Goal: Task Accomplishment & Management: Manage account settings

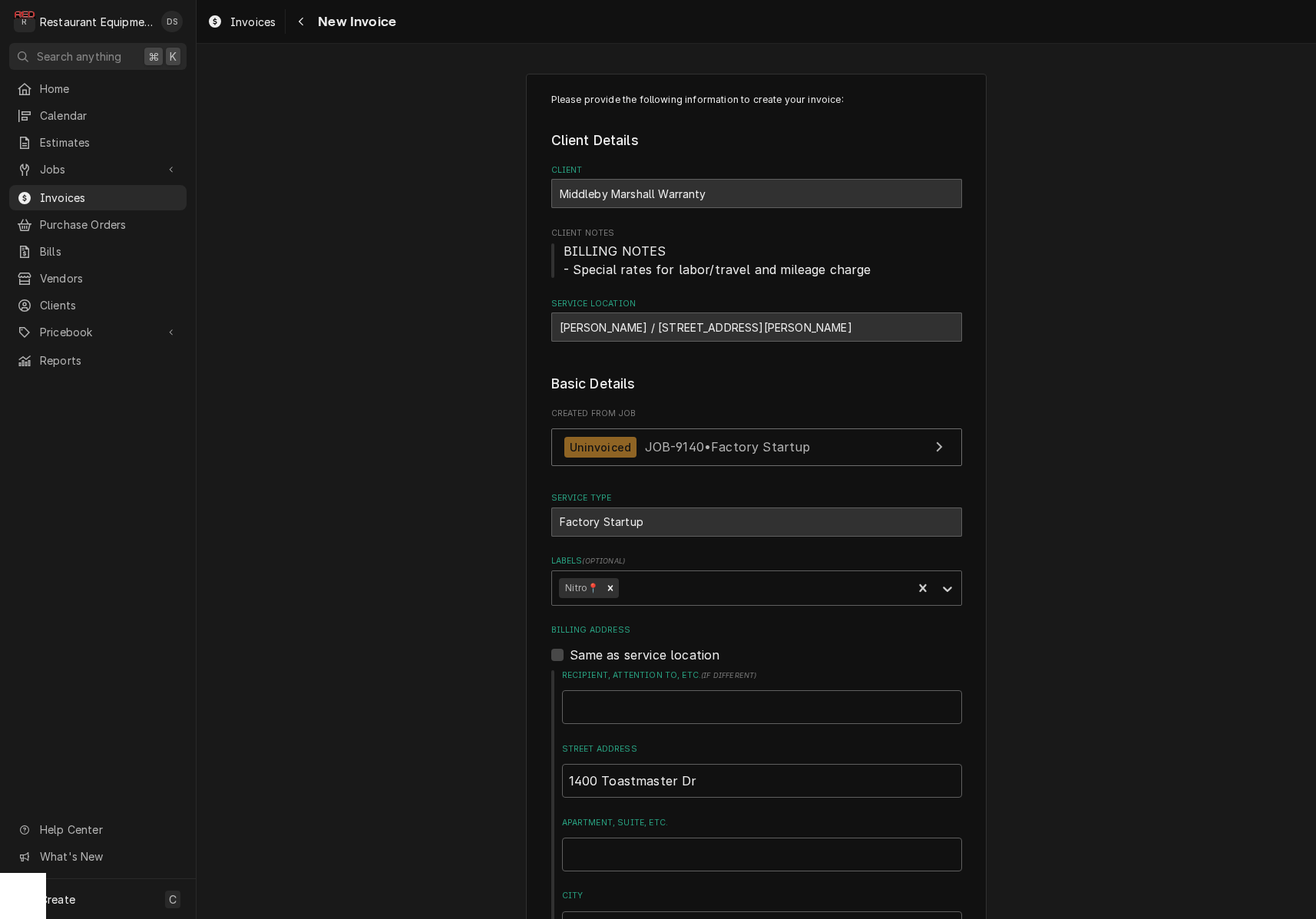
scroll to position [3056, 0]
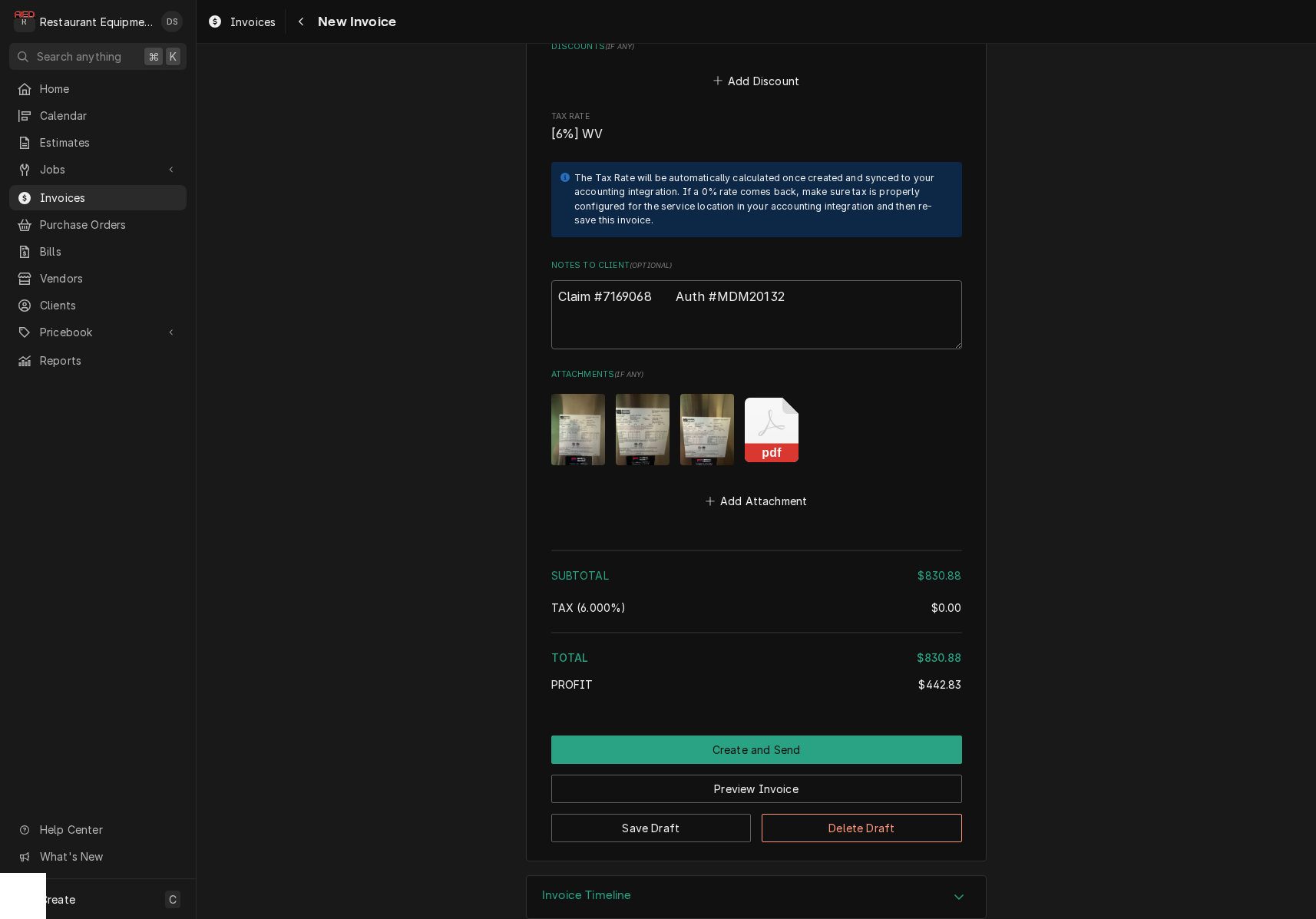
type textarea "x"
type textarea "Claim #7169068 Auth #MDM20132"
click at [793, 735] on button "Create and Send" at bounding box center [757, 749] width 411 height 28
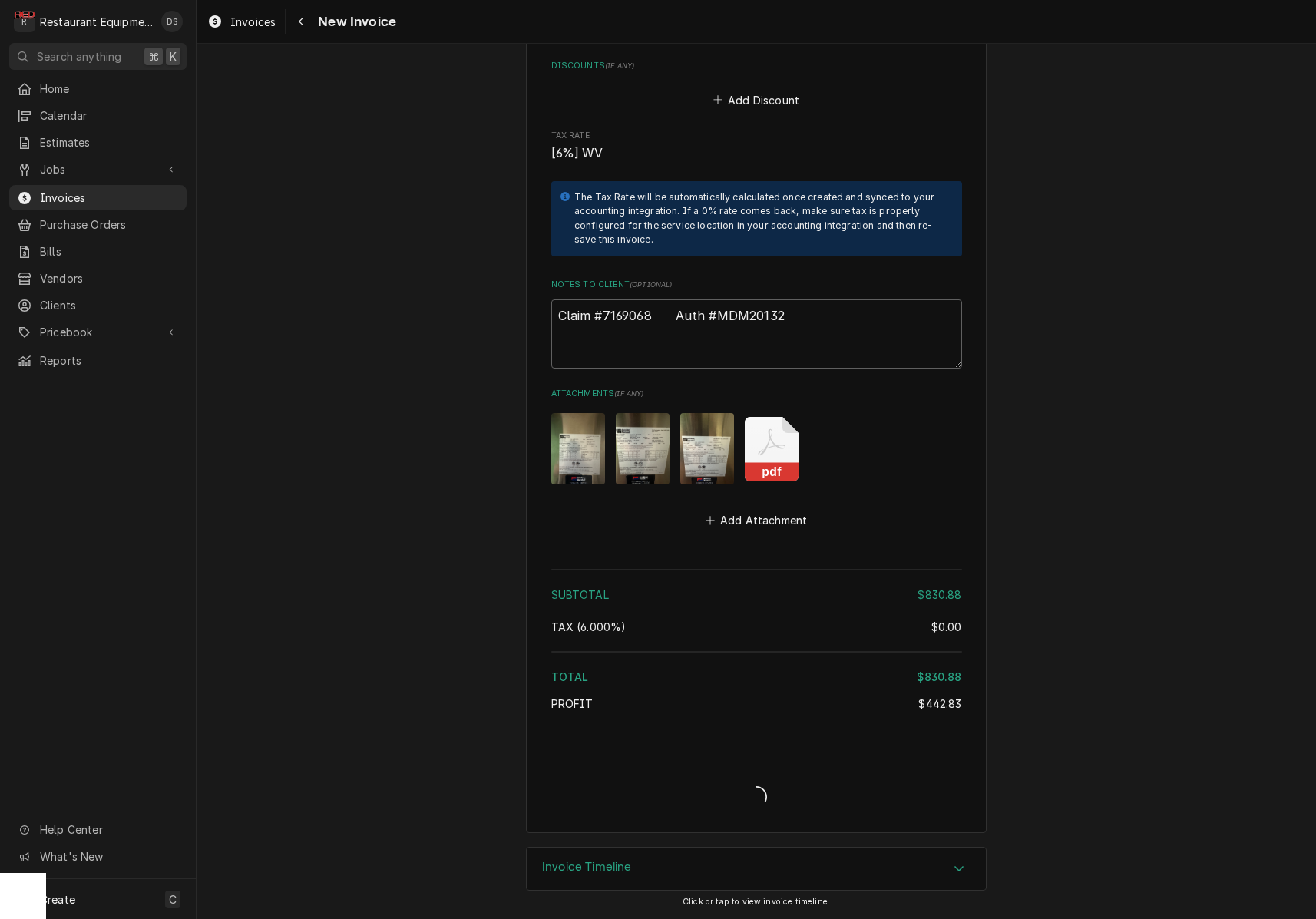
type textarea "x"
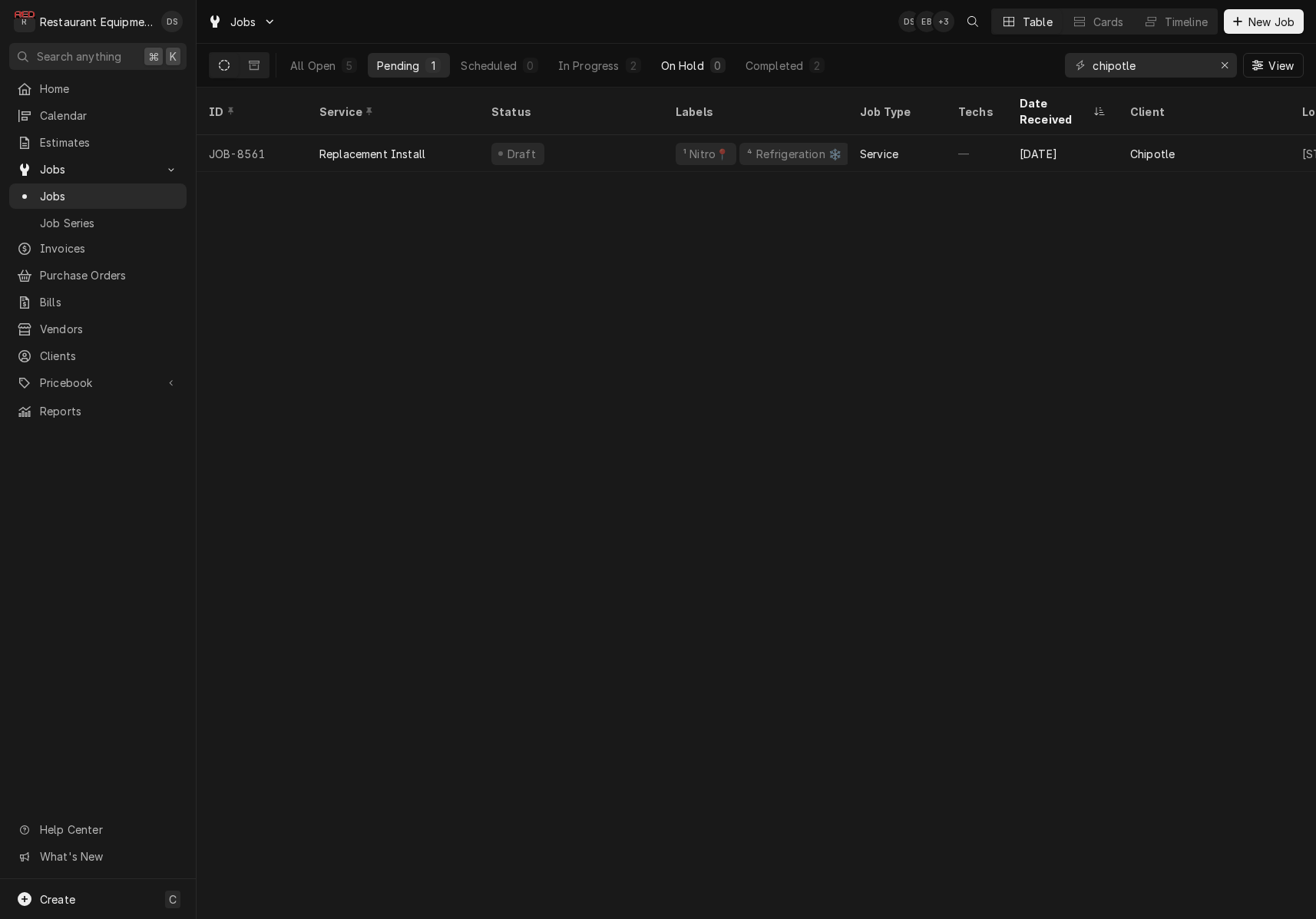
drag, startPoint x: 693, startPoint y: 62, endPoint x: 720, endPoint y: 67, distance: 27.5
click at [693, 63] on div "On Hold" at bounding box center [683, 65] width 43 height 16
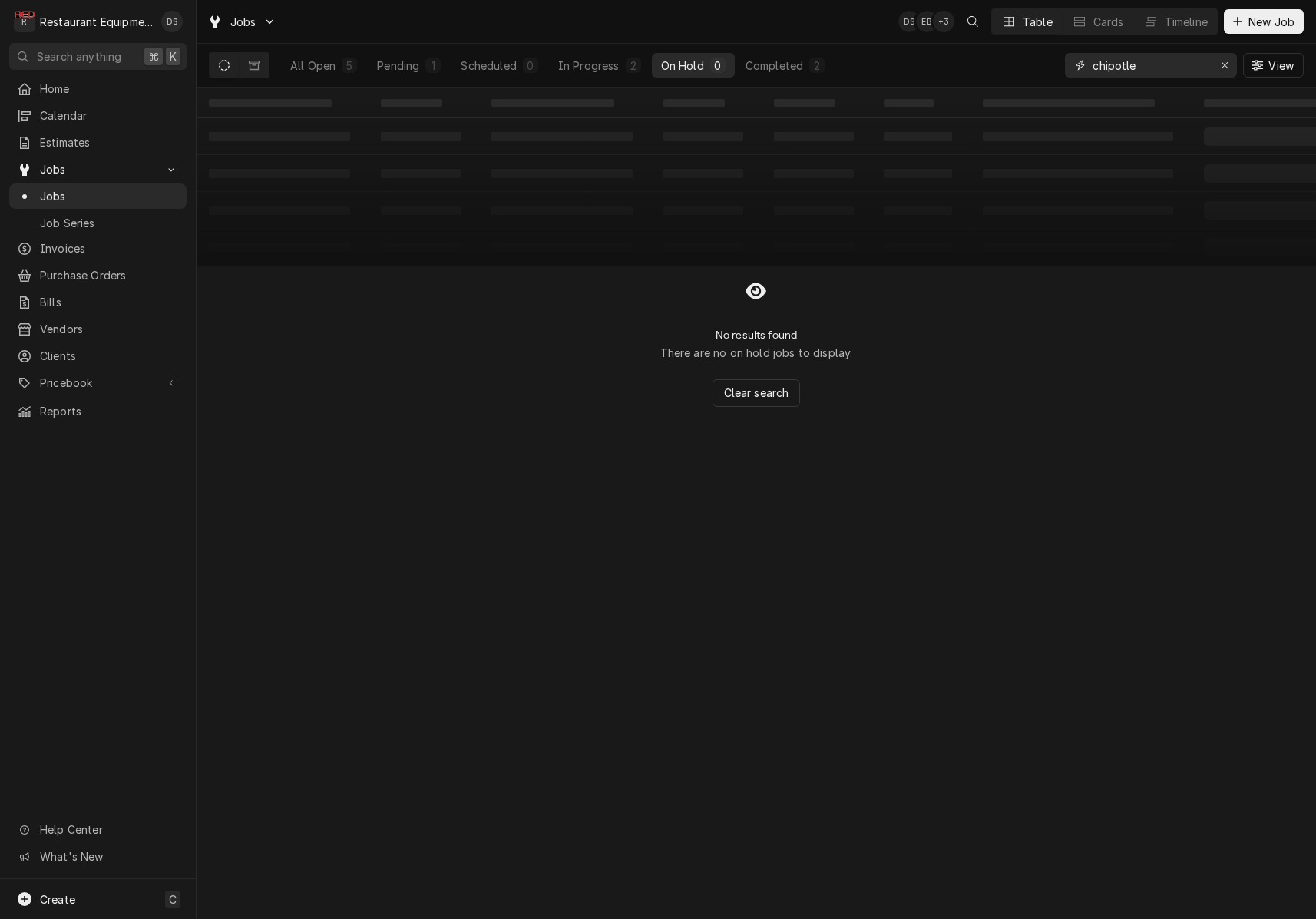
drag, startPoint x: 1229, startPoint y: 68, endPoint x: 1152, endPoint y: 64, distance: 77.1
click at [1228, 68] on div "Erase input" at bounding box center [1224, 65] width 15 height 15
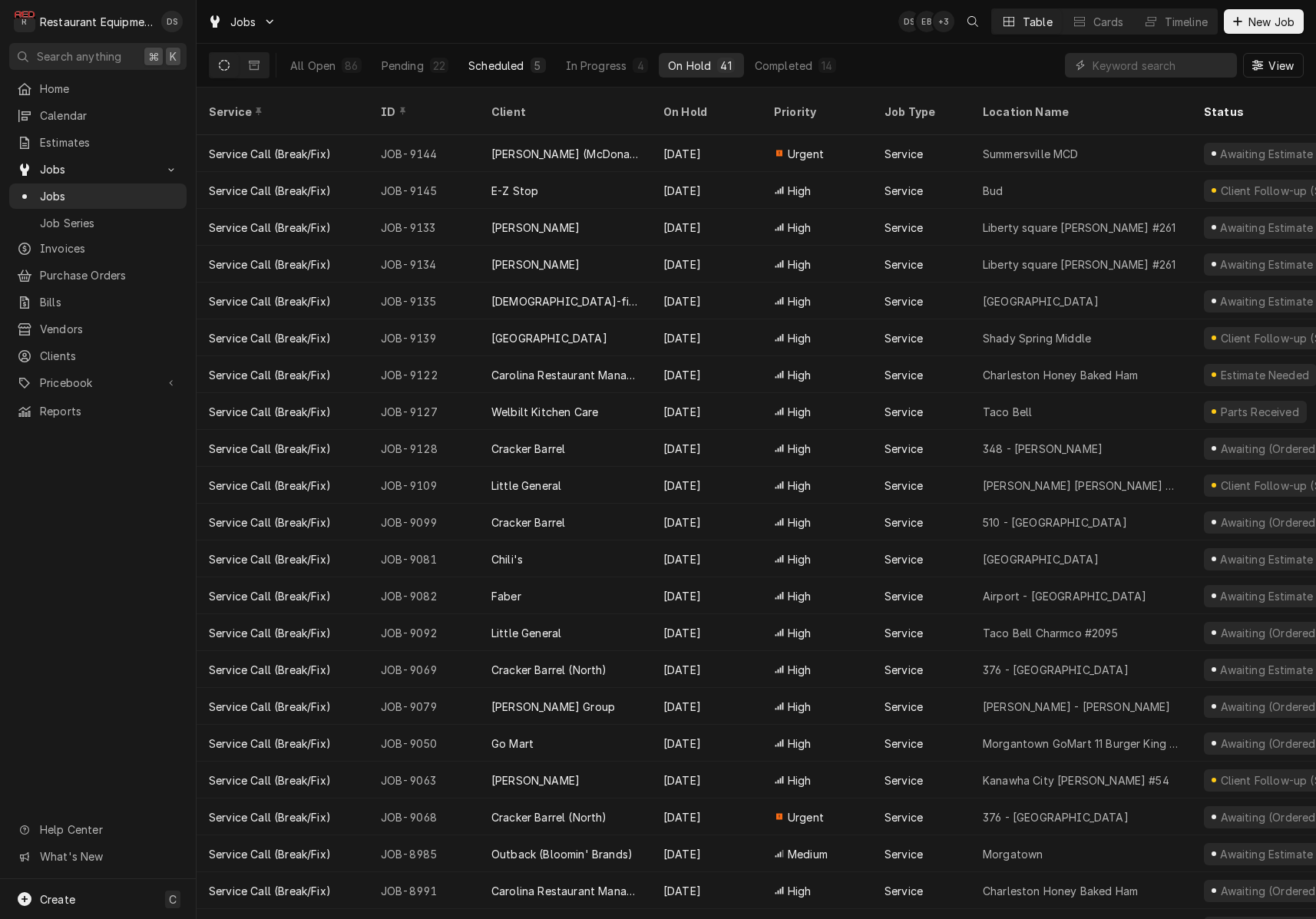
click at [500, 61] on div "Scheduled" at bounding box center [496, 65] width 55 height 16
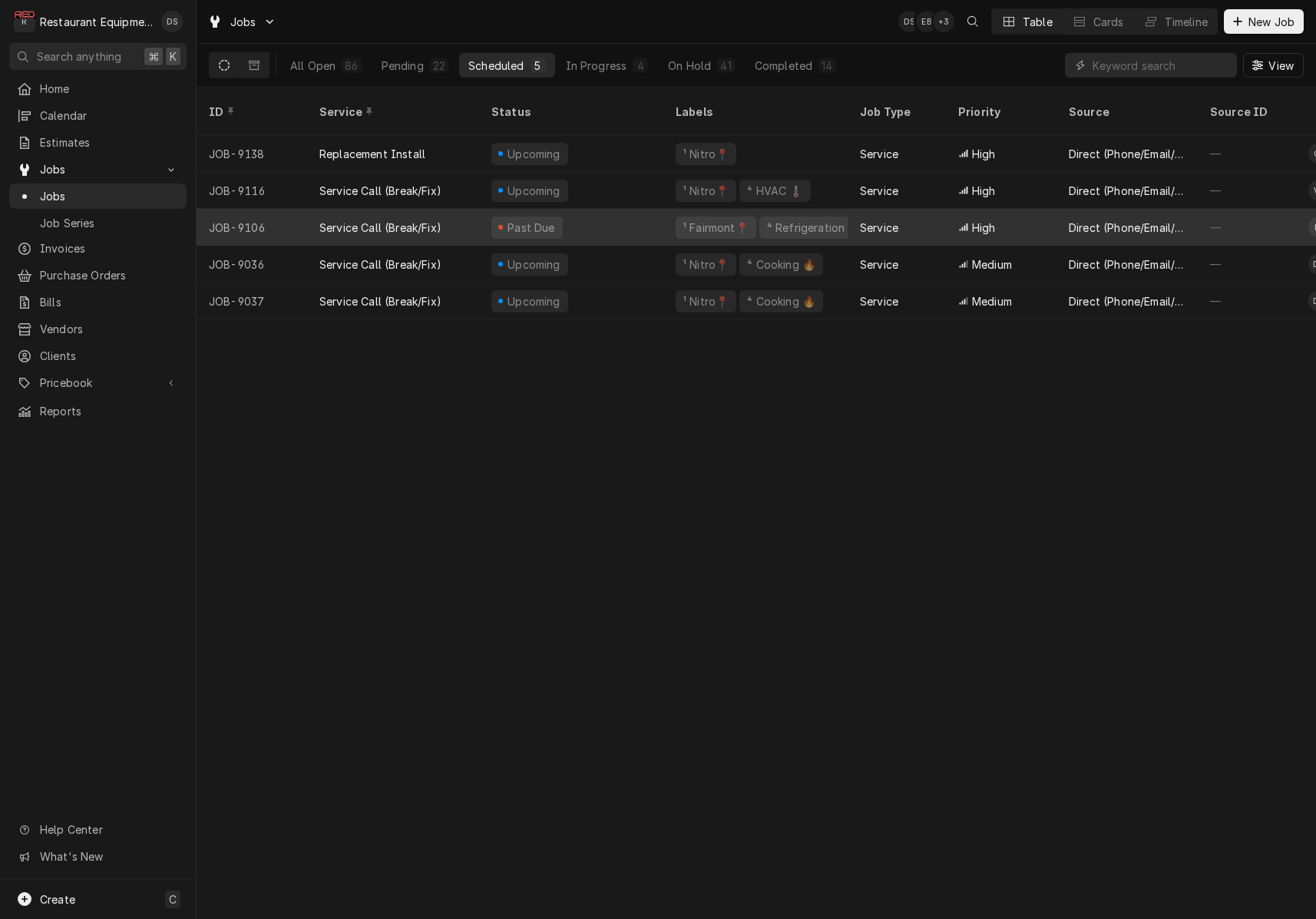
click at [913, 209] on div "Service" at bounding box center [897, 227] width 98 height 37
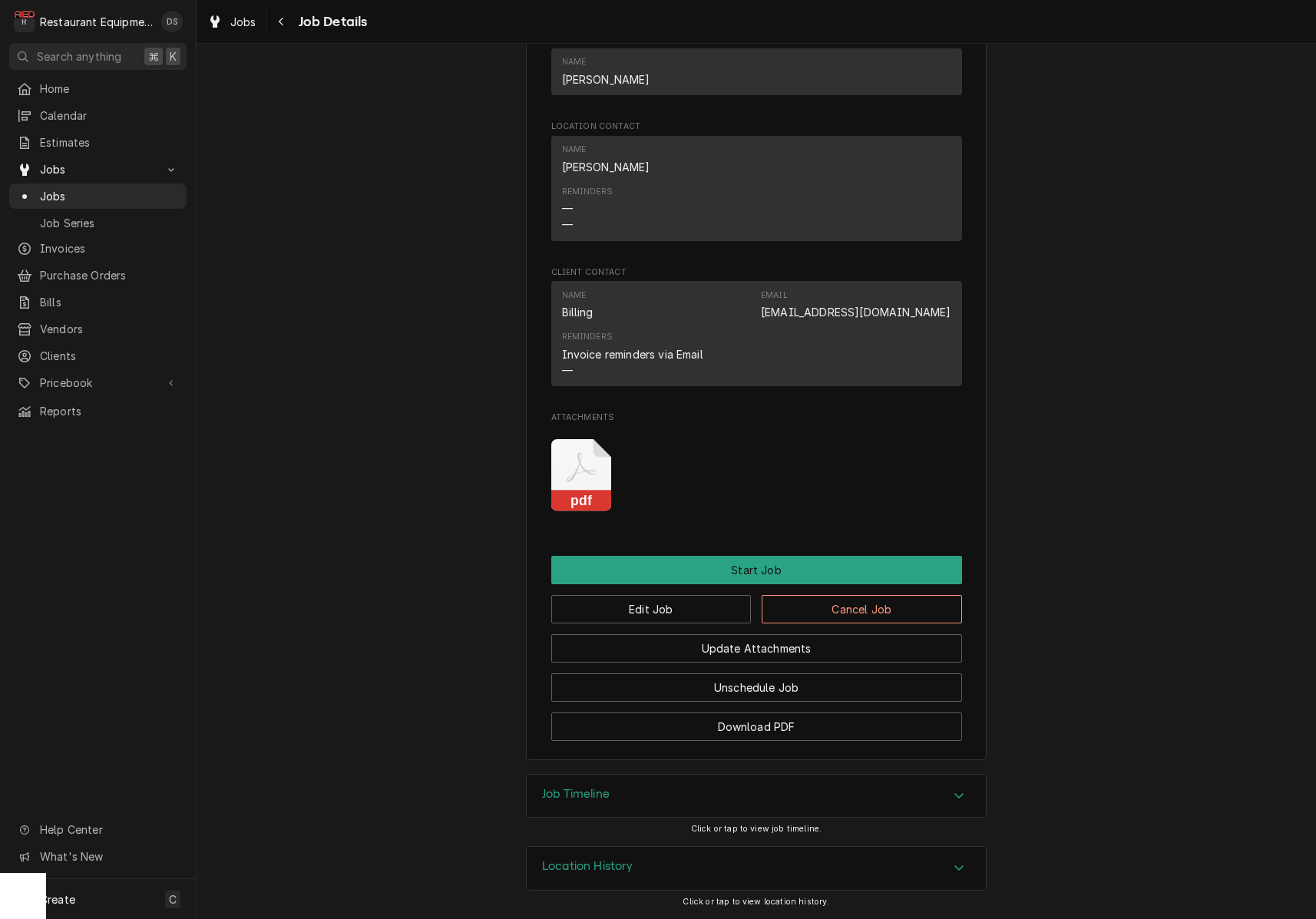
click at [584, 459] on icon "Attachments" at bounding box center [581, 476] width 61 height 73
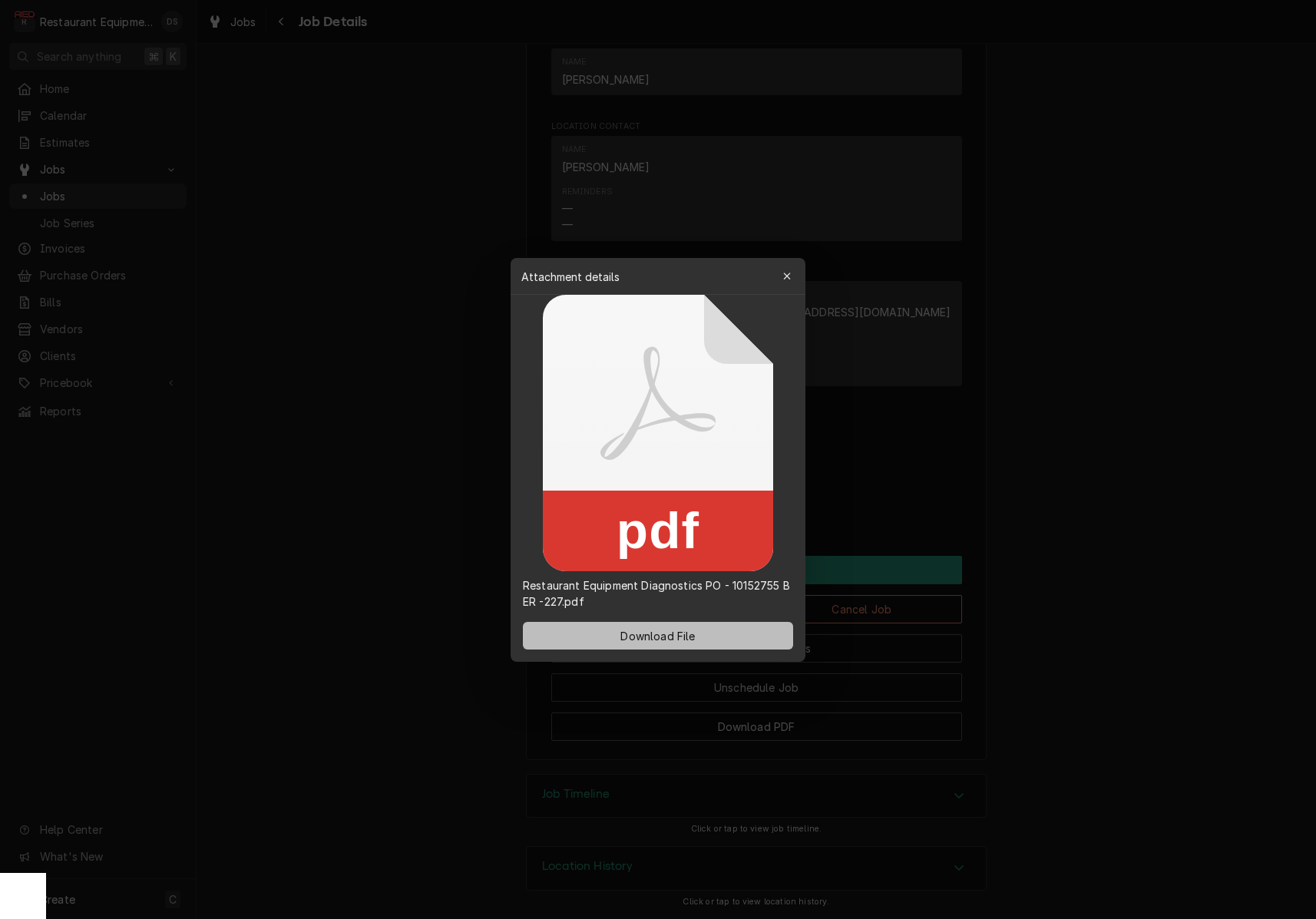
click at [685, 630] on span "Download File" at bounding box center [657, 635] width 81 height 16
click at [782, 270] on div "button" at bounding box center [787, 276] width 15 height 15
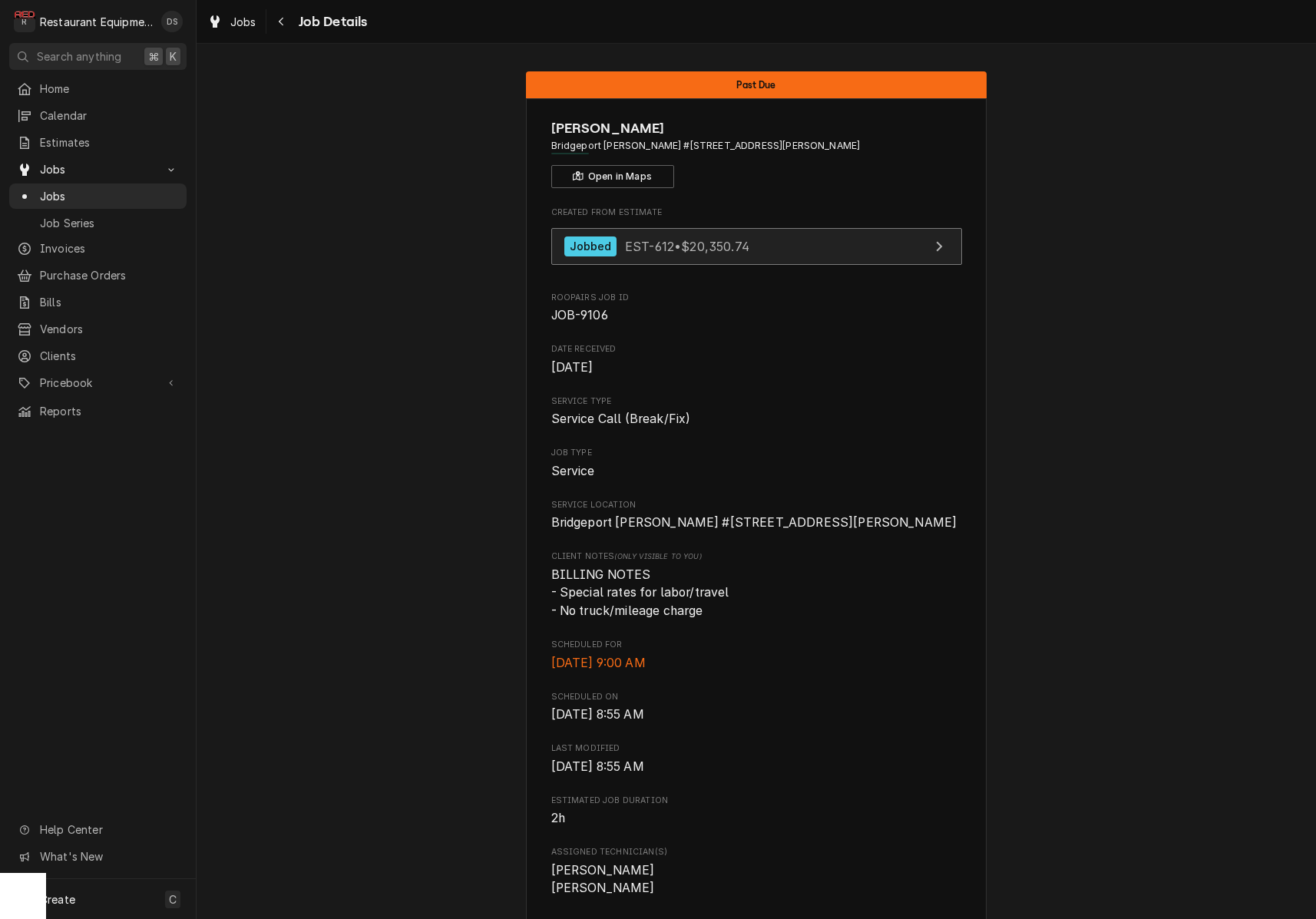
click at [721, 245] on span "EST-612 • $20,350.74" at bounding box center [687, 245] width 125 height 15
click at [278, 26] on icon "Navigate back" at bounding box center [281, 21] width 7 height 11
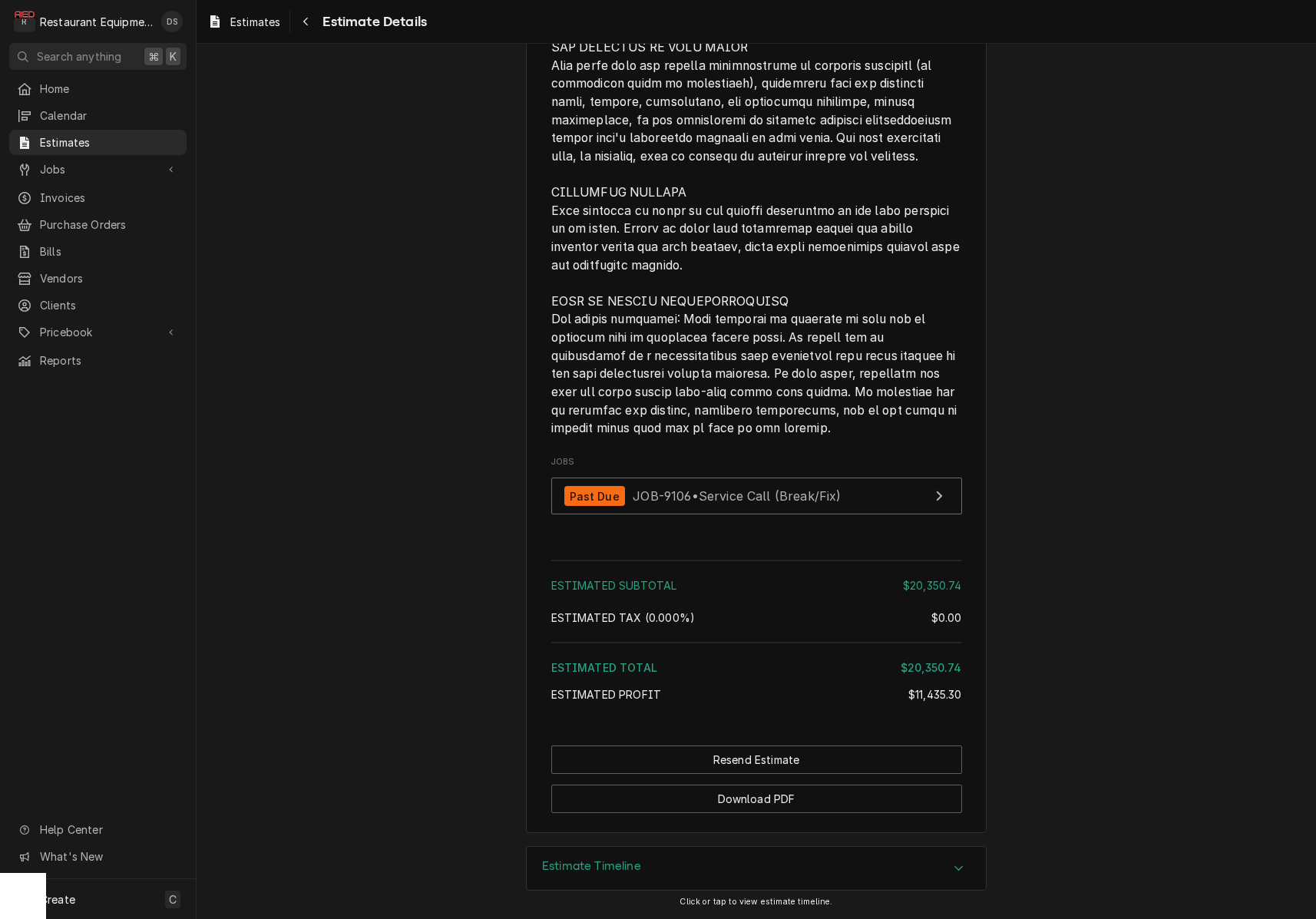
scroll to position [3491, 0]
click at [772, 497] on span "JOB-9106 • Service Call (Break/Fix)" at bounding box center [737, 496] width 208 height 15
click at [308, 25] on icon "Navigate back" at bounding box center [306, 22] width 5 height 8
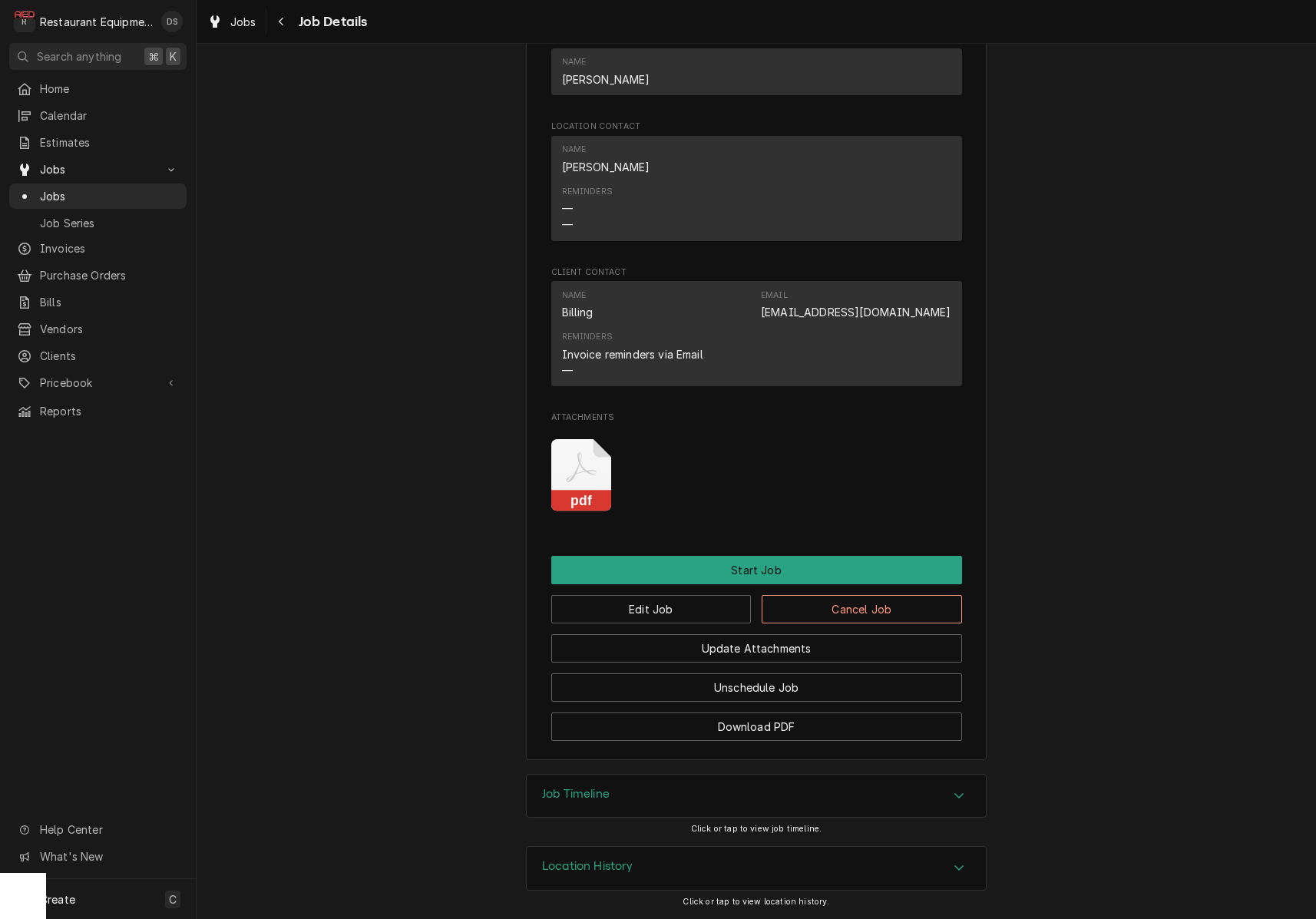
scroll to position [1139, 0]
click at [276, 17] on div "Navigate back" at bounding box center [282, 22] width 15 height 15
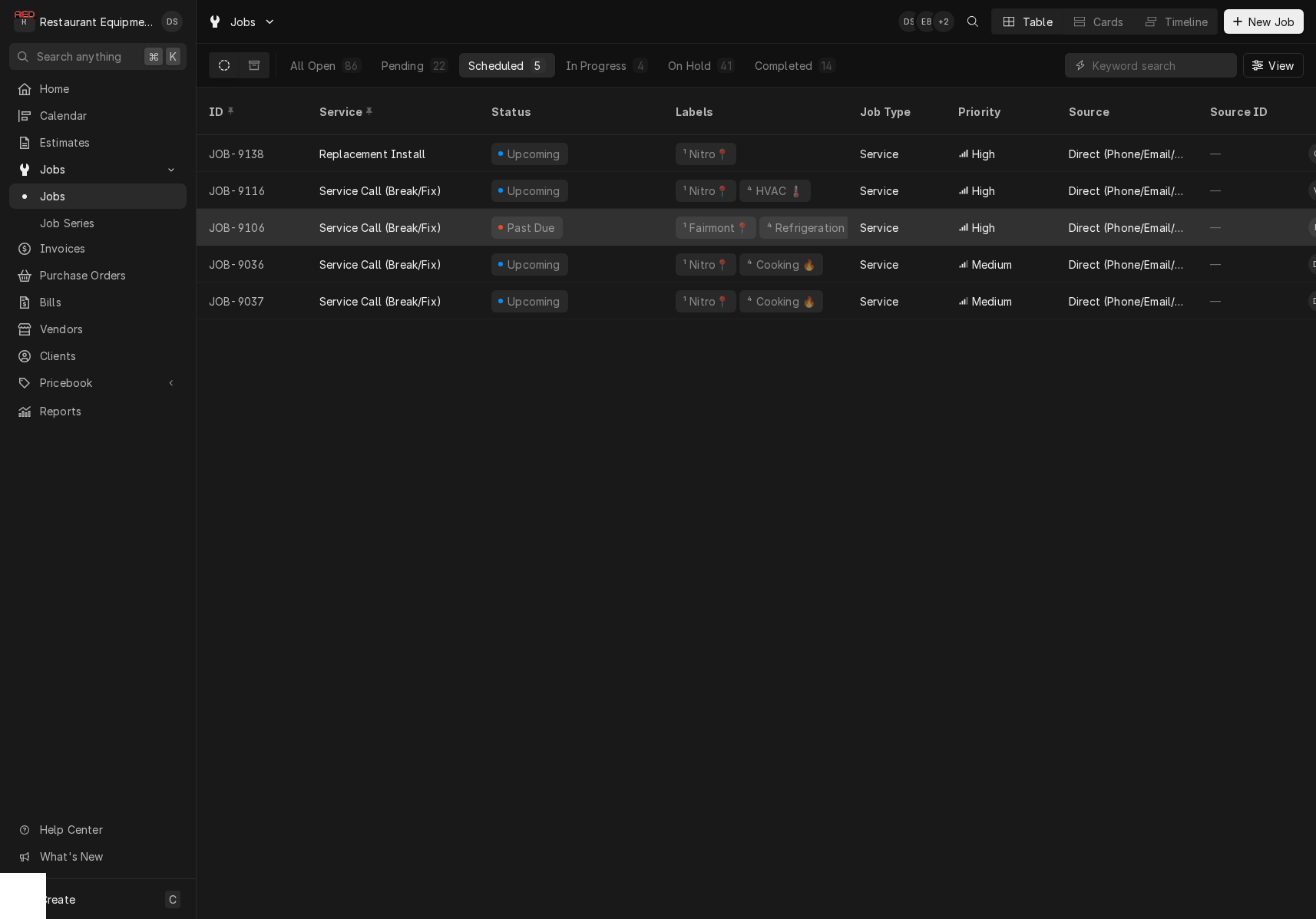
click at [607, 209] on div "Past Due" at bounding box center [571, 227] width 185 height 37
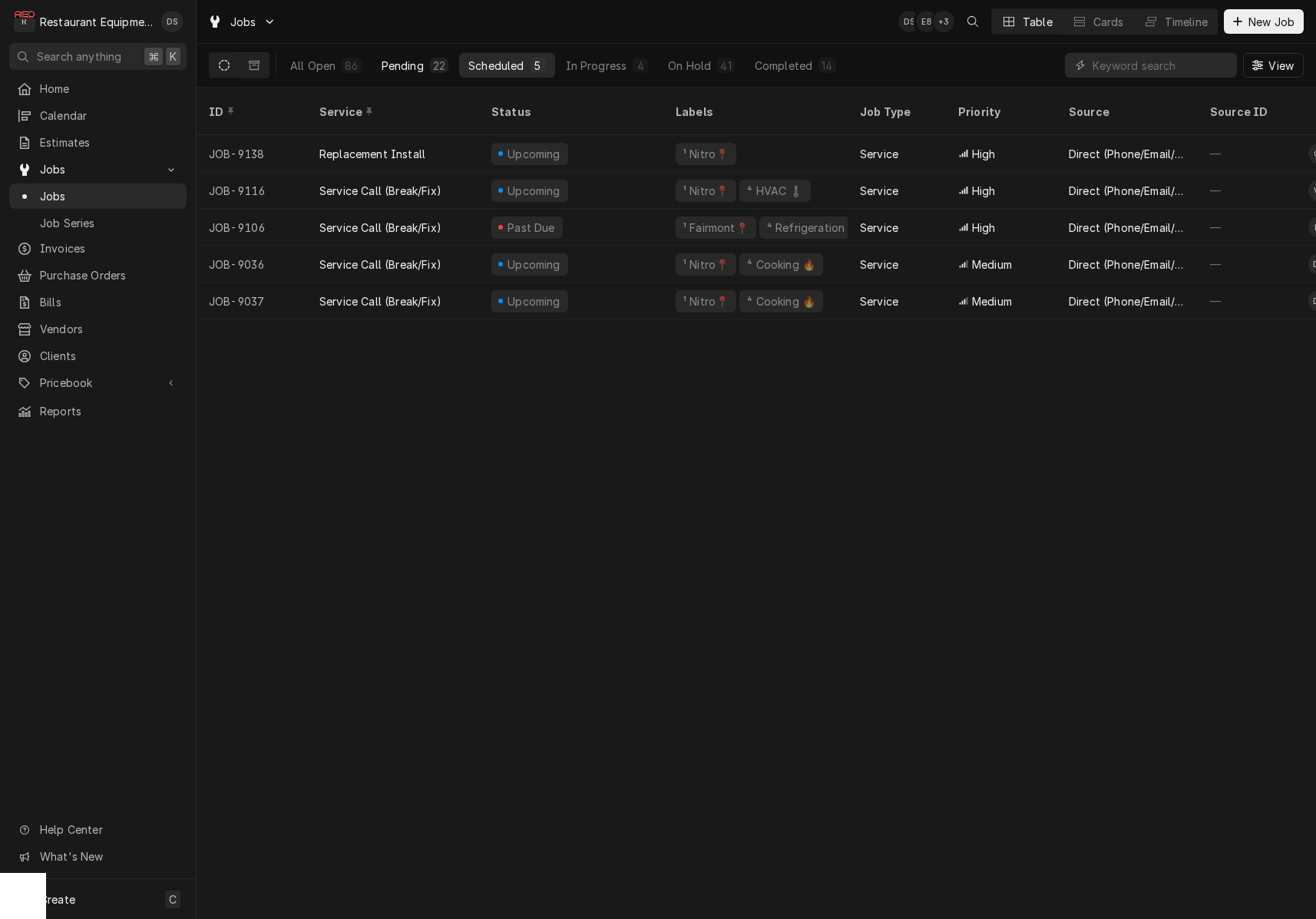
click at [347, 62] on div "86" at bounding box center [351, 65] width 13 height 16
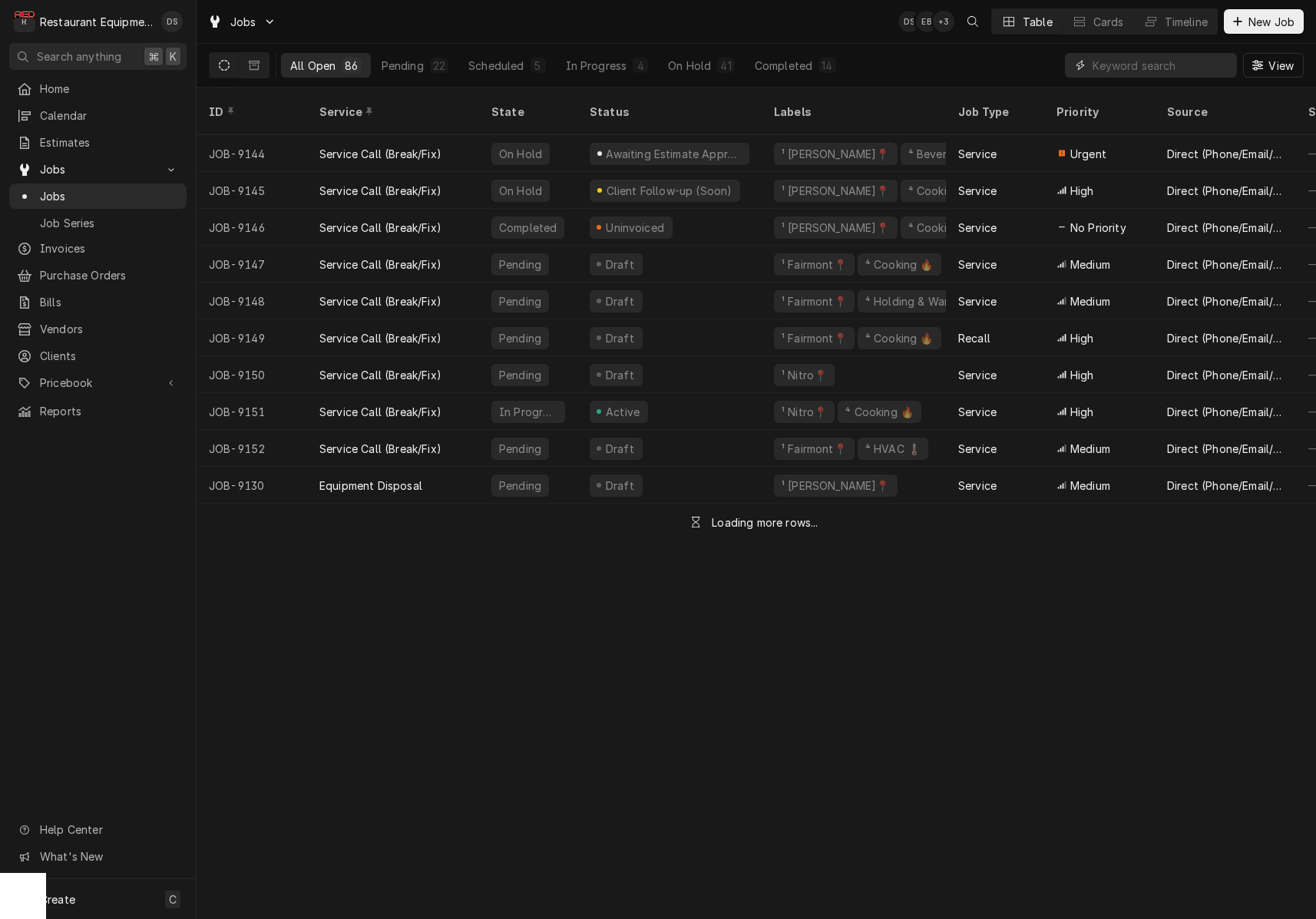
click at [1107, 63] on input "Dynamic Content Wrapper" at bounding box center [1160, 66] width 136 height 25
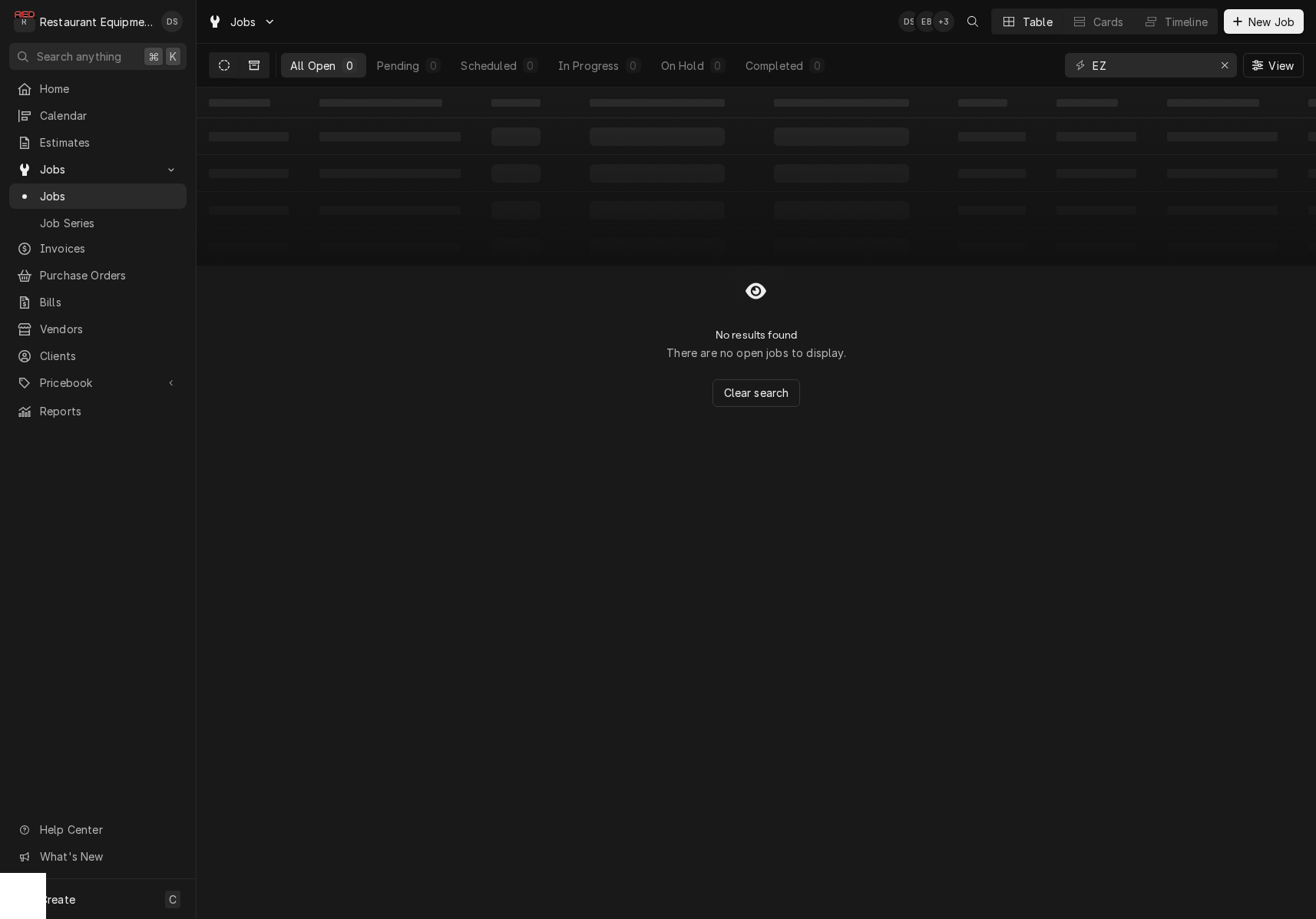
click at [245, 67] on button "Dynamic Content Wrapper" at bounding box center [254, 66] width 29 height 25
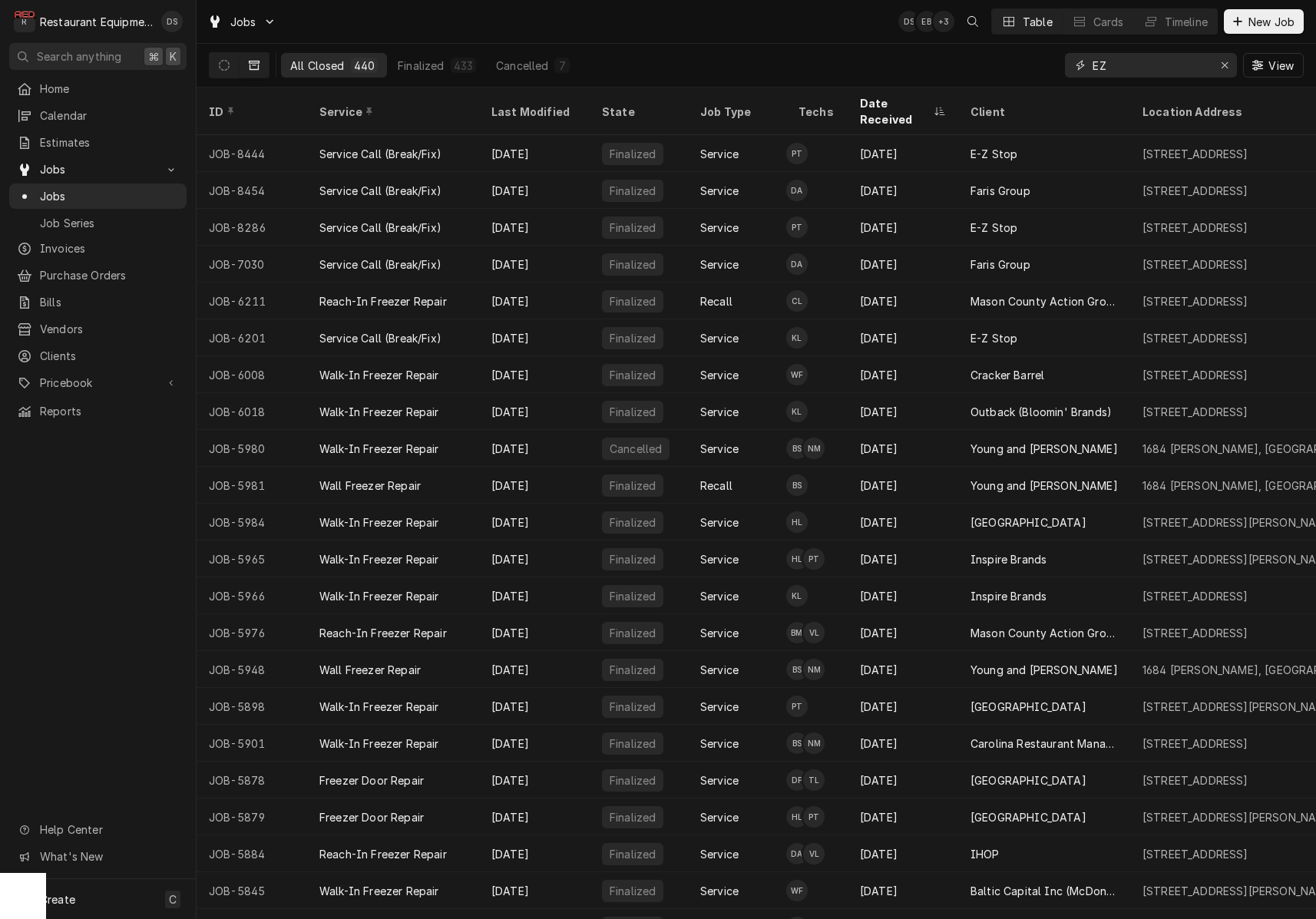
click at [1102, 65] on input "EZ" at bounding box center [1150, 66] width 115 height 25
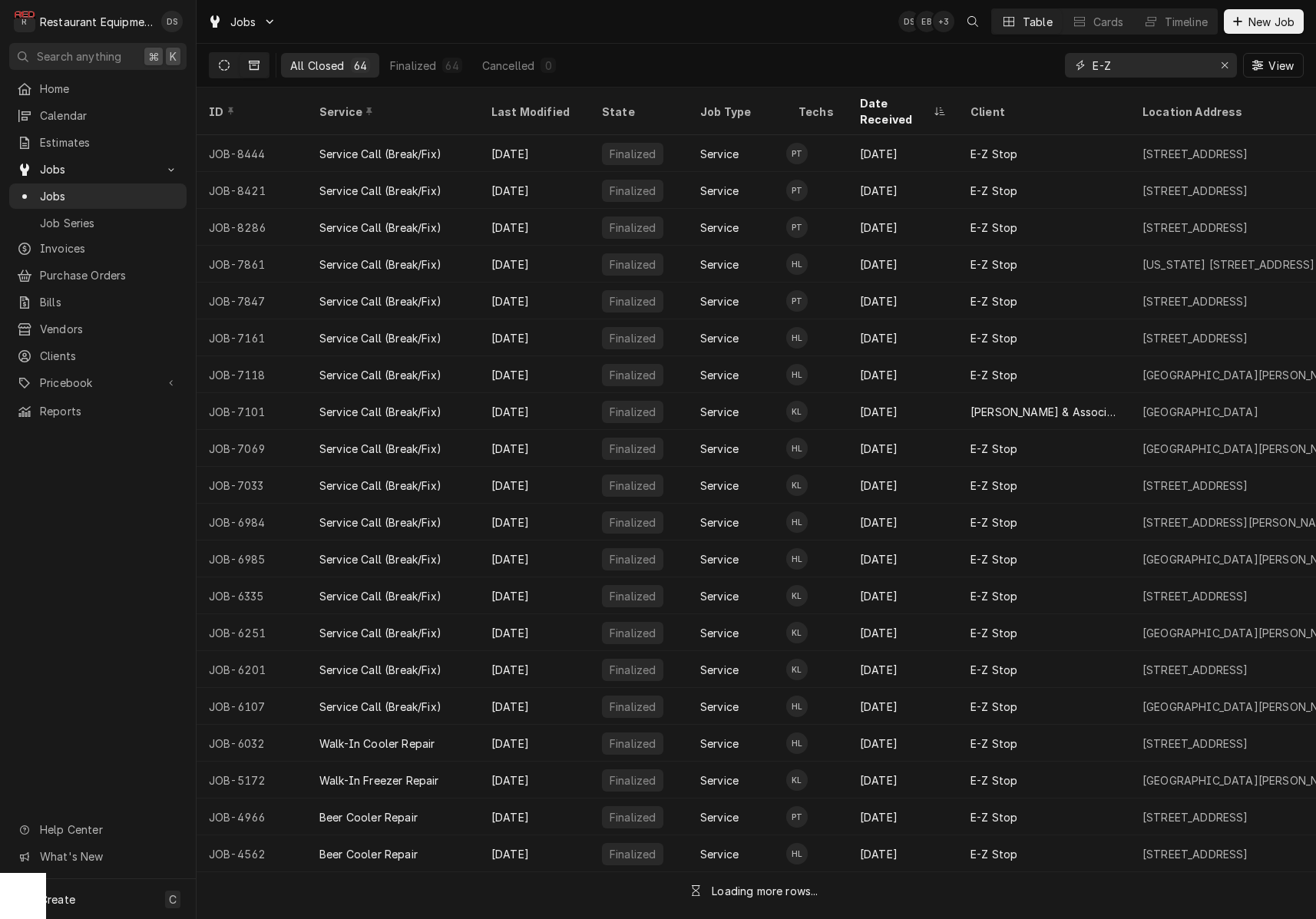
type input "E-Z"
click at [216, 67] on button "Dynamic Content Wrapper" at bounding box center [224, 66] width 29 height 25
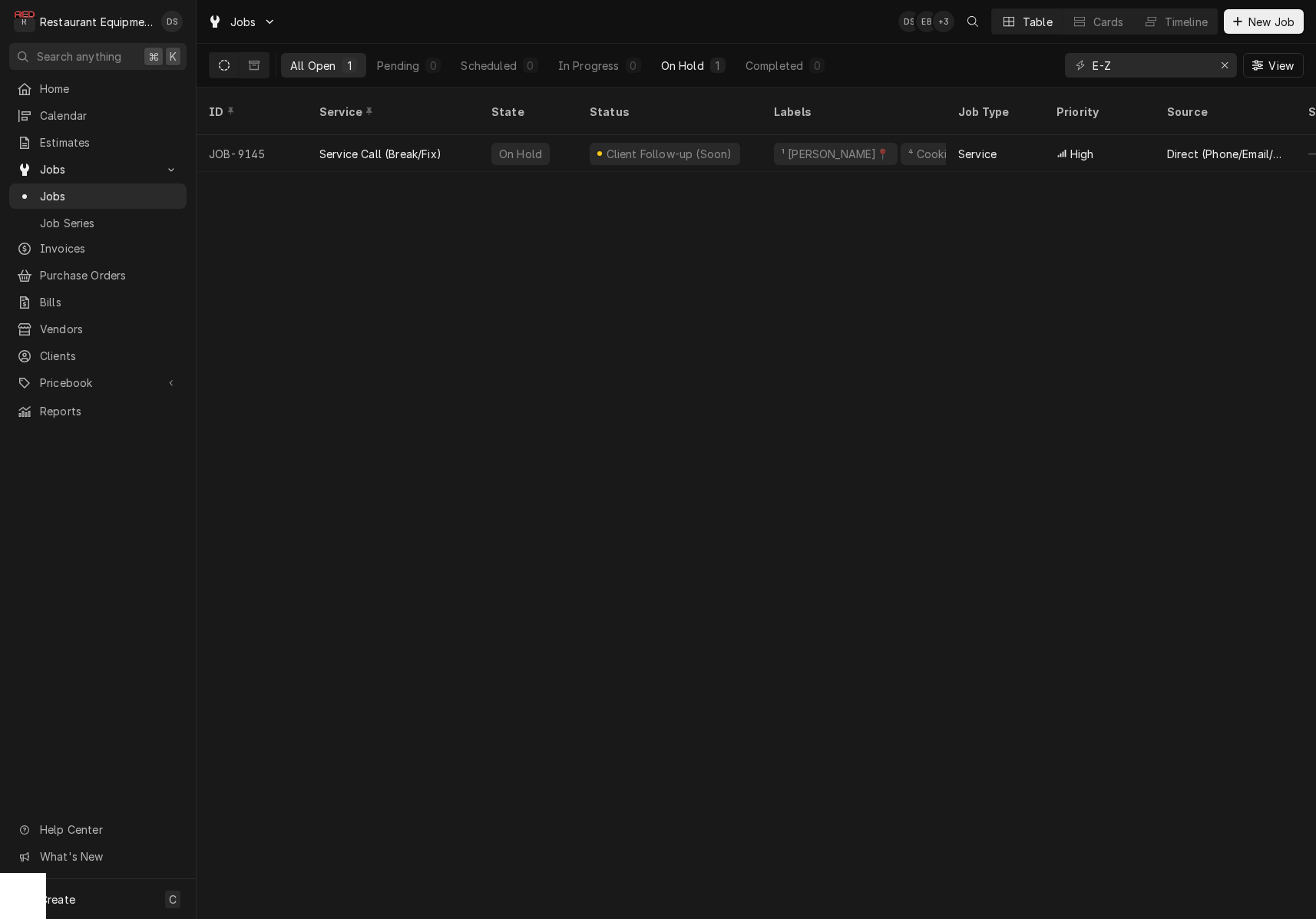
click at [690, 68] on div "On Hold" at bounding box center [683, 65] width 43 height 16
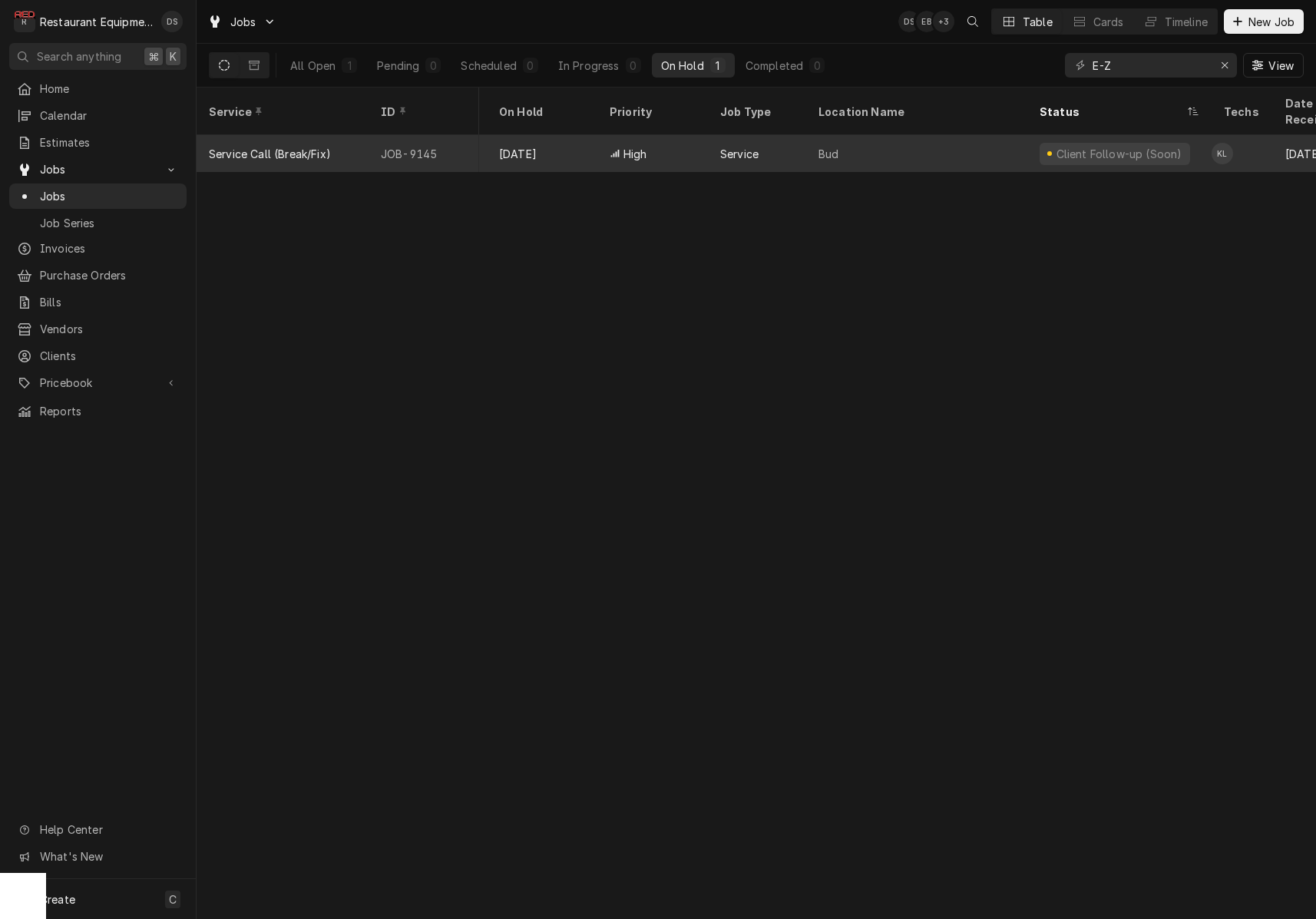
scroll to position [0, 172]
click at [961, 135] on div "Bud" at bounding box center [909, 153] width 221 height 37
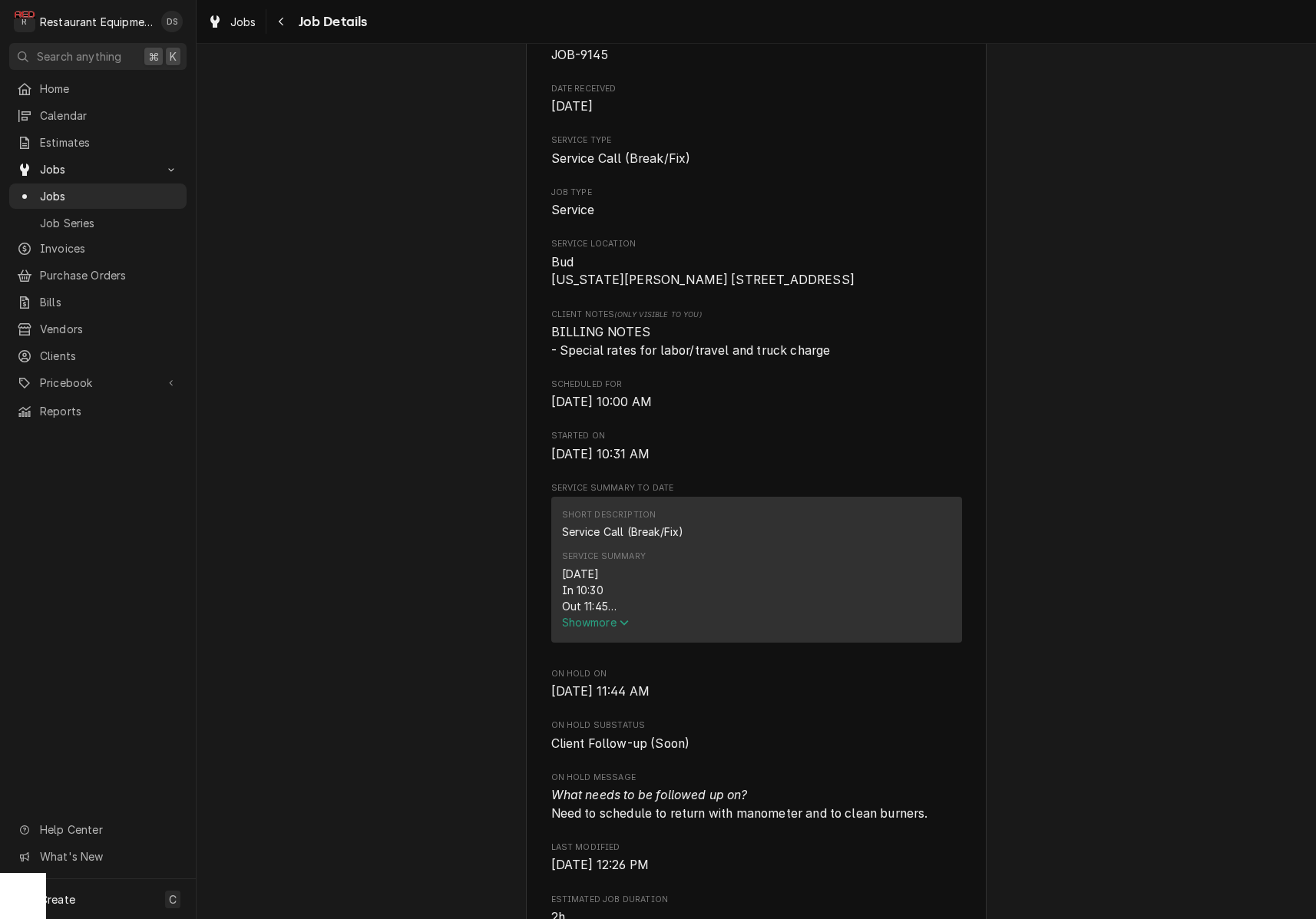
scroll to position [182, 0]
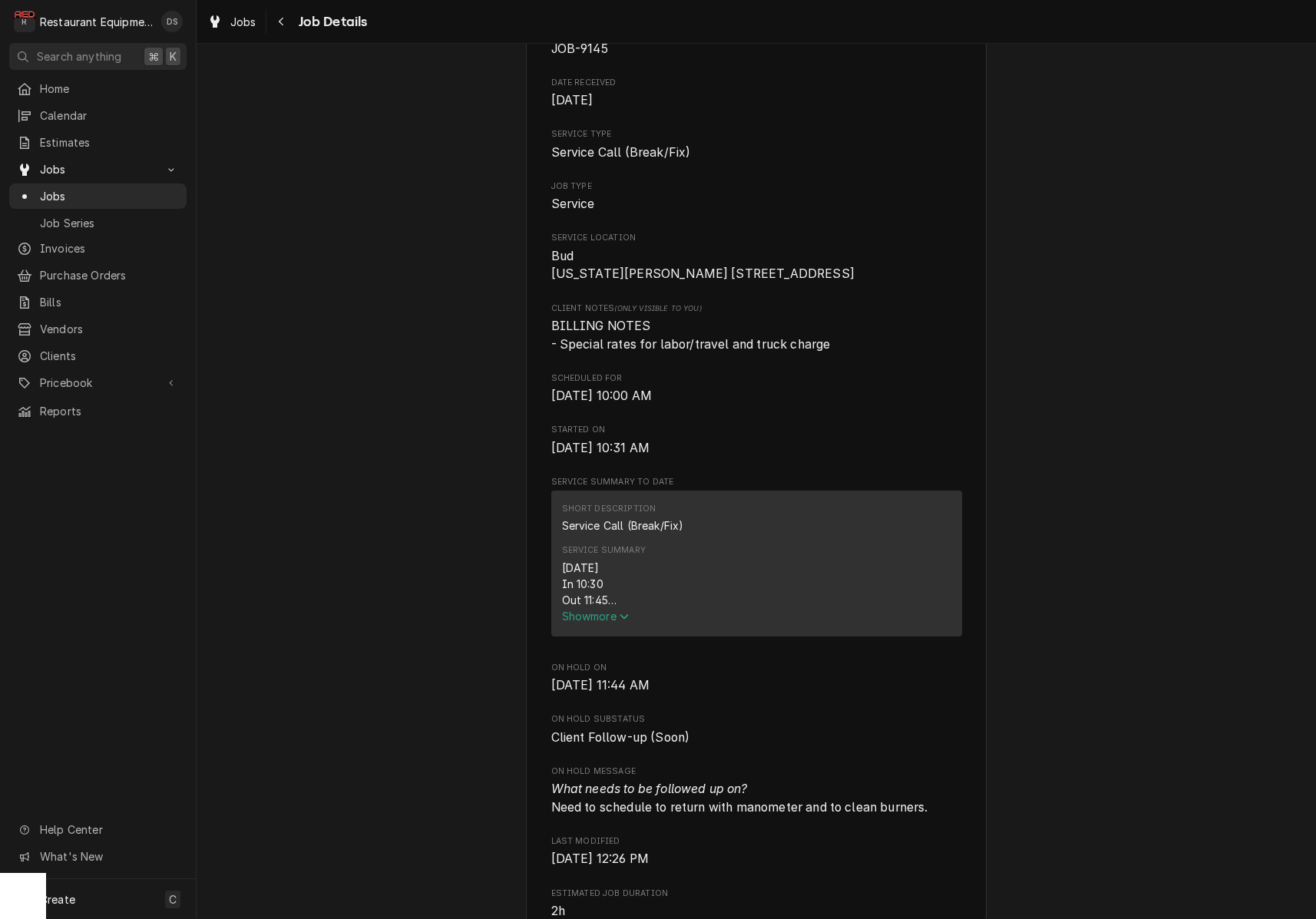
click at [598, 619] on span "Show more" at bounding box center [596, 616] width 67 height 13
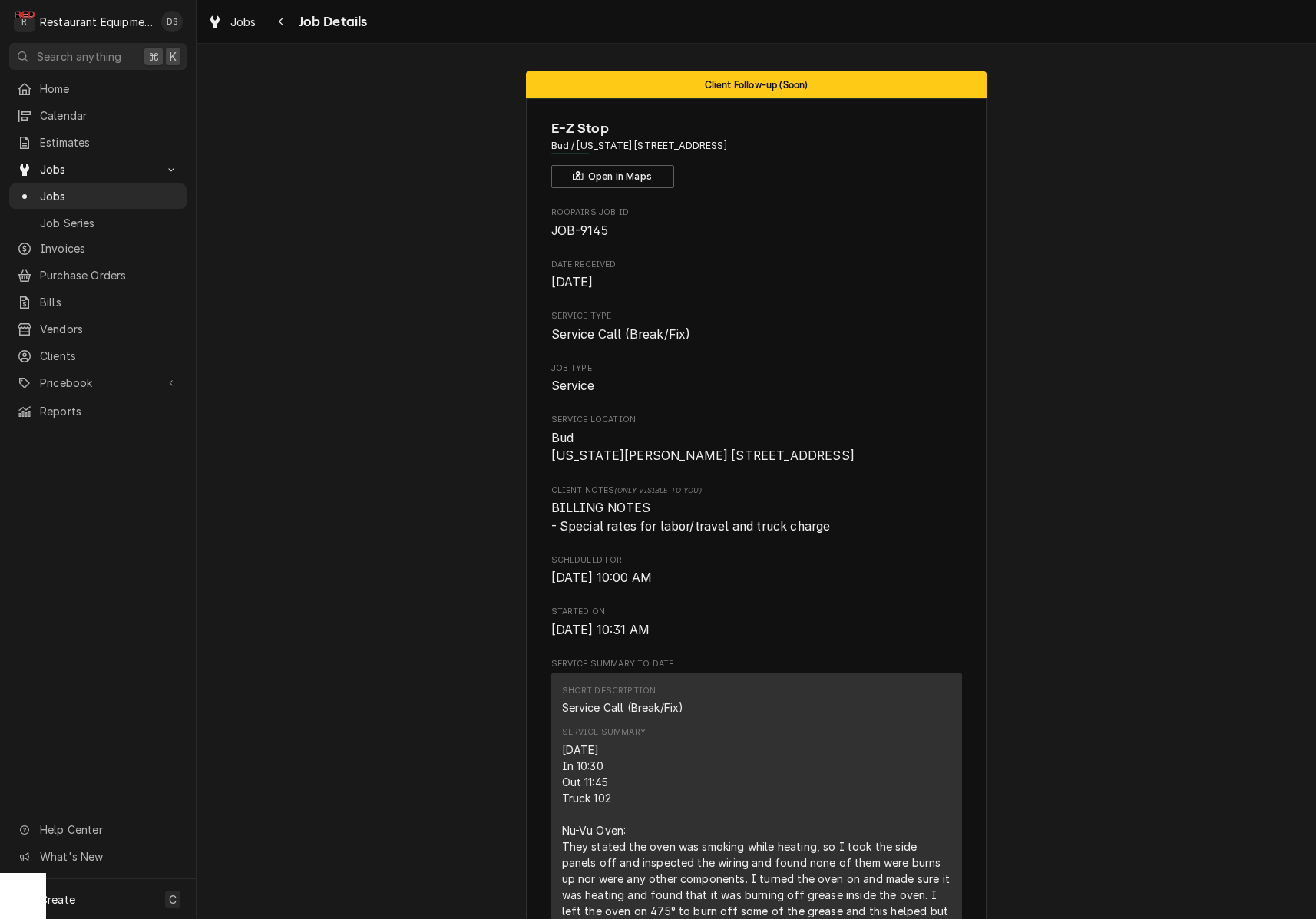
scroll to position [0, 0]
click at [276, 15] on div "Navigate back" at bounding box center [282, 22] width 15 height 15
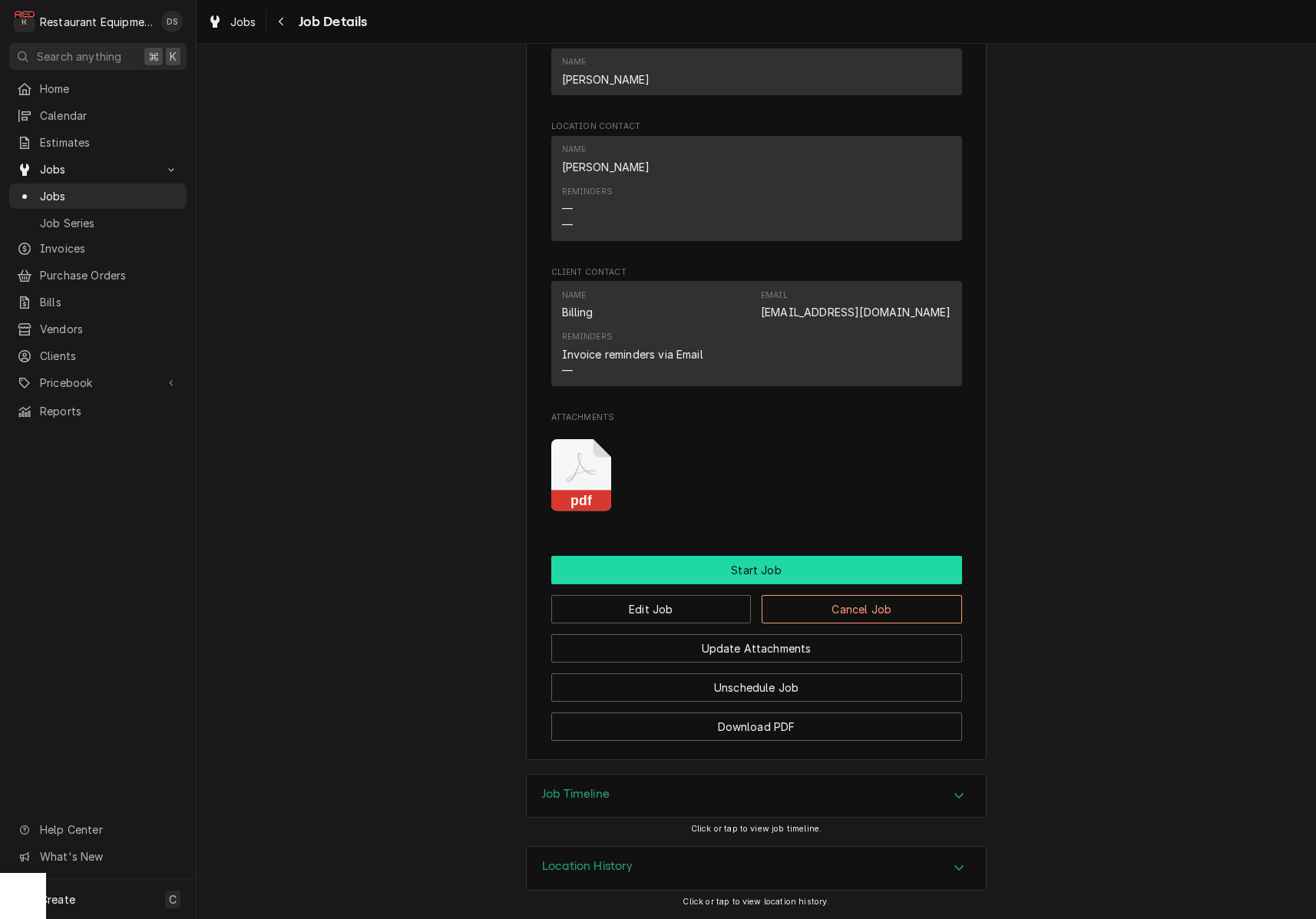
click at [748, 571] on button "Start Job" at bounding box center [757, 570] width 411 height 28
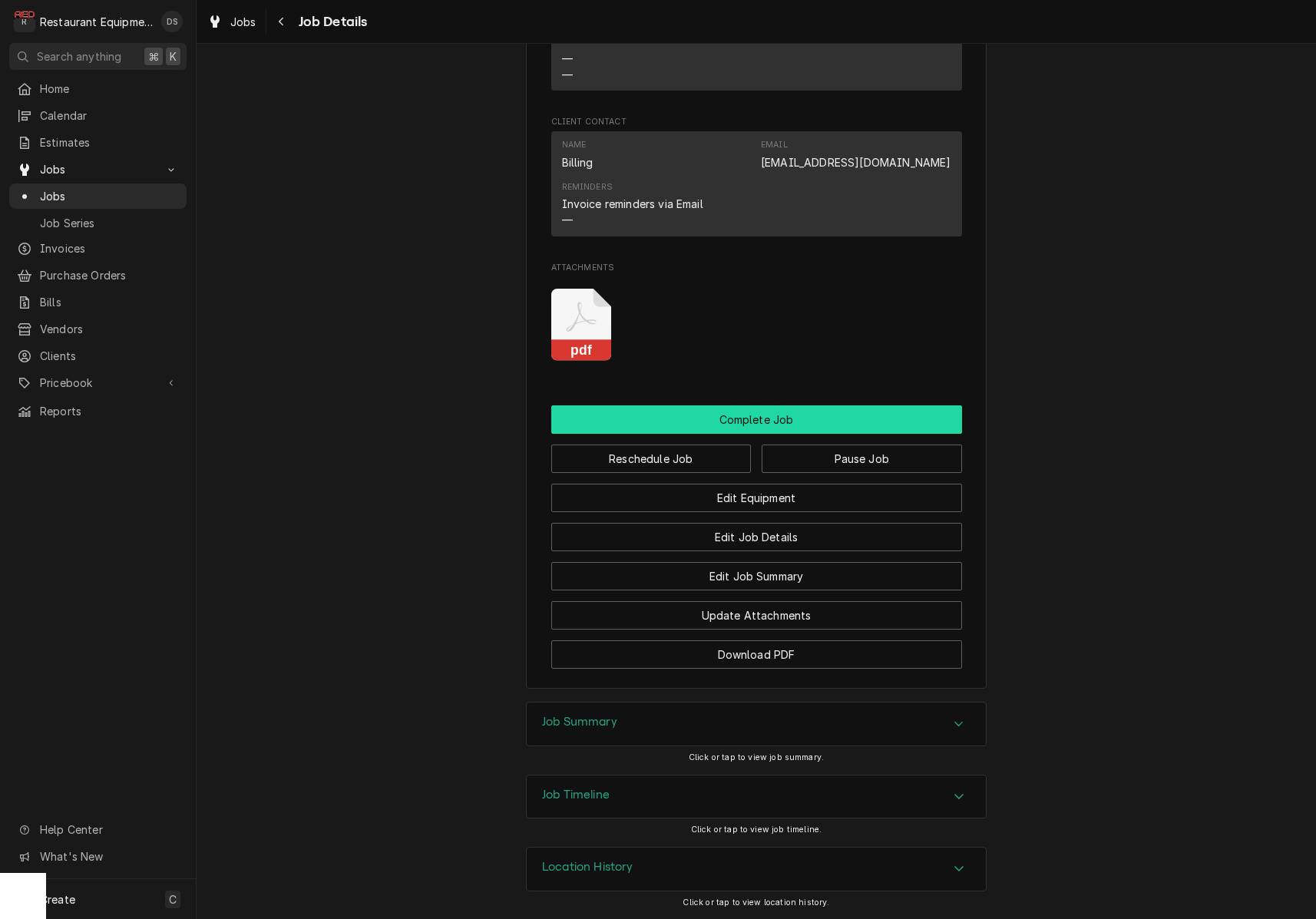
scroll to position [1460, 0]
click at [718, 421] on button "Complete Job" at bounding box center [757, 419] width 411 height 28
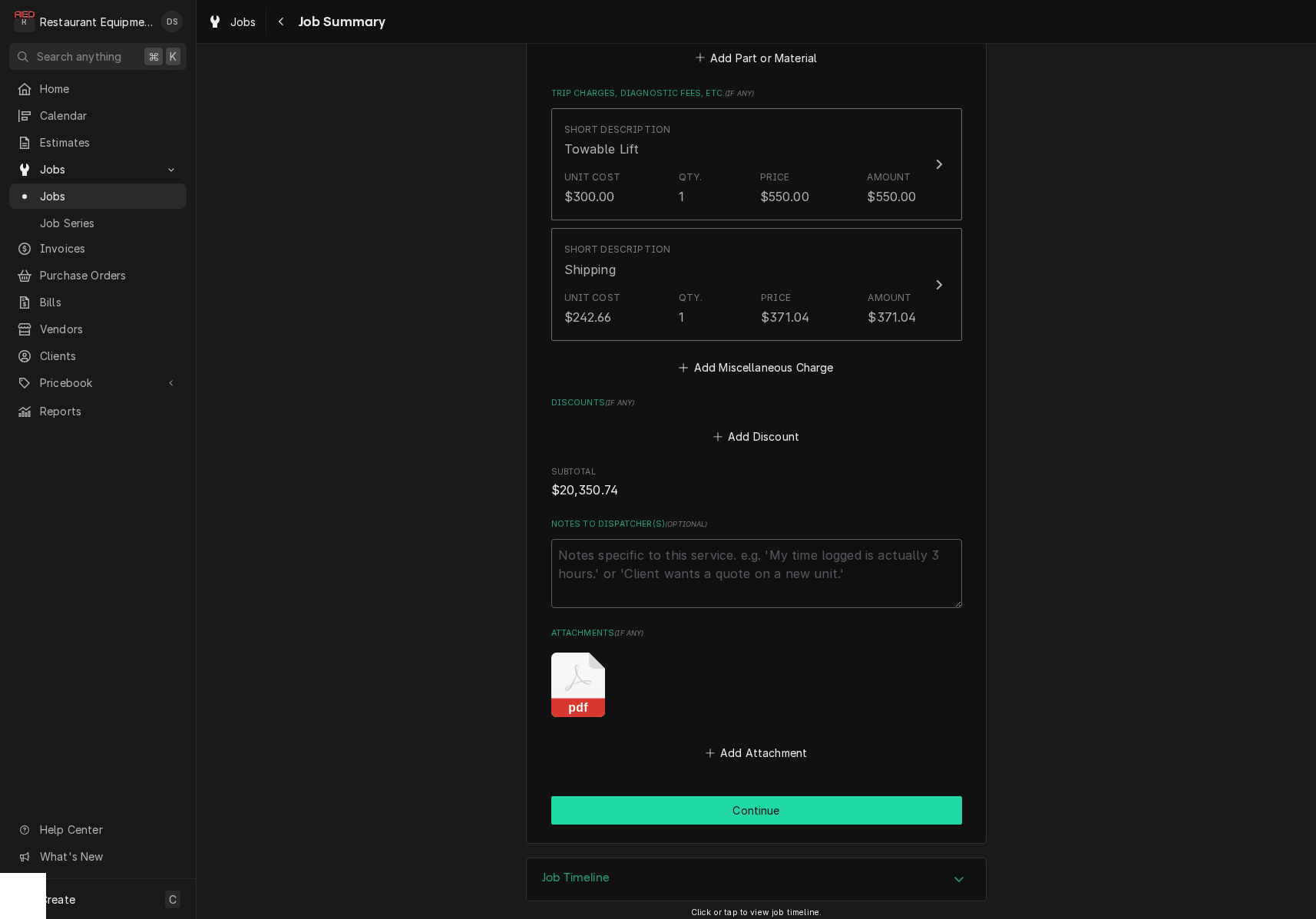
click at [766, 802] on button "Continue" at bounding box center [757, 810] width 411 height 28
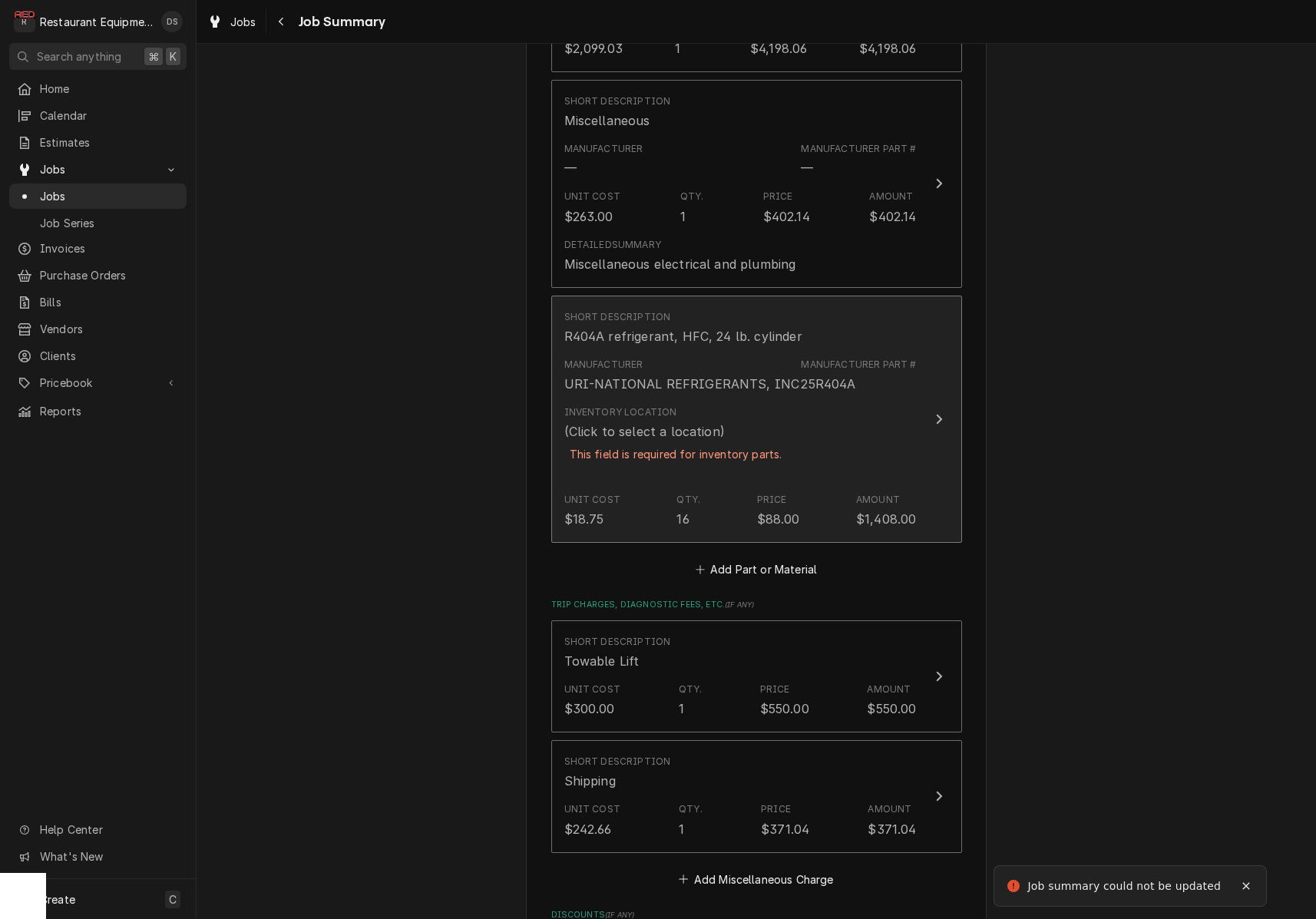
scroll to position [1541, 0]
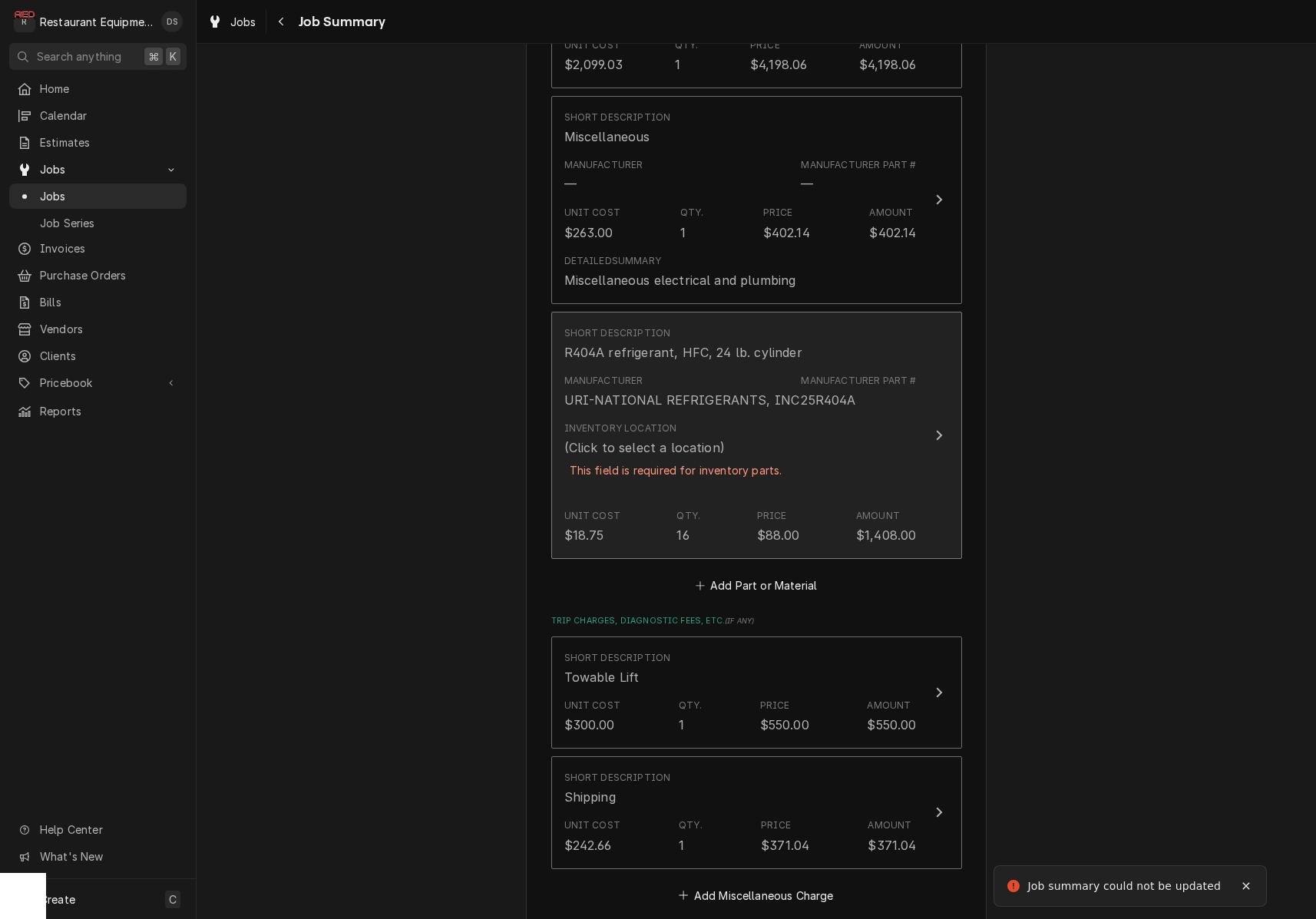
click at [723, 457] on div "This field is required for inventory parts." at bounding box center [675, 470] width 224 height 27
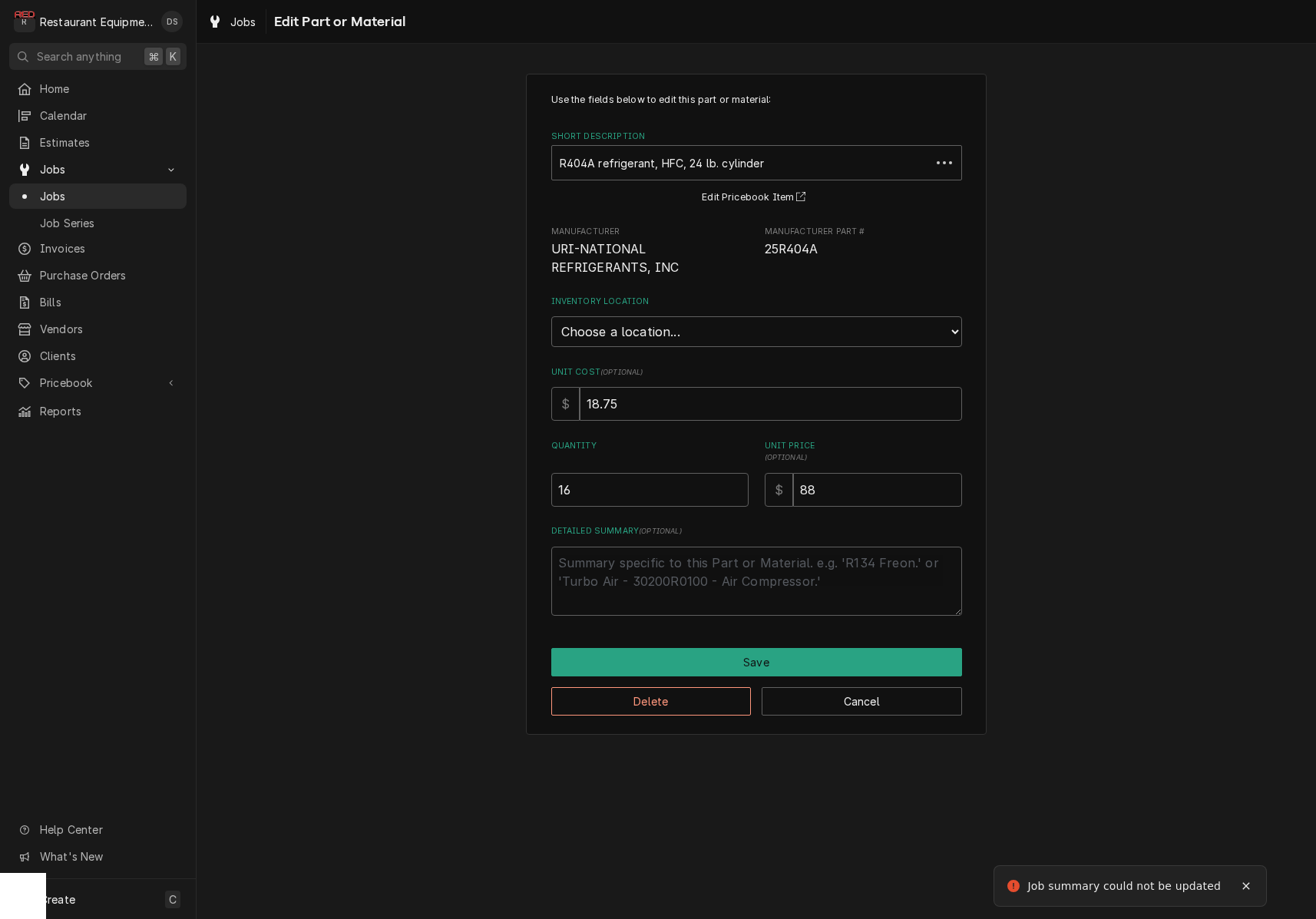
type textarea "x"
select select "445"
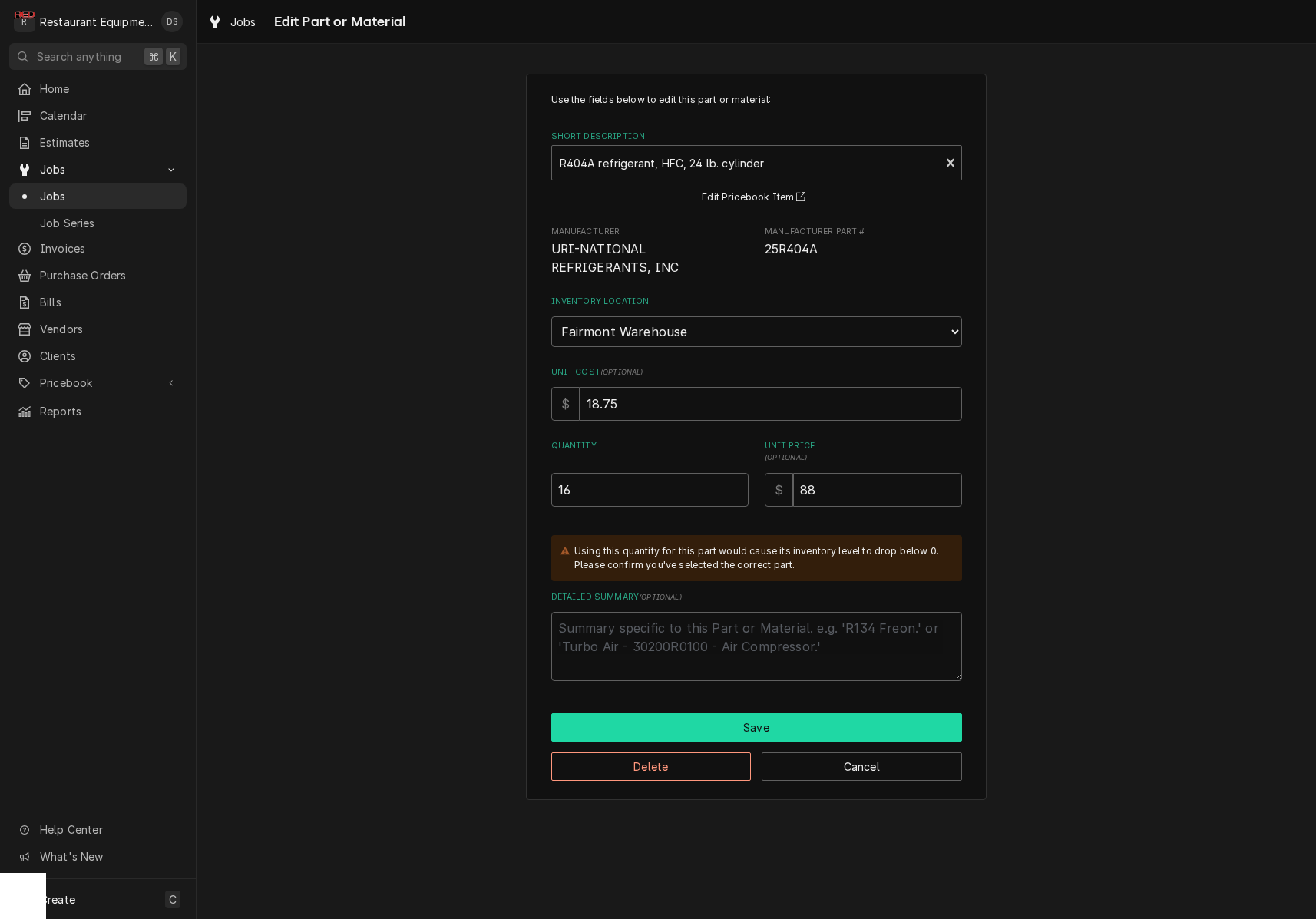
click at [773, 713] on button "Save" at bounding box center [757, 727] width 411 height 28
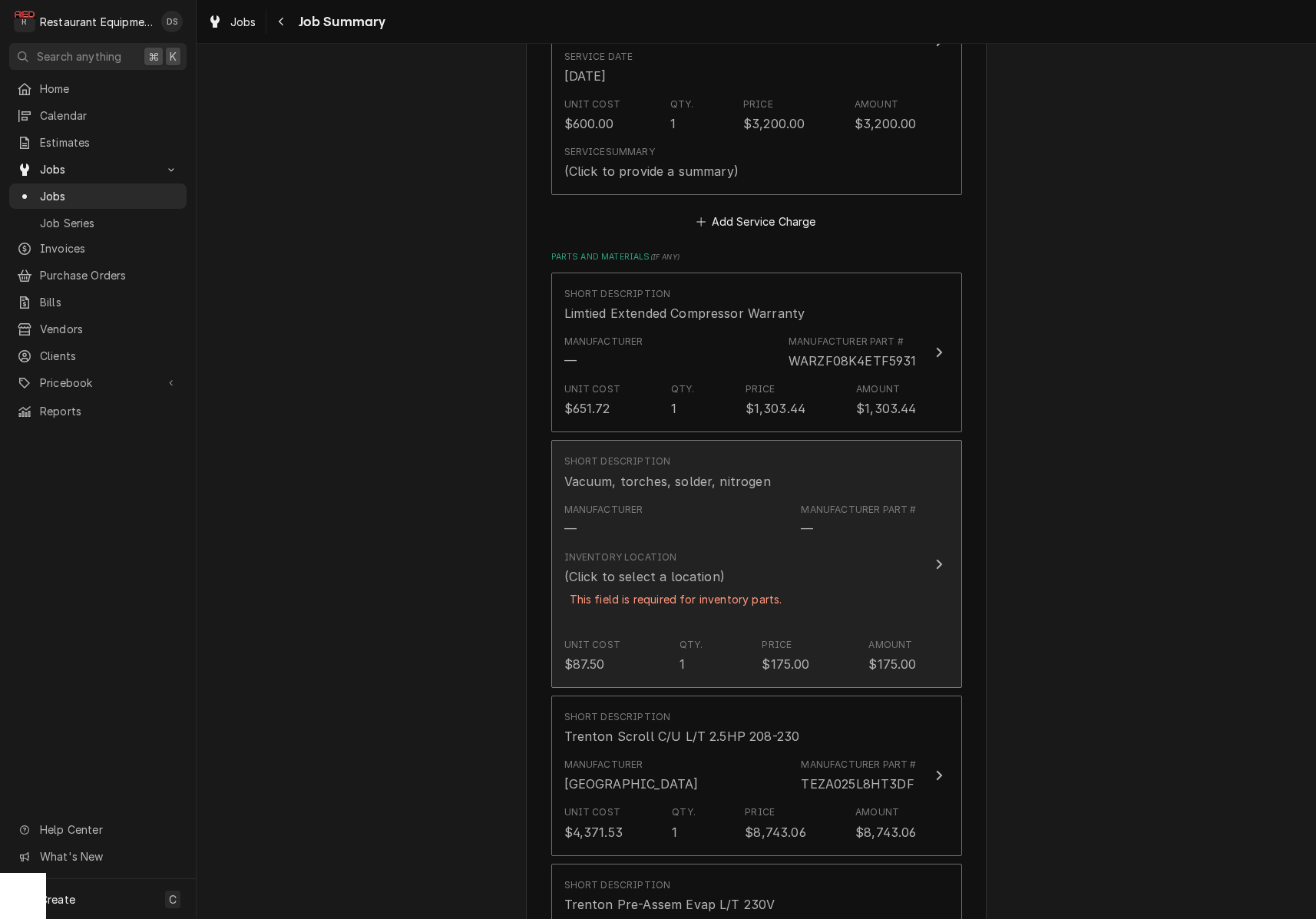
scroll to position [602, 0]
click at [753, 520] on div "Manufacturer — Manufacturer Part # —" at bounding box center [740, 524] width 353 height 47
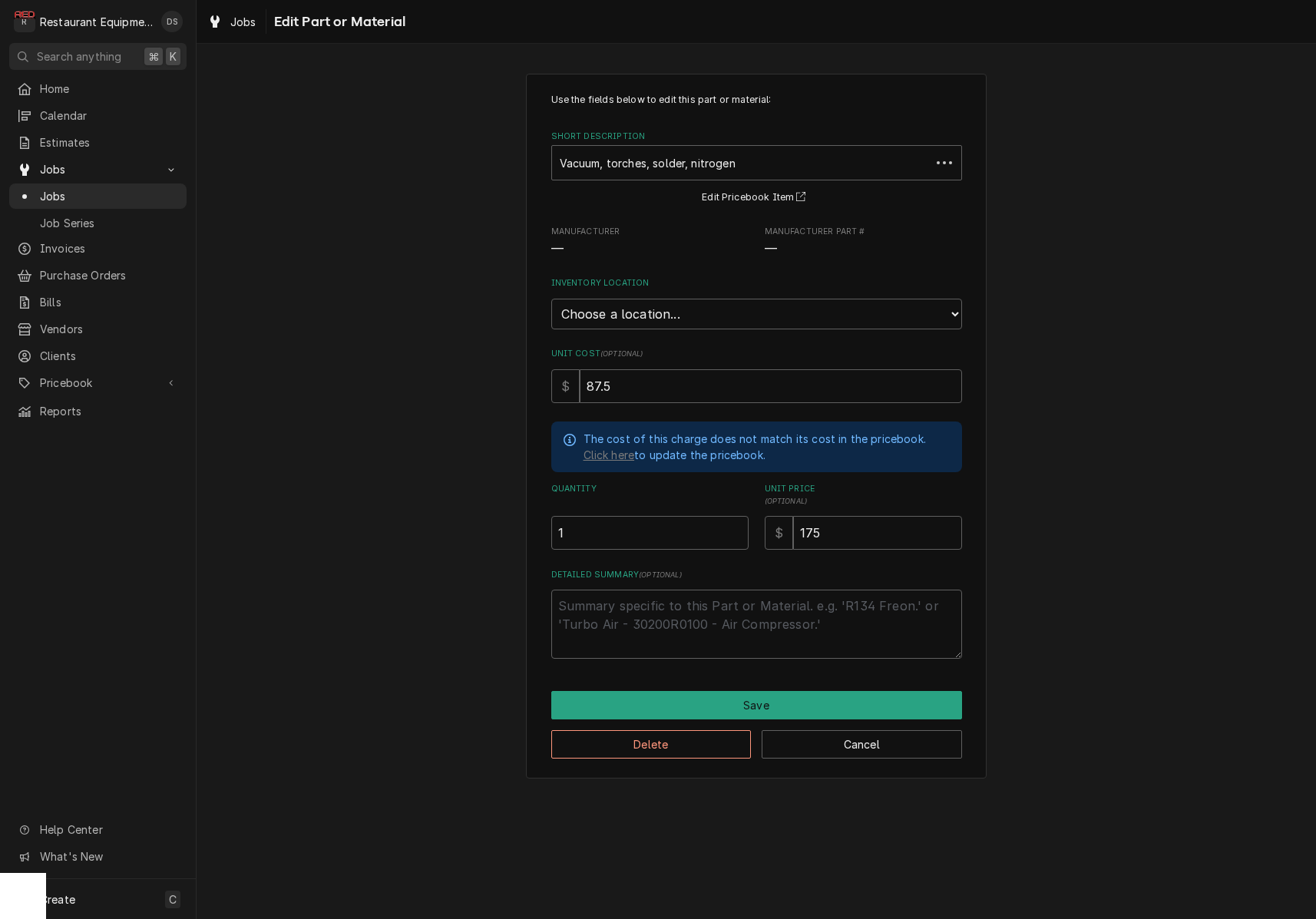
type textarea "x"
select select "445"
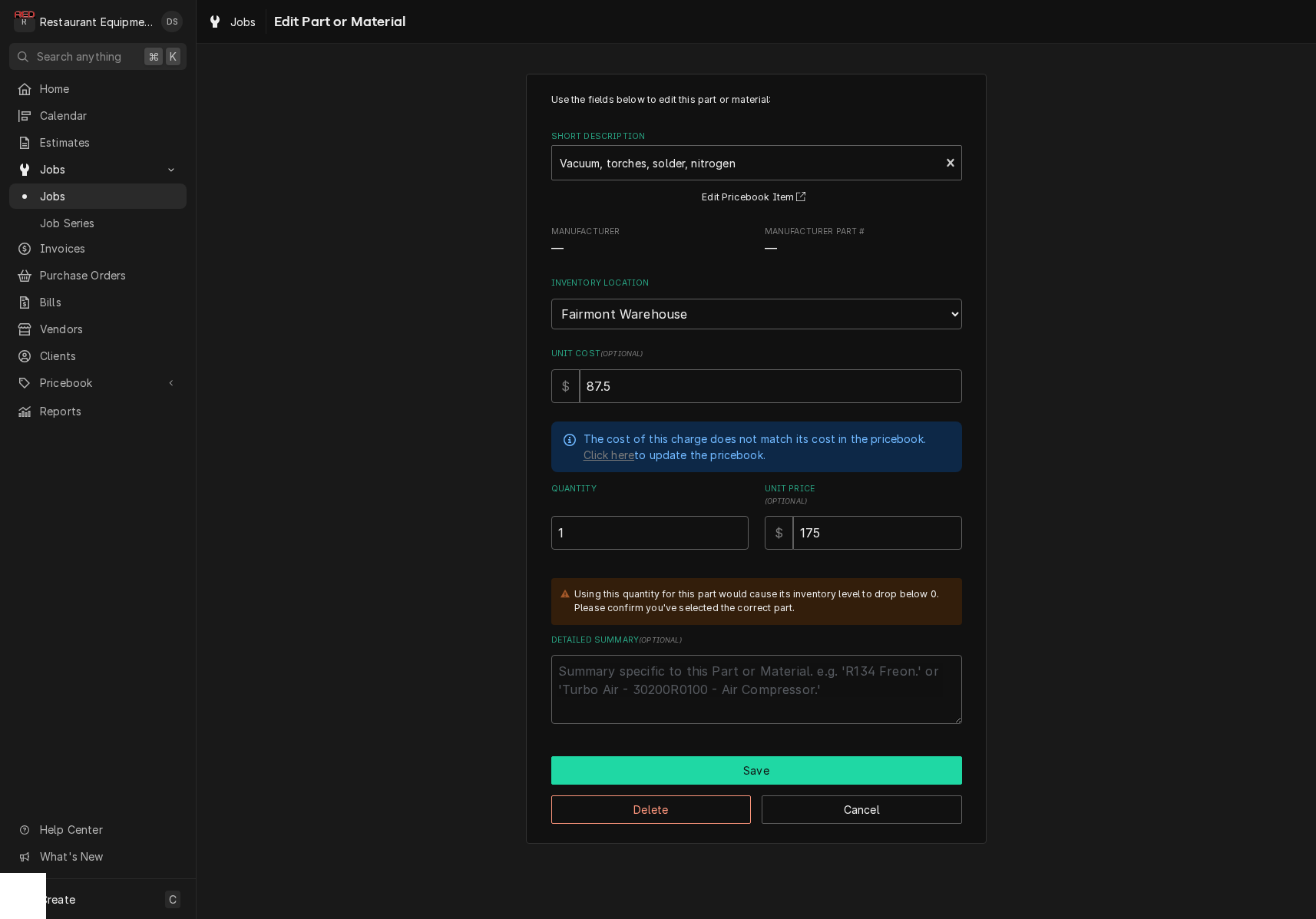
click at [766, 756] on button "Save" at bounding box center [757, 770] width 411 height 28
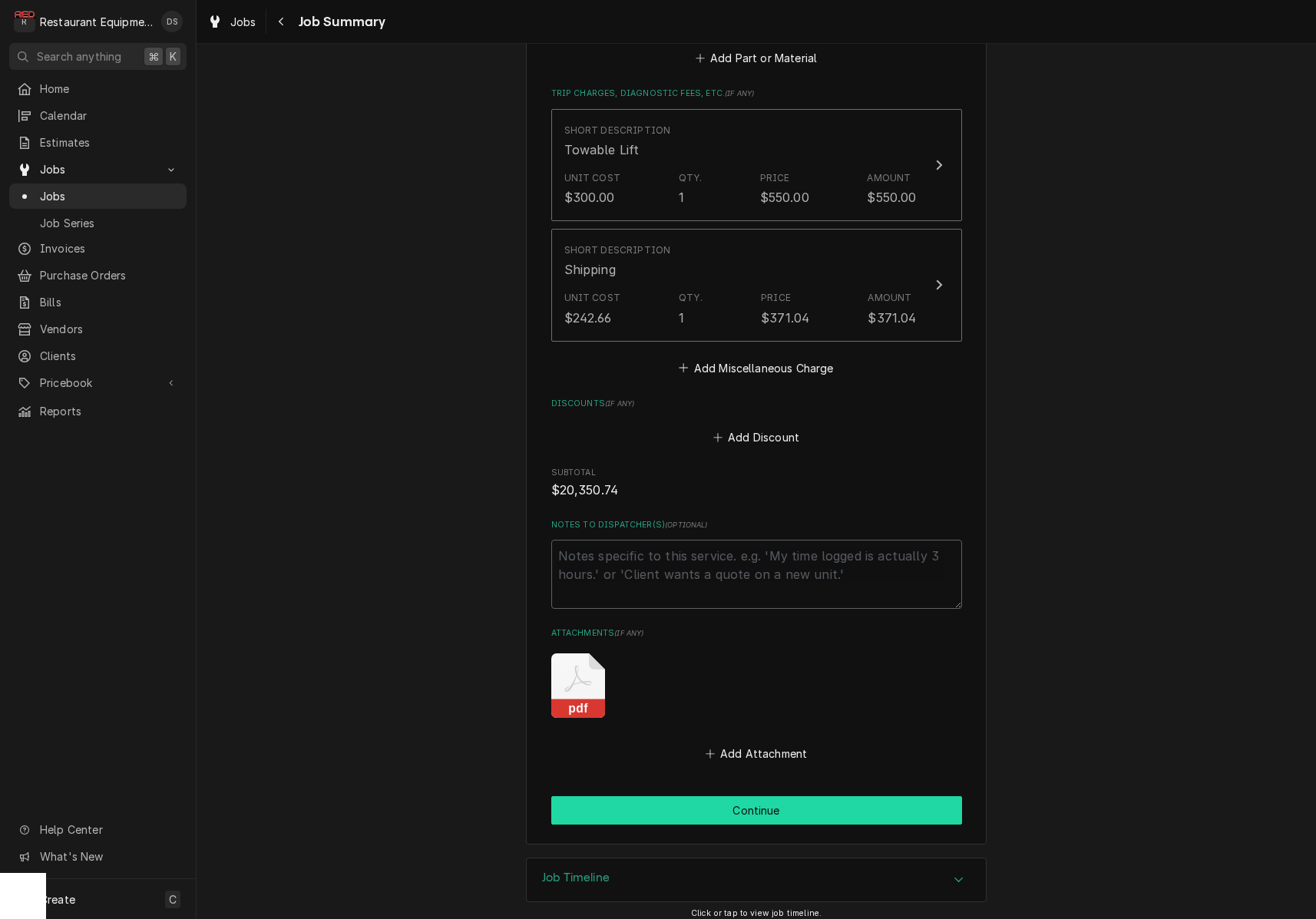
click at [753, 811] on button "Continue" at bounding box center [757, 810] width 411 height 28
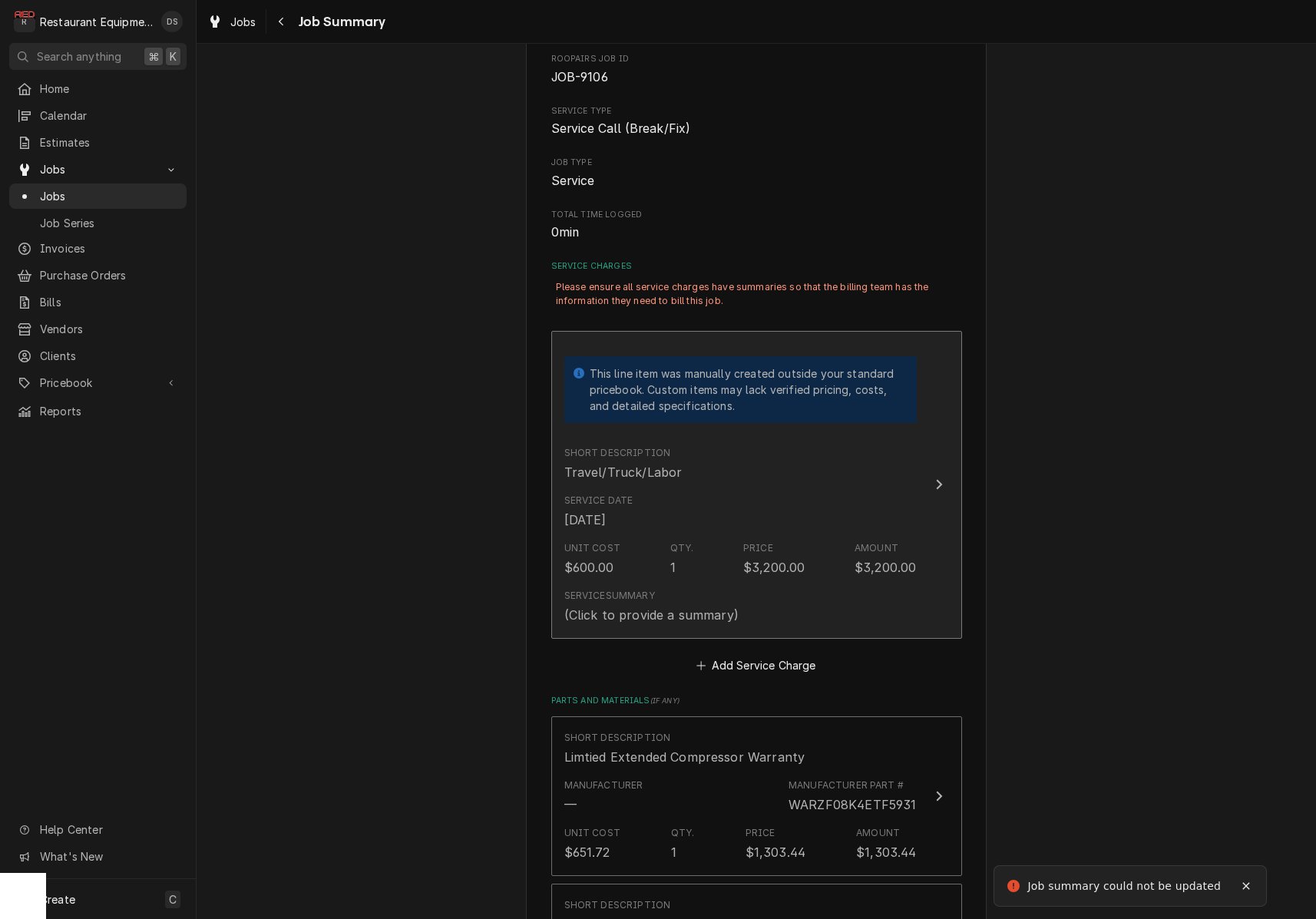
scroll to position [156, 0]
click at [713, 547] on div "Unit Cost $600.00 Qty. 1 Price $3,200.00 Amount $3,200.00" at bounding box center [740, 559] width 353 height 47
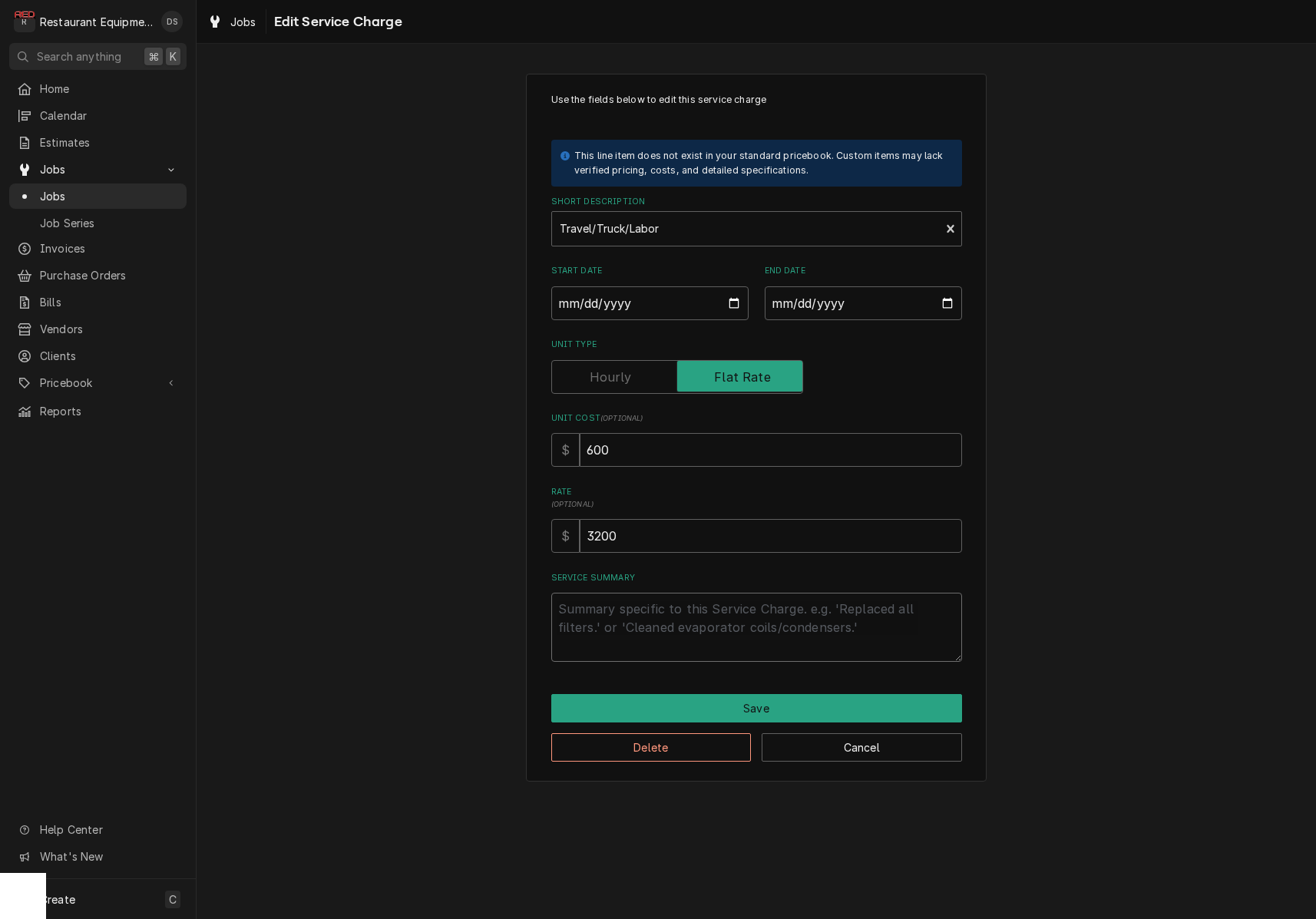
click at [634, 615] on textarea "Service Summary" at bounding box center [757, 627] width 411 height 69
type textarea "x"
type textarea "I"
type textarea "x"
type textarea "IN"
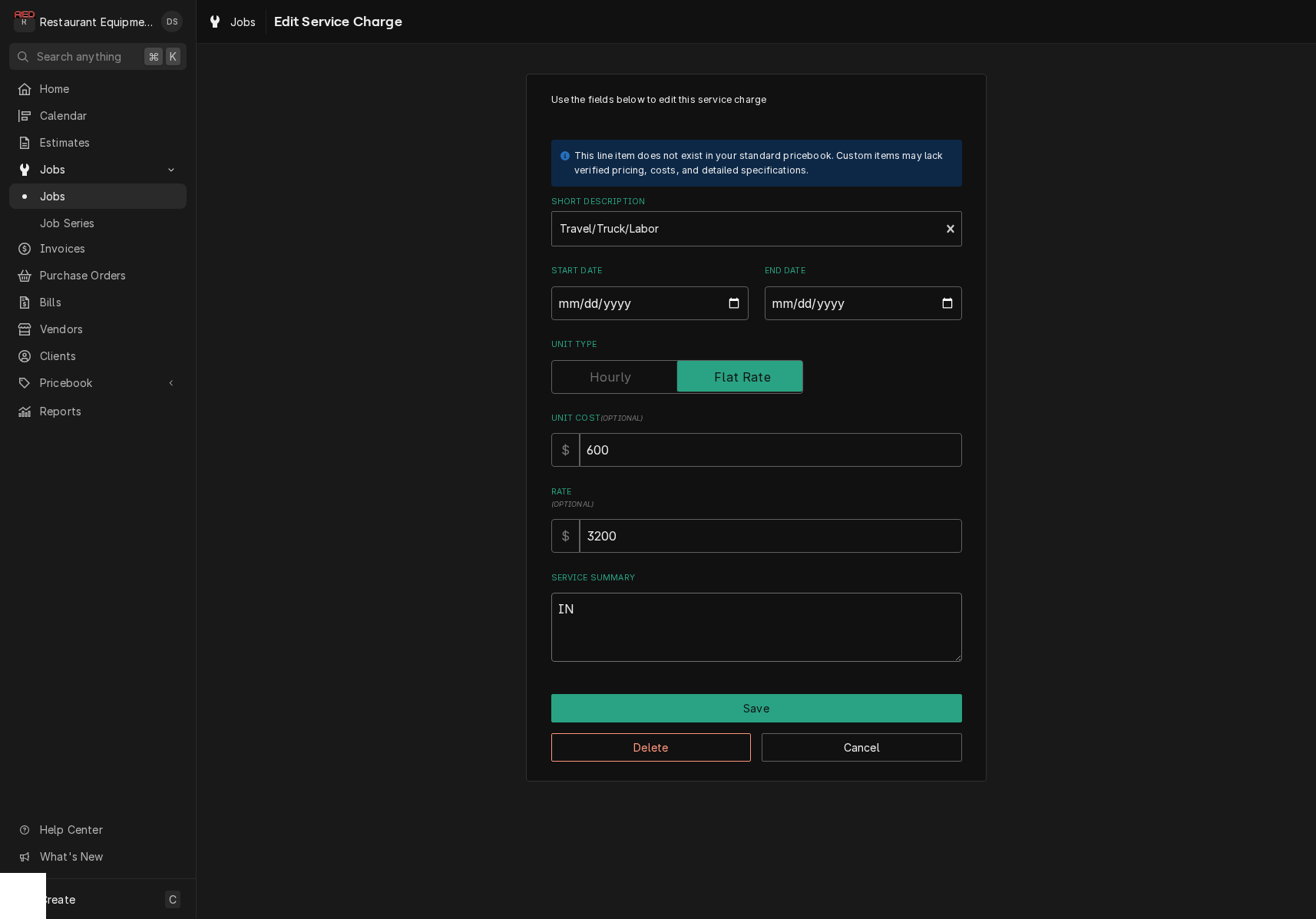
type textarea "x"
type textarea "I"
type textarea "x"
type textarea "In"
type textarea "x"
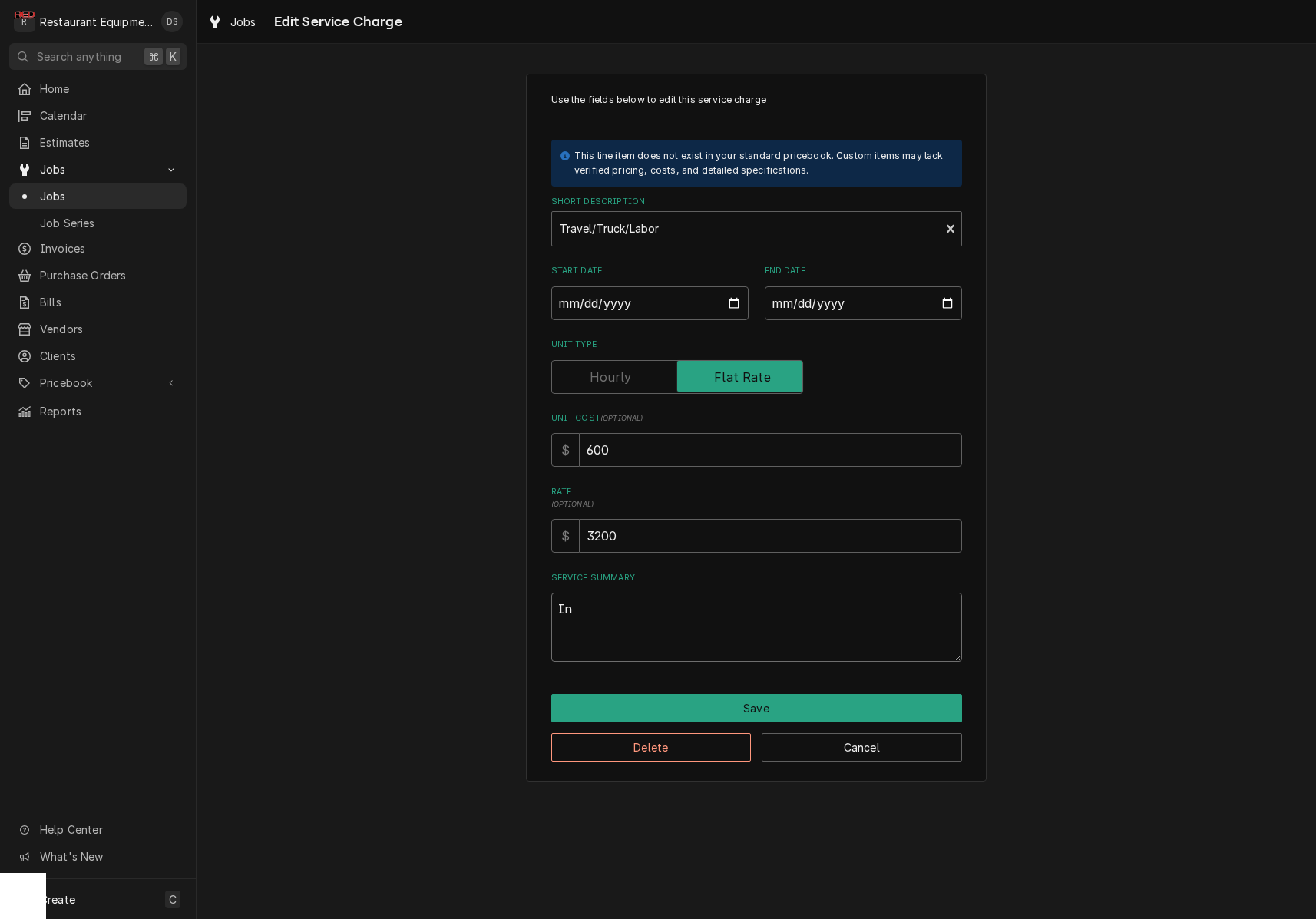
type textarea "Ins"
type textarea "x"
type textarea "Inst"
type textarea "x"
type textarea "Insta"
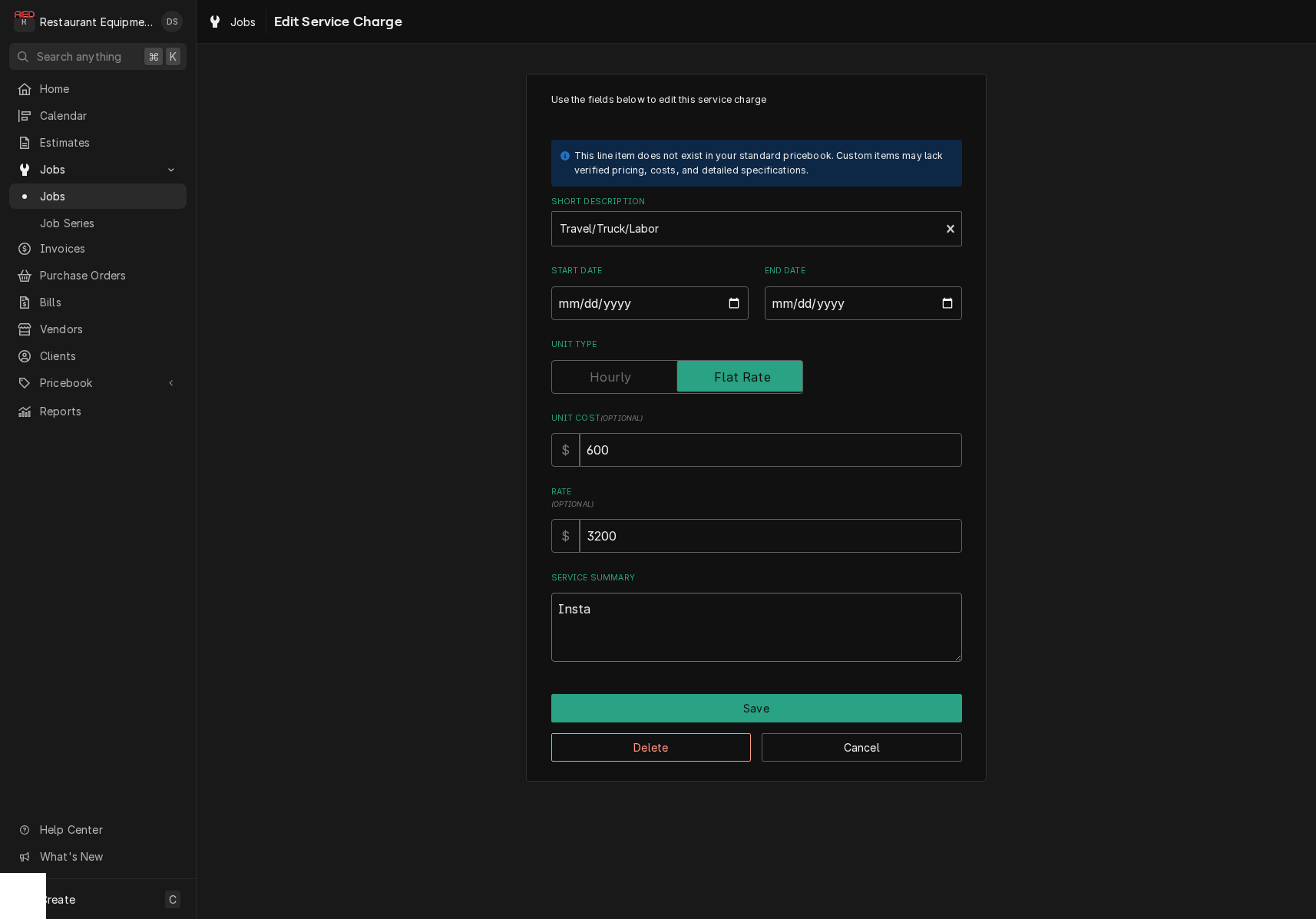
type textarea "x"
type textarea "Instal"
type textarea "x"
type textarea "Install"
type textarea "x"
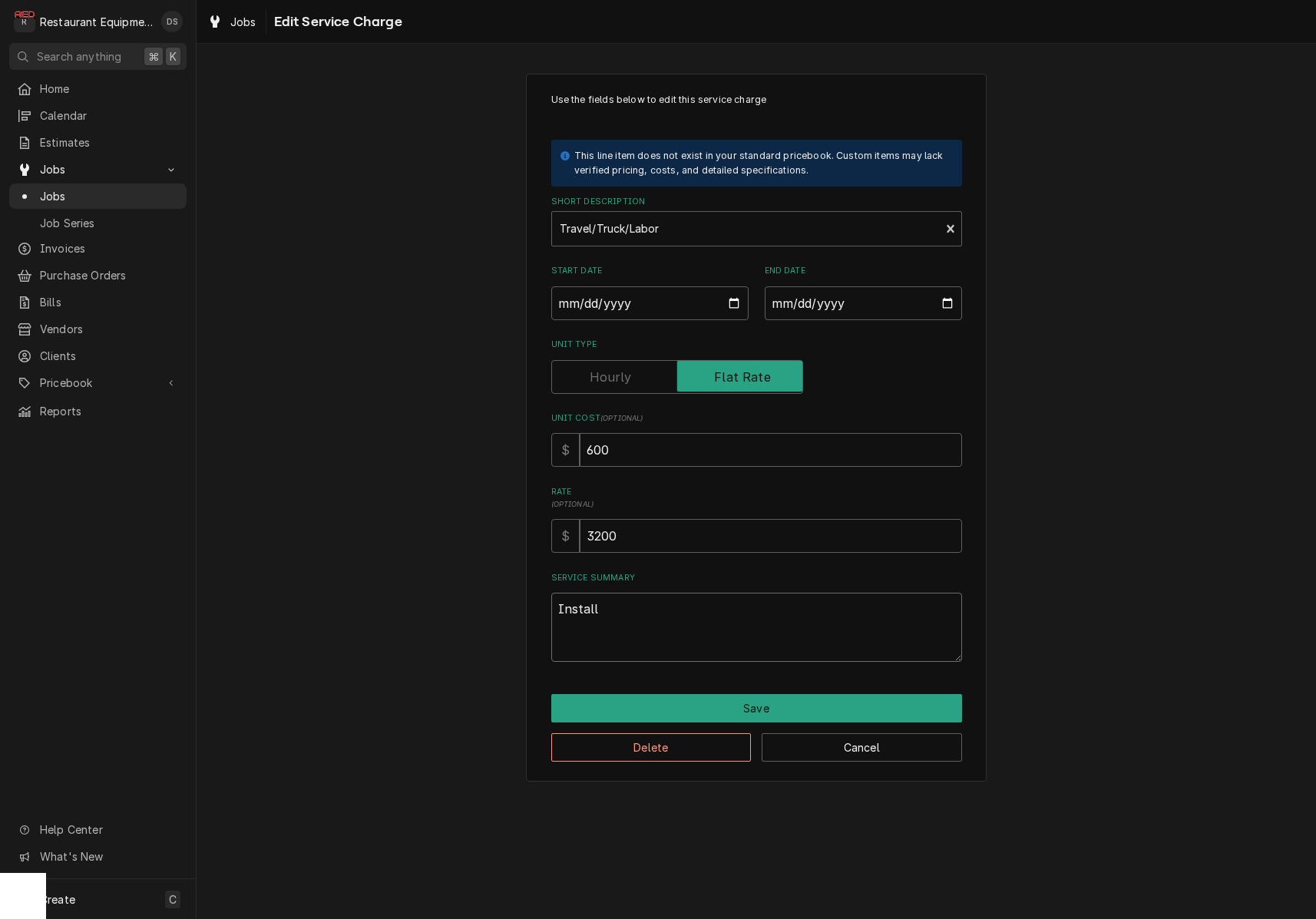
type textarea "Installe"
type textarea "x"
type textarea "Installed"
type textarea "x"
type textarea "Installed"
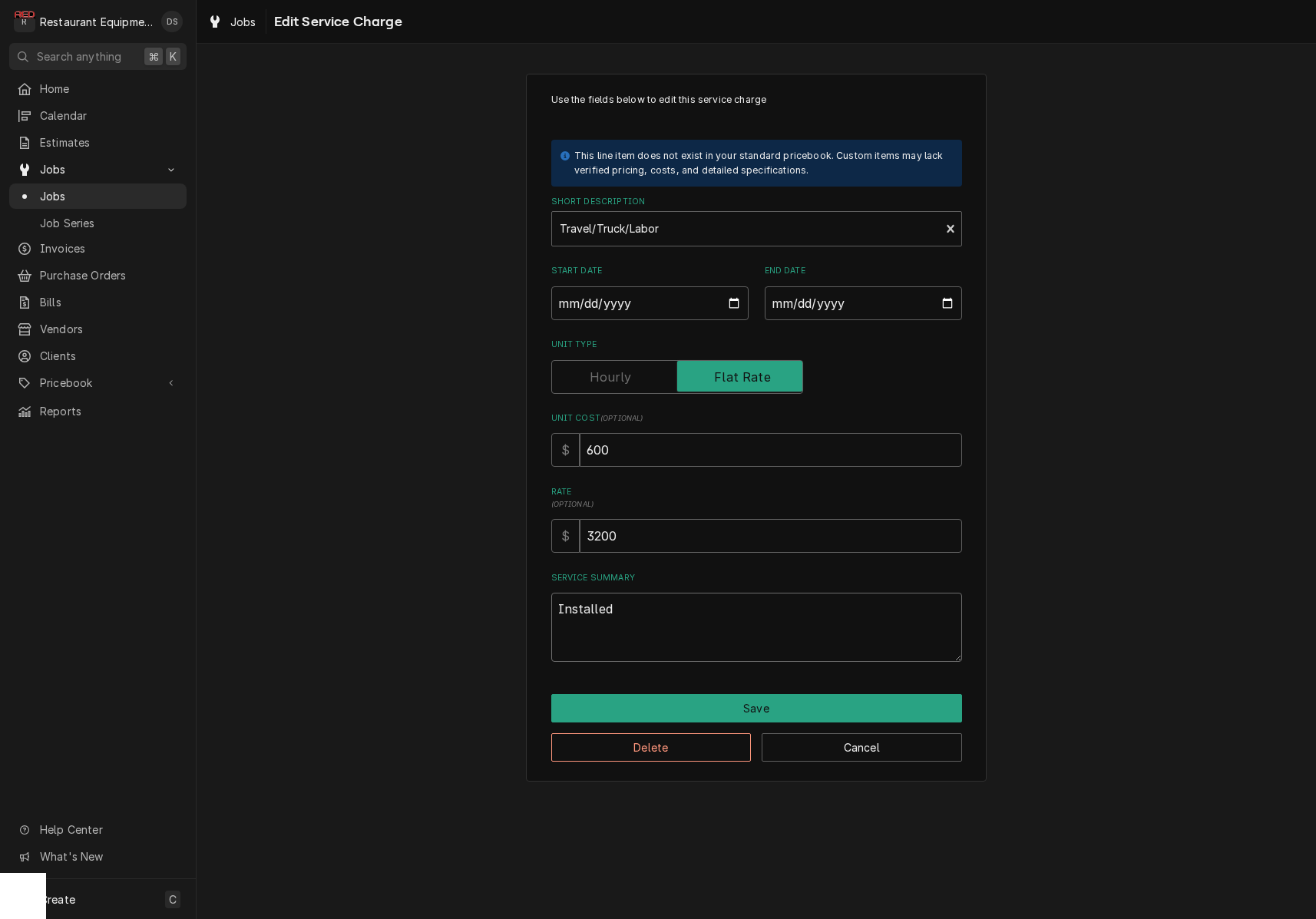
type textarea "x"
type textarea "Installed n"
type textarea "x"
type textarea "Installed ne"
type textarea "x"
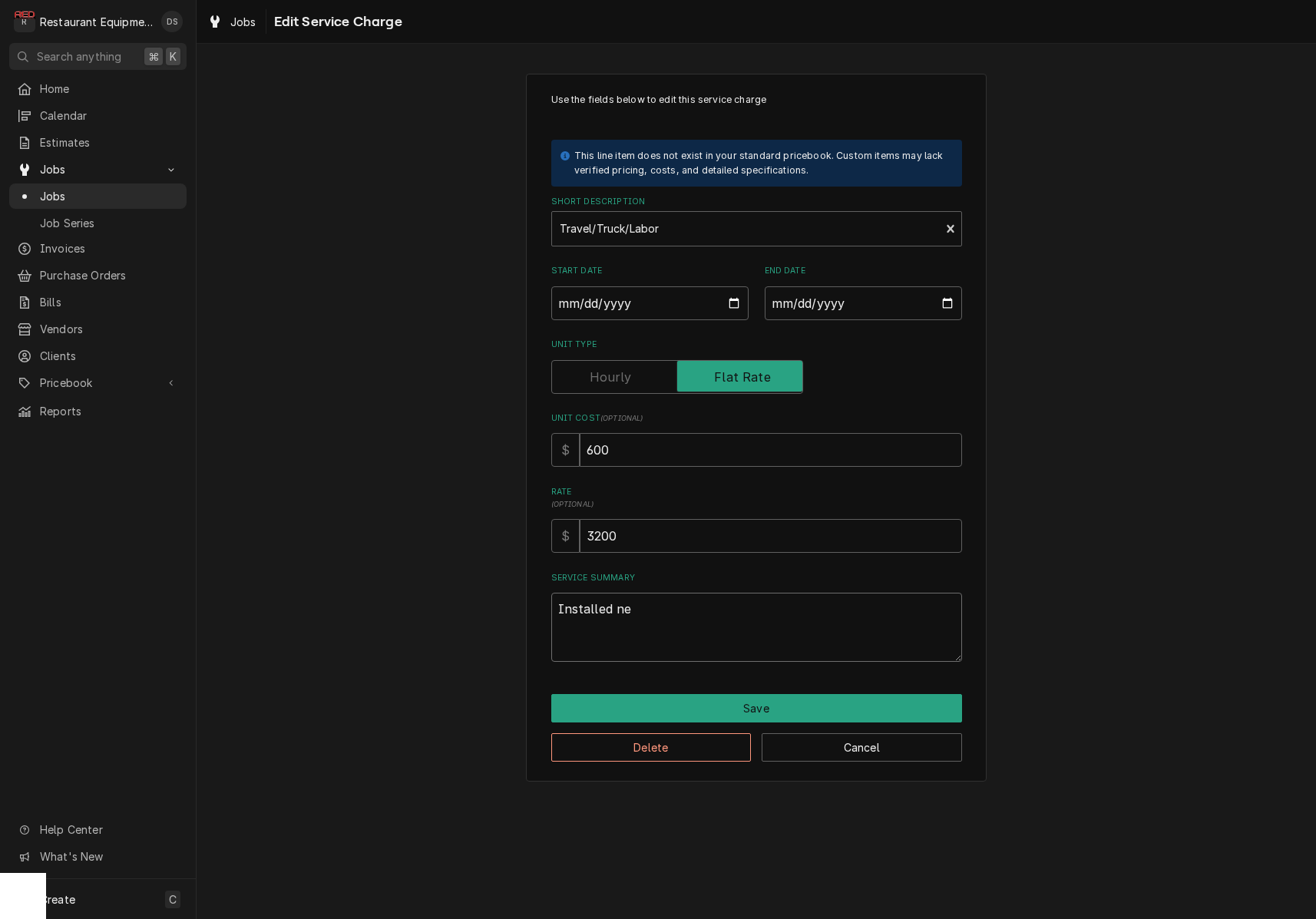
type textarea "Installed new"
type textarea "x"
type textarea "Installed new"
type textarea "x"
type textarea "Installed new w"
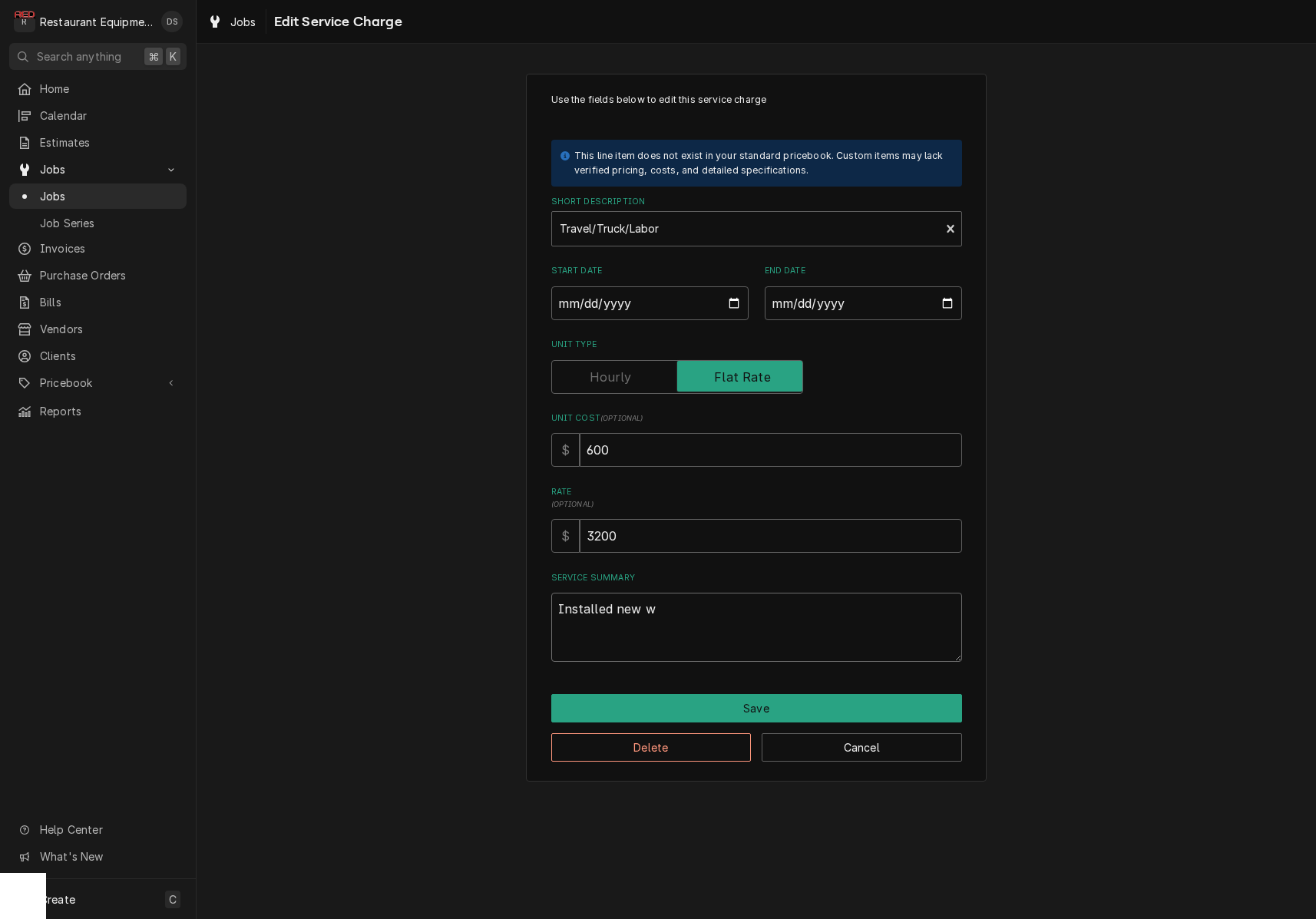
type textarea "x"
type textarea "Installed new wa"
type textarea "x"
type textarea "Installed new wal"
type textarea "x"
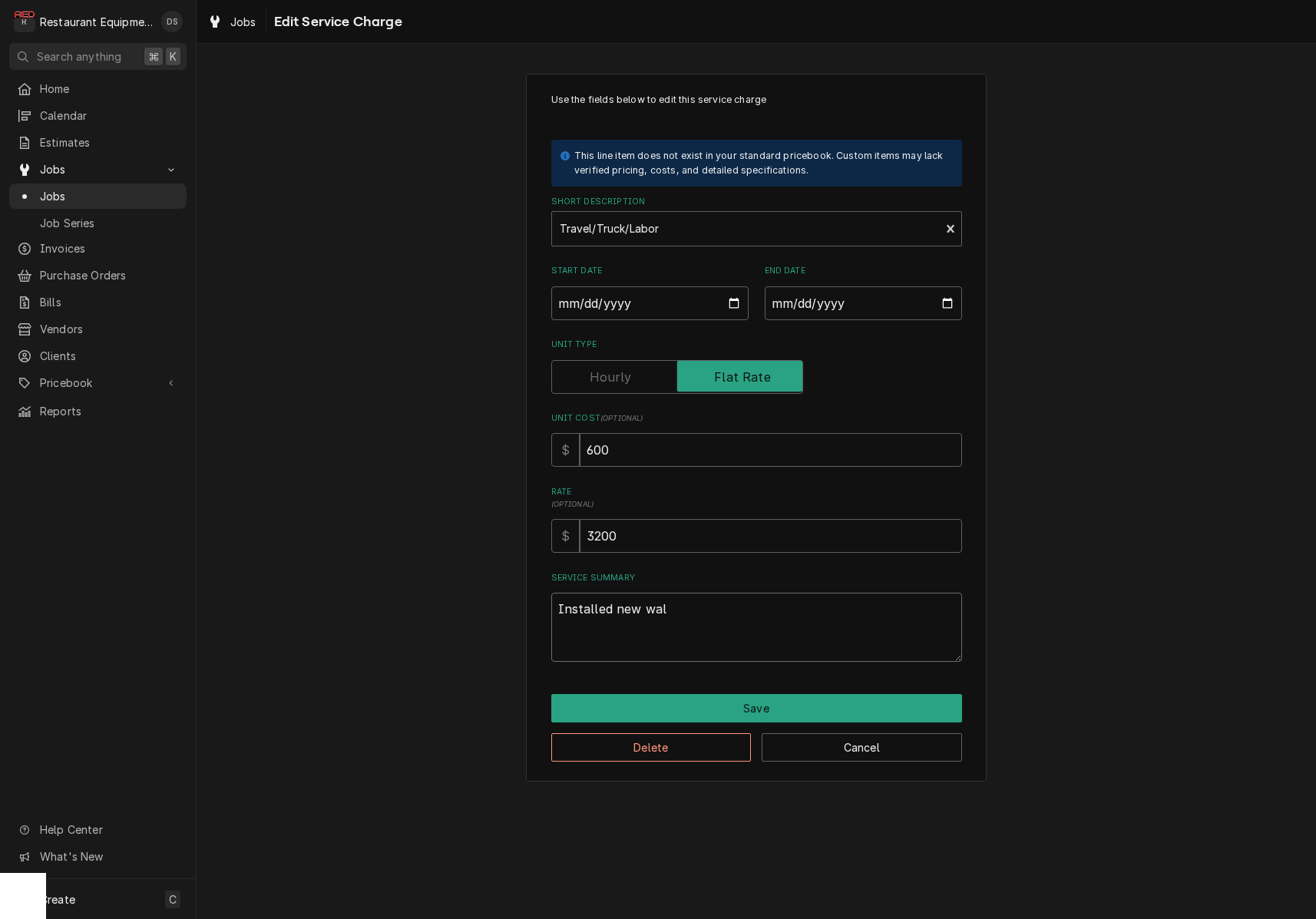
type textarea "Installed new walk"
type textarea "x"
type textarea "Installed new walk"
type textarea "x"
type textarea "Installed new walk i"
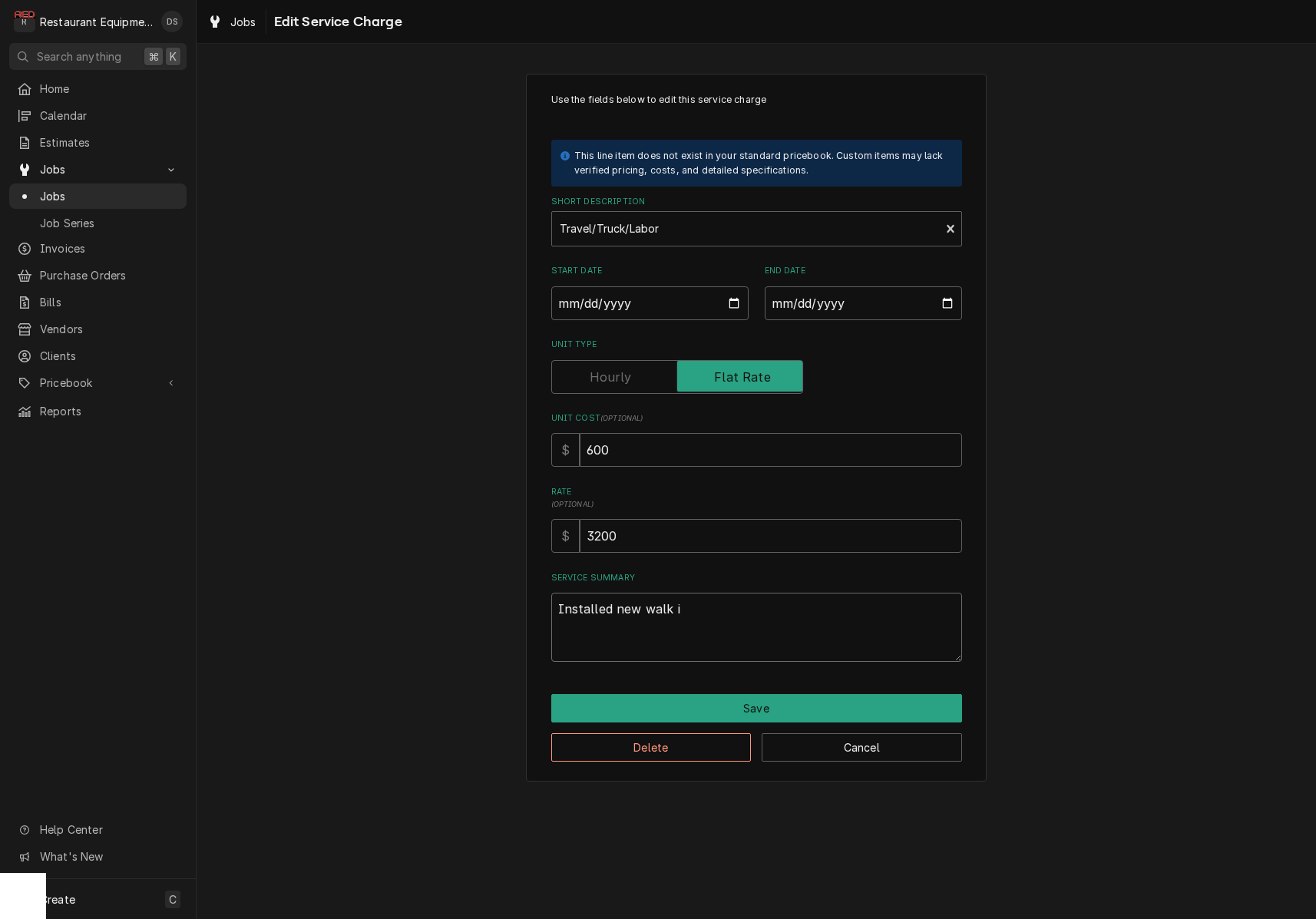
type textarea "x"
type textarea "Installed new walk in"
type textarea "x"
type textarea "Installed new walk in"
type textarea "x"
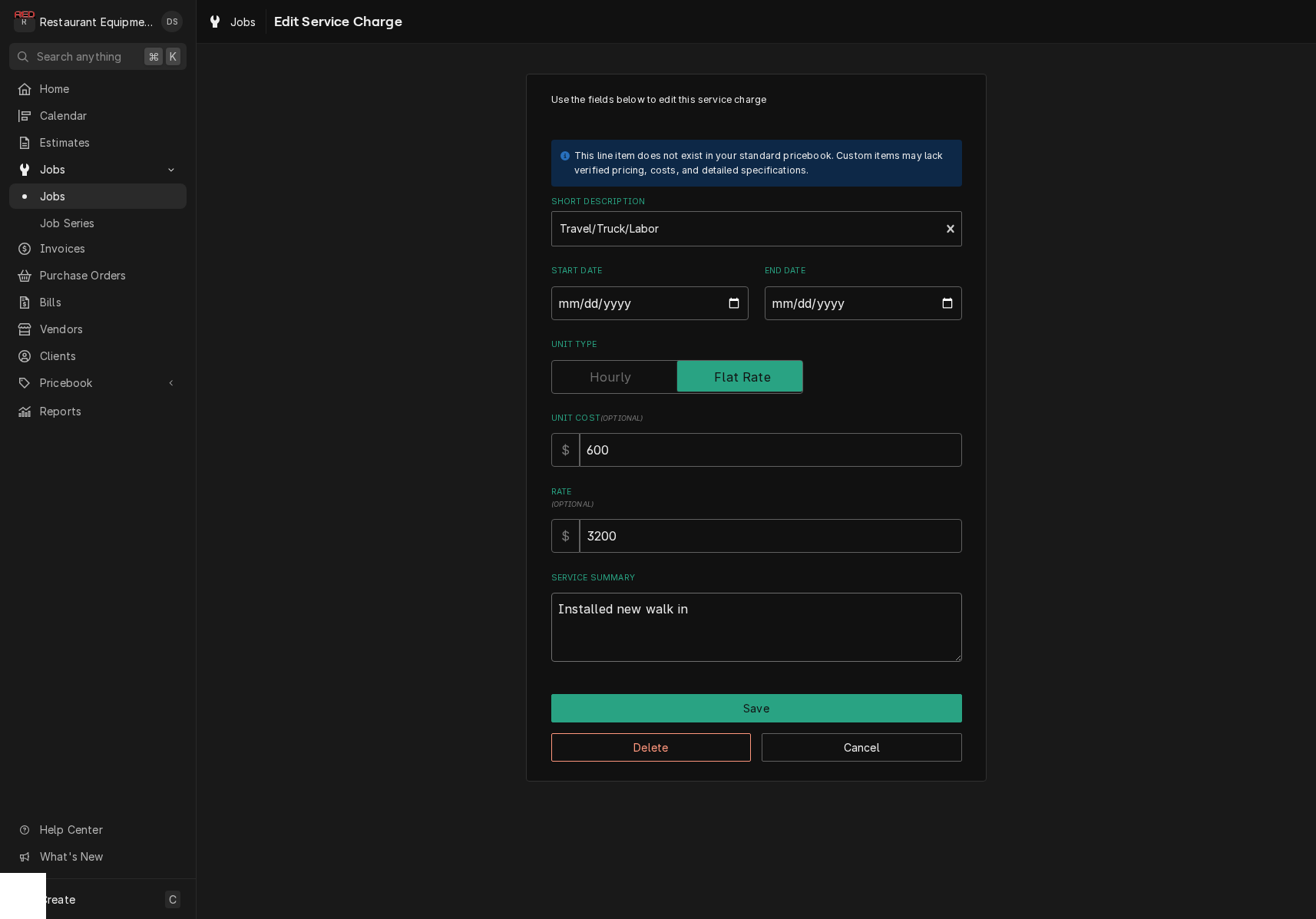
type textarea "Installed new walk in C"
type textarea "x"
type textarea "Installed new walk in Co"
type textarea "x"
type textarea "Installed new walk in Com"
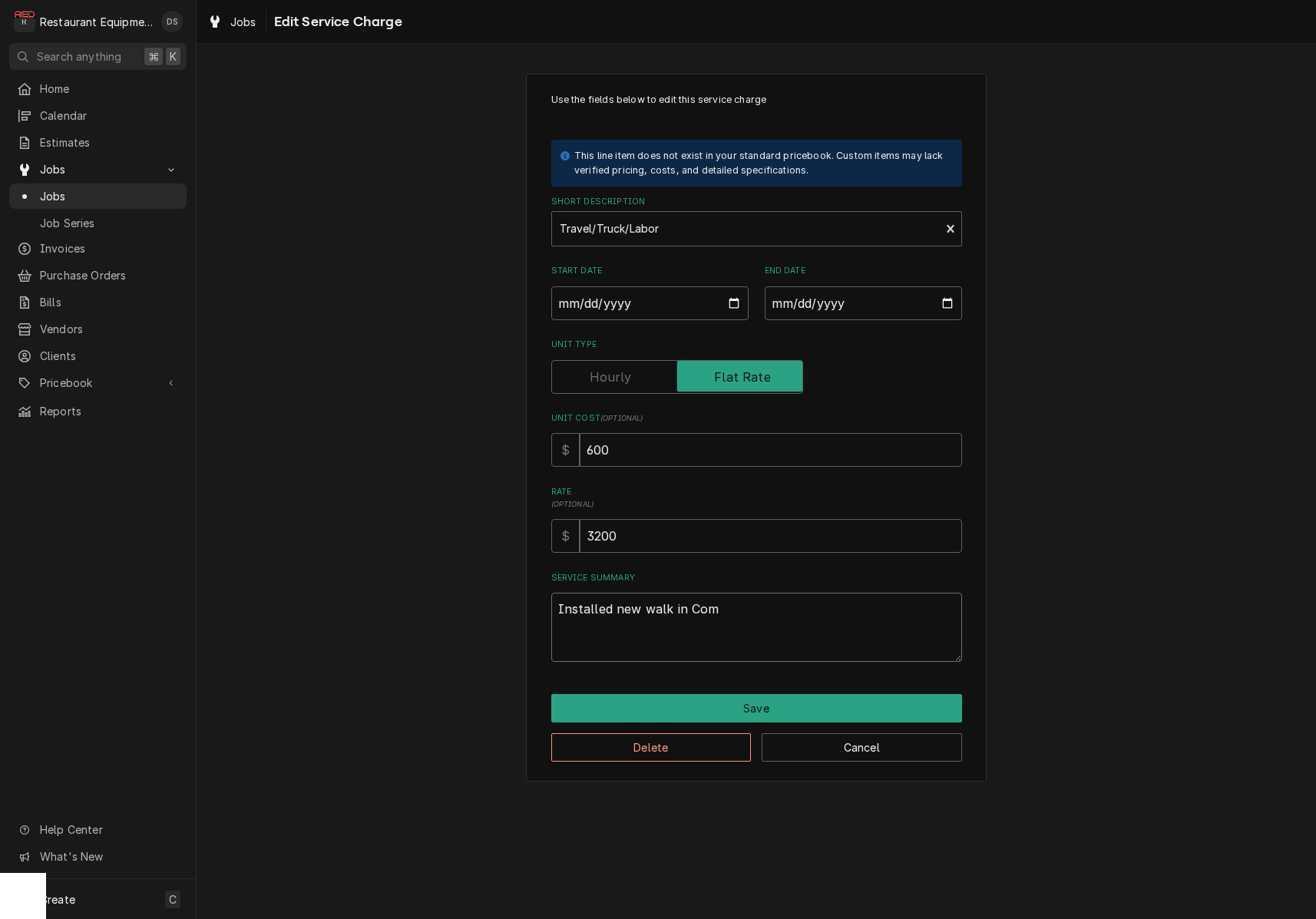
type textarea "x"
type textarea "Installed new walk in Comp"
type textarea "x"
type textarea "Installed new walk in Com"
type textarea "x"
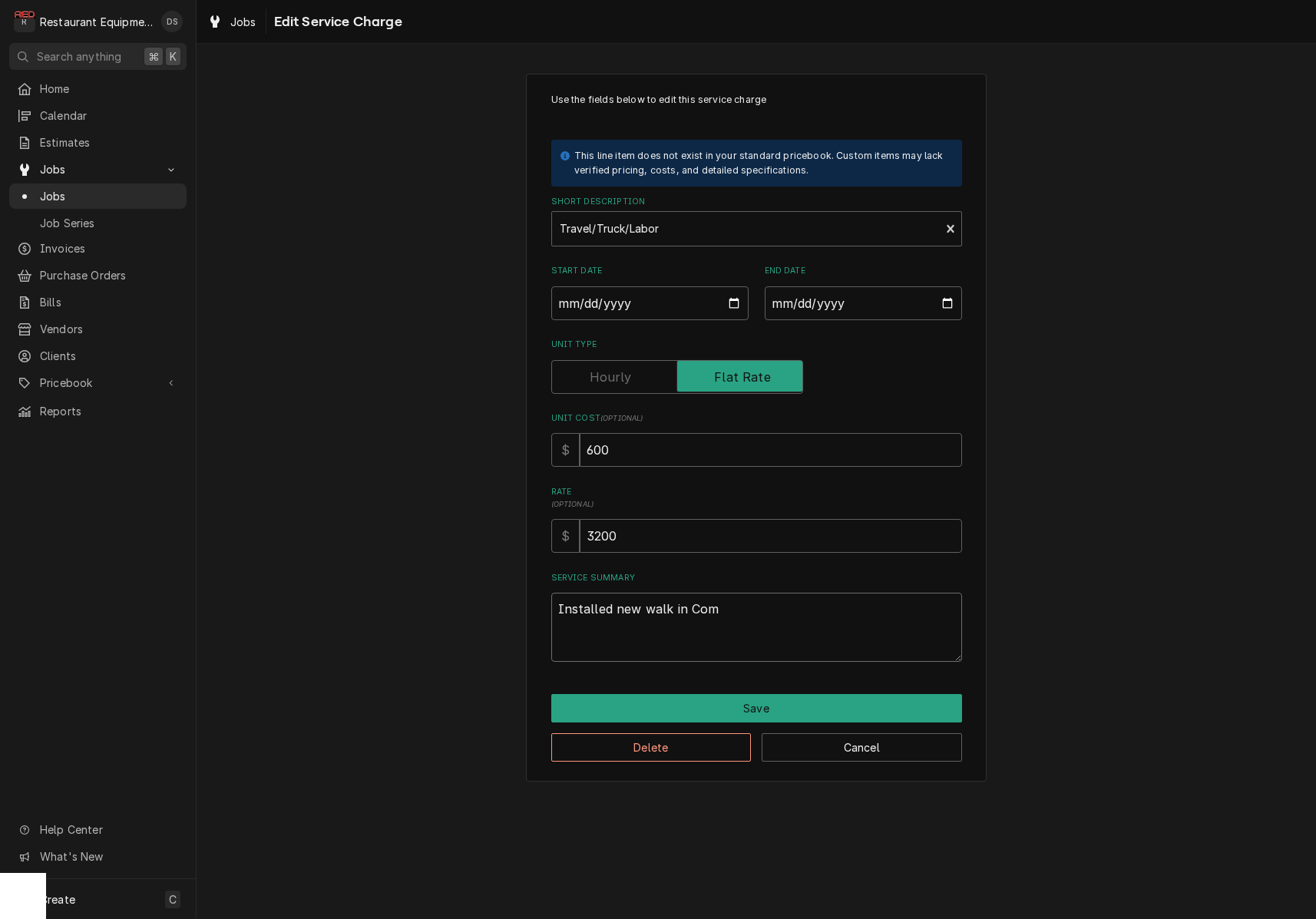
type textarea "Installed new walk in Co"
type textarea "x"
type textarea "Installed new walk in C"
type textarea "x"
type textarea "Installed new walk in"
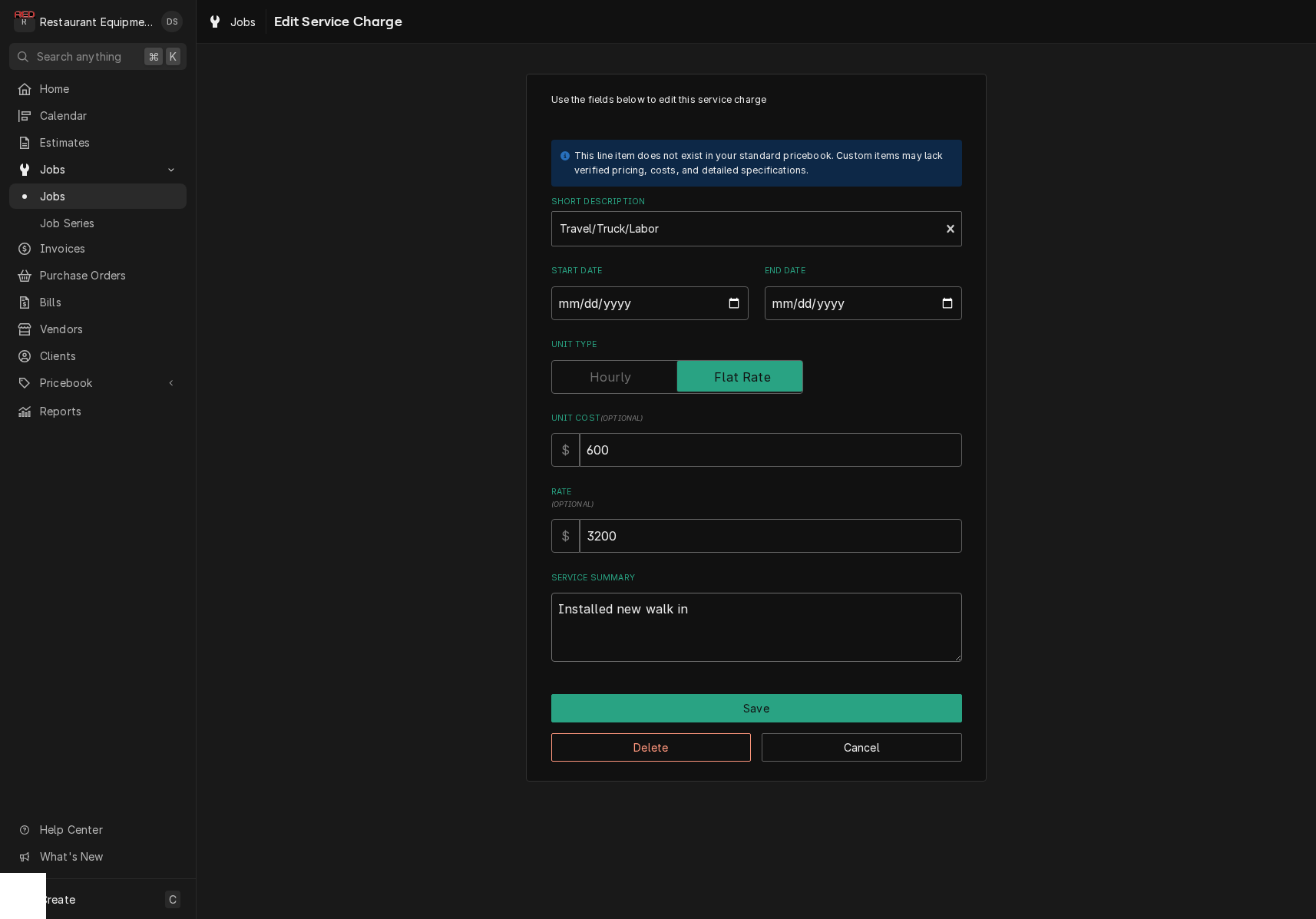
type textarea "x"
type textarea "Installed new walk in c"
type textarea "x"
type textarea "Installed new walk in co"
type textarea "x"
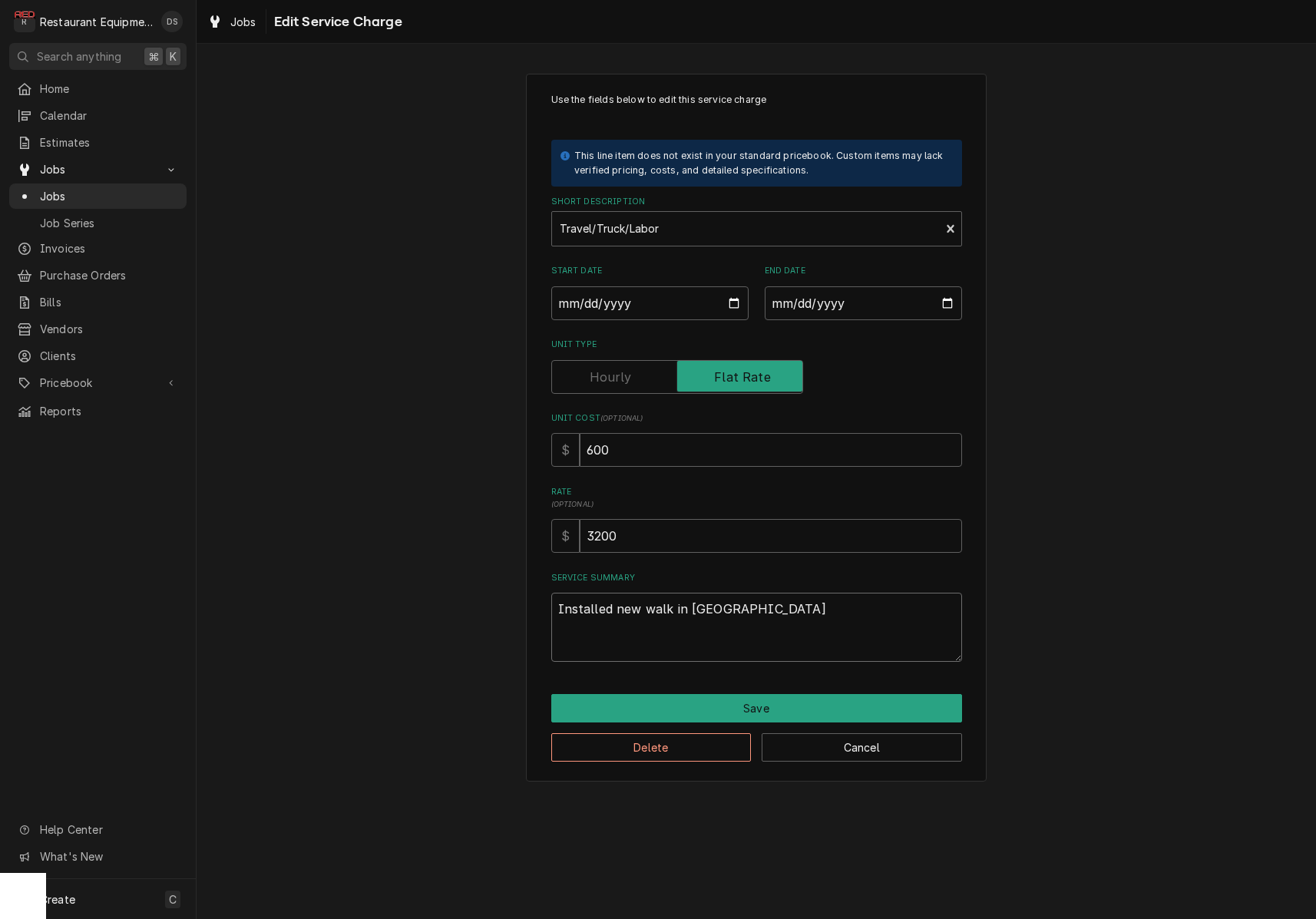
type textarea "Installed new walk in com"
type textarea "x"
type textarea "Installed new walk in comp"
type textarea "x"
type textarea "Installed new walk in compo"
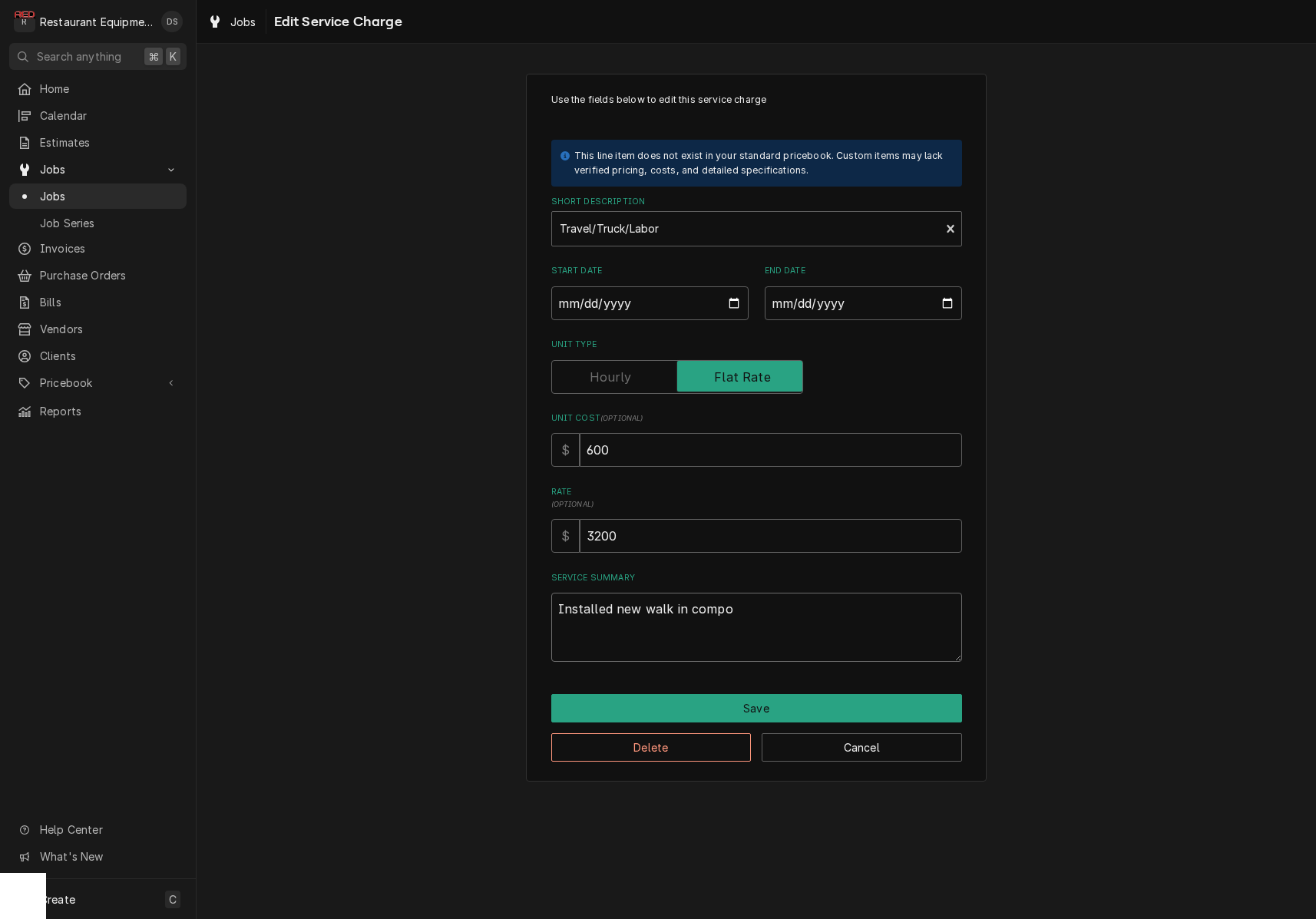
type textarea "x"
type textarea "Installed new walk in compon"
type textarea "x"
type textarea "Installed new walk in compone"
type textarea "x"
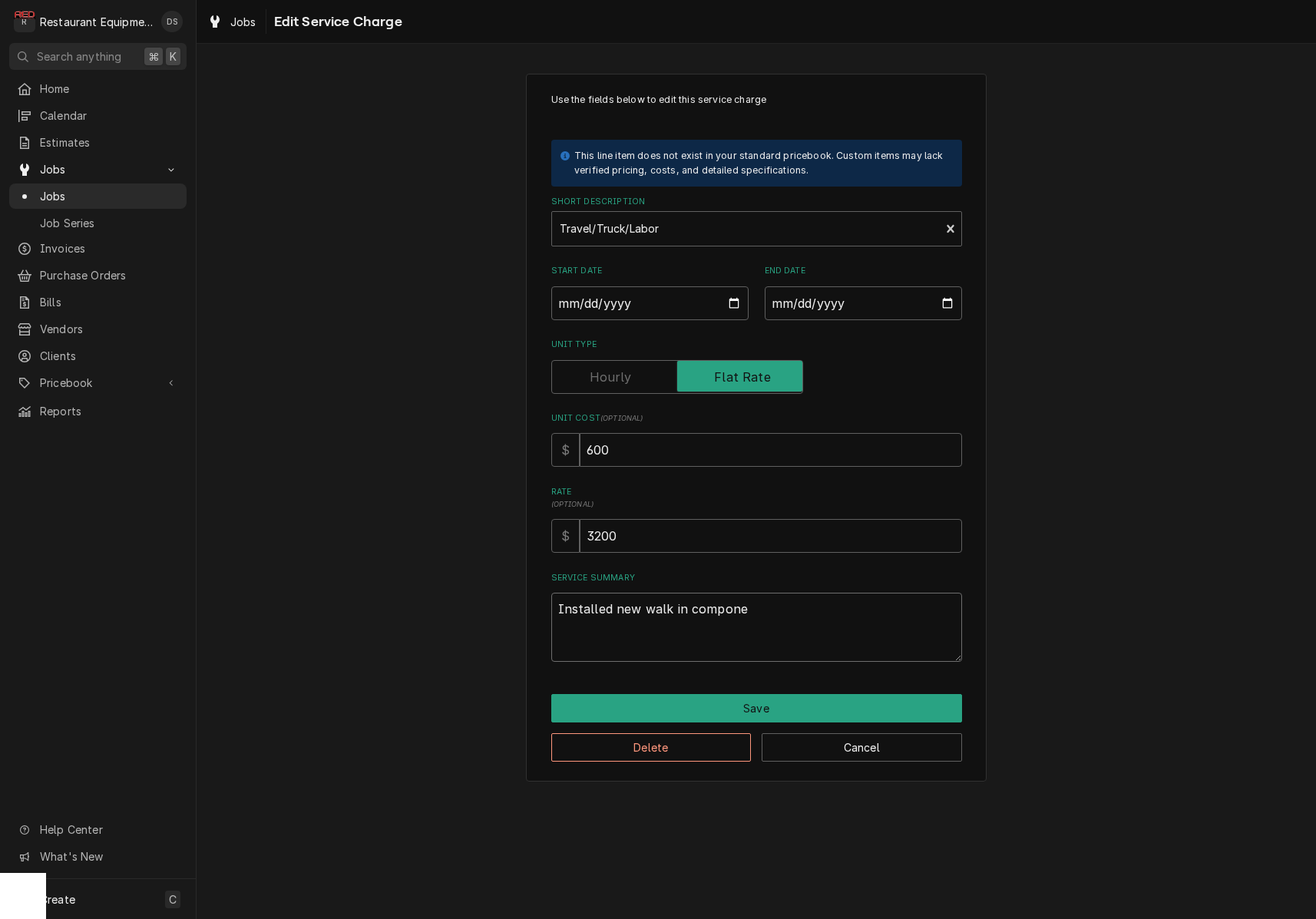
type textarea "Installed new walk in componen"
type textarea "x"
type textarea "Installed new walk in component"
type textarea "x"
type textarea "Installed new walk in components"
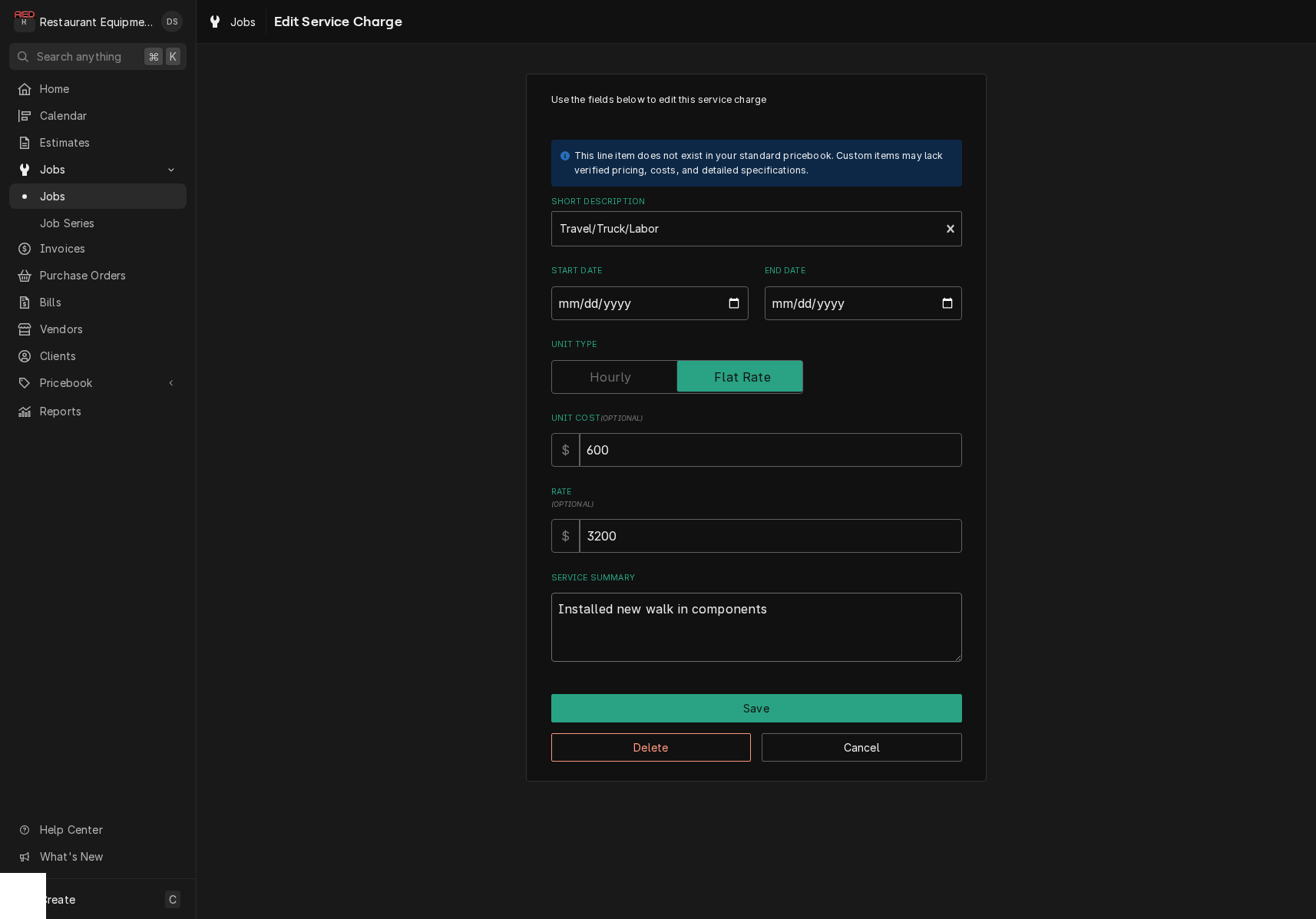
type textarea "x"
type textarea "Installed new walk in components"
click at [754, 704] on button "Save" at bounding box center [757, 708] width 411 height 28
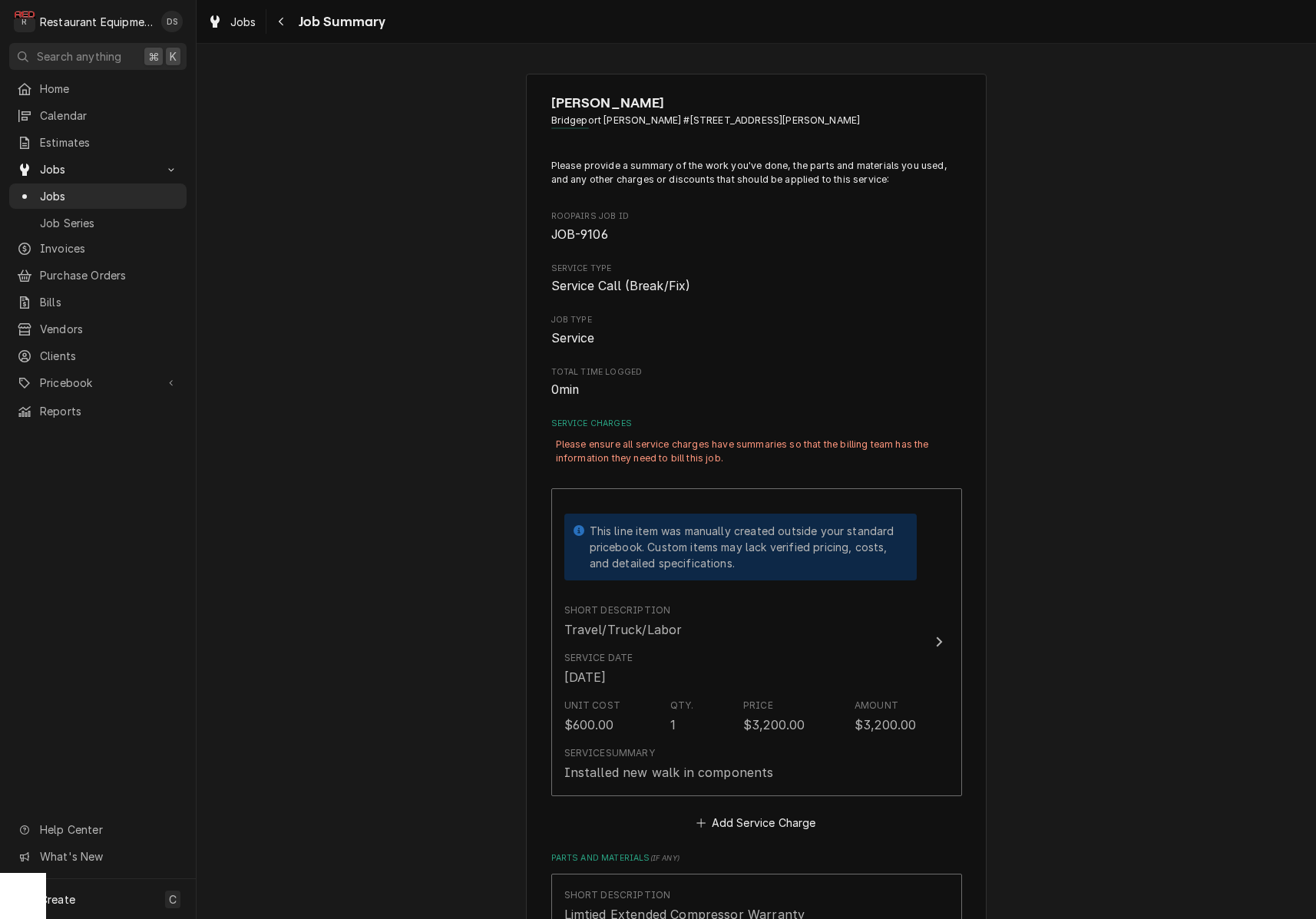
scroll to position [156, 0]
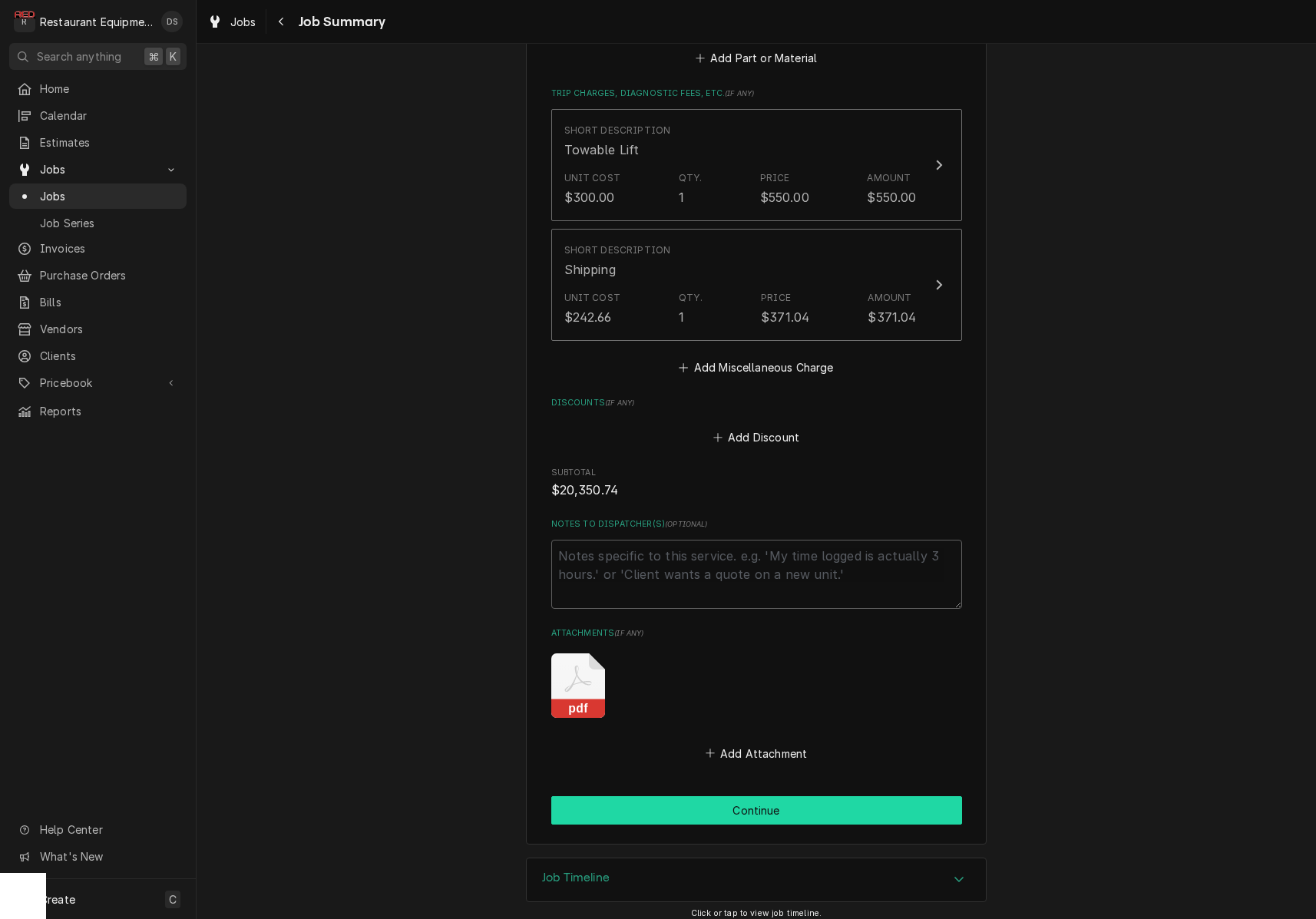
click at [764, 802] on button "Continue" at bounding box center [757, 810] width 411 height 28
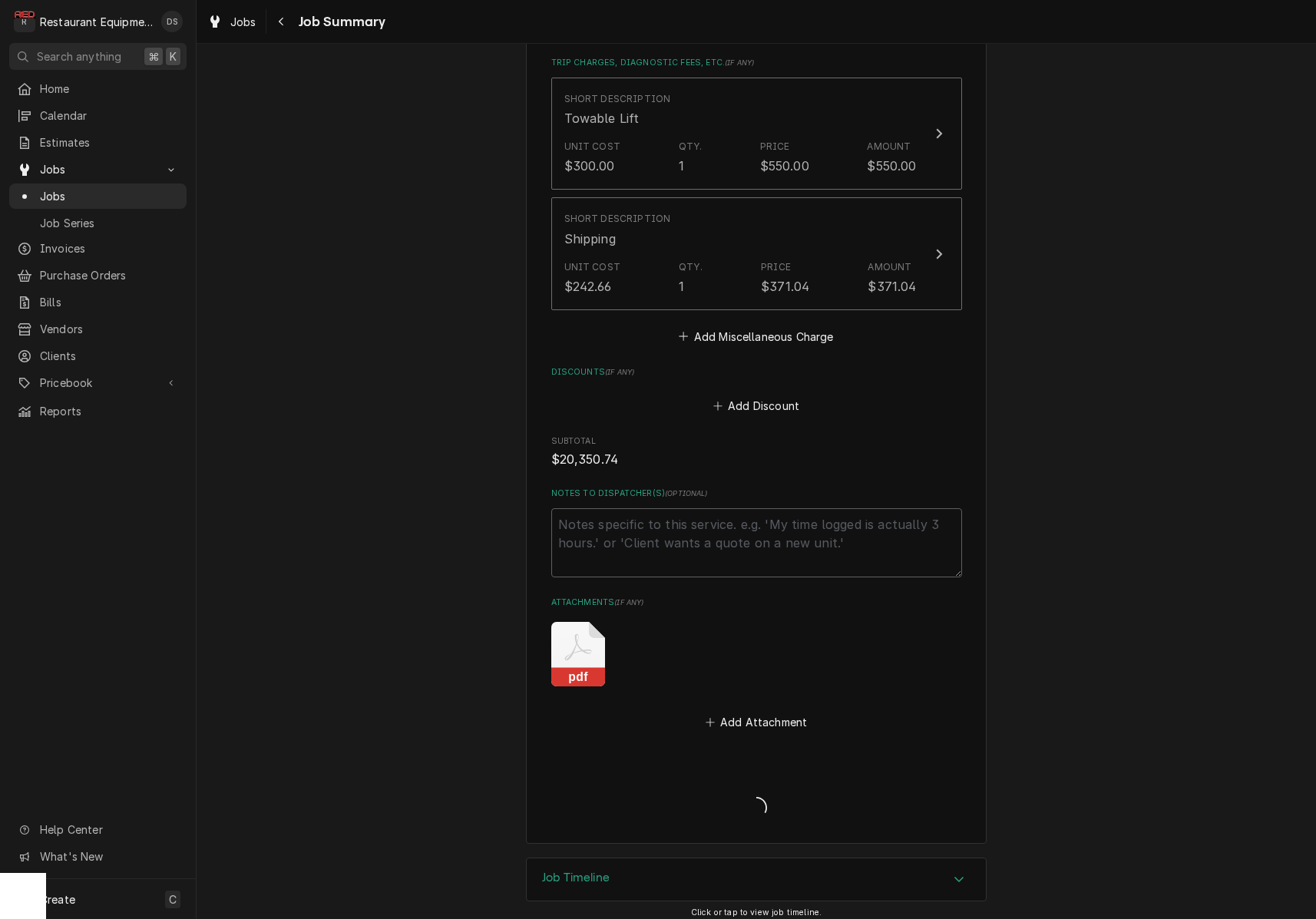
type textarea "x"
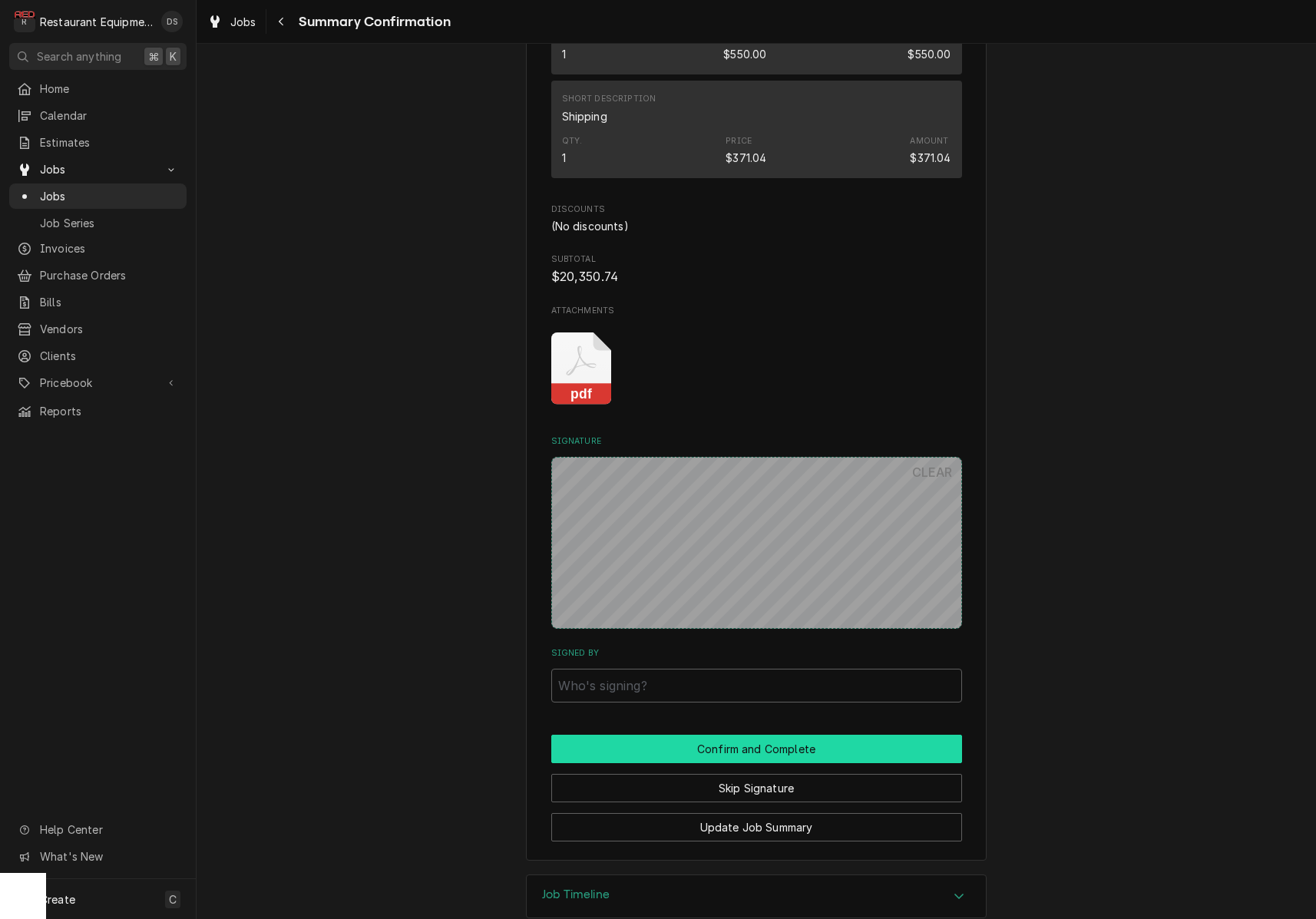
scroll to position [1773, 0]
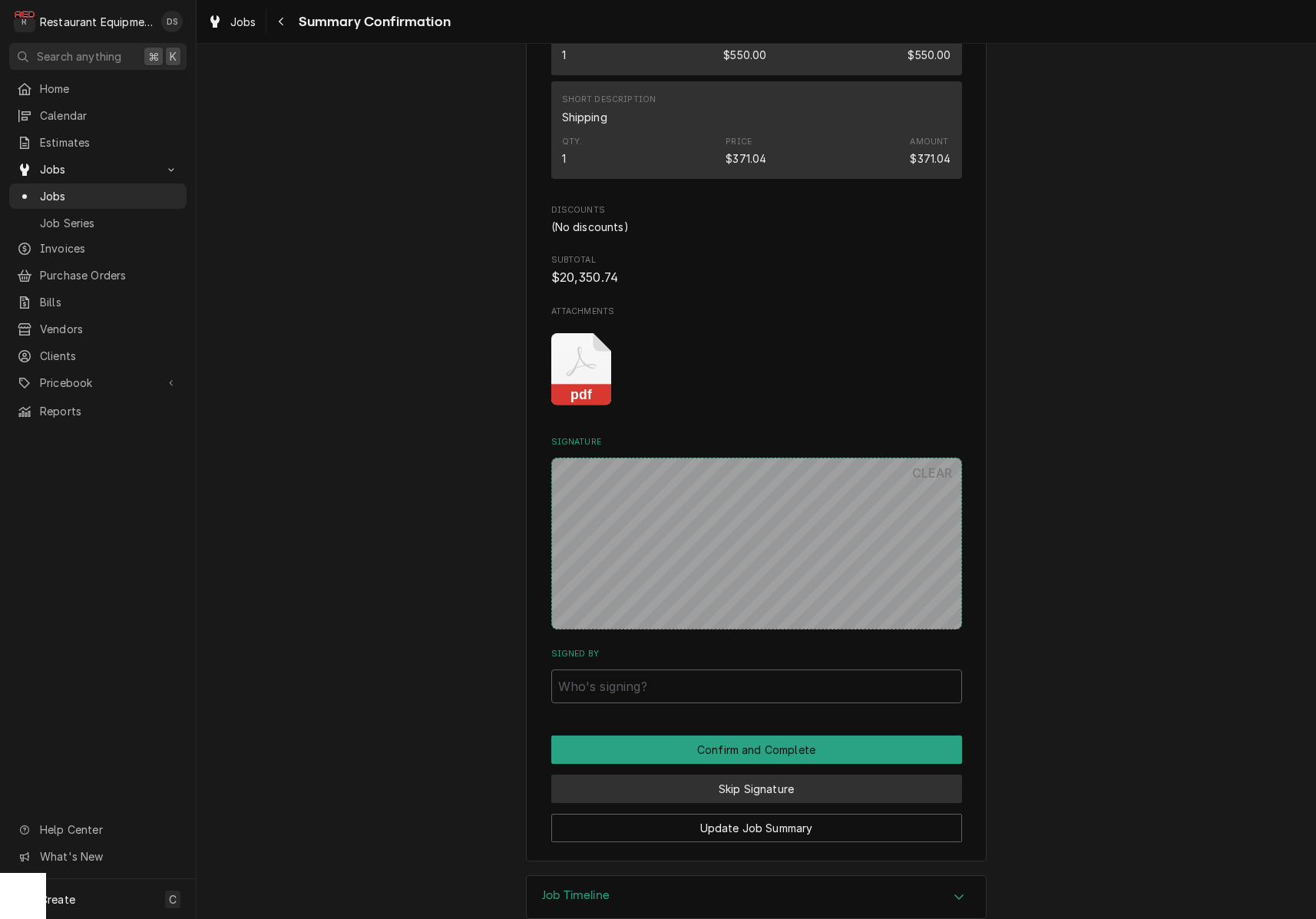
click at [745, 774] on button "Skip Signature" at bounding box center [757, 788] width 411 height 28
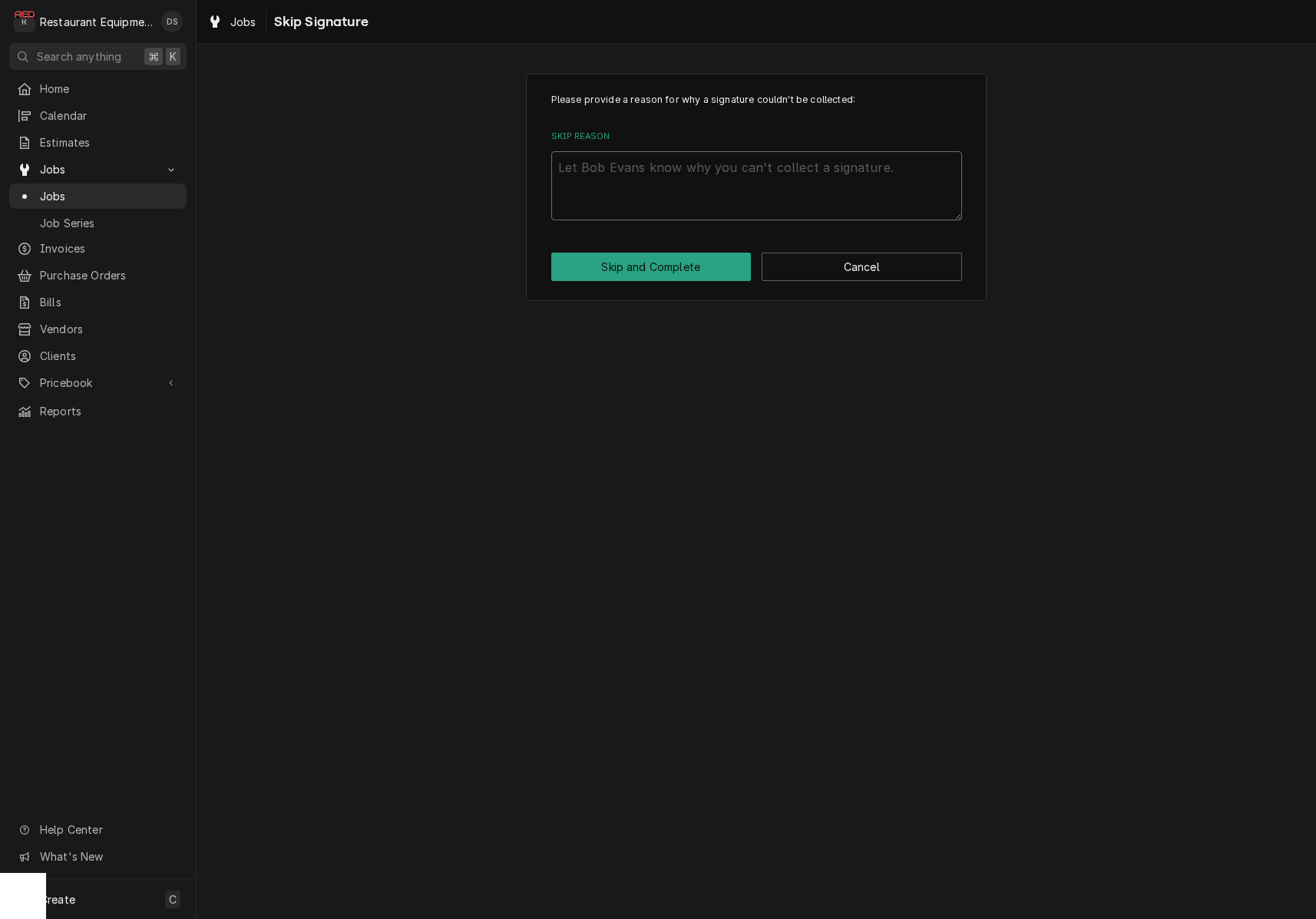
click at [671, 153] on textarea "Skip Reason" at bounding box center [757, 185] width 411 height 69
type textarea "x"
type textarea "p"
type textarea "x"
type textarea "pa"
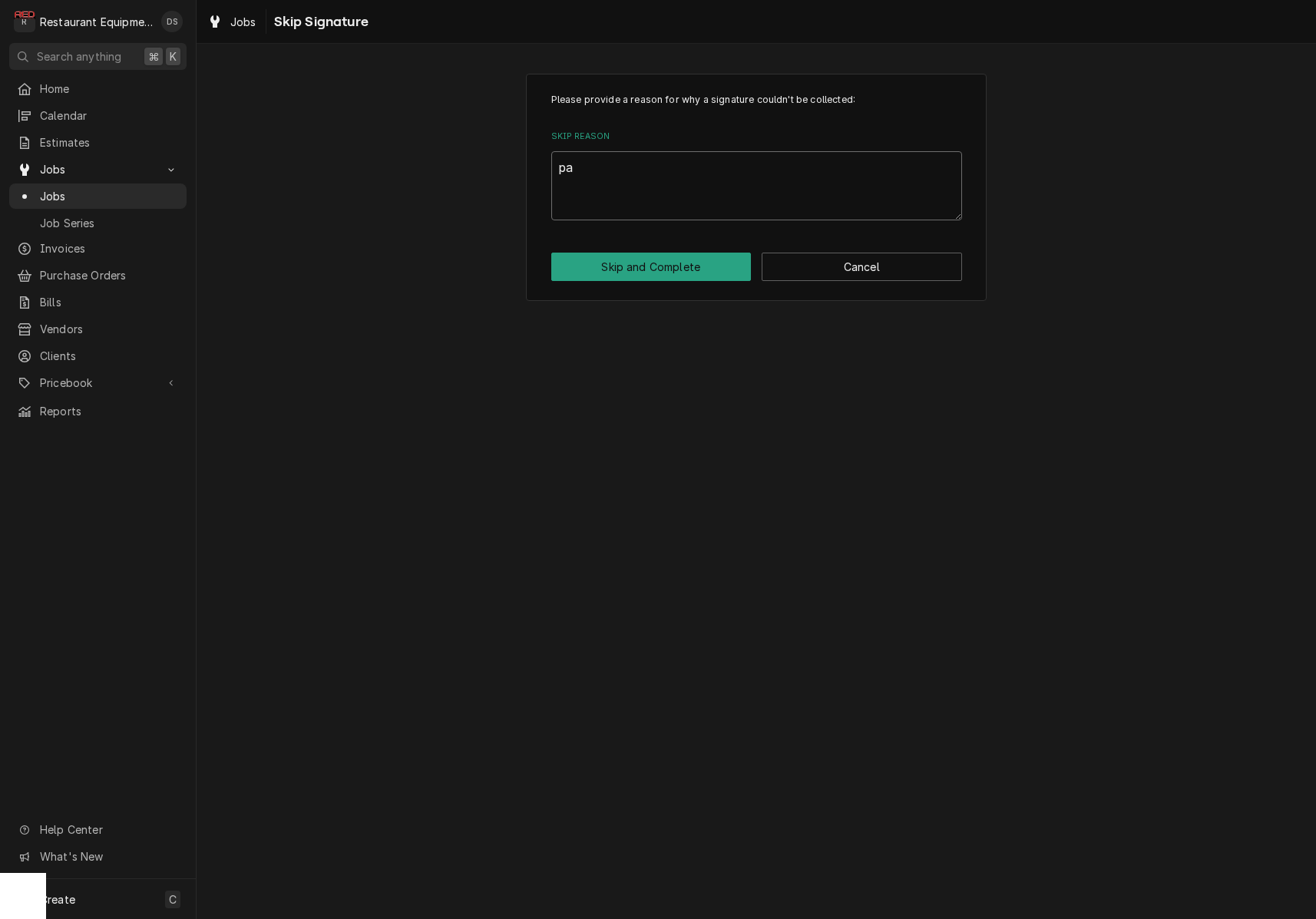
type textarea "x"
type textarea "pap"
type textarea "x"
type textarea "[DEMOGRAPHIC_DATA]"
type textarea "x"
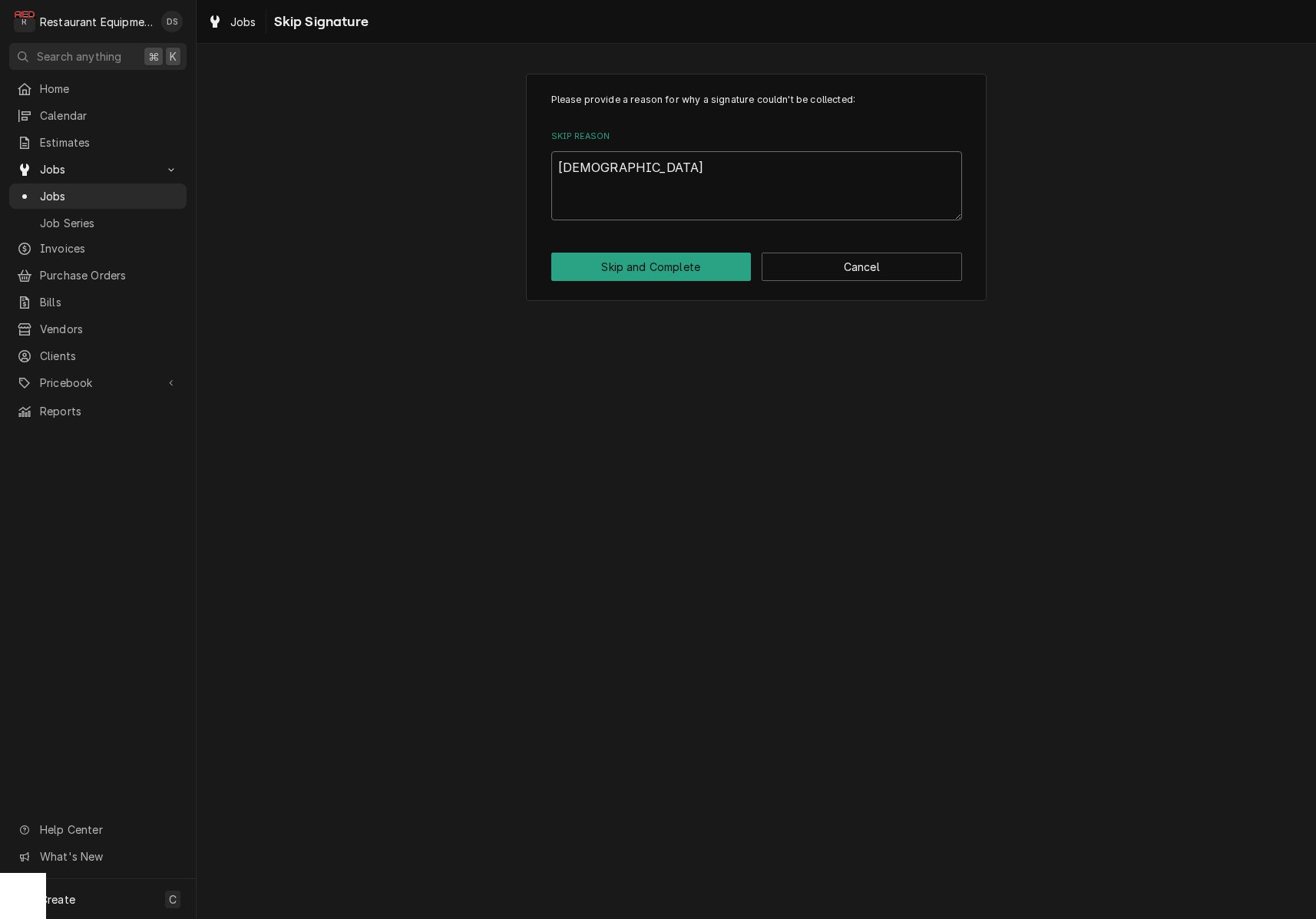
type textarea "paper"
type textarea "x"
type textarea "paperw"
type textarea "x"
type textarea "paperwo"
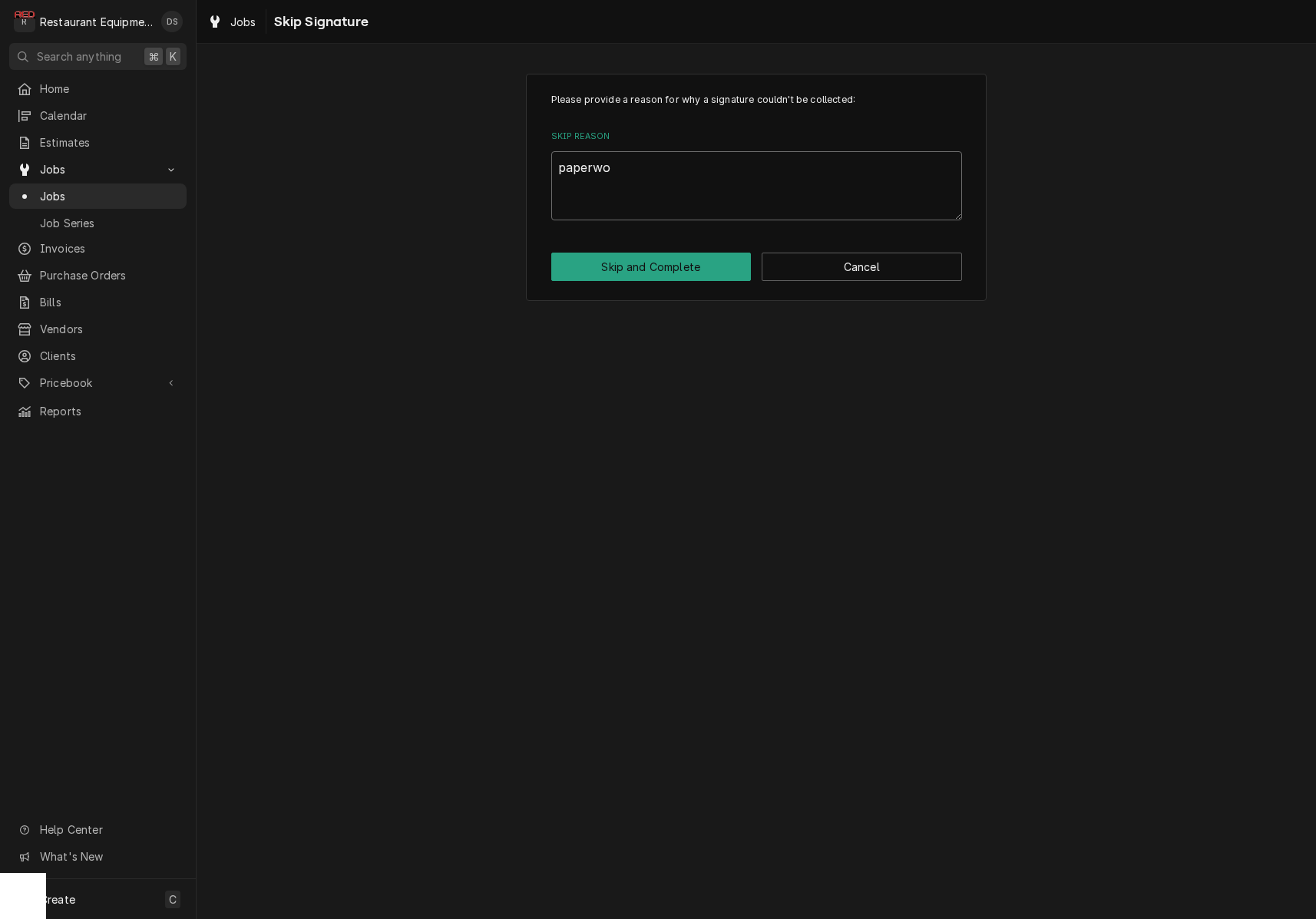
type textarea "x"
type textarea "paperwor"
type textarea "x"
type textarea "paperwork"
type textarea "x"
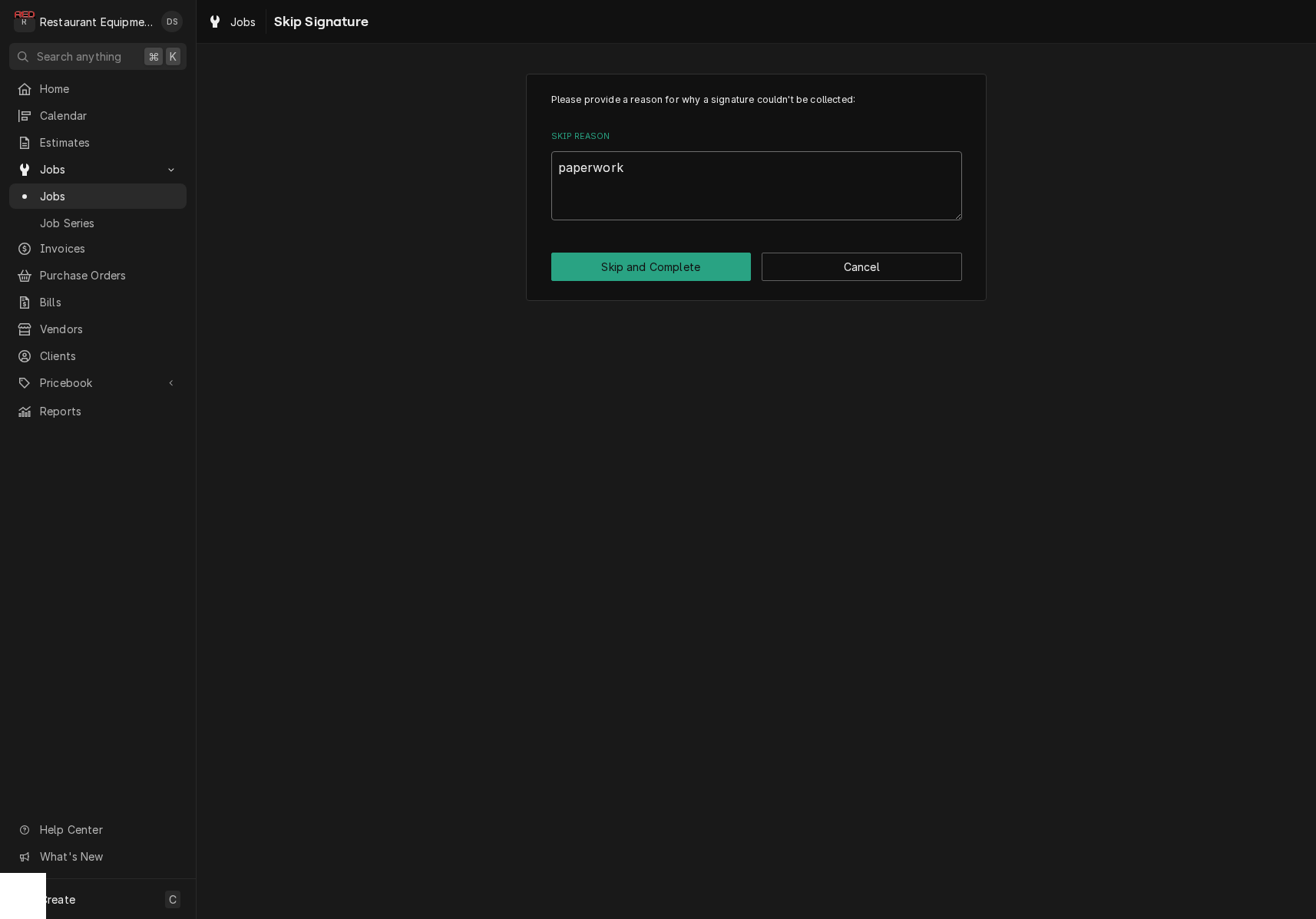
type textarea "paperwork"
type textarea "x"
type textarea "paperwork f"
type textarea "x"
type textarea "paperwork fi"
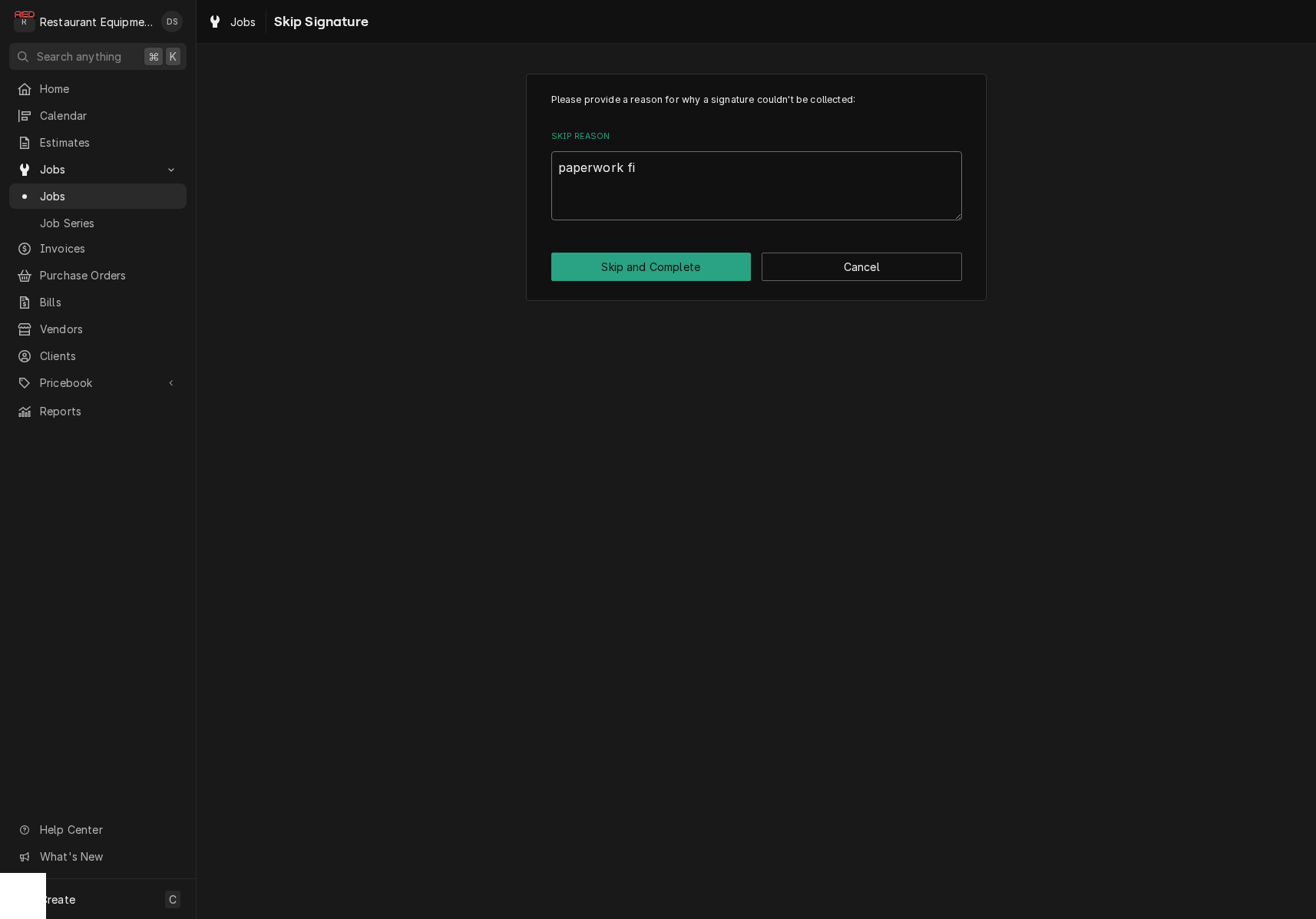
type textarea "x"
type textarea "paperwork fin"
type textarea "x"
type textarea "paperwork fini"
type textarea "x"
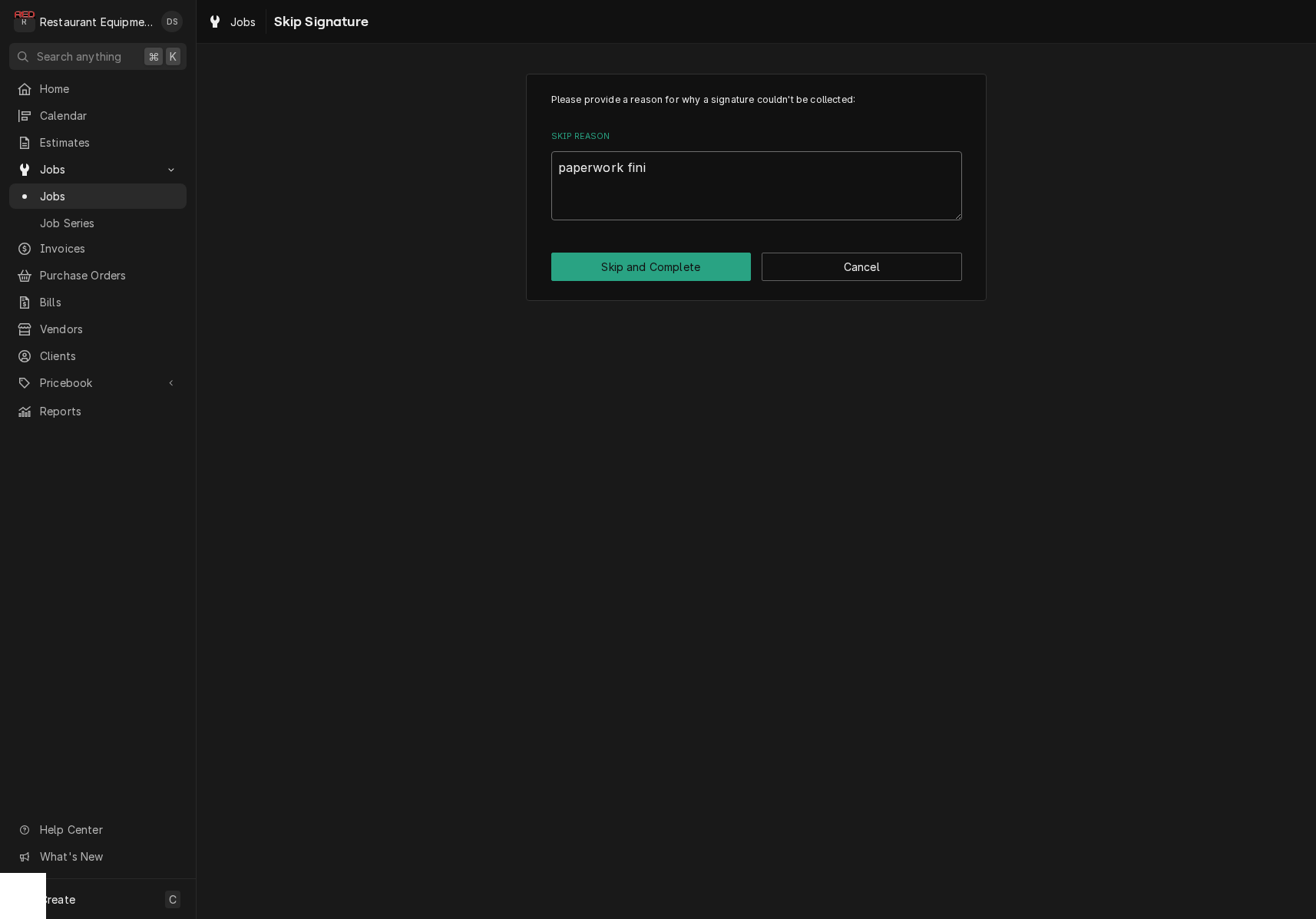
type textarea "paperwork finis"
type textarea "x"
type textarea "paperwork finish"
type textarea "x"
type textarea "paperwork finishe"
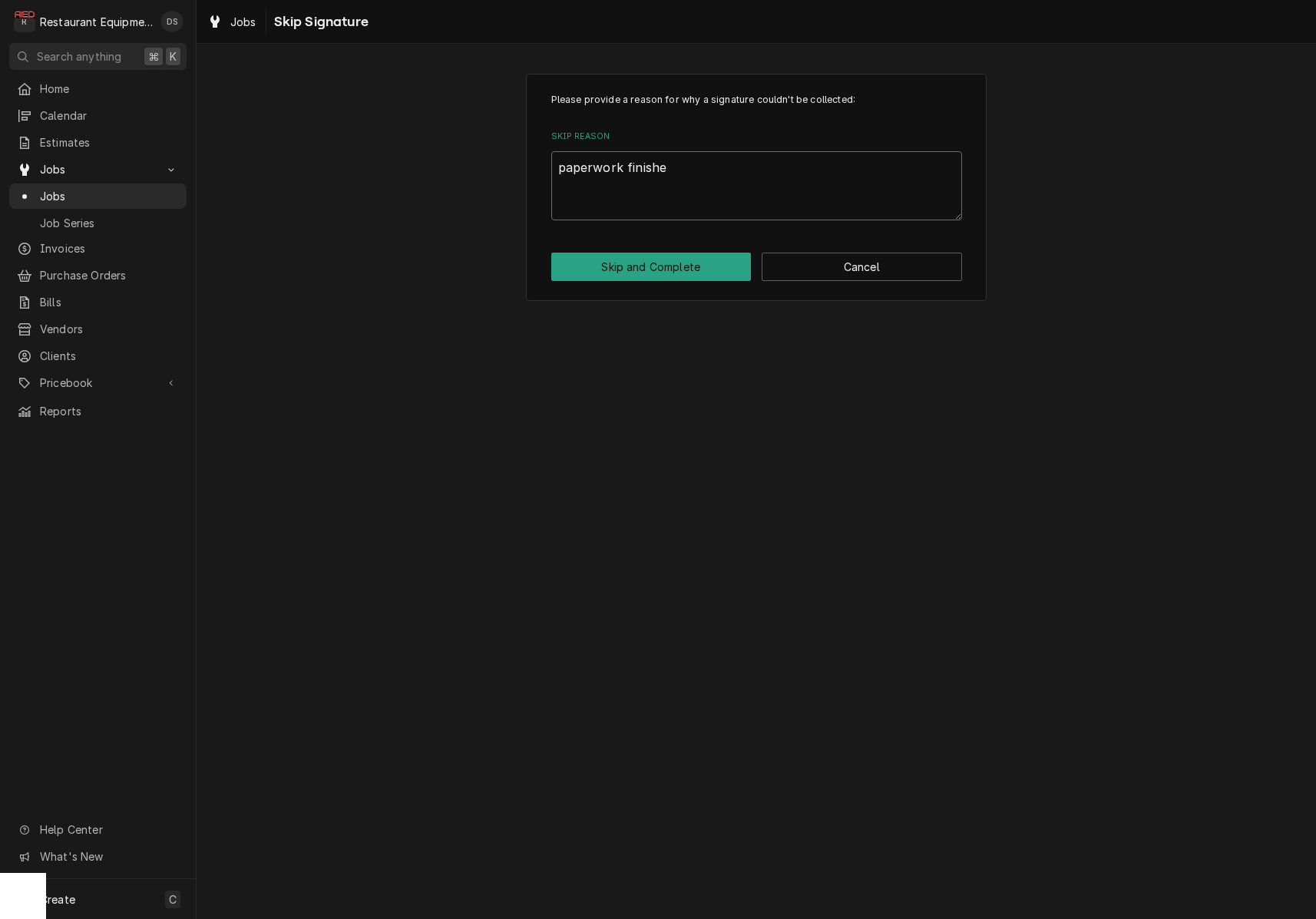
type textarea "x"
type textarea "paperwork finished"
type textarea "x"
type textarea "paperwork finished"
type textarea "x"
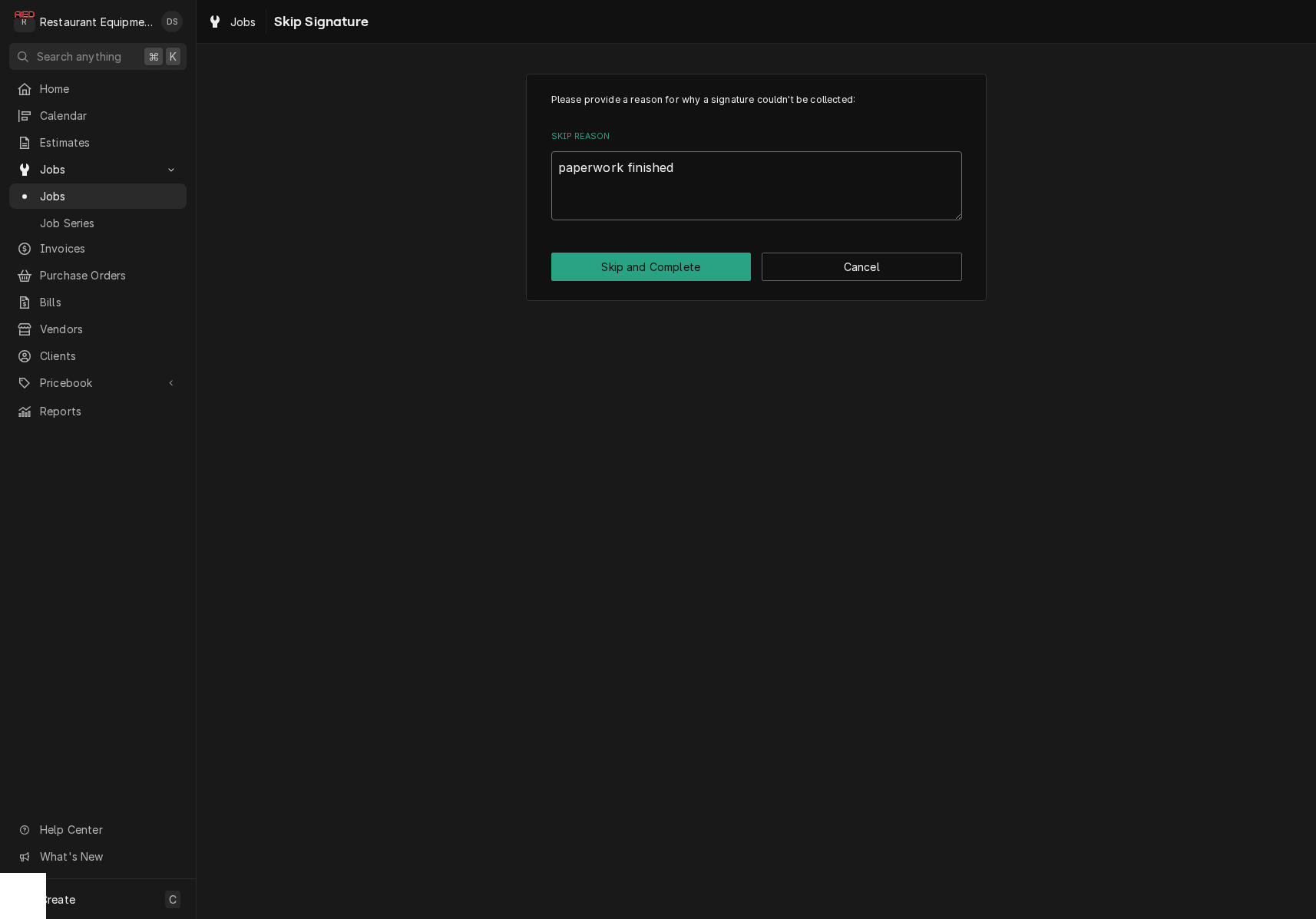
type textarea "paperwork finished o"
type textarea "x"
type textarea "paperwork finished of"
type textarea "x"
type textarea "paperwork finished off"
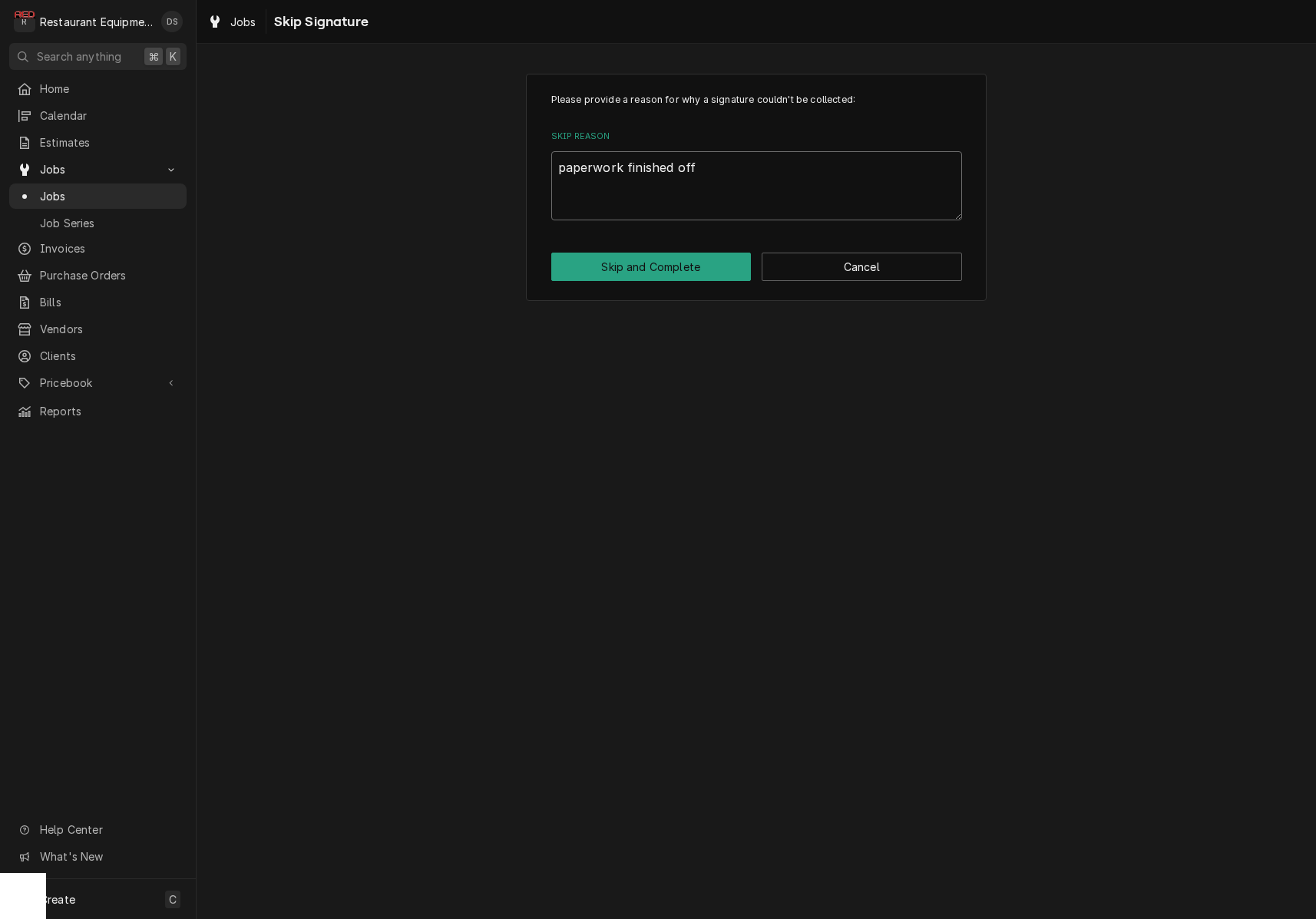
type textarea "x"
type textarea "paperwork finished off"
type textarea "x"
type textarea "paperwork finished off s"
type textarea "x"
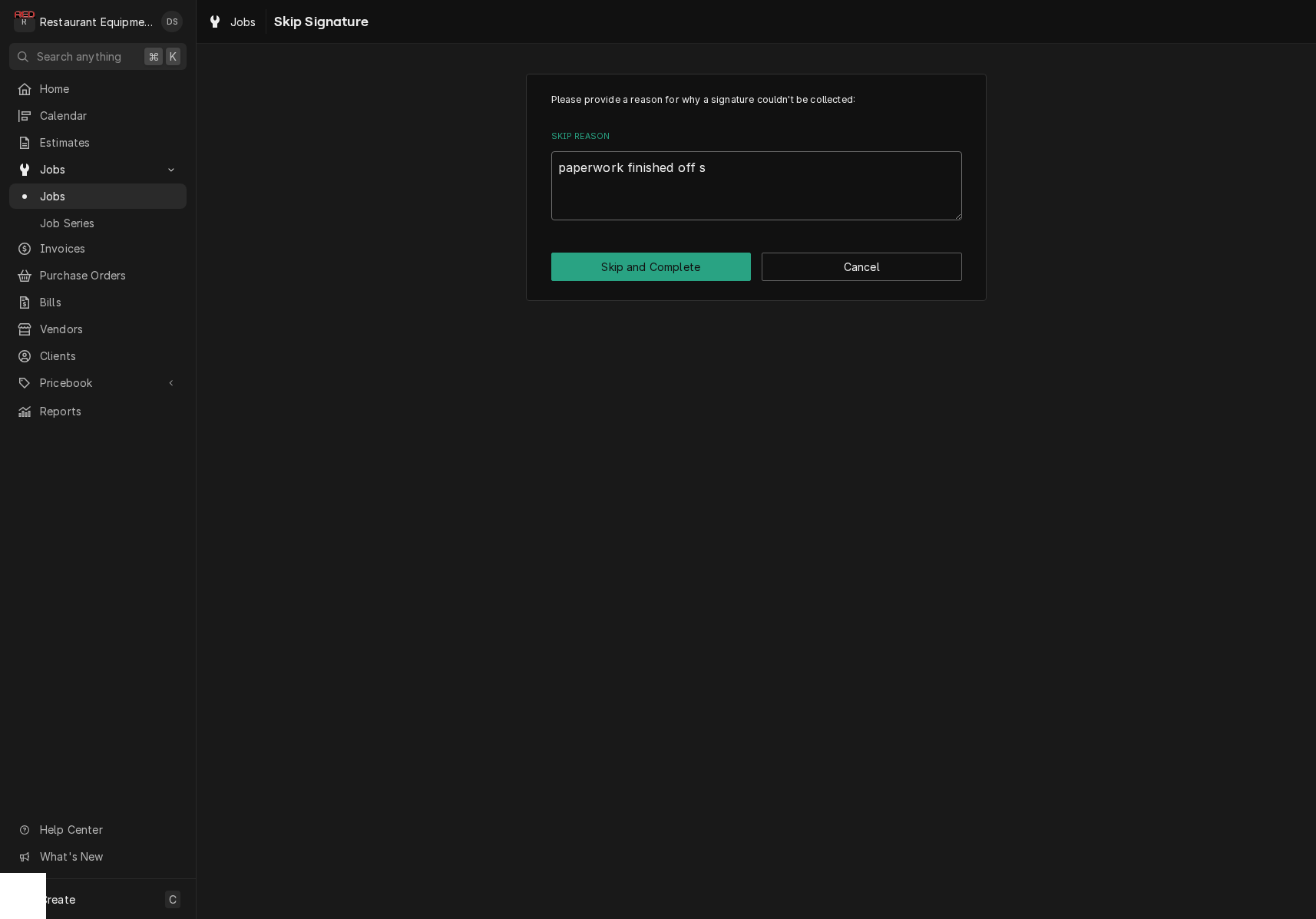
type textarea "paperwork finished off si"
type textarea "x"
type textarea "paperwork finished off sit"
type textarea "x"
type textarea "paperwork finished off site"
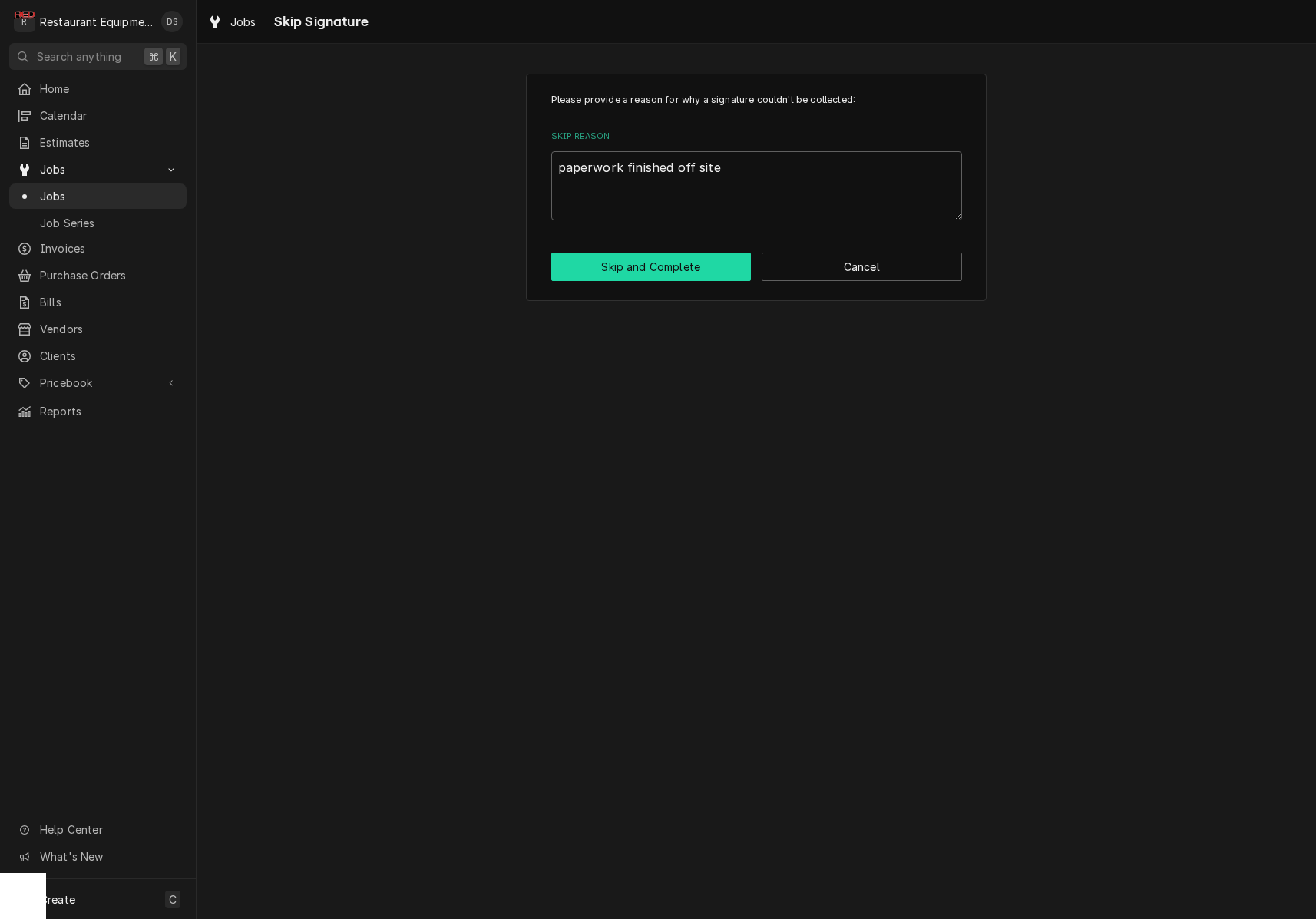
click at [657, 274] on button "Skip and Complete" at bounding box center [651, 267] width 200 height 28
type textarea "x"
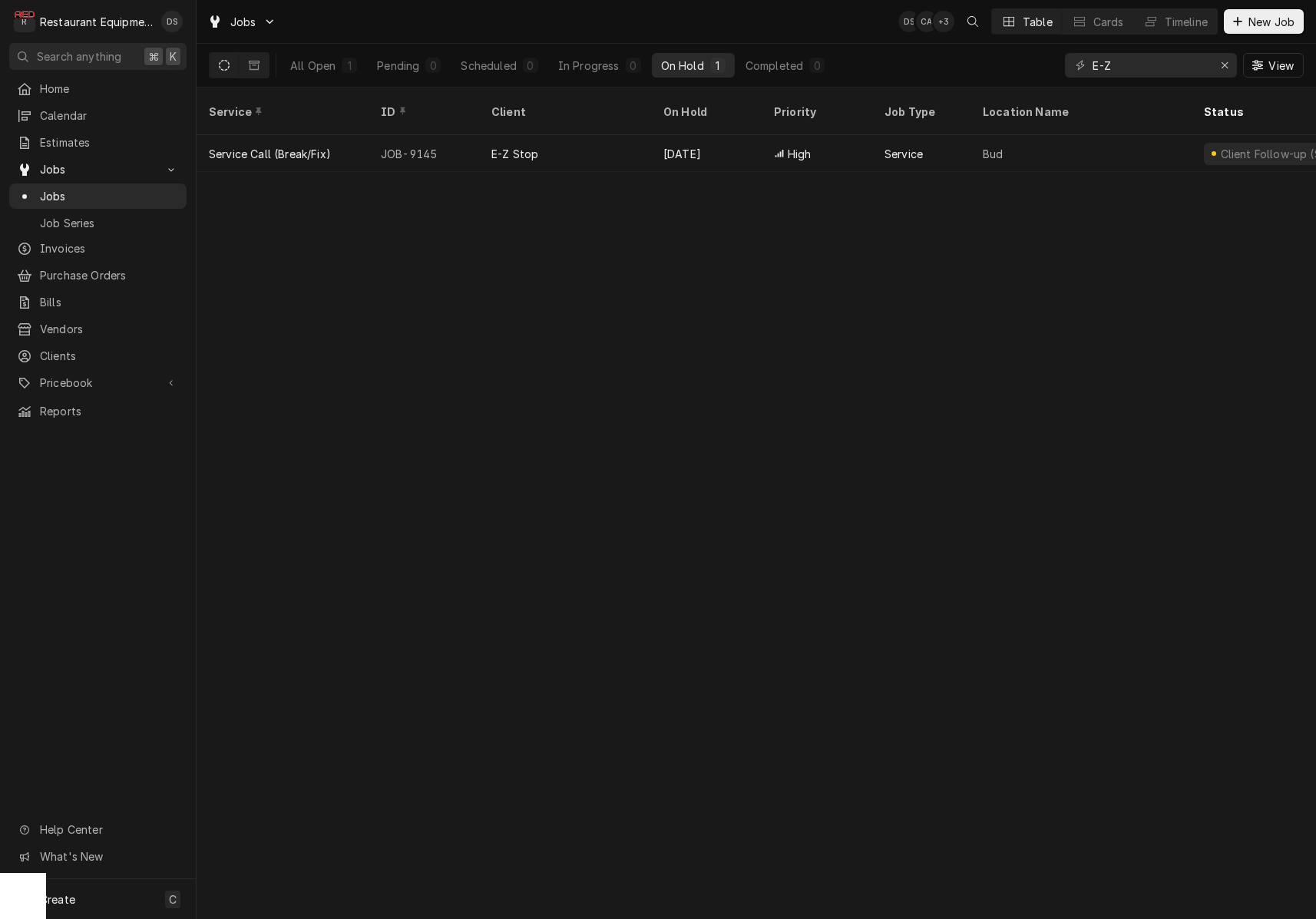
drag, startPoint x: 792, startPoint y: 65, endPoint x: 1003, endPoint y: 72, distance: 211.1
click at [794, 65] on div "Completed" at bounding box center [774, 65] width 57 height 16
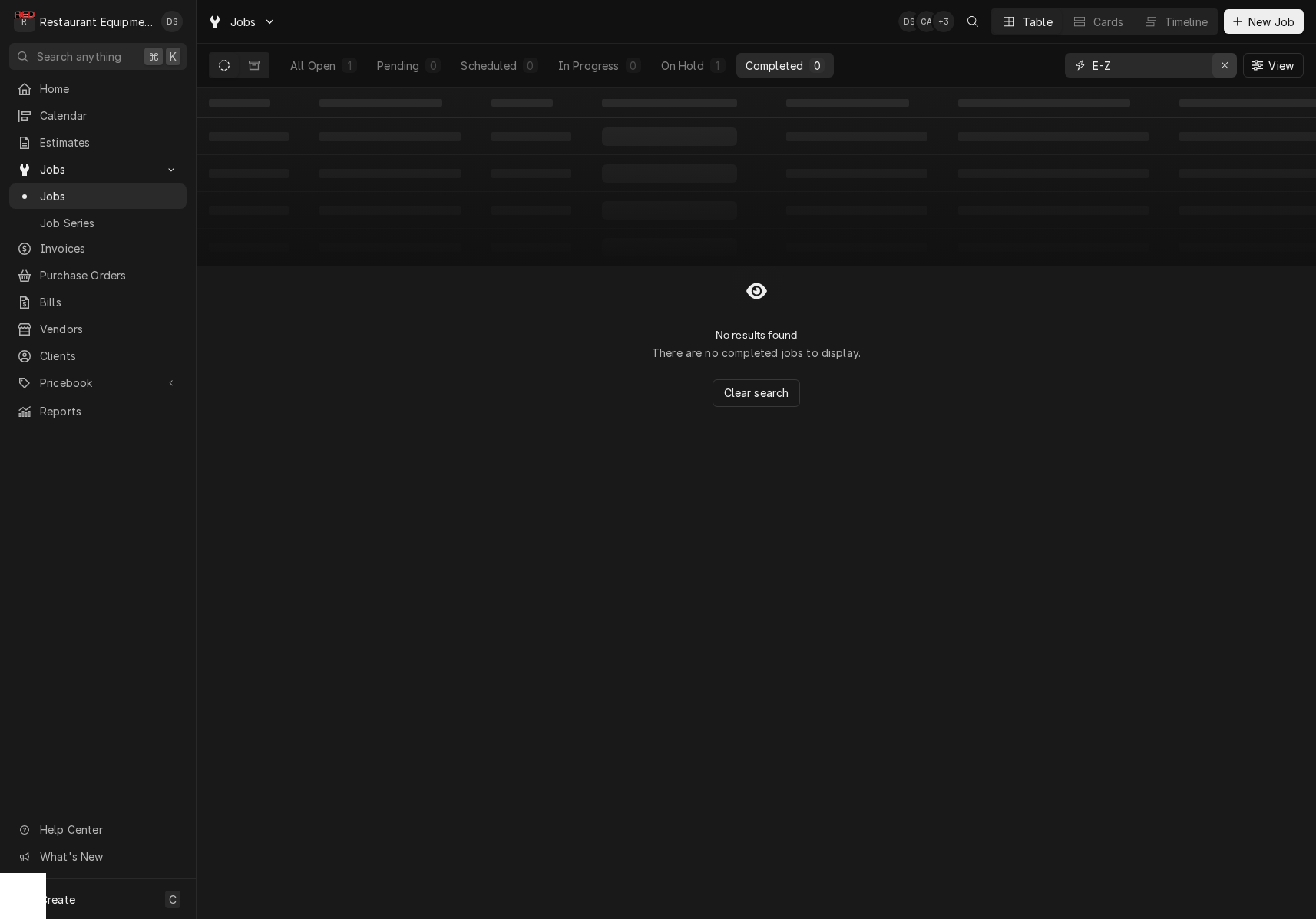
click at [1219, 64] on div "Erase input" at bounding box center [1224, 65] width 15 height 15
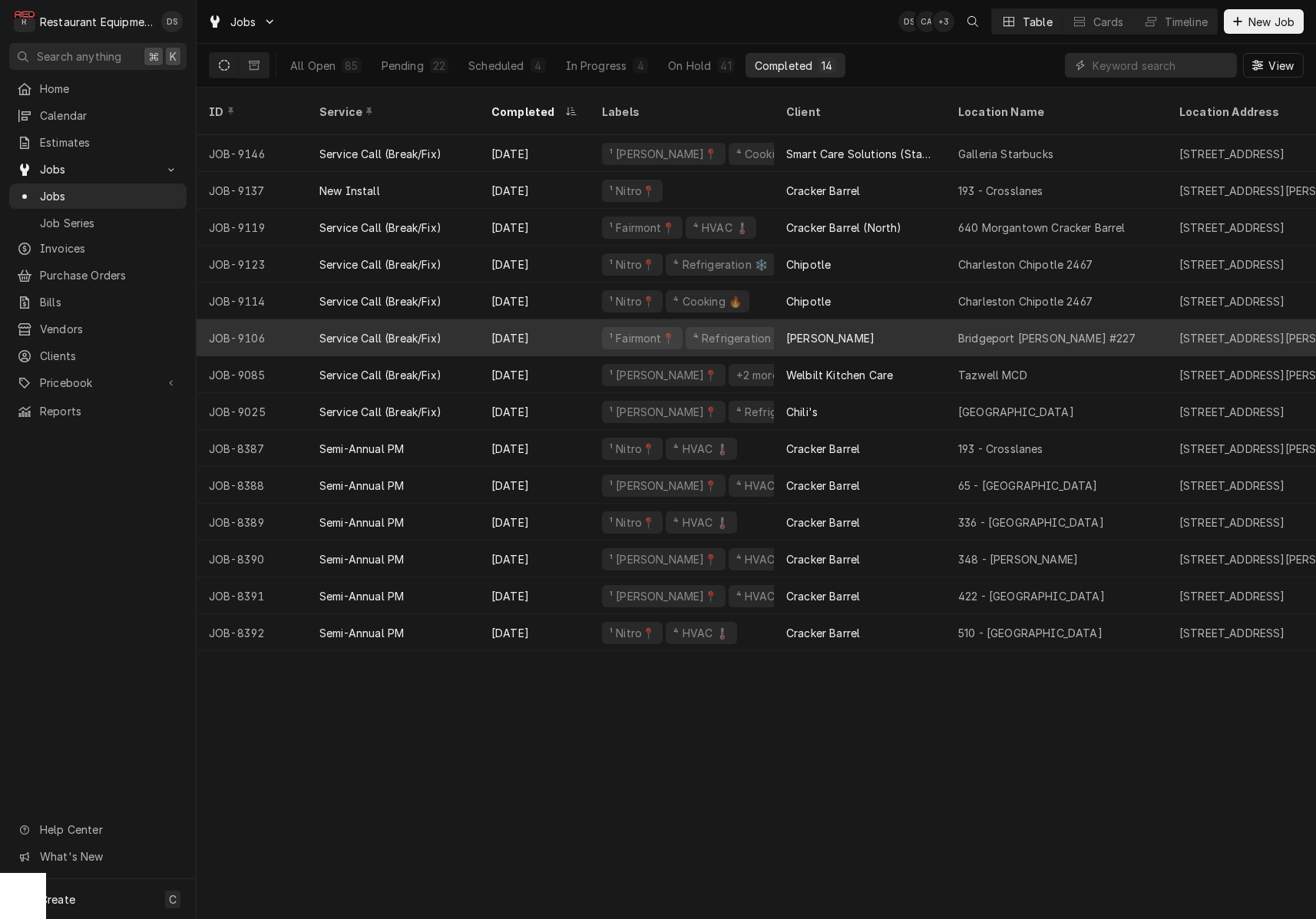
click at [918, 329] on div "[PERSON_NAME]" at bounding box center [859, 338] width 172 height 37
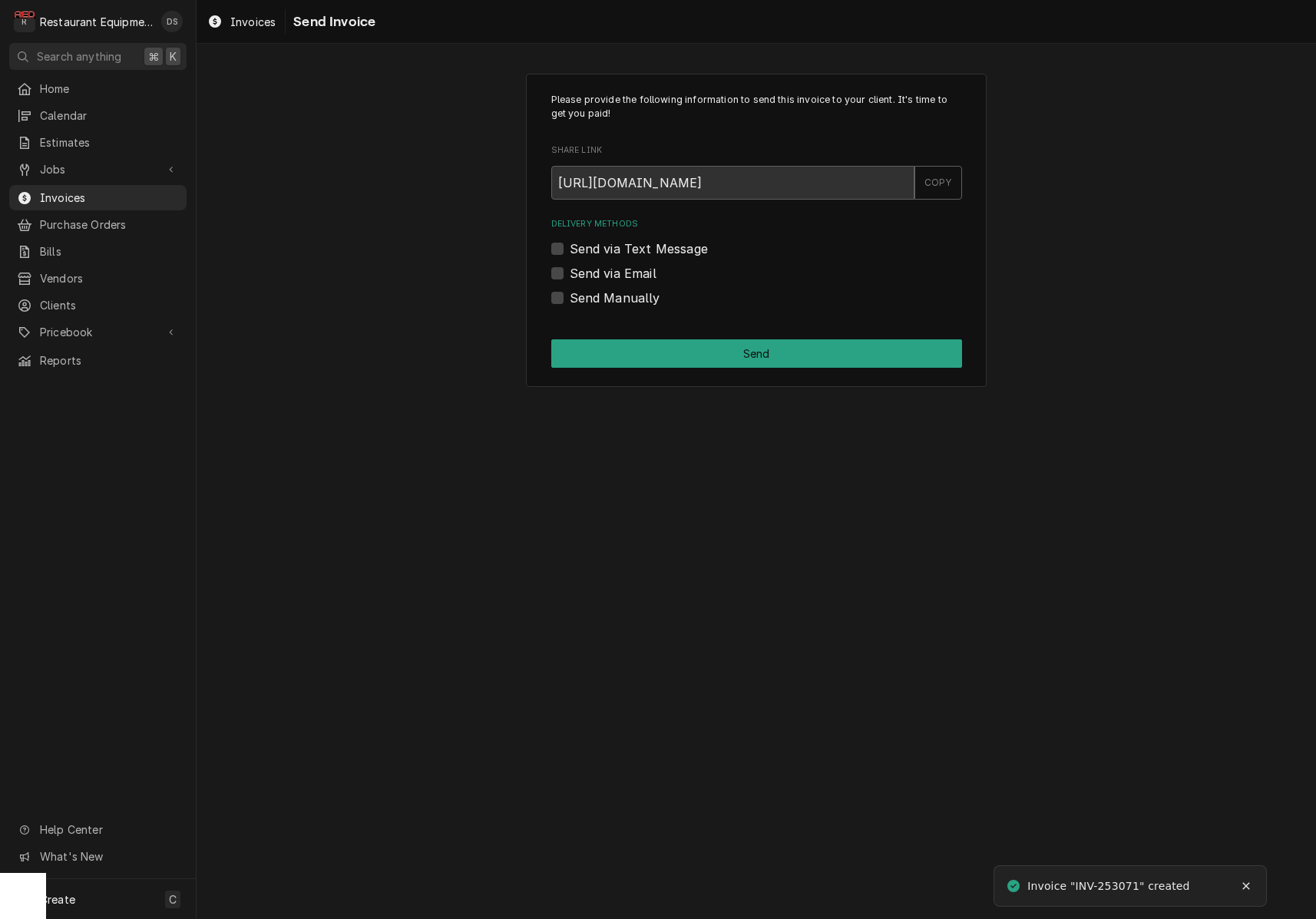
click at [570, 269] on label "Send via Email" at bounding box center [613, 274] width 87 height 18
click at [570, 269] on input "Send via Email" at bounding box center [775, 281] width 411 height 34
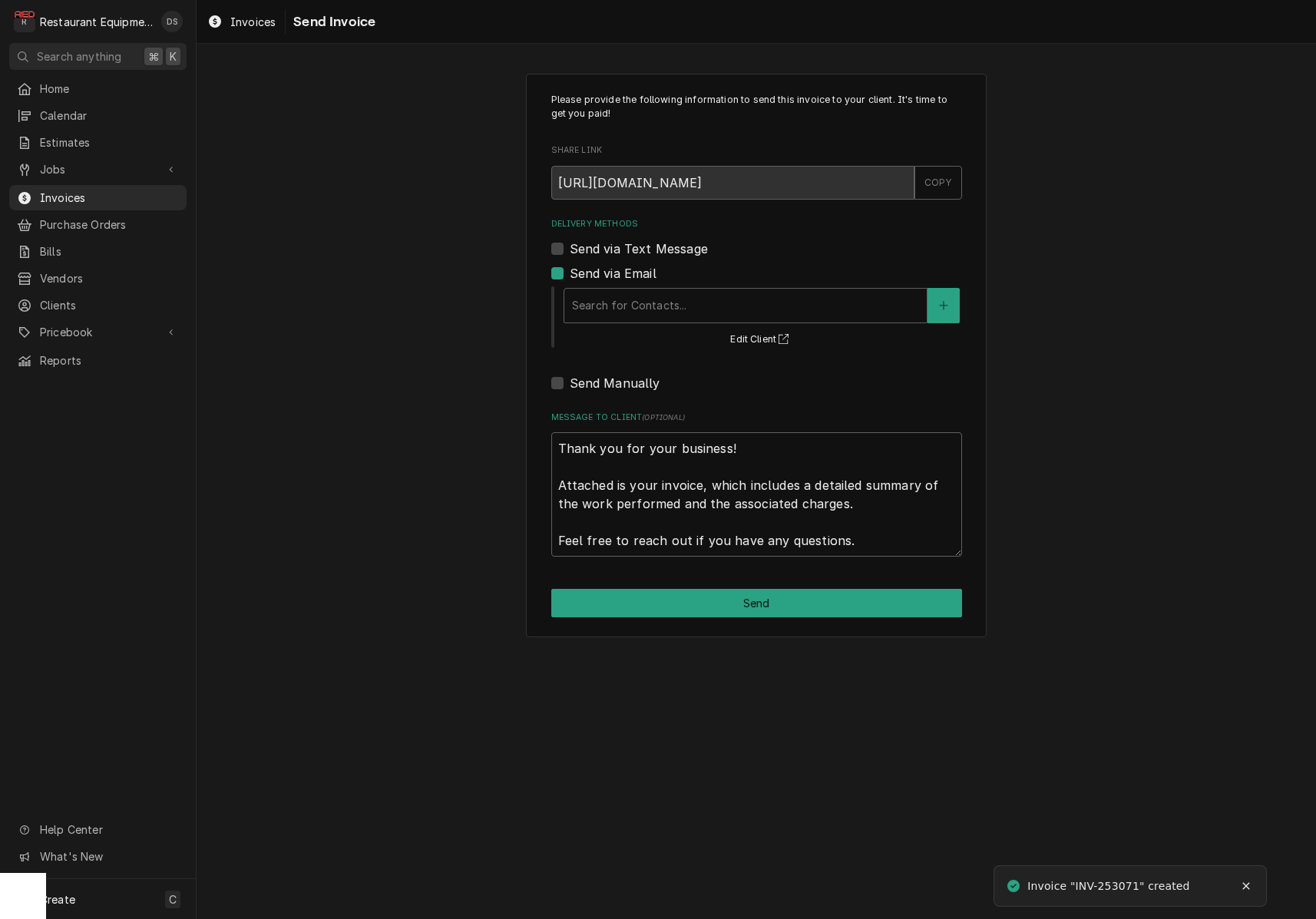
drag, startPoint x: 561, startPoint y: 275, endPoint x: 557, endPoint y: 327, distance: 52.2
click at [570, 275] on label "Send via Email" at bounding box center [613, 274] width 87 height 18
click at [570, 275] on input "Send via Email" at bounding box center [775, 281] width 411 height 34
checkbox input "false"
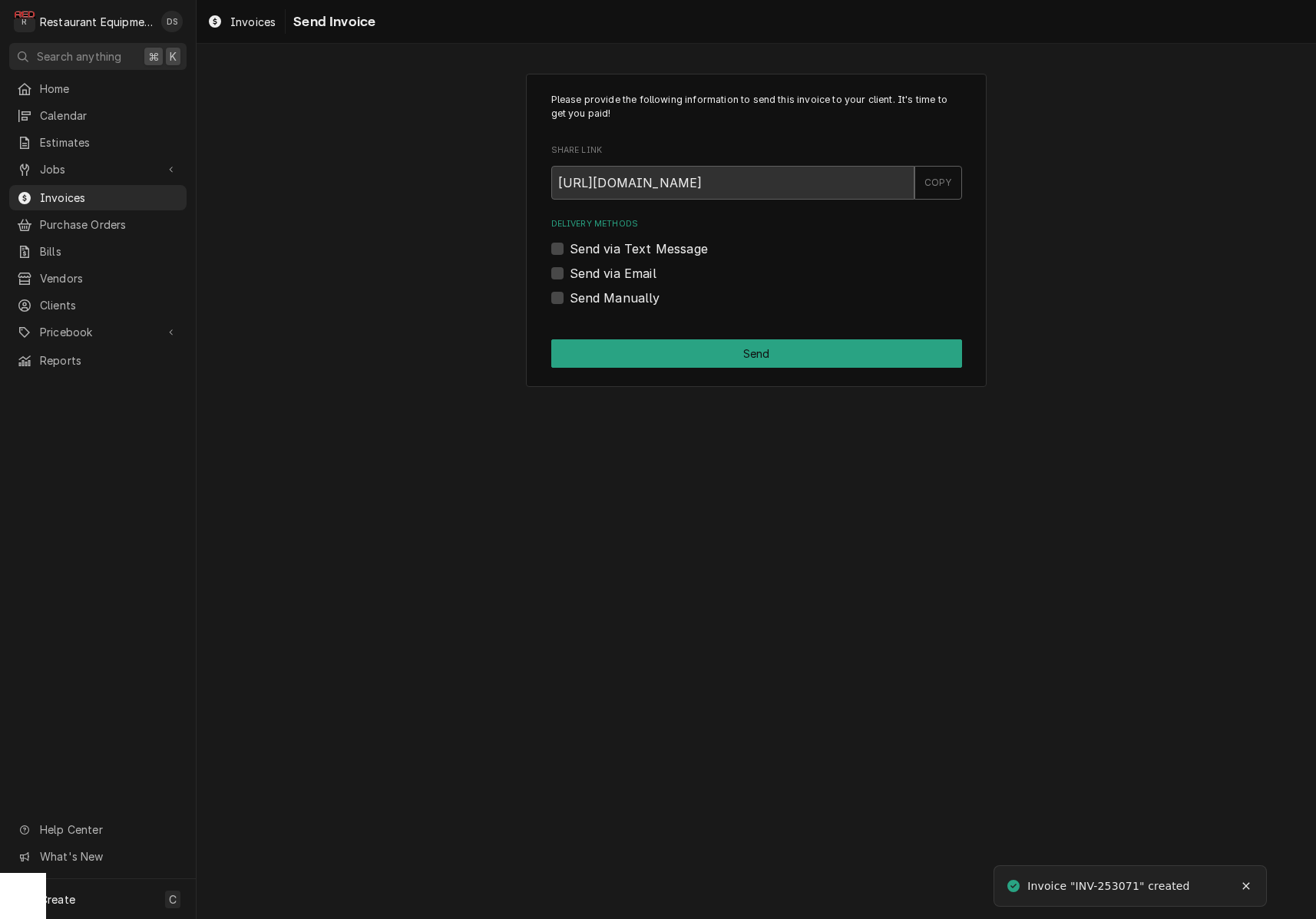
click at [570, 289] on label "Send Manually" at bounding box center [615, 298] width 91 height 18
click at [570, 289] on input "Send Manually" at bounding box center [775, 305] width 411 height 34
checkbox input "true"
click at [695, 352] on button "Send" at bounding box center [757, 353] width 411 height 28
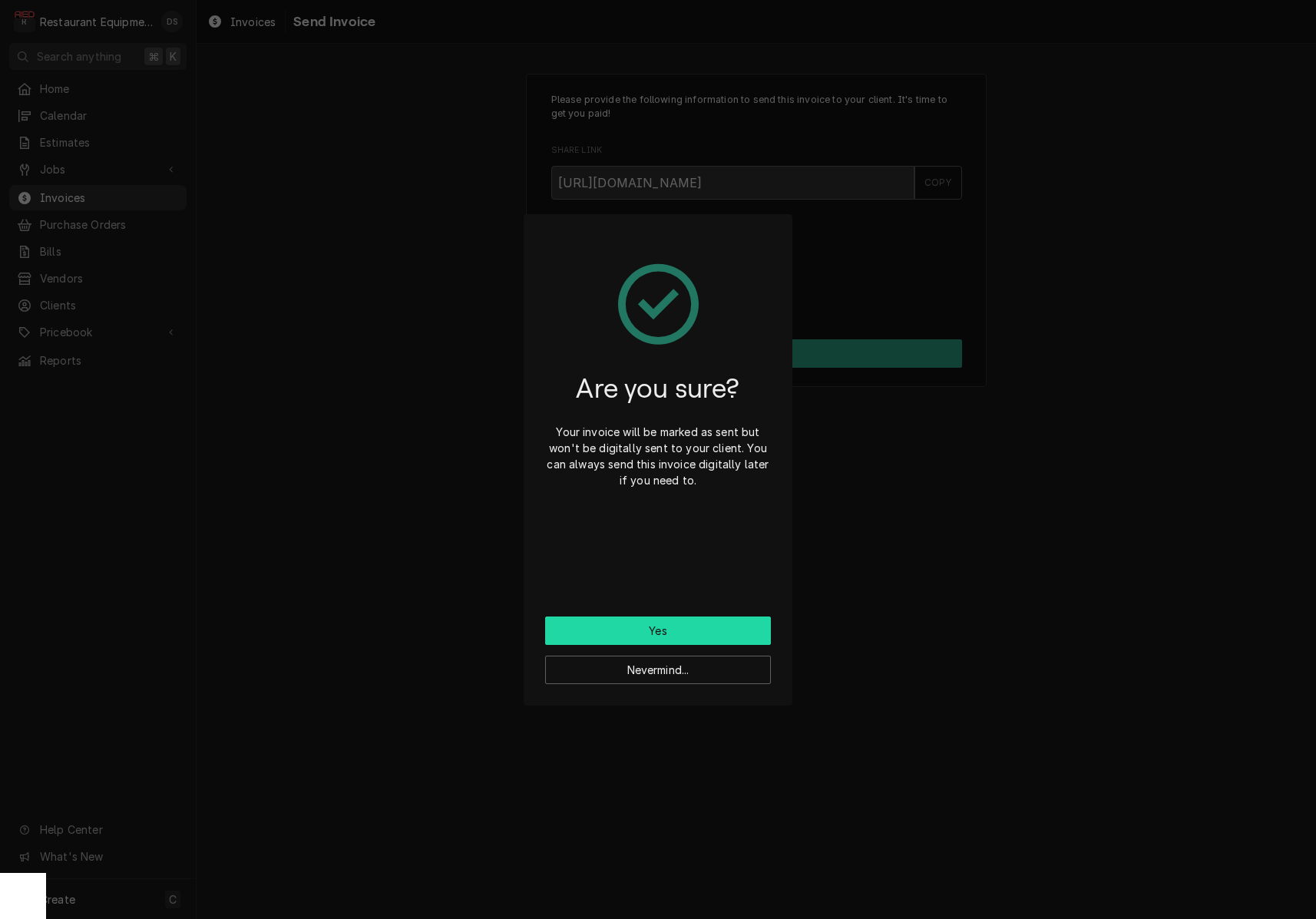
click at [705, 627] on button "Yes" at bounding box center [657, 630] width 225 height 28
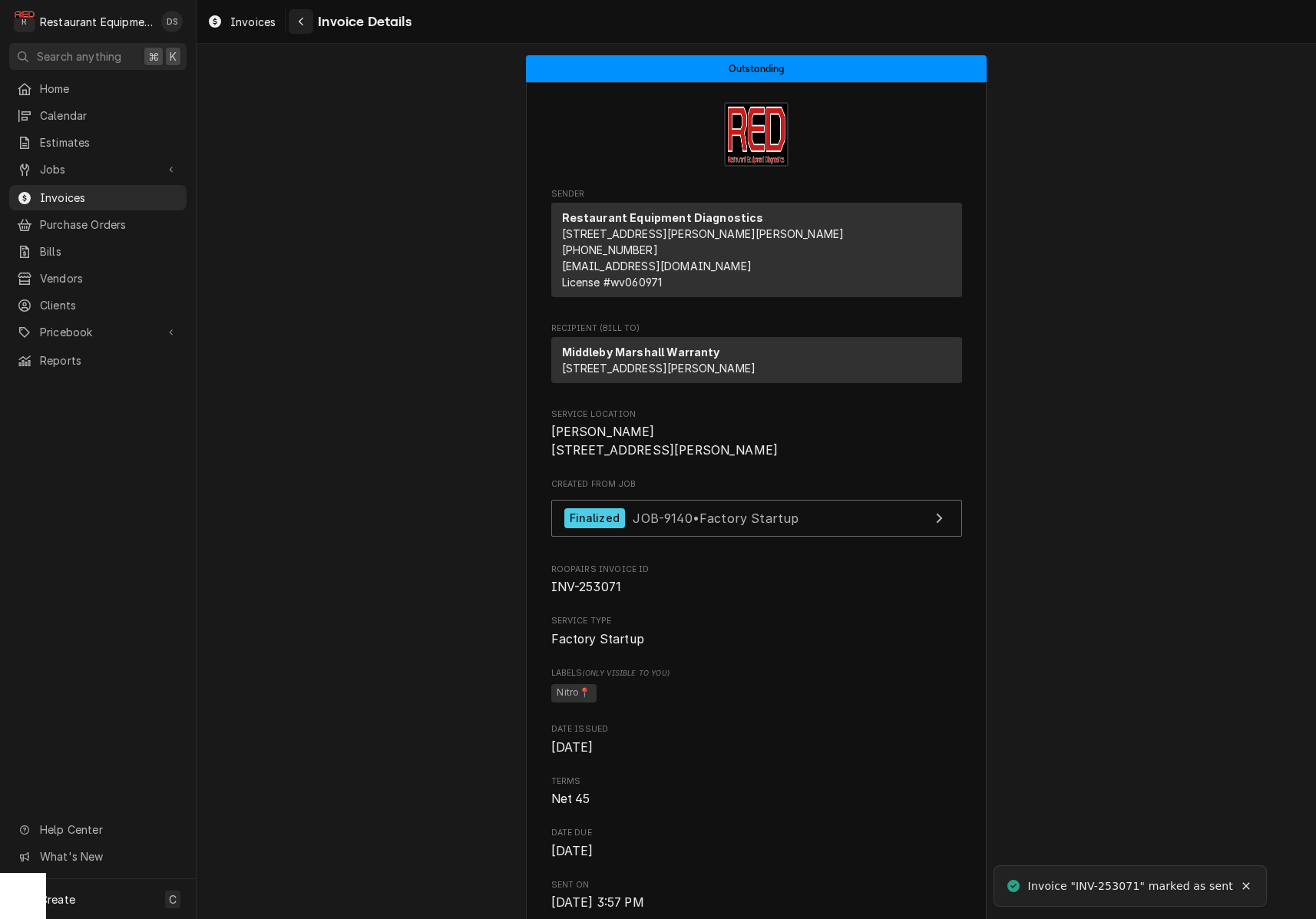
click at [302, 17] on icon "Navigate back" at bounding box center [301, 21] width 7 height 11
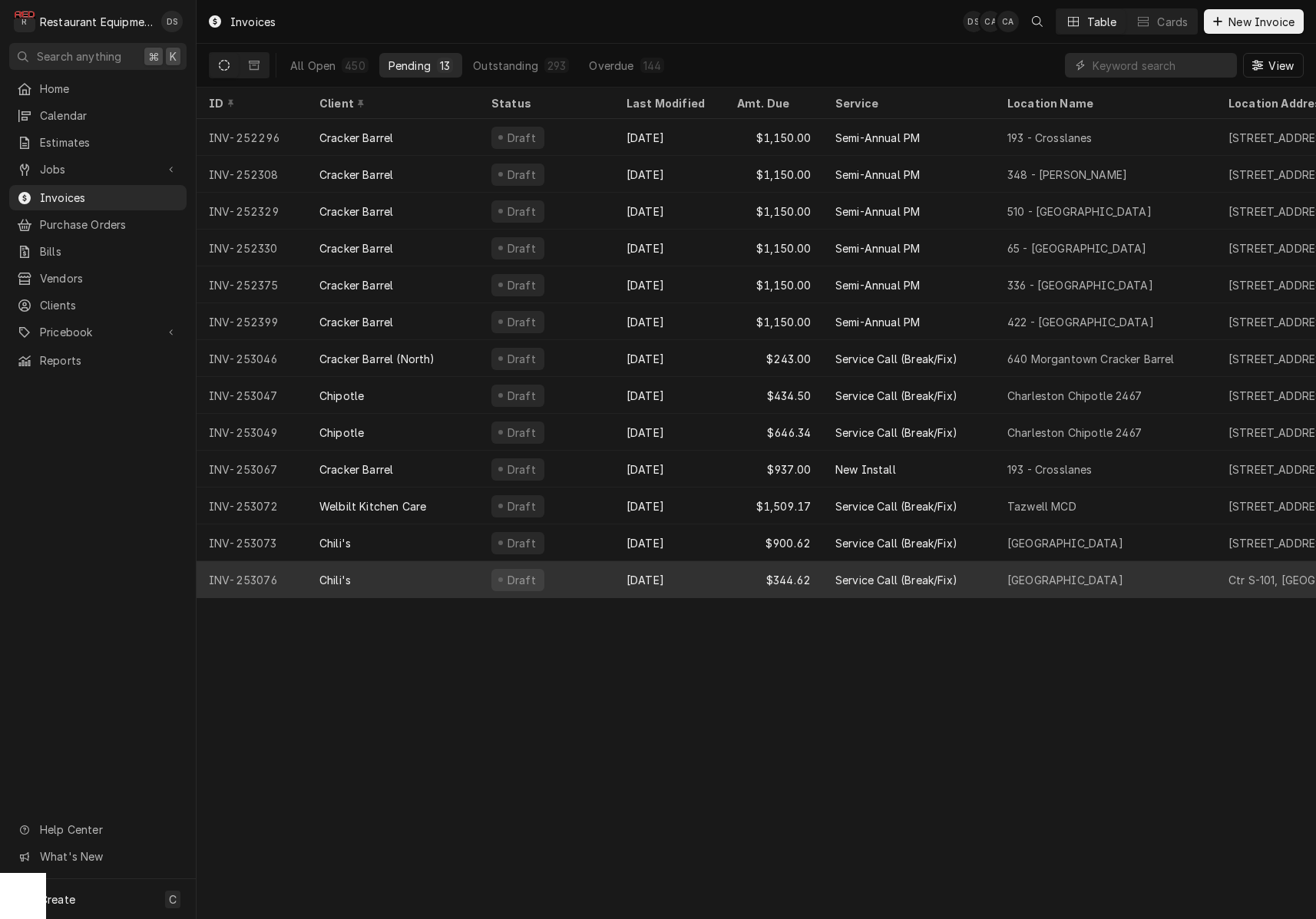
click at [722, 586] on div "[DATE]" at bounding box center [669, 580] width 111 height 37
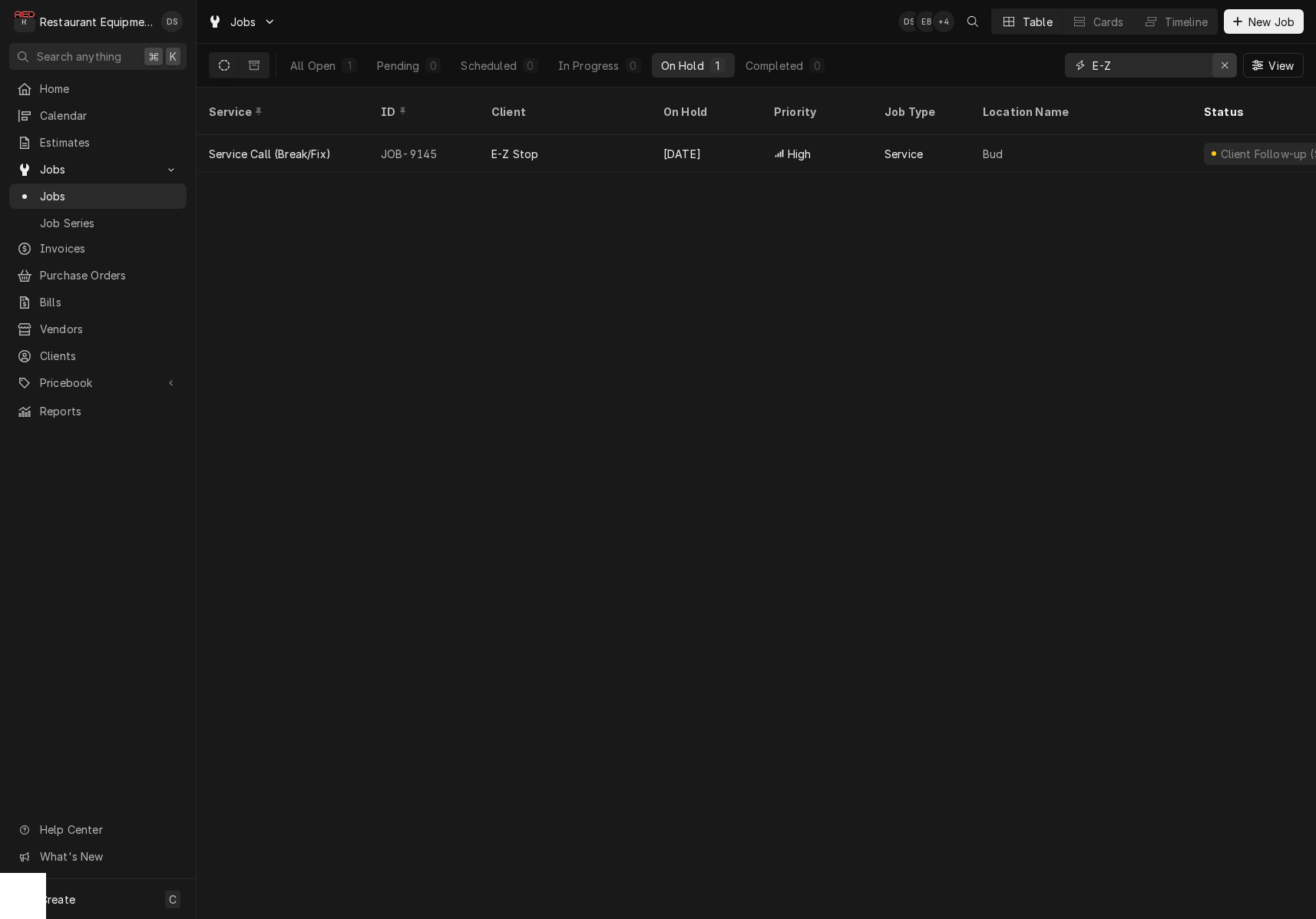
click at [1222, 61] on icon "Erase input" at bounding box center [1225, 65] width 8 height 11
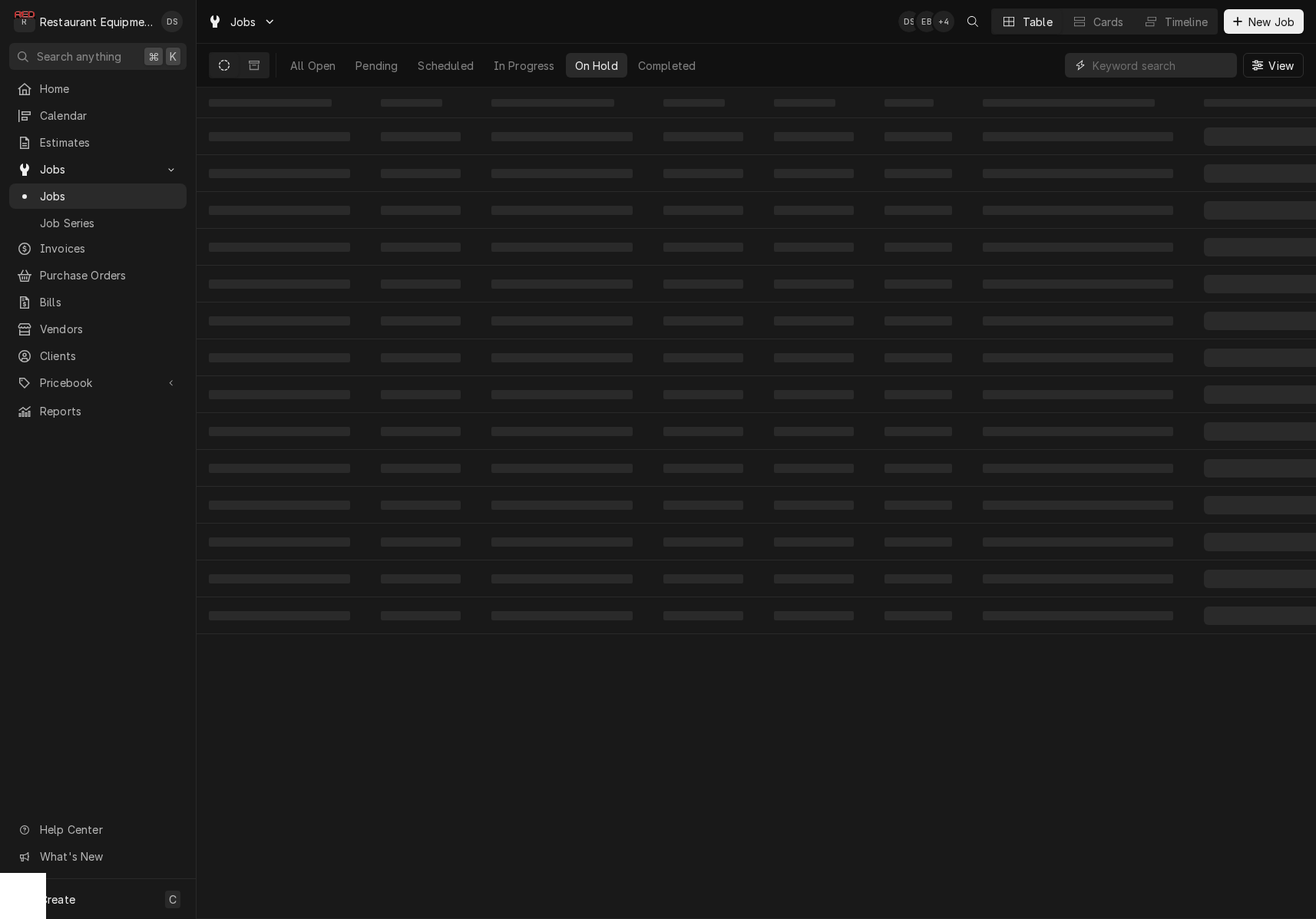
click at [1165, 62] on input "Dynamic Content Wrapper" at bounding box center [1160, 66] width 136 height 25
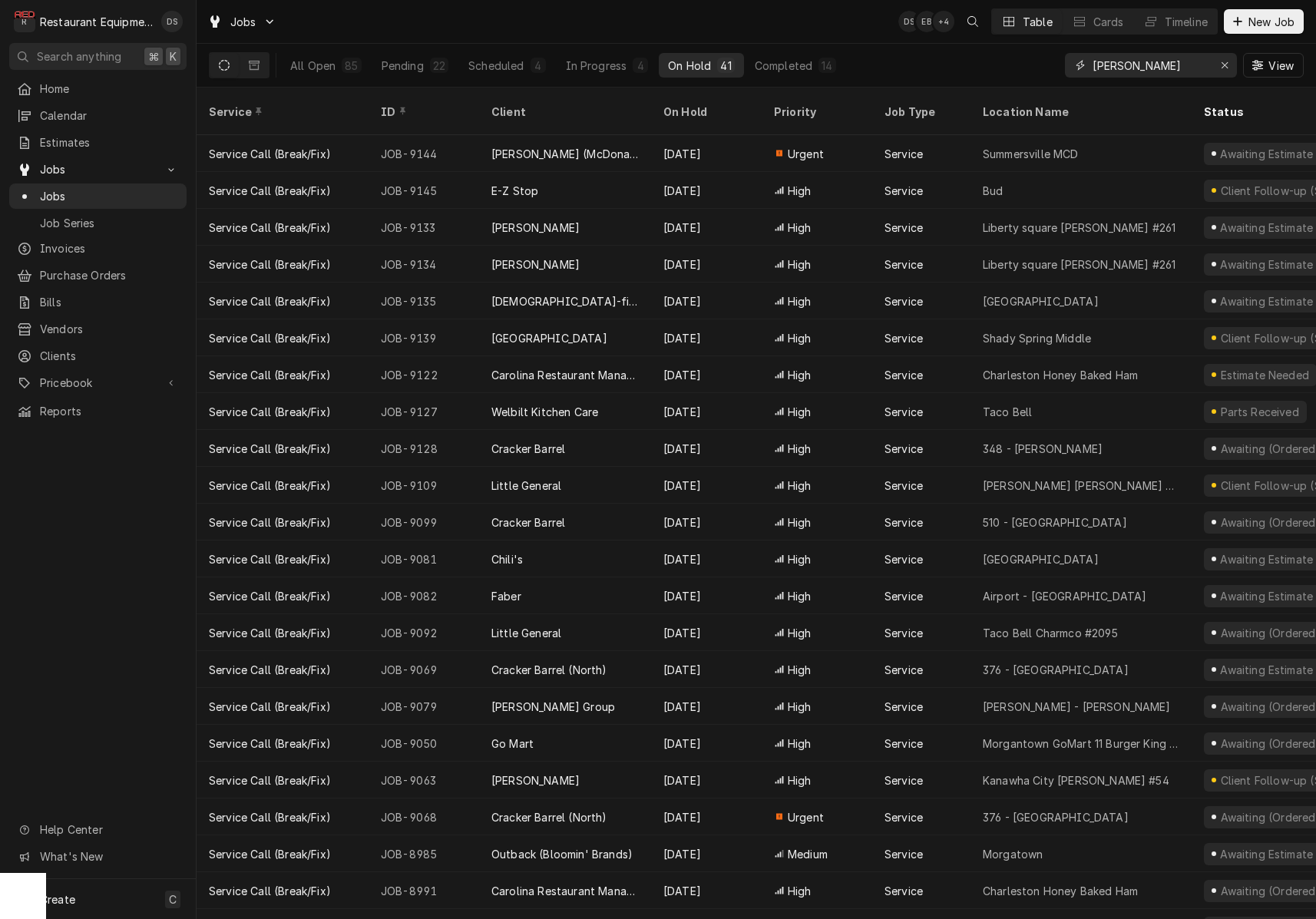
type input "bob evans"
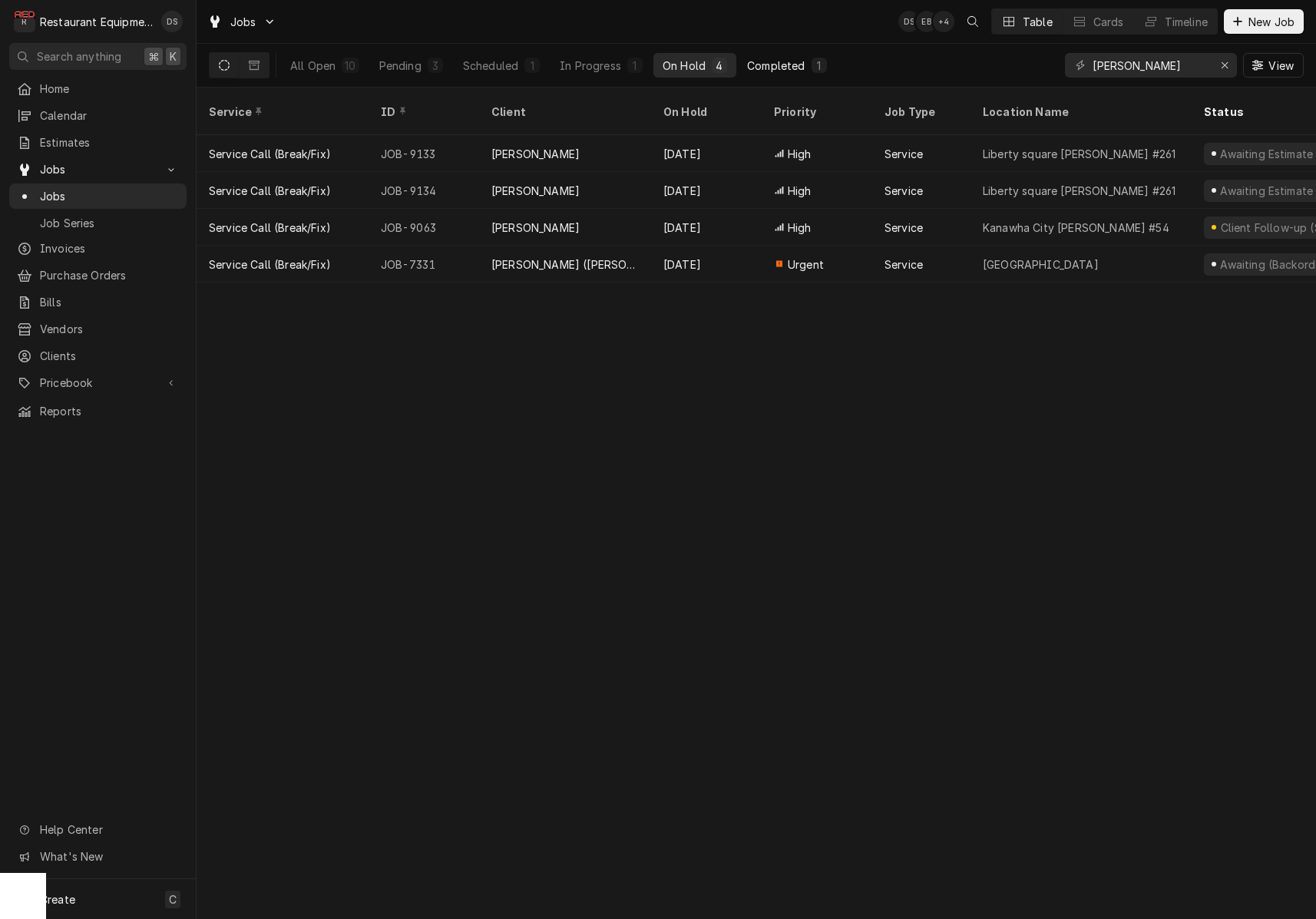
click at [763, 55] on button "Completed 1" at bounding box center [786, 66] width 97 height 25
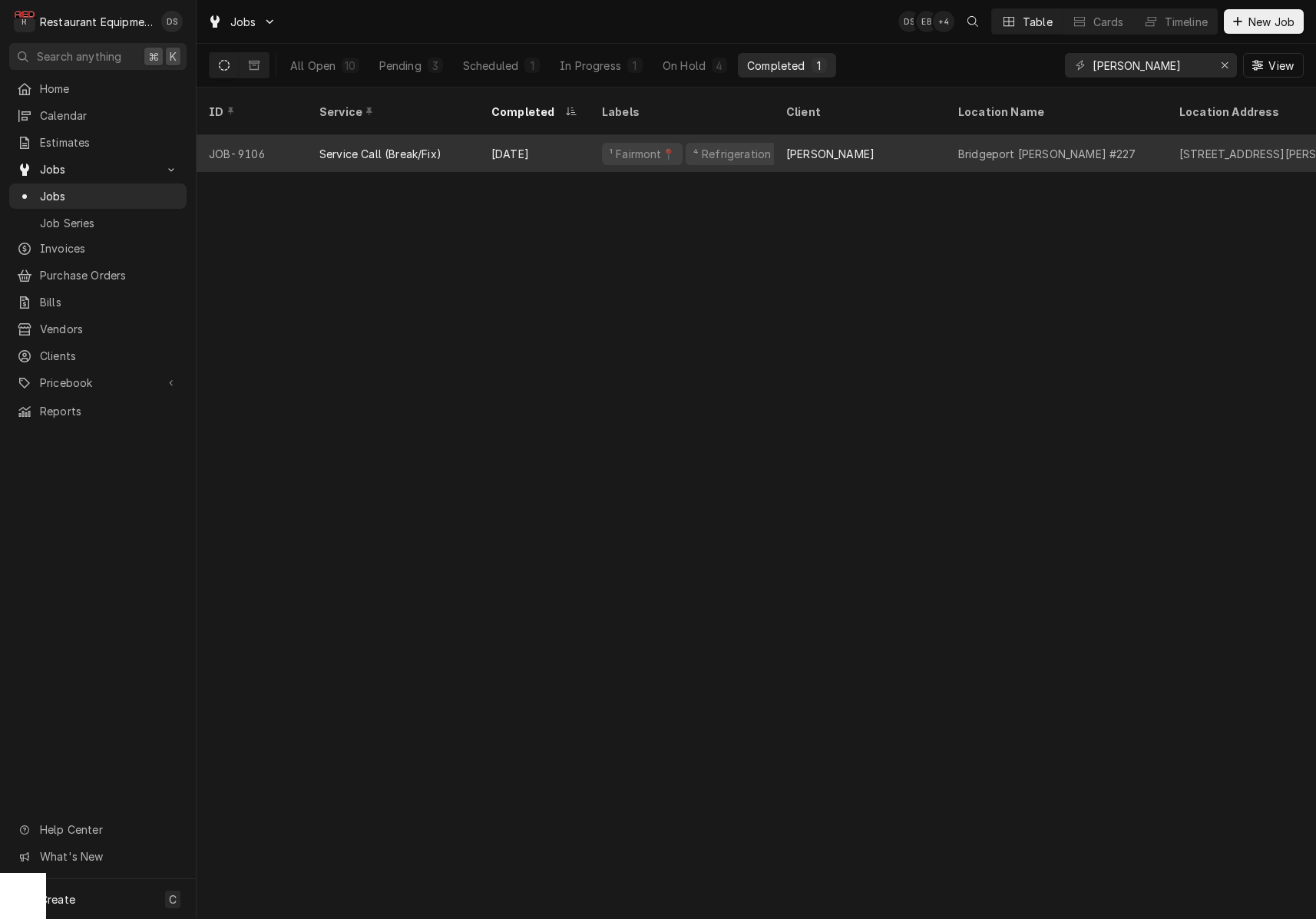
click at [903, 135] on div "Bob Evans" at bounding box center [859, 153] width 172 height 37
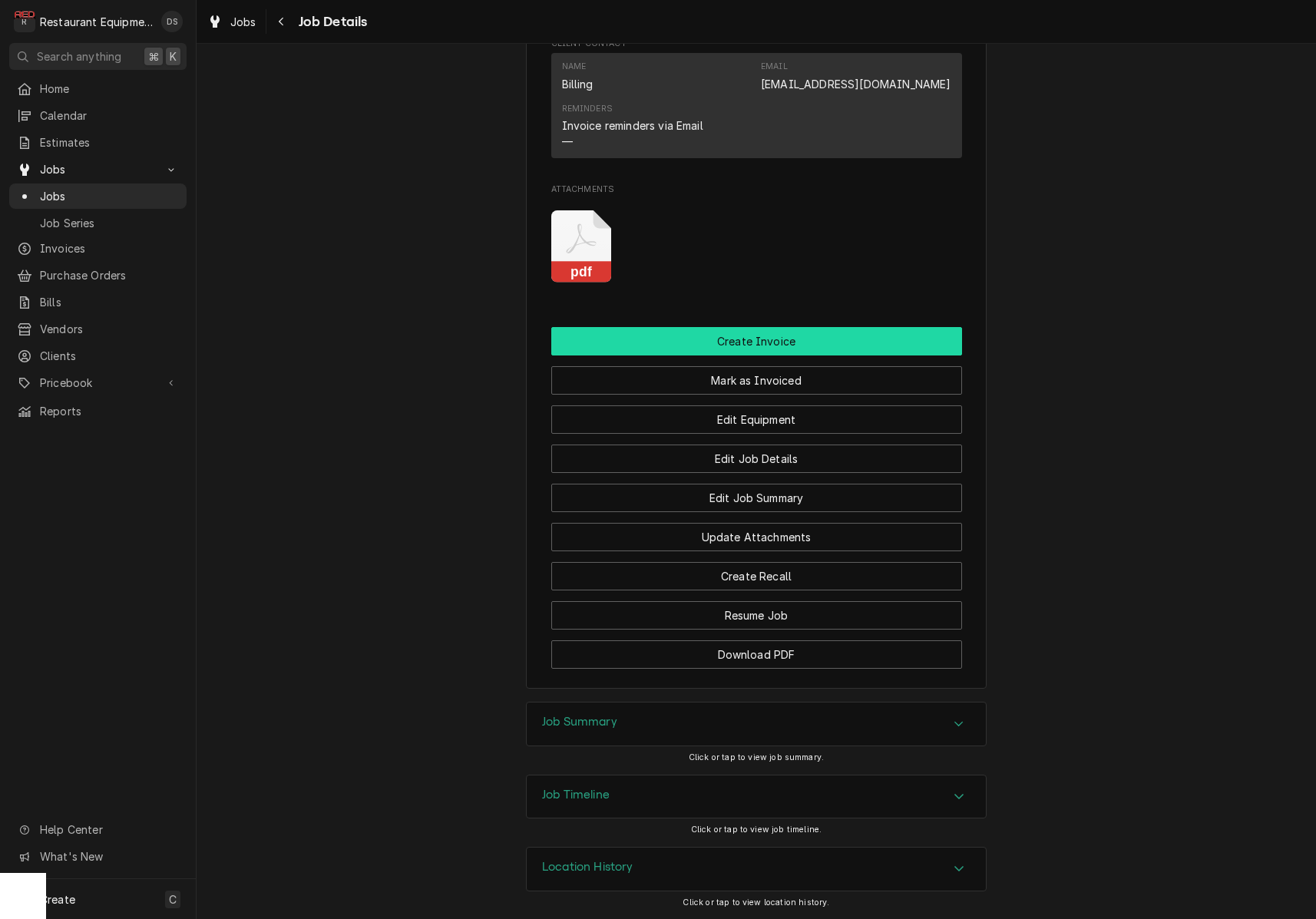
scroll to position [1419, 0]
click at [774, 343] on button "Create Invoice" at bounding box center [757, 341] width 411 height 28
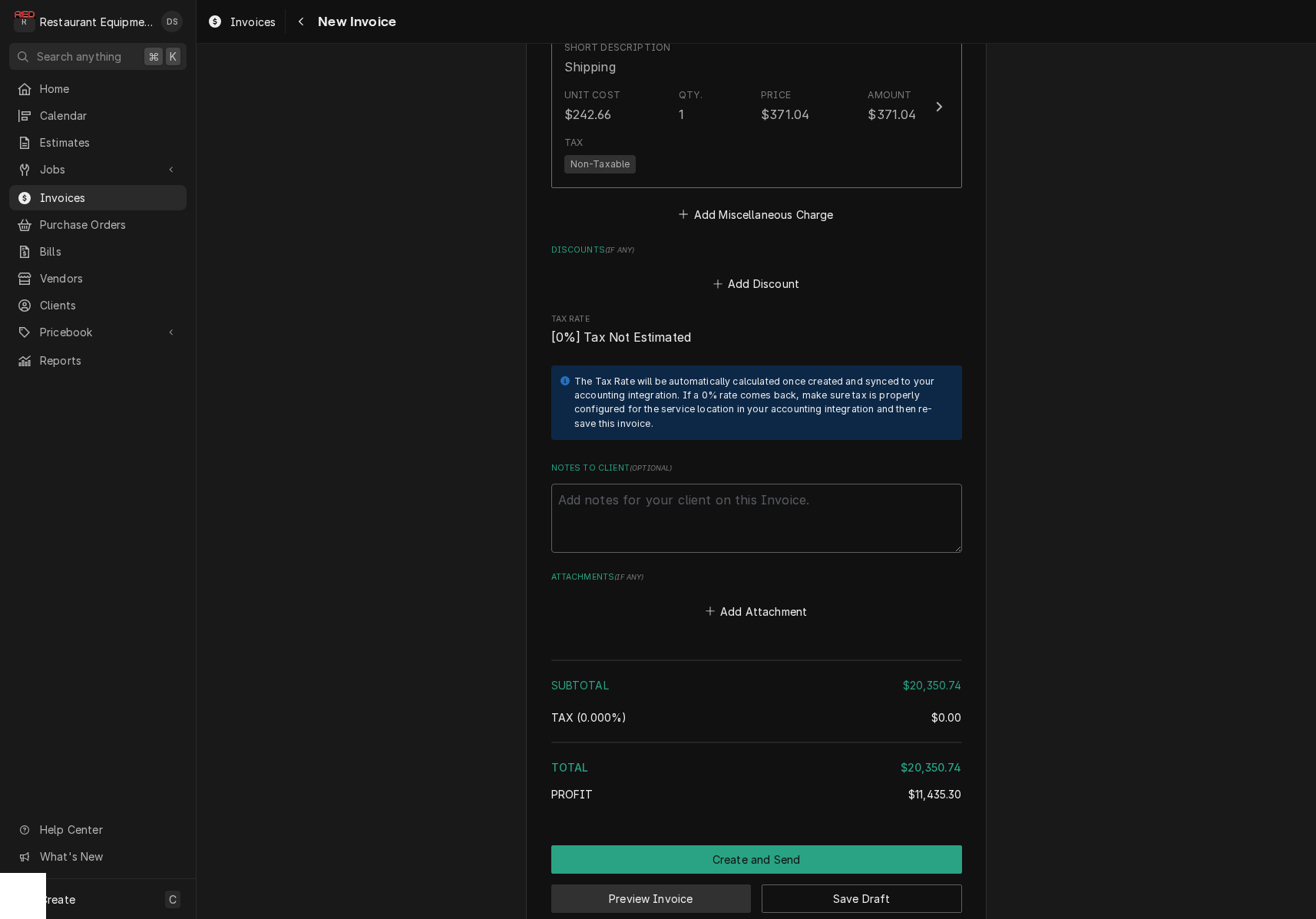
click at [668, 884] on button "Preview Invoice" at bounding box center [651, 898] width 200 height 28
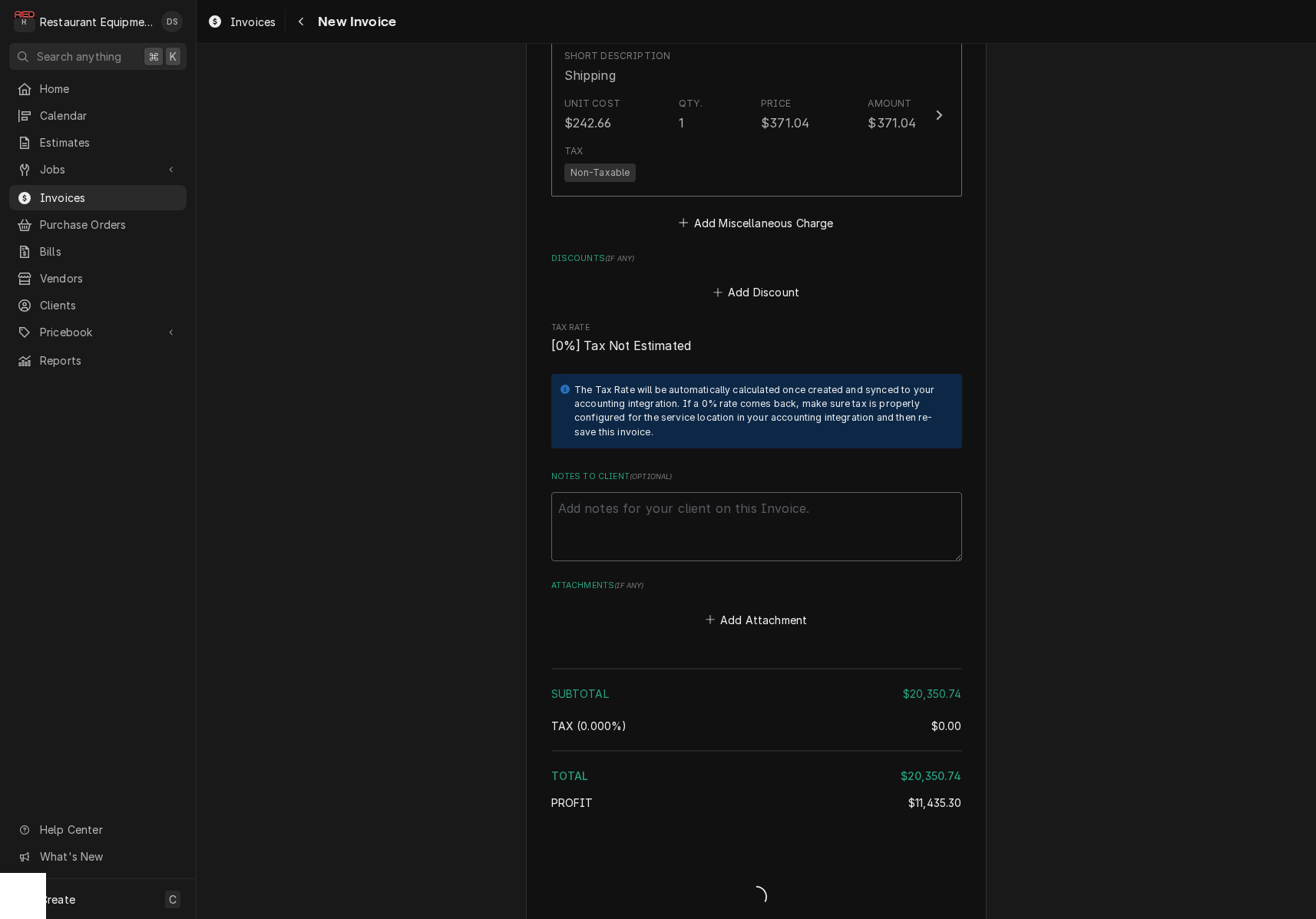
type textarea "x"
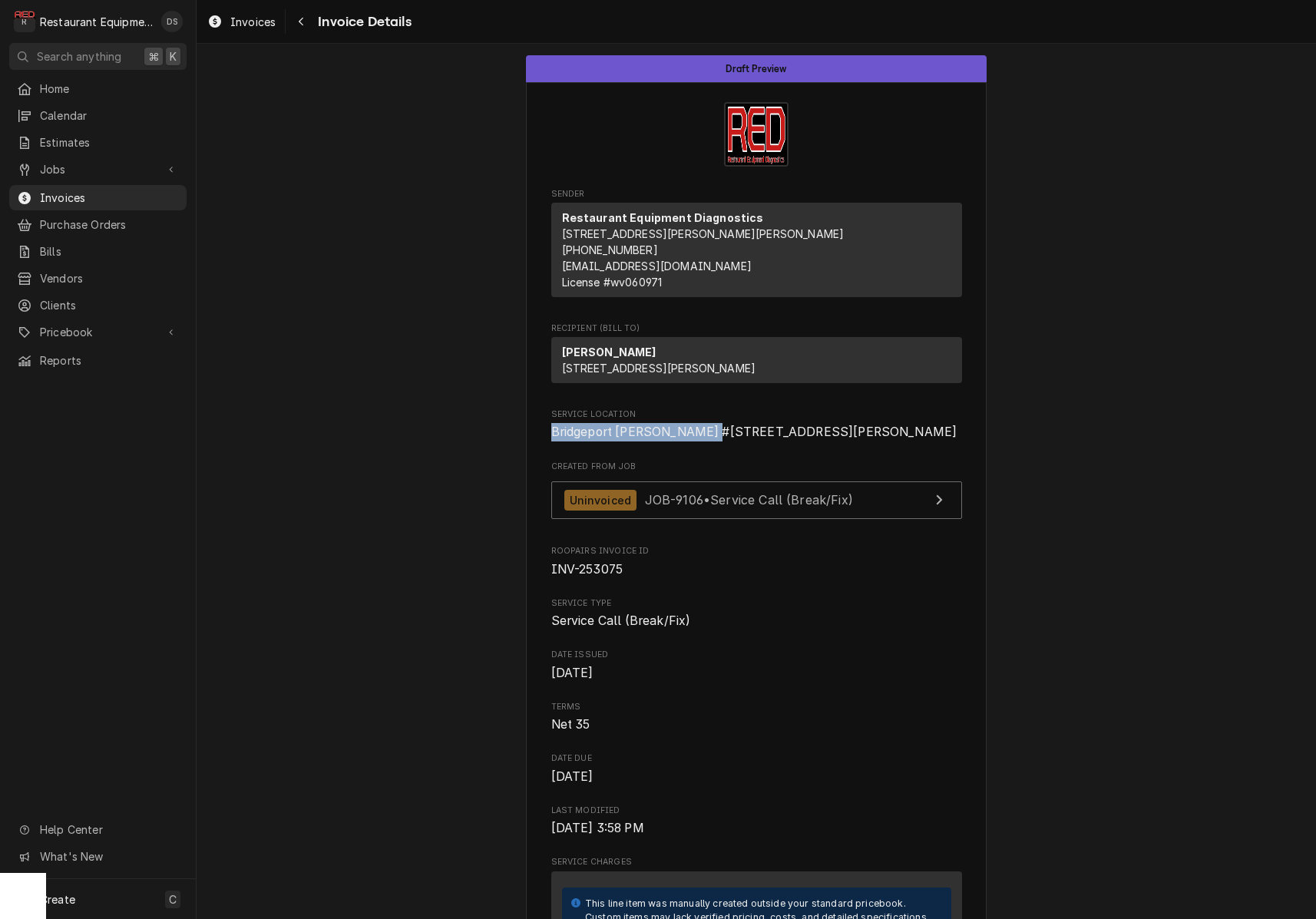
drag, startPoint x: 551, startPoint y: 459, endPoint x: 723, endPoint y: 460, distance: 172.0
click at [725, 442] on span "Bridgeport [PERSON_NAME] #[STREET_ADDRESS][PERSON_NAME]" at bounding box center [757, 432] width 411 height 18
copy span "Bridgeport [PERSON_NAME] #227"
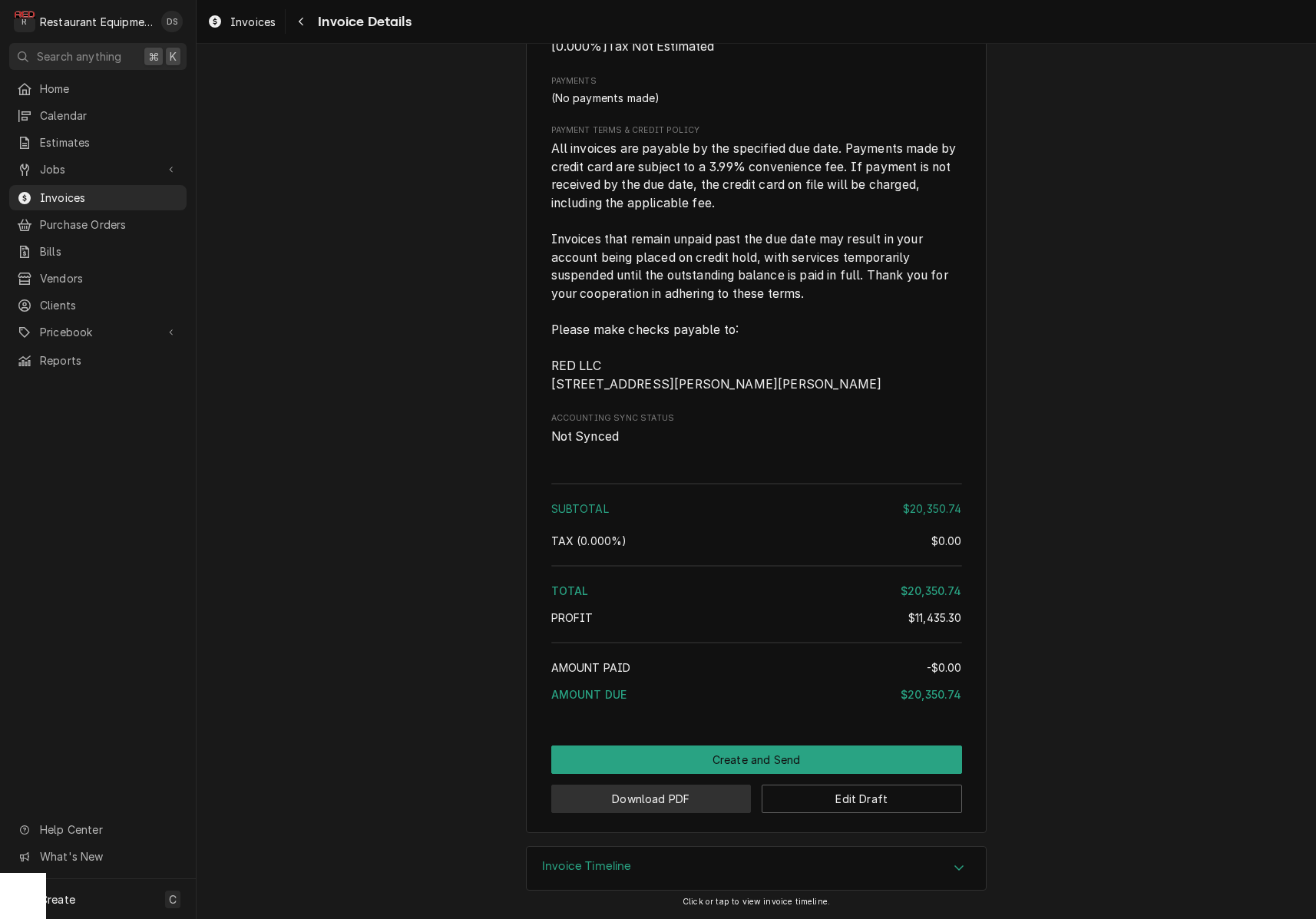
click at [653, 805] on button "Download PDF" at bounding box center [651, 798] width 200 height 28
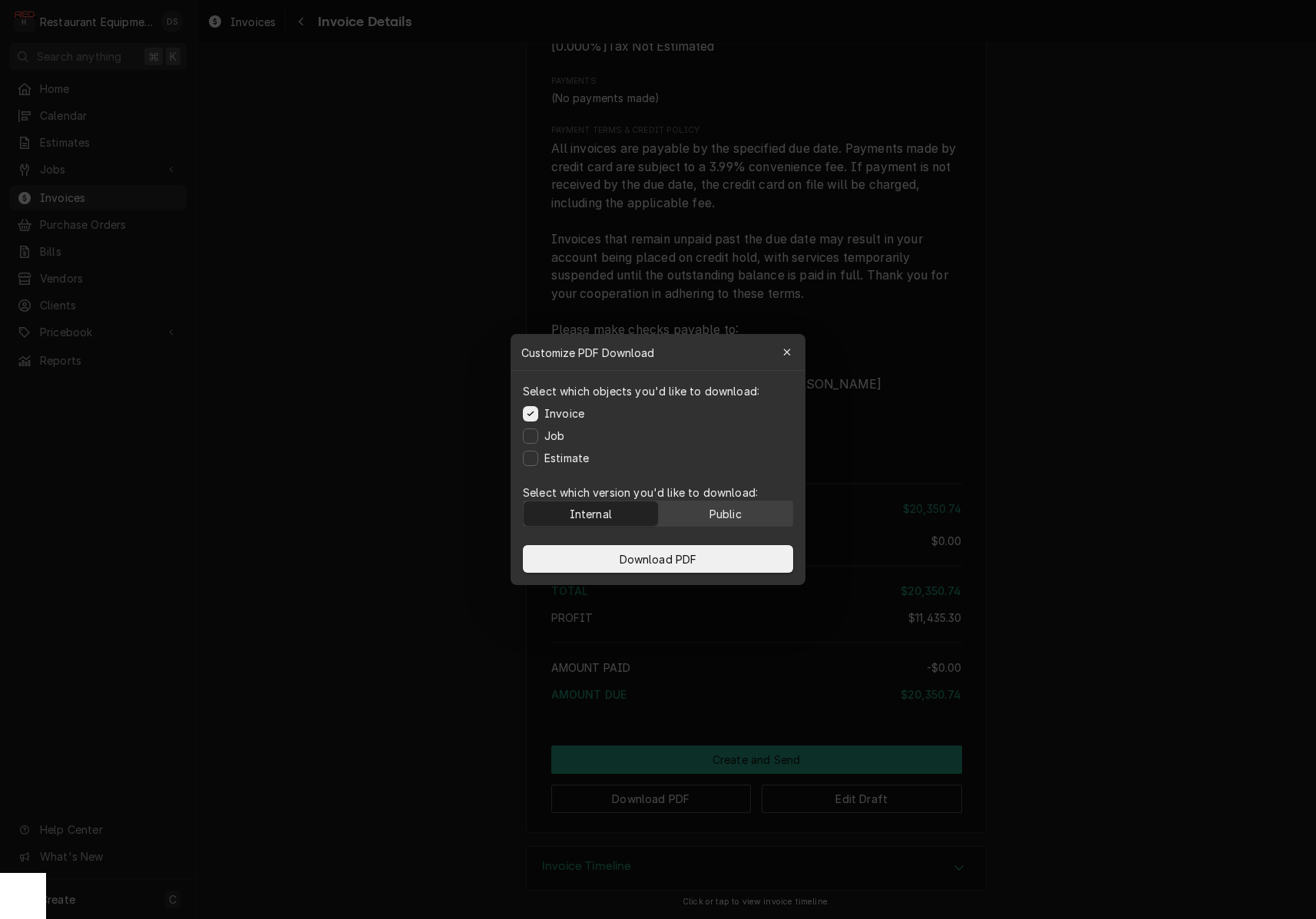
click at [711, 515] on div "Public" at bounding box center [725, 513] width 32 height 16
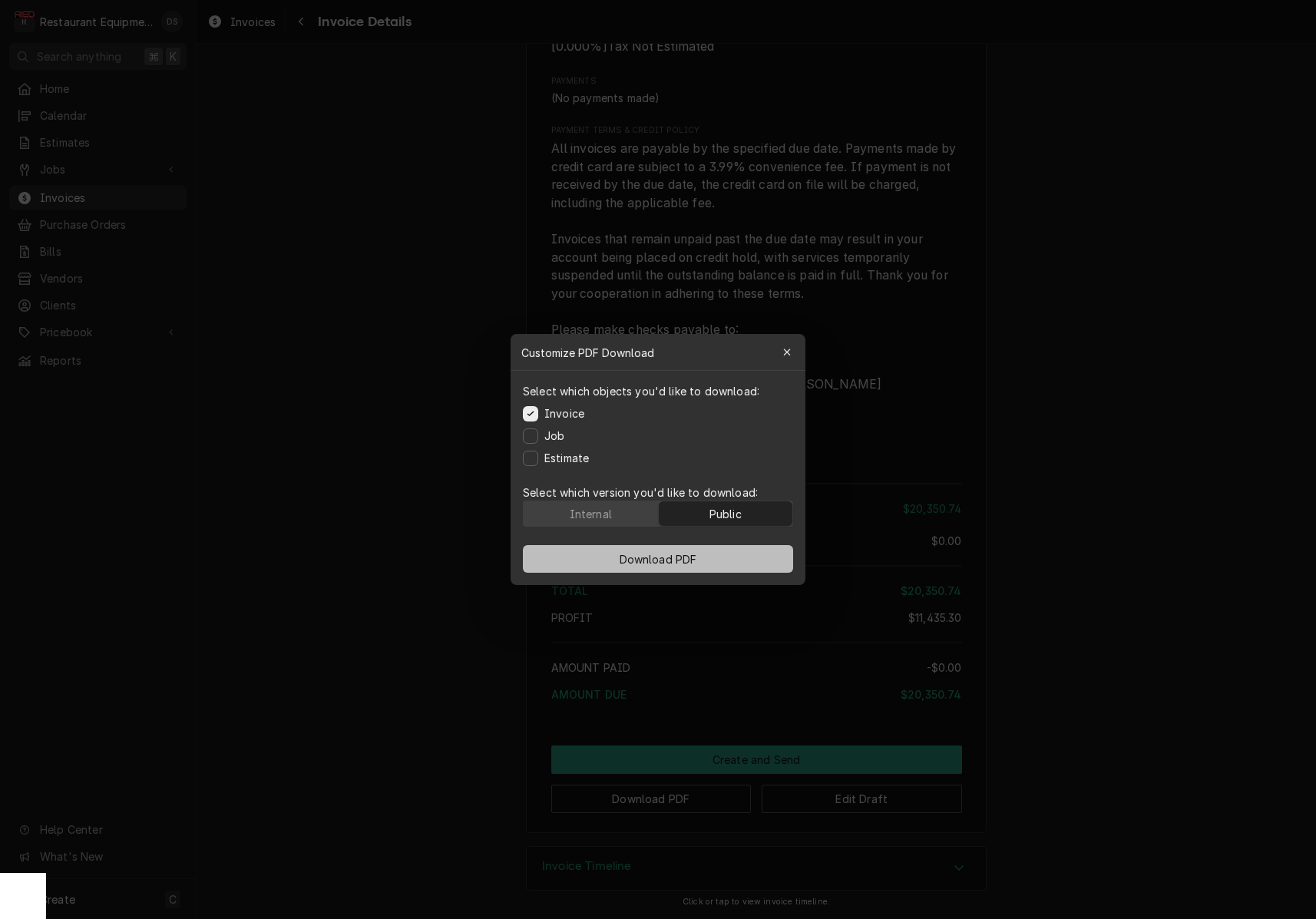
click at [707, 554] on button "Download PDF" at bounding box center [658, 558] width 270 height 27
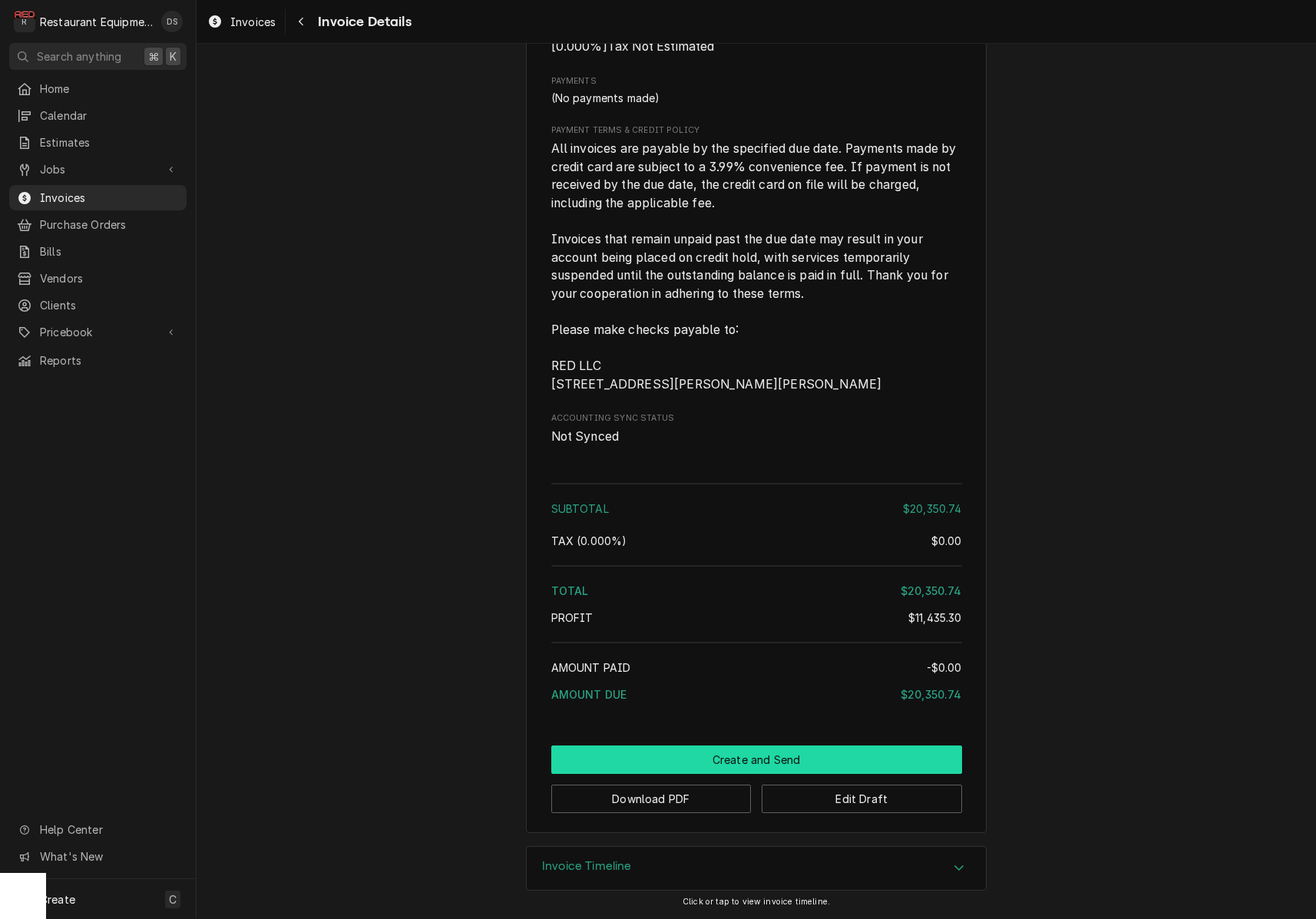
click at [748, 747] on button "Create and Send" at bounding box center [757, 759] width 411 height 28
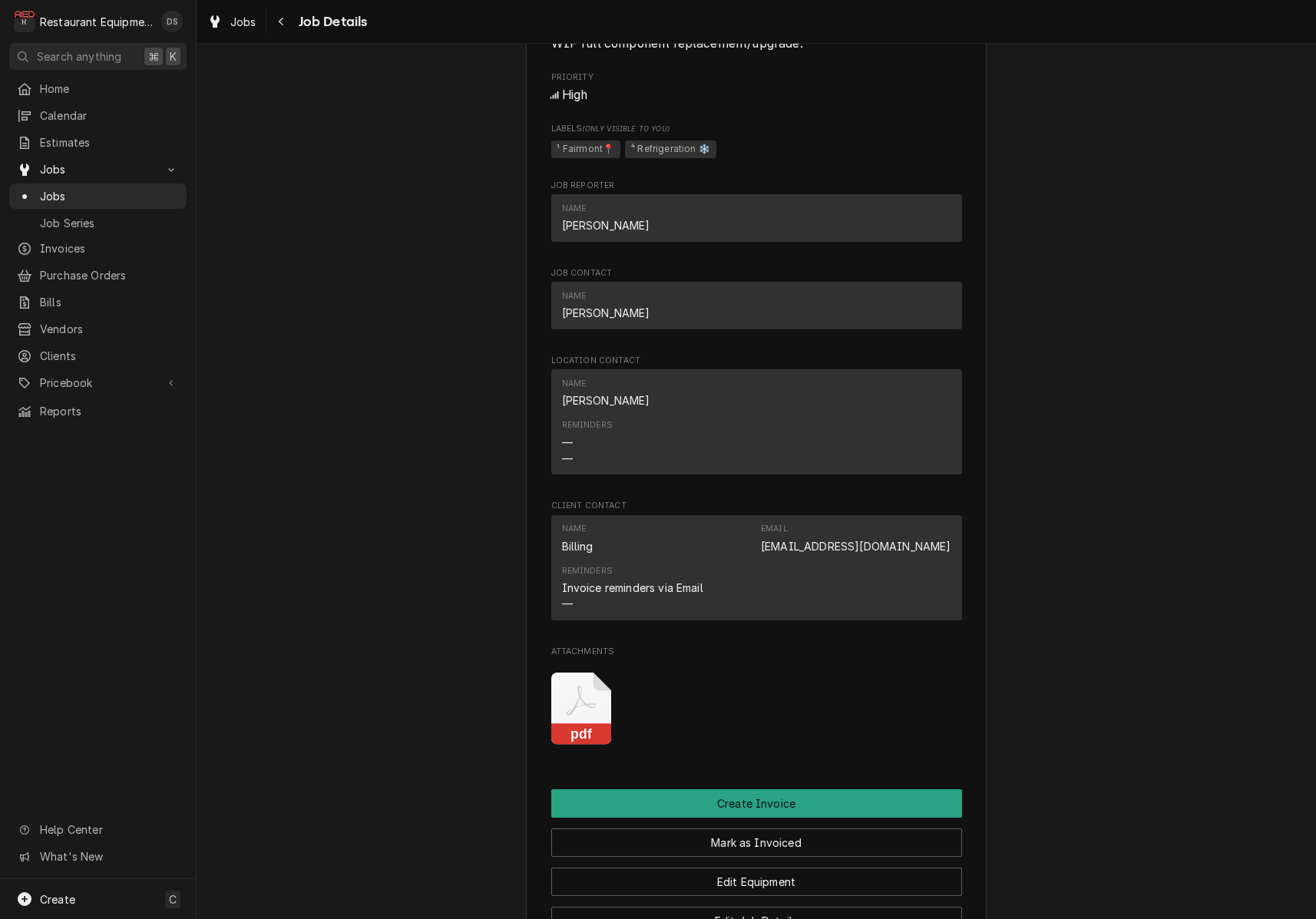
scroll to position [1424, 0]
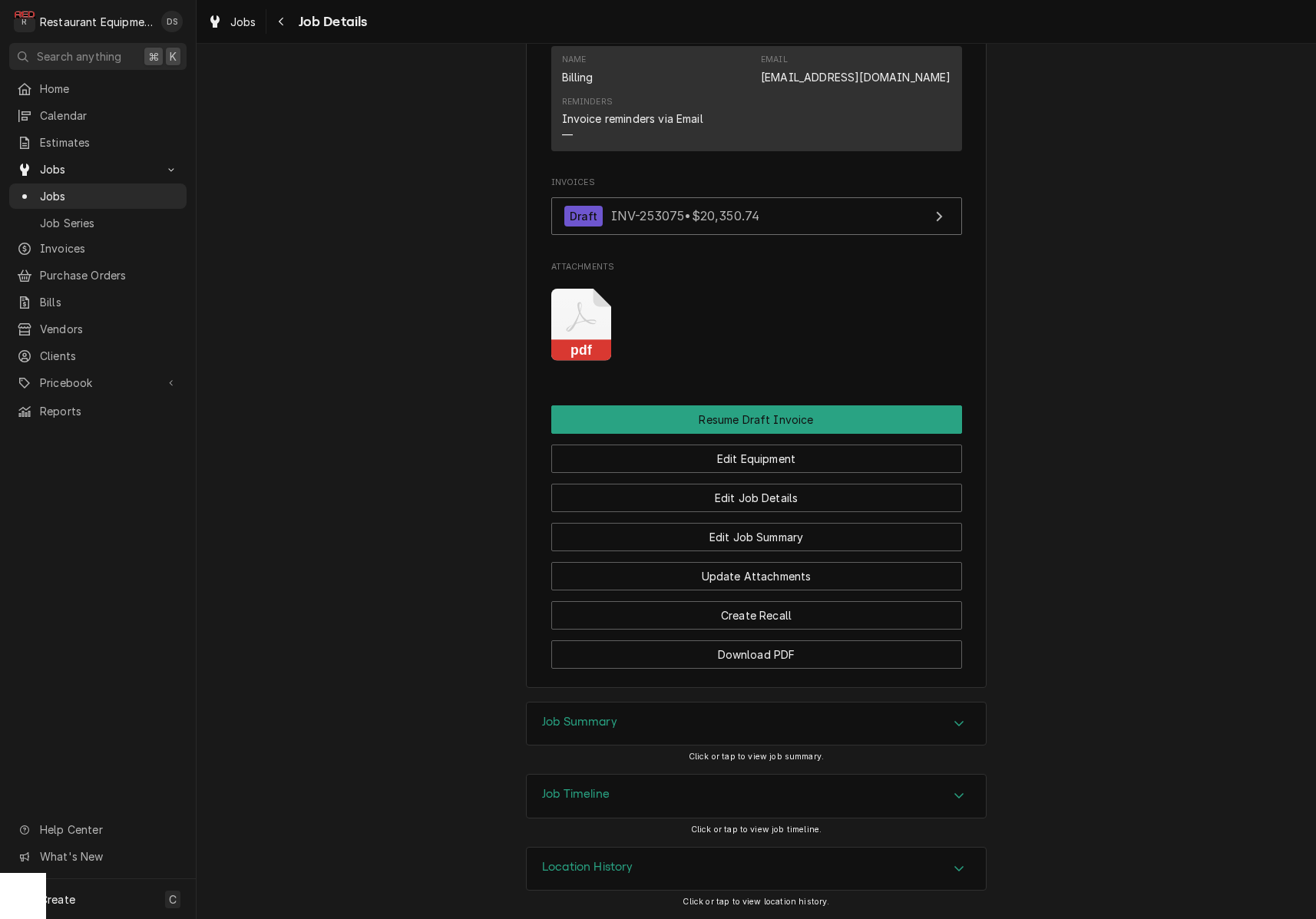
click at [574, 320] on icon "Attachments" at bounding box center [581, 325] width 61 height 73
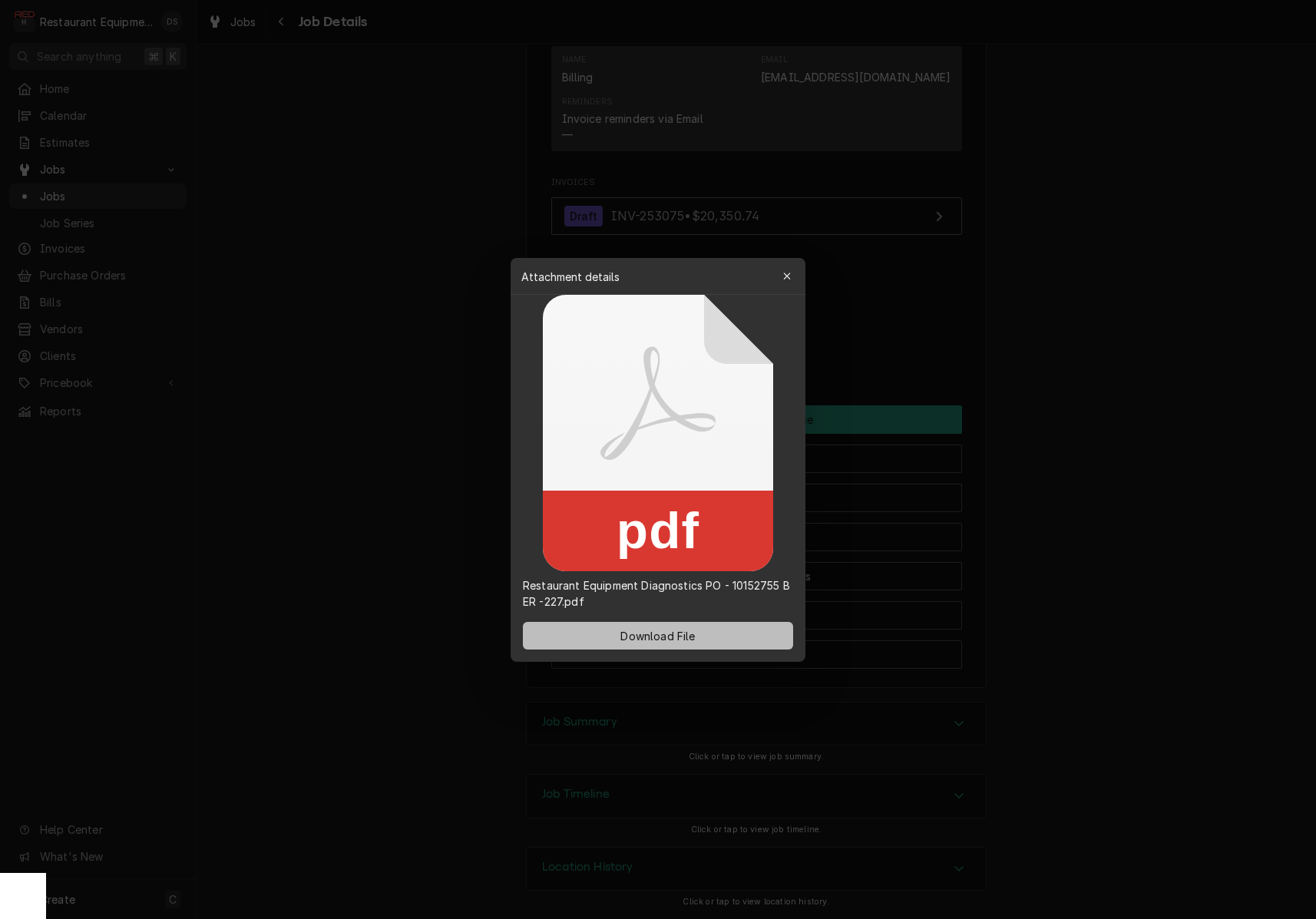
click at [664, 640] on span "Download File" at bounding box center [657, 635] width 81 height 16
click at [788, 276] on icon "button" at bounding box center [786, 276] width 7 height 7
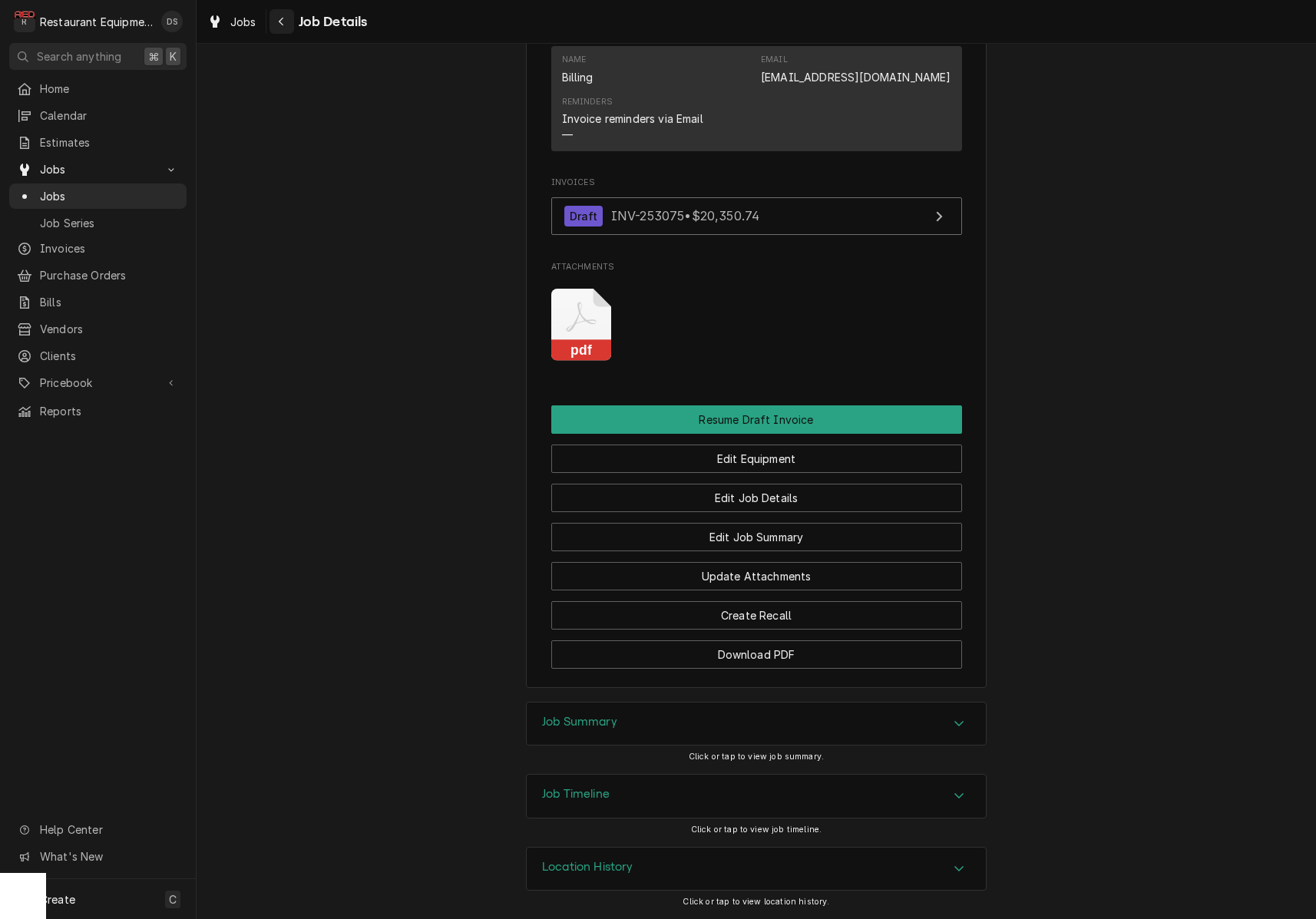
click at [271, 18] on button "Navigate back" at bounding box center [282, 22] width 25 height 25
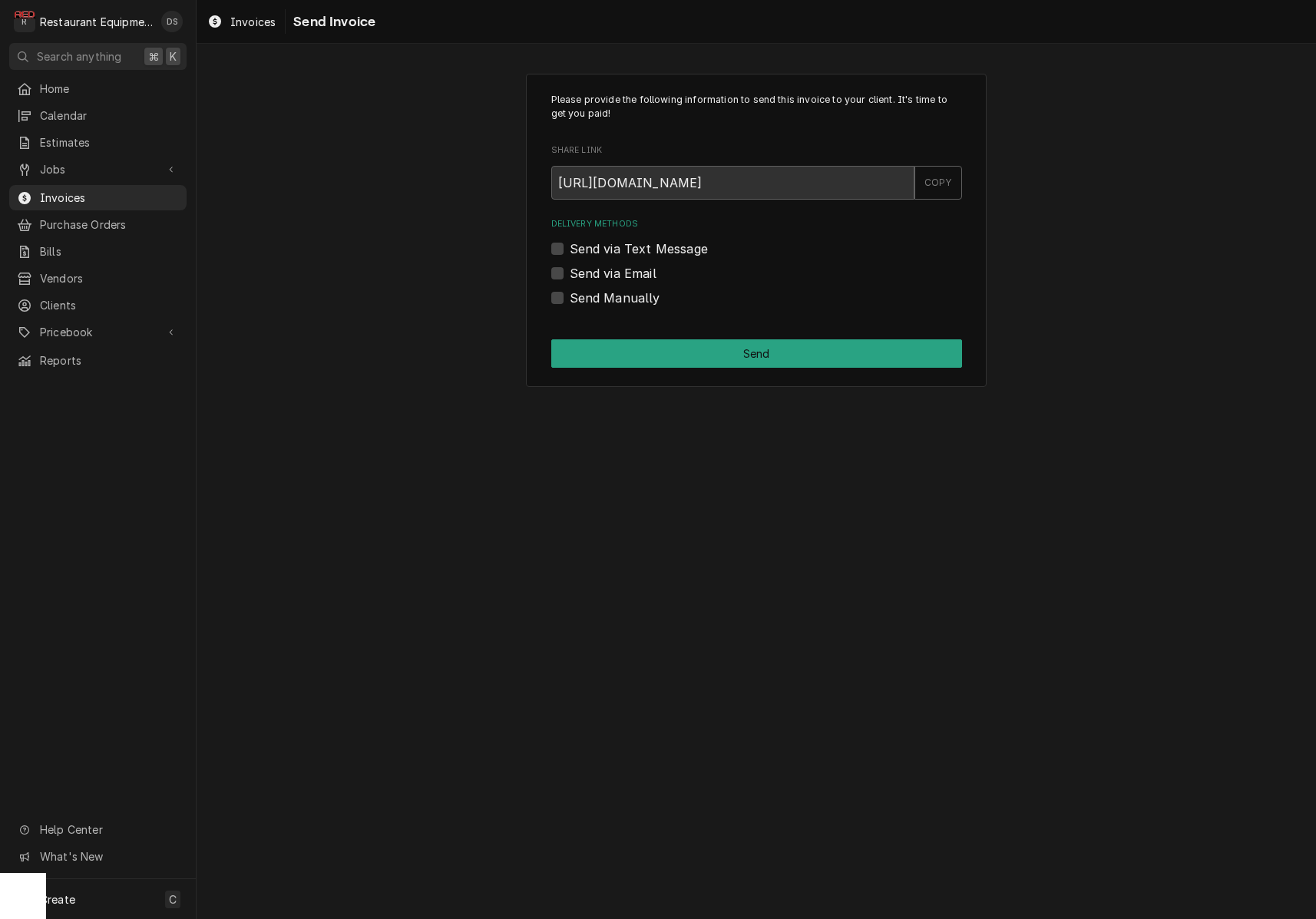
click at [570, 294] on label "Send Manually" at bounding box center [615, 298] width 91 height 18
click at [570, 294] on input "Send Manually" at bounding box center [775, 305] width 411 height 34
checkbox input "true"
click at [700, 345] on button "Send" at bounding box center [757, 353] width 411 height 28
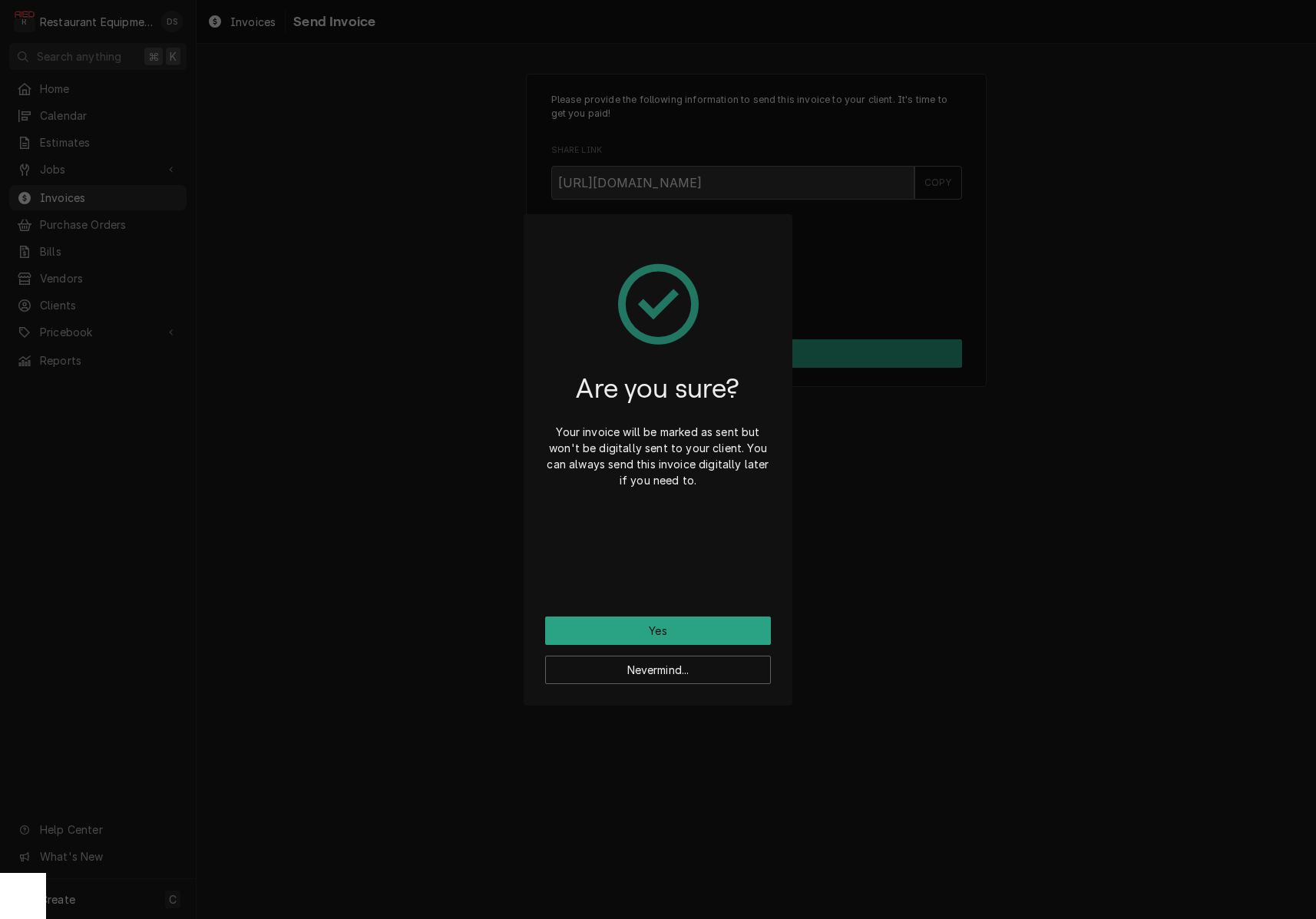
click at [692, 616] on button "Yes" at bounding box center [657, 630] width 225 height 28
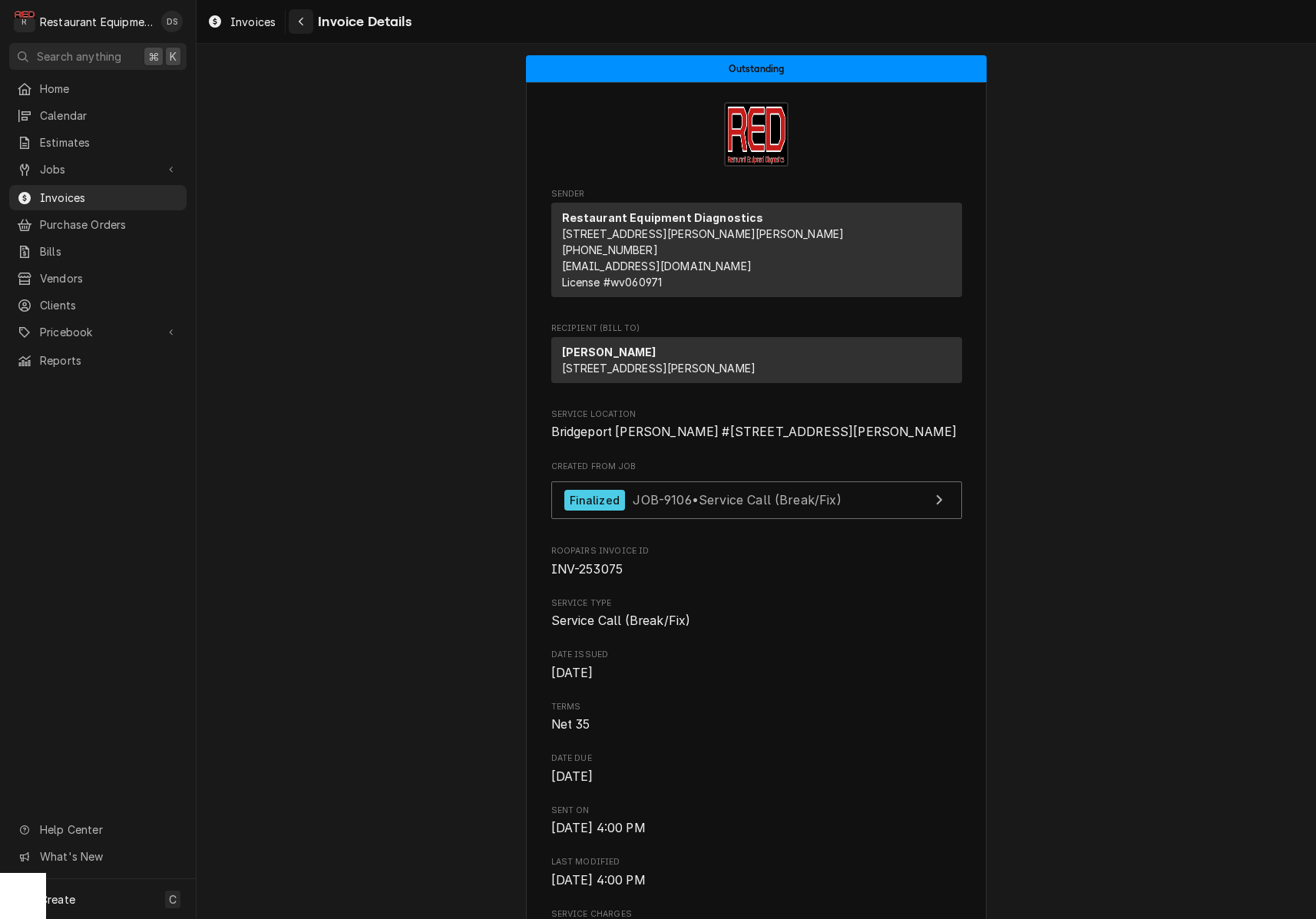
click at [299, 25] on icon "Navigate back" at bounding box center [301, 21] width 7 height 11
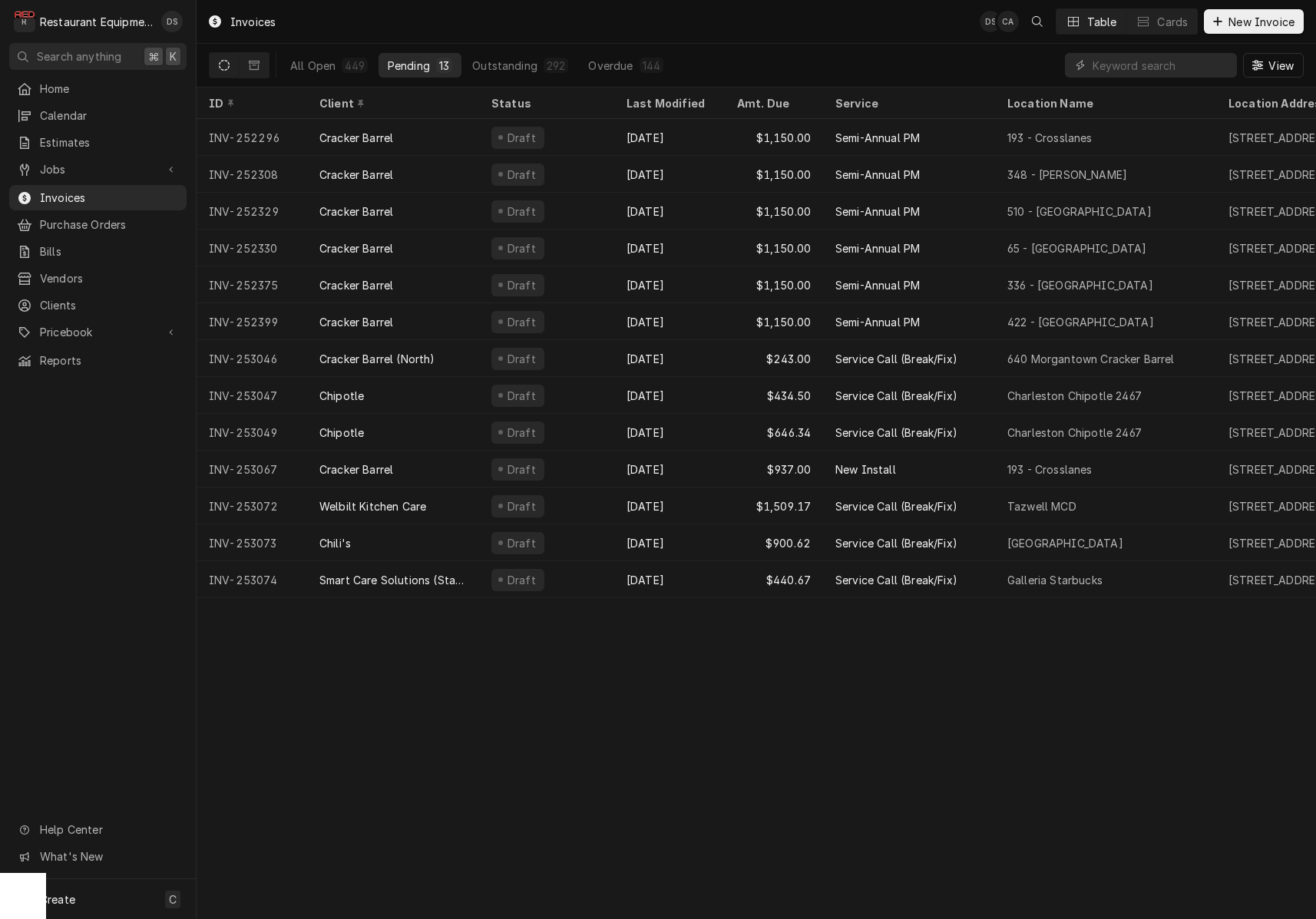
click at [752, 7] on div "Invoices DS CA Table Cards New Invoice" at bounding box center [756, 22] width 1120 height 43
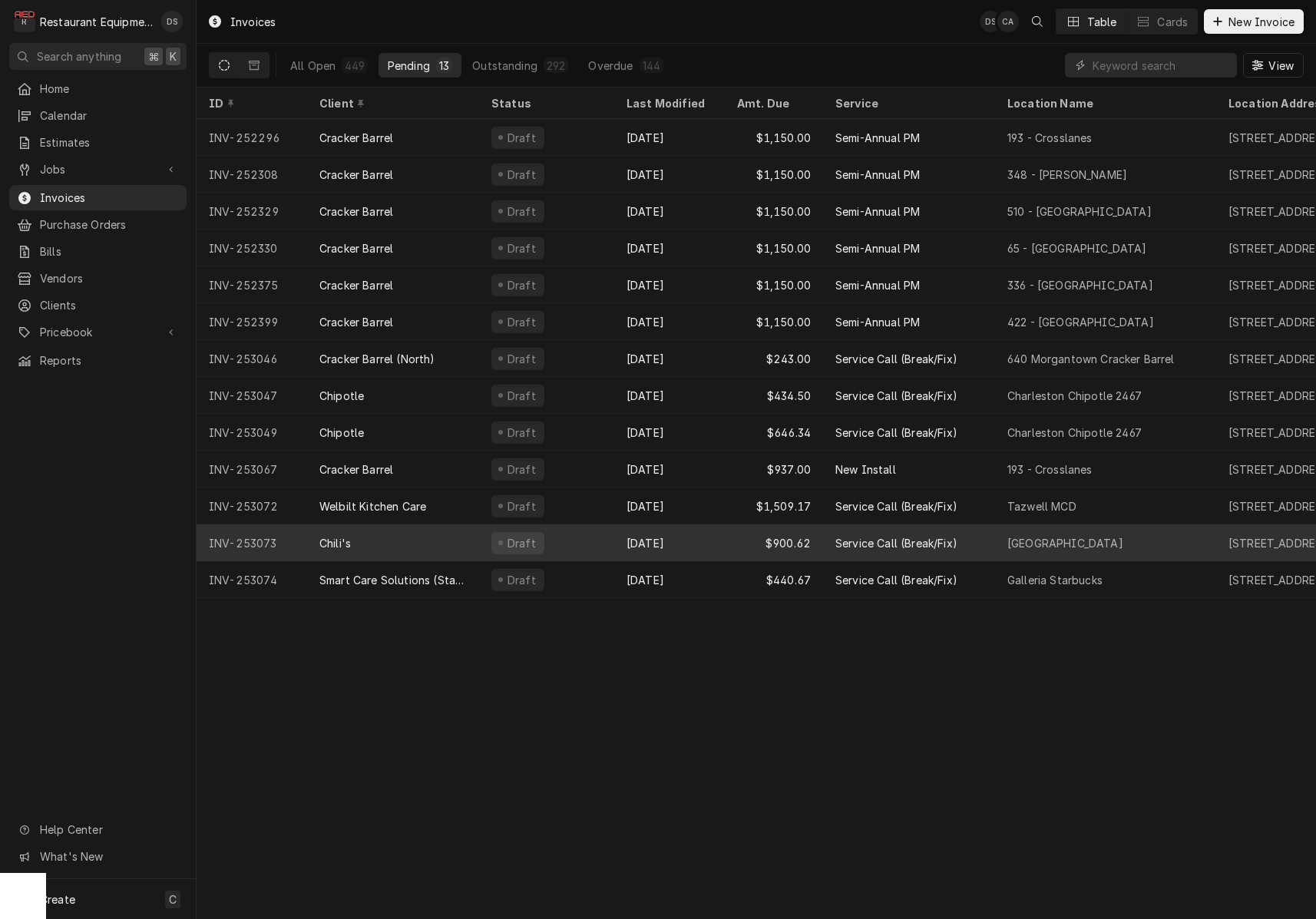
click at [650, 529] on div "[DATE]" at bounding box center [669, 542] width 111 height 37
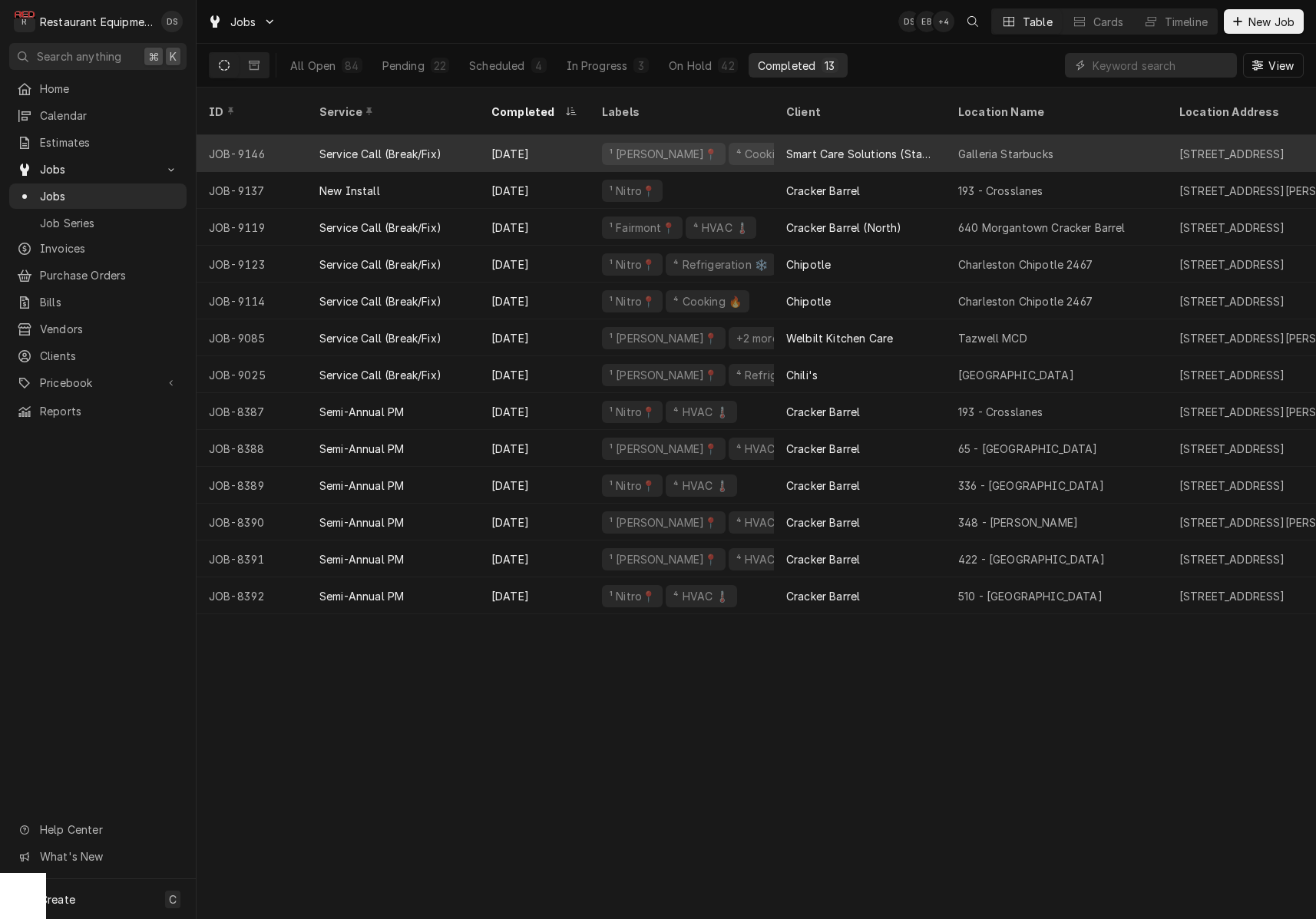
click at [1009, 149] on div "Galleria Starbucks" at bounding box center [1056, 153] width 221 height 37
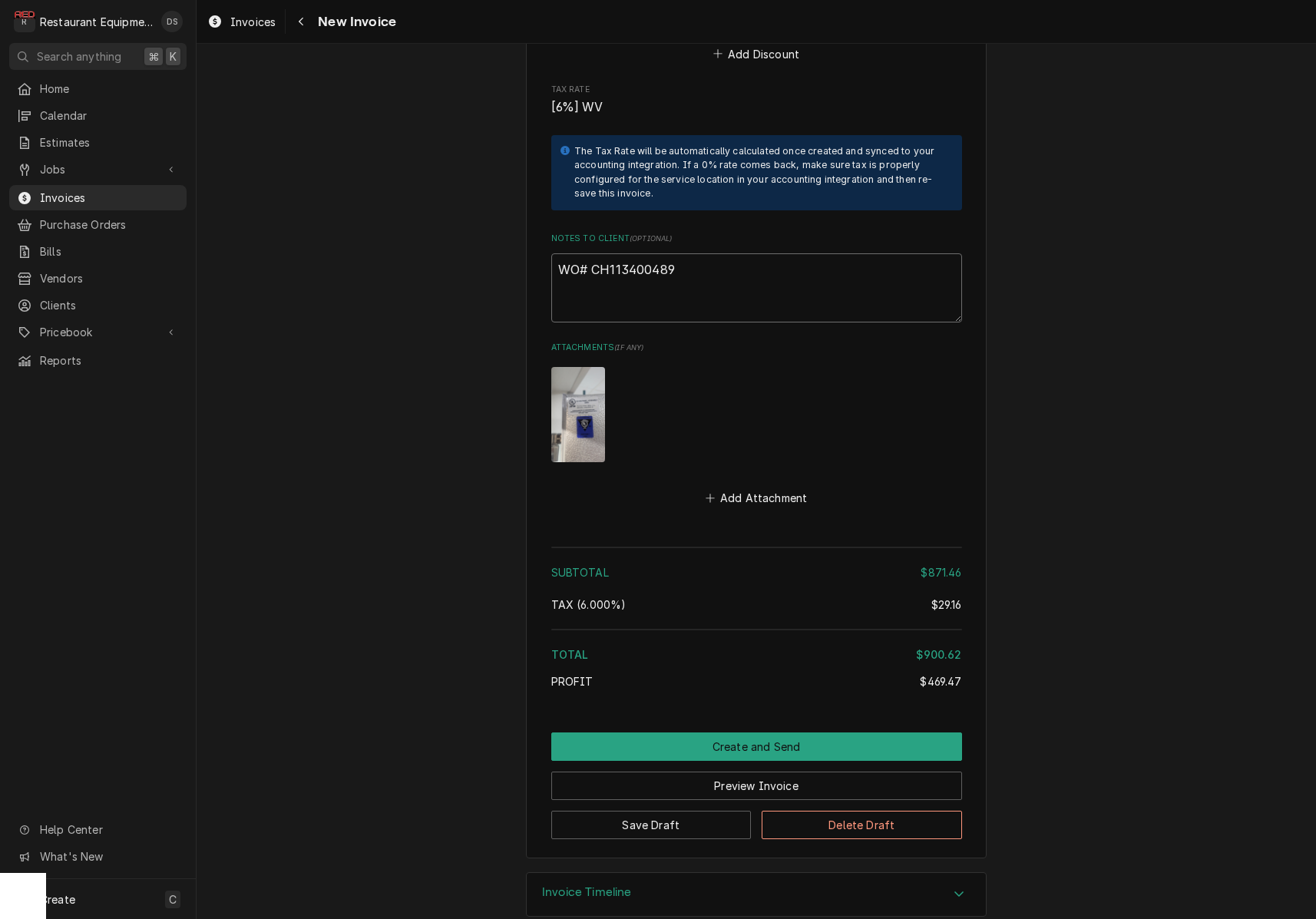
drag, startPoint x: 656, startPoint y: 245, endPoint x: 603, endPoint y: 240, distance: 53.2
click at [591, 254] on textarea "WO# CH113400489" at bounding box center [757, 288] width 411 height 69
click at [689, 811] on button "Save Draft" at bounding box center [651, 825] width 200 height 28
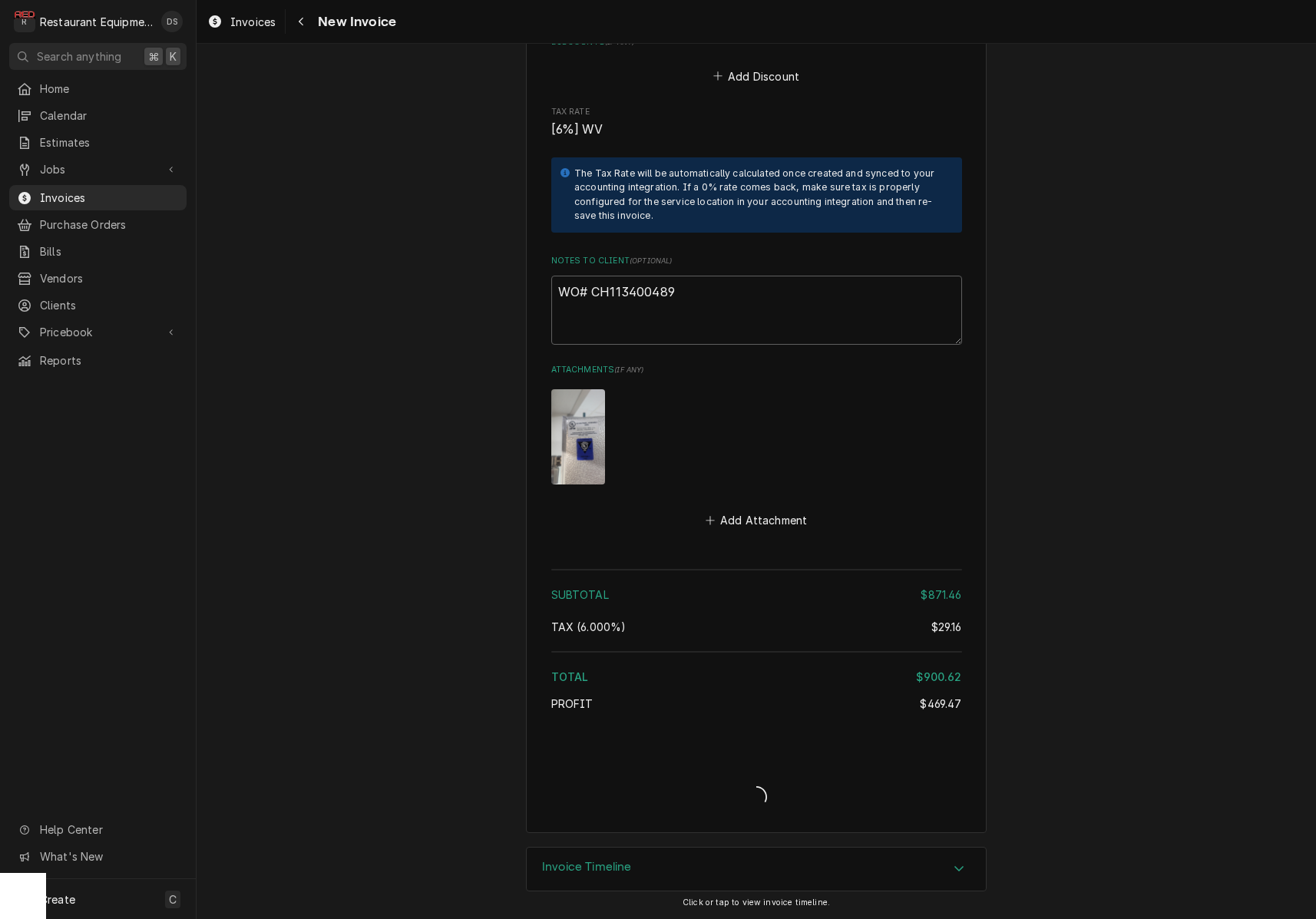
type textarea "x"
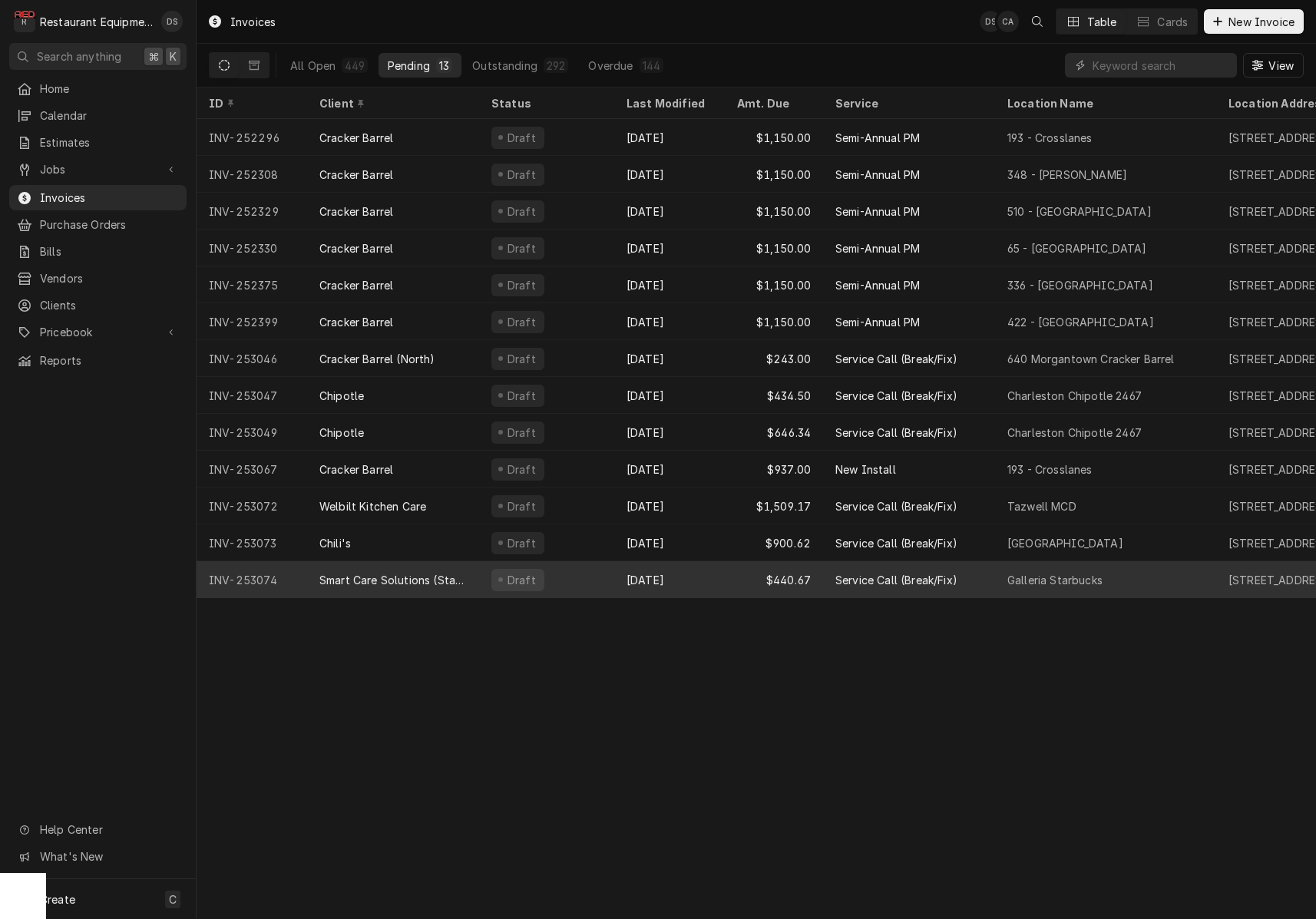
click at [577, 584] on div "Draft" at bounding box center [547, 580] width 135 height 37
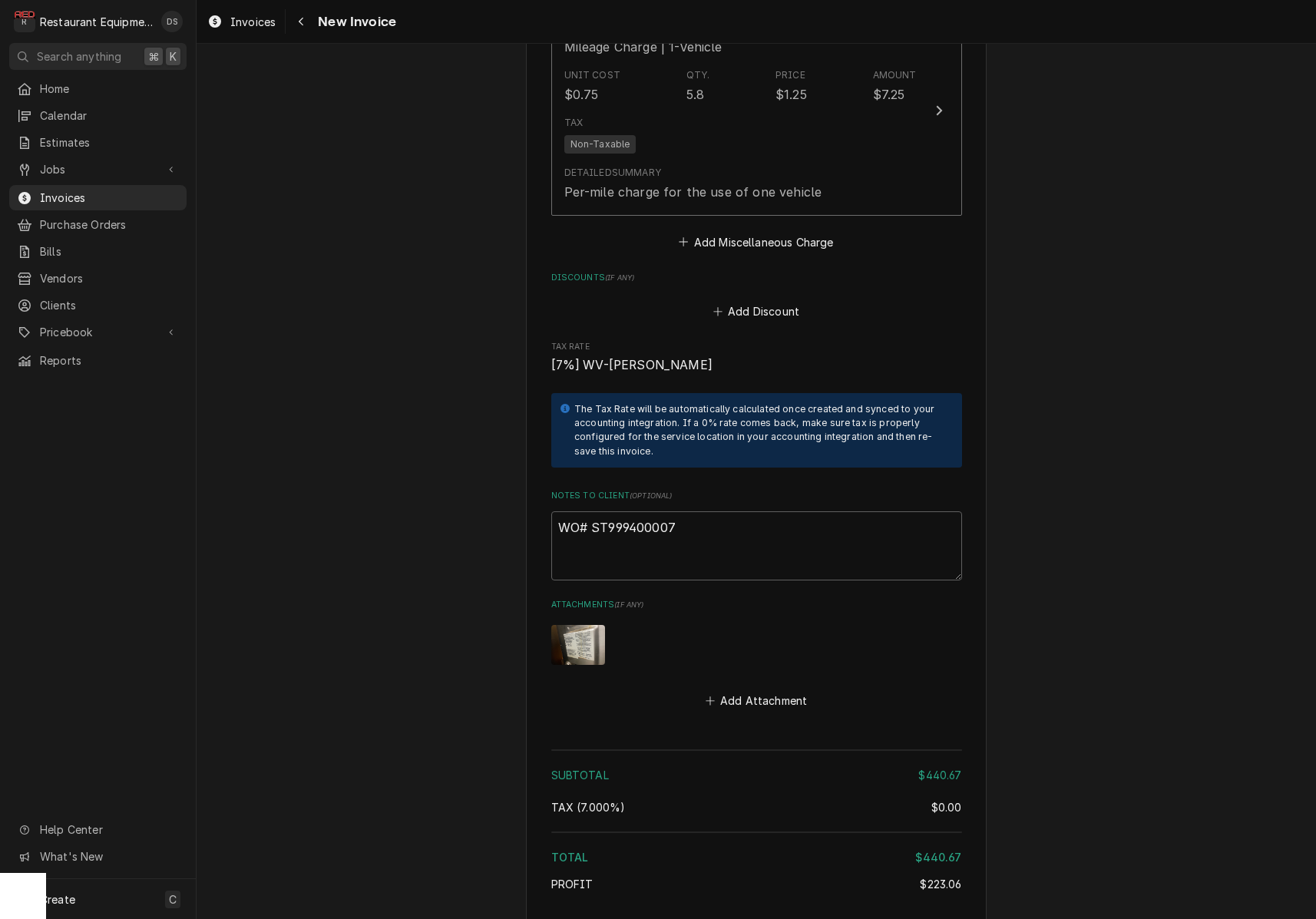
scroll to position [2872, 0]
drag, startPoint x: 688, startPoint y: 482, endPoint x: 592, endPoint y: 483, distance: 96.0
click at [592, 510] on textarea "WO# ST999400007" at bounding box center [757, 544] width 411 height 69
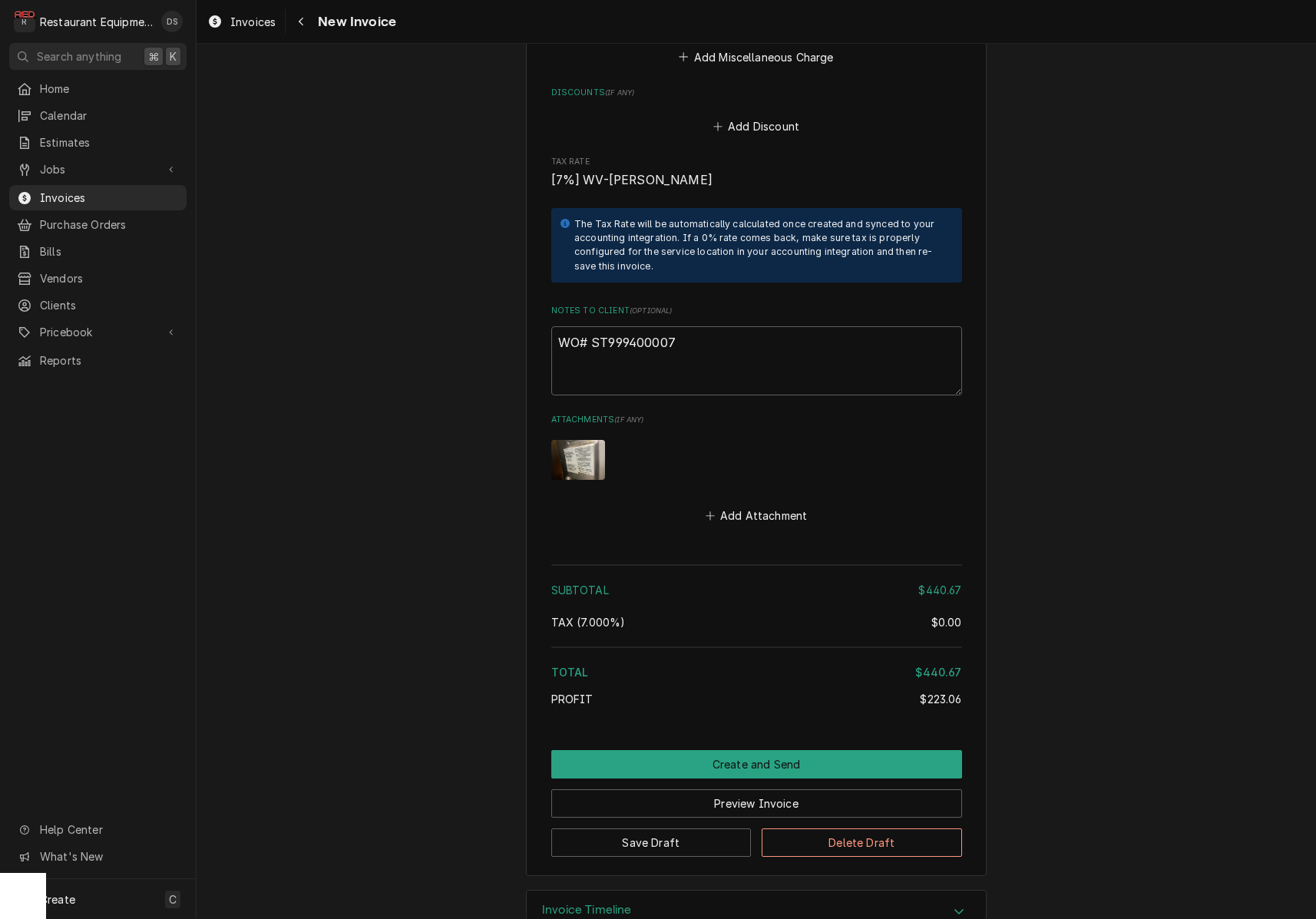
scroll to position [3055, 0]
click at [751, 790] on button "Preview Invoice" at bounding box center [757, 804] width 411 height 28
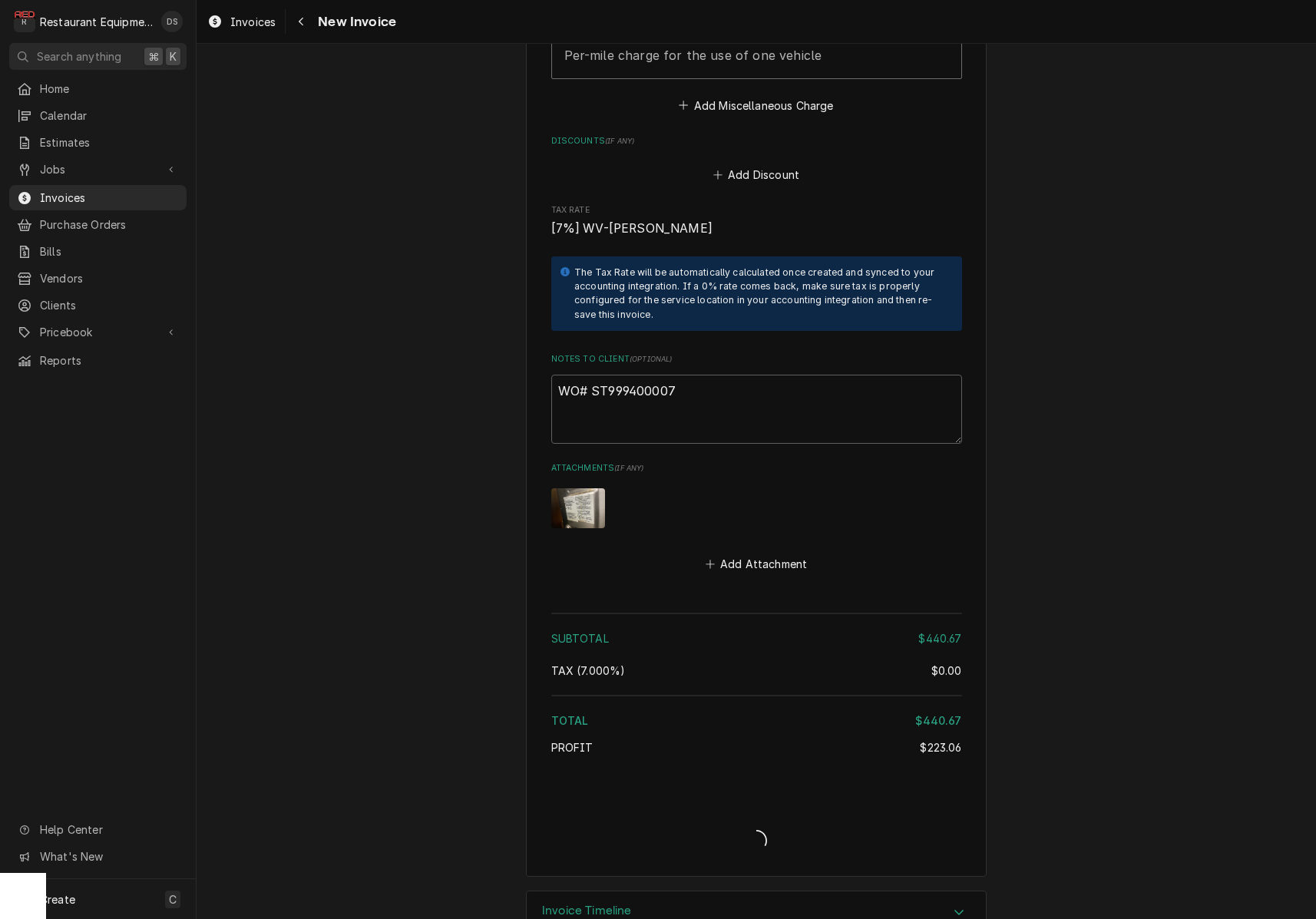
type textarea "x"
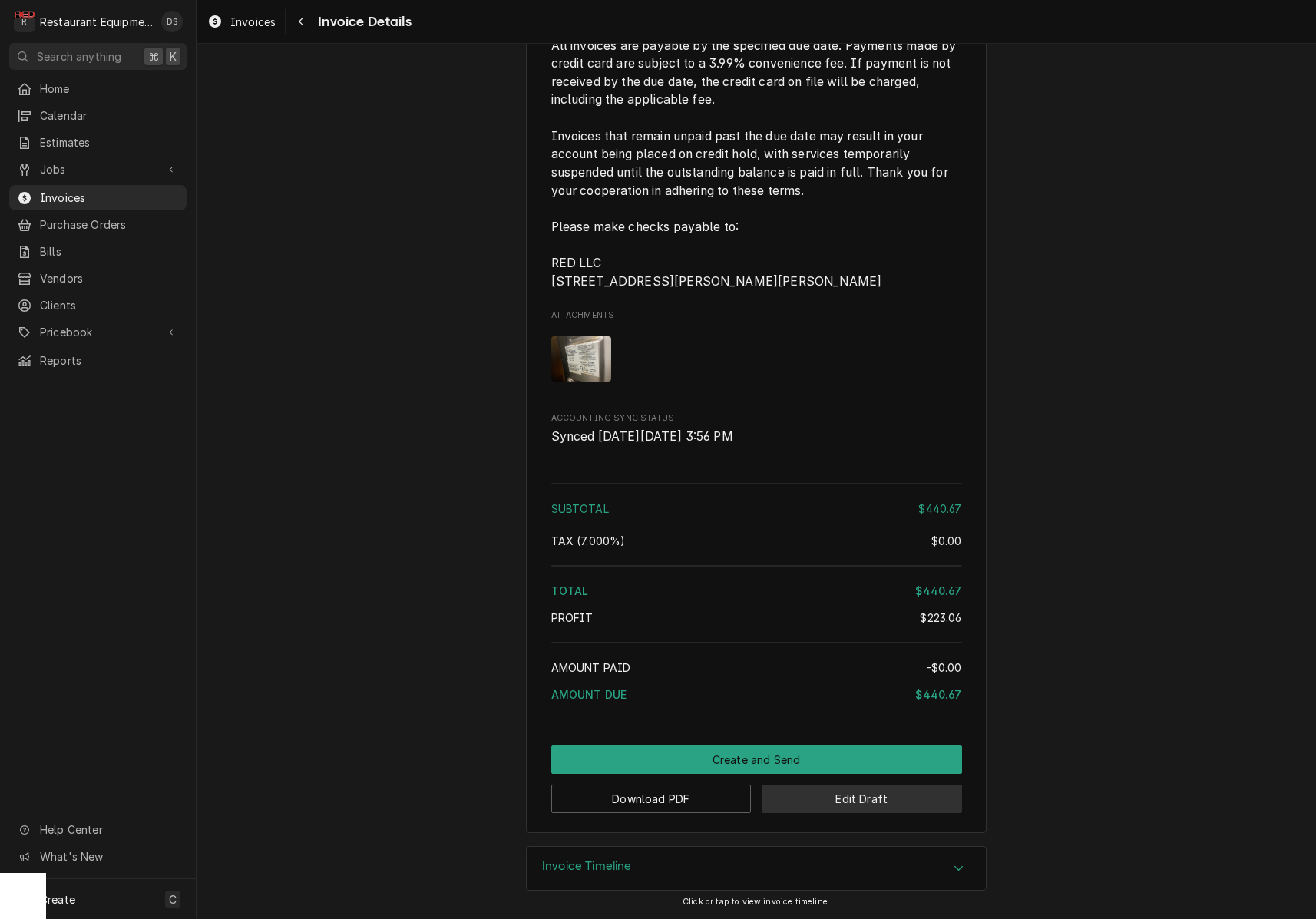
click at [873, 803] on button "Edit Draft" at bounding box center [862, 798] width 200 height 28
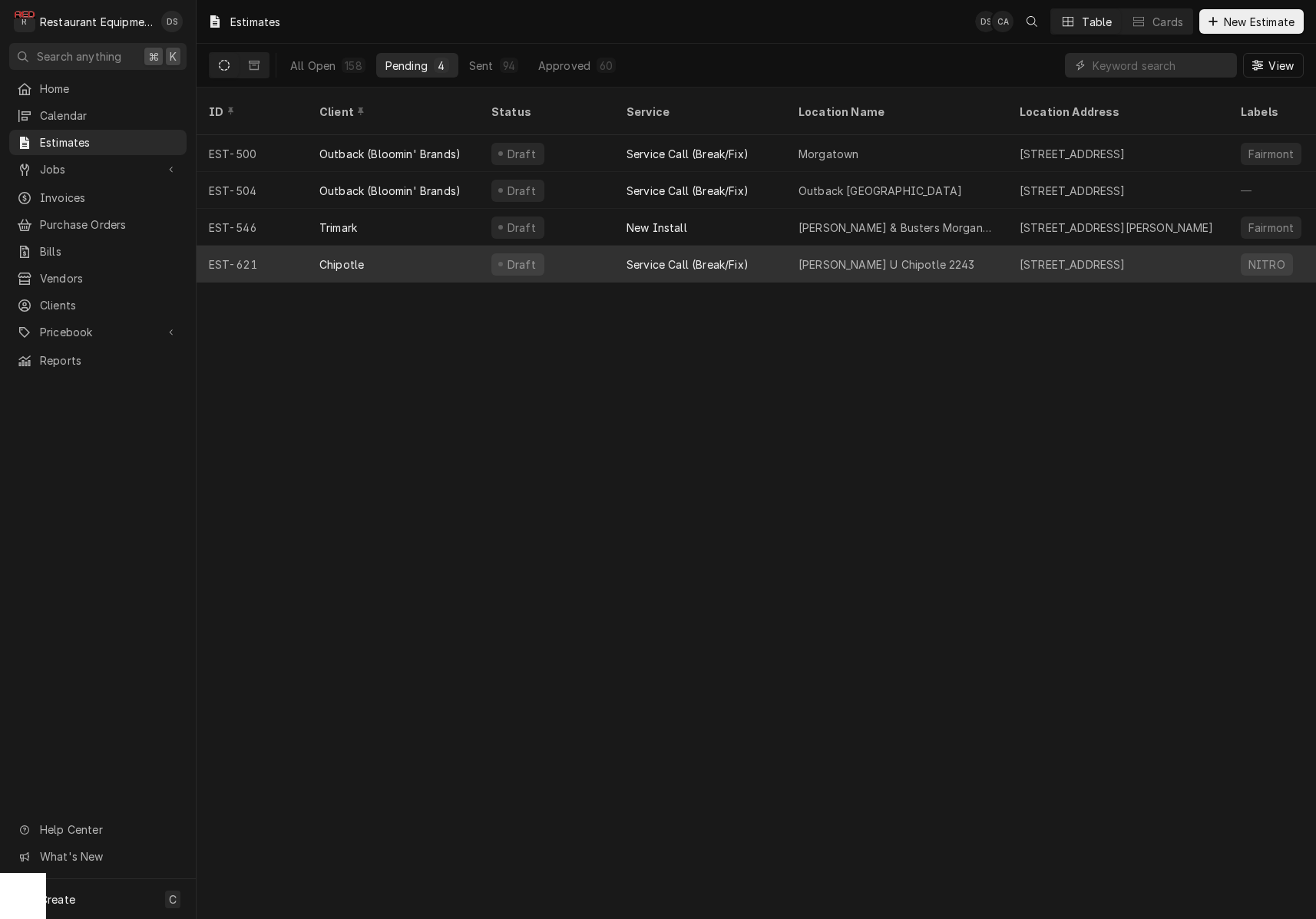
click at [603, 245] on div "Draft" at bounding box center [547, 264] width 135 height 37
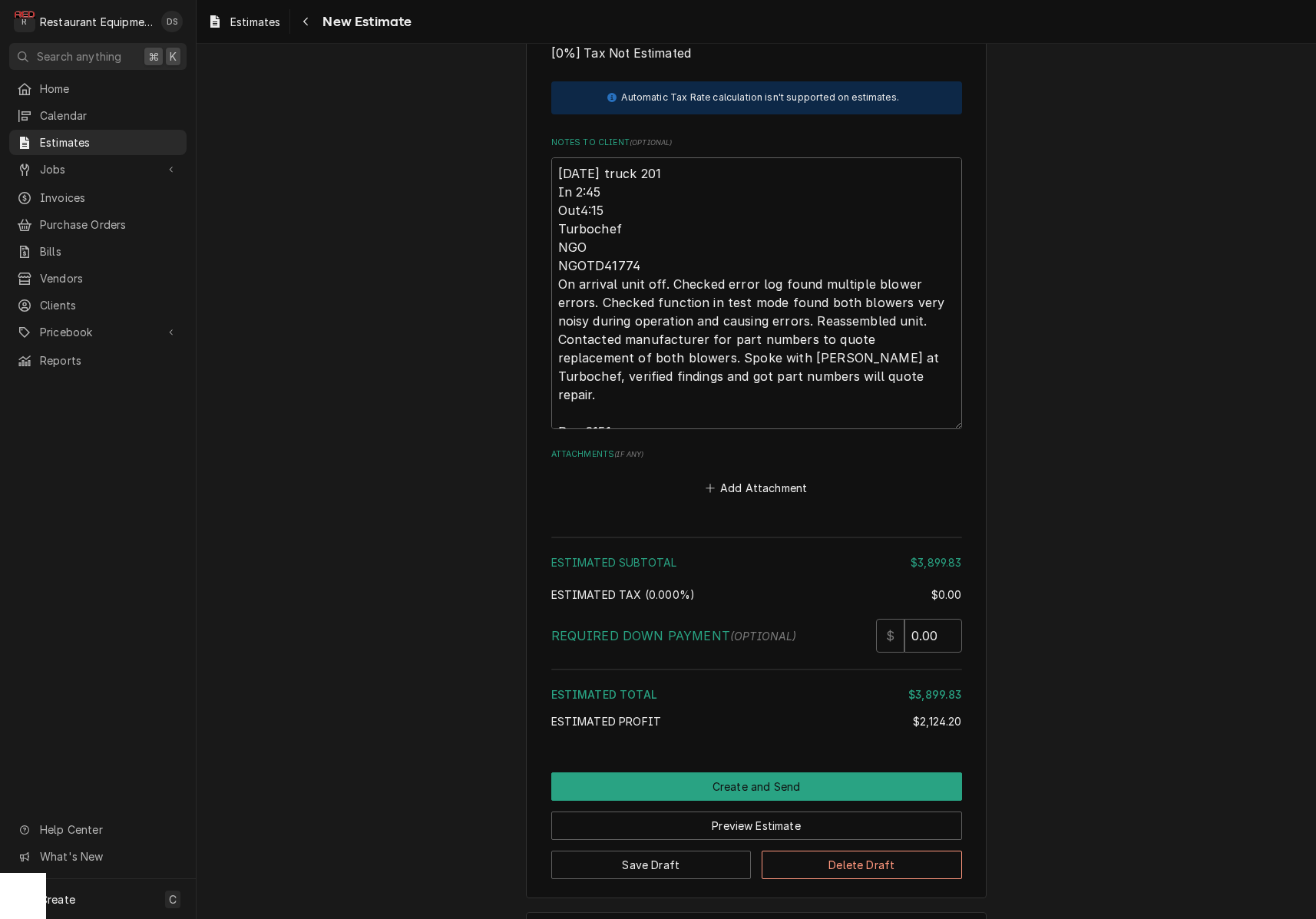
scroll to position [2659, 0]
type textarea "x"
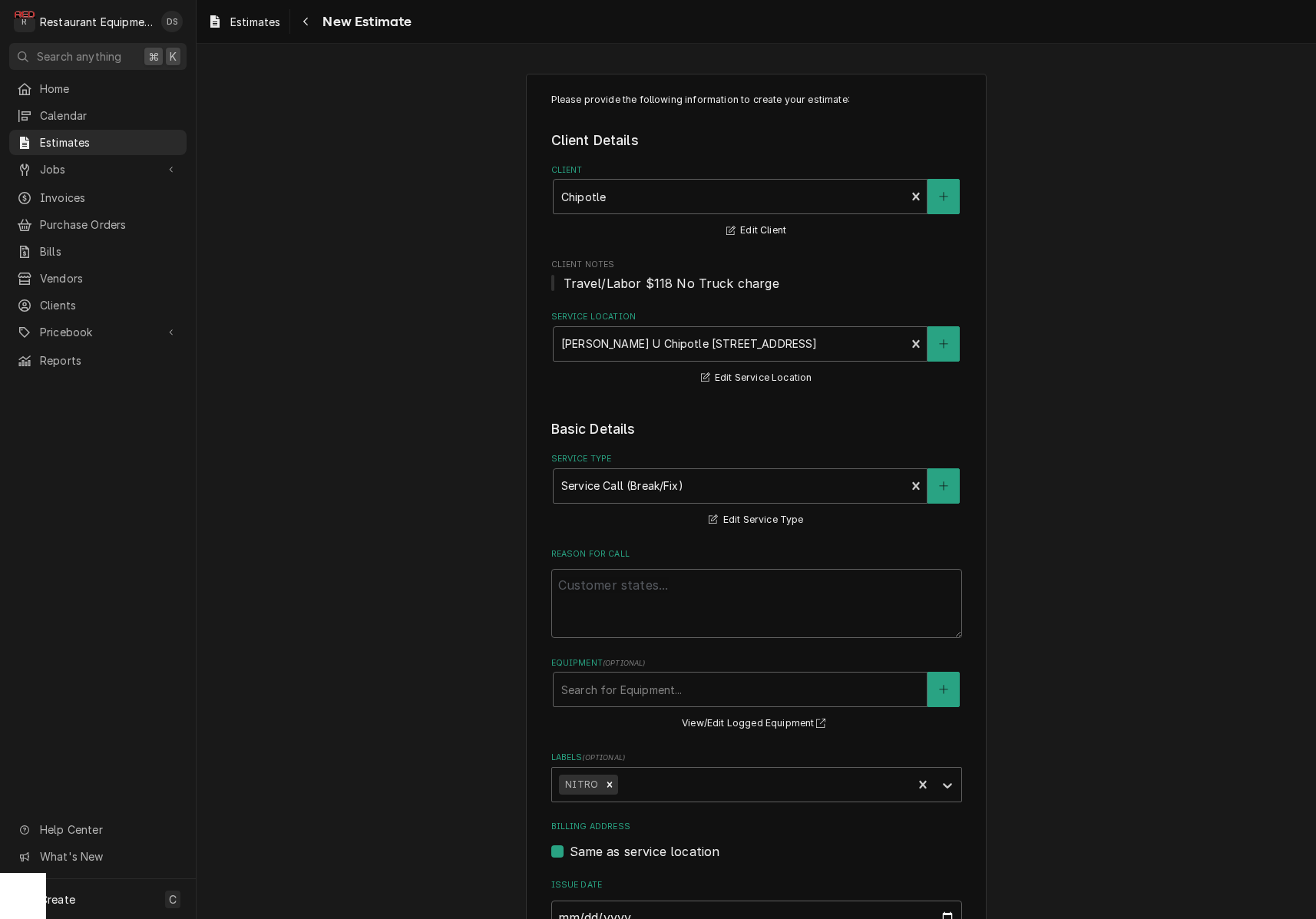
scroll to position [0, 0]
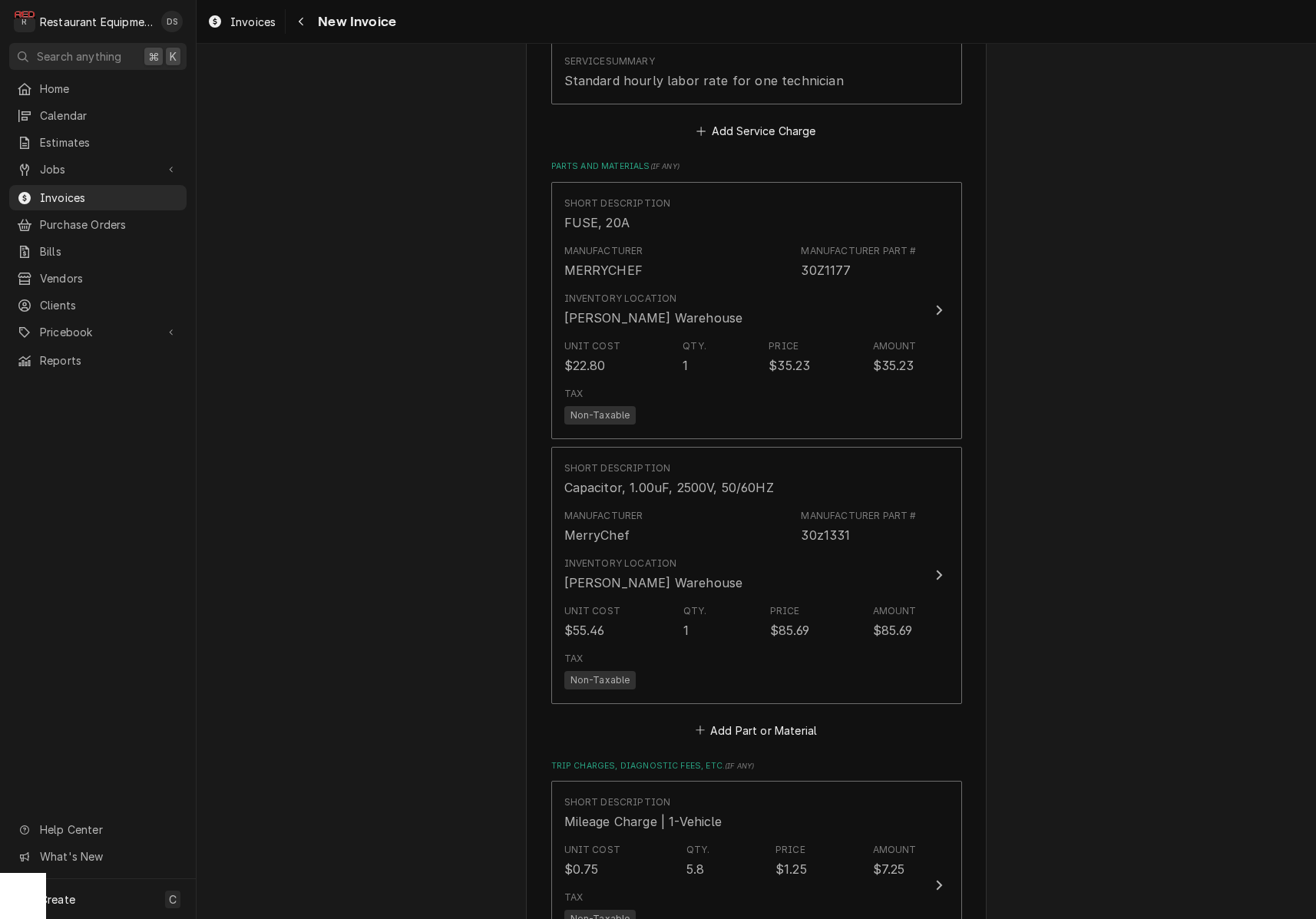
scroll to position [2103, 0]
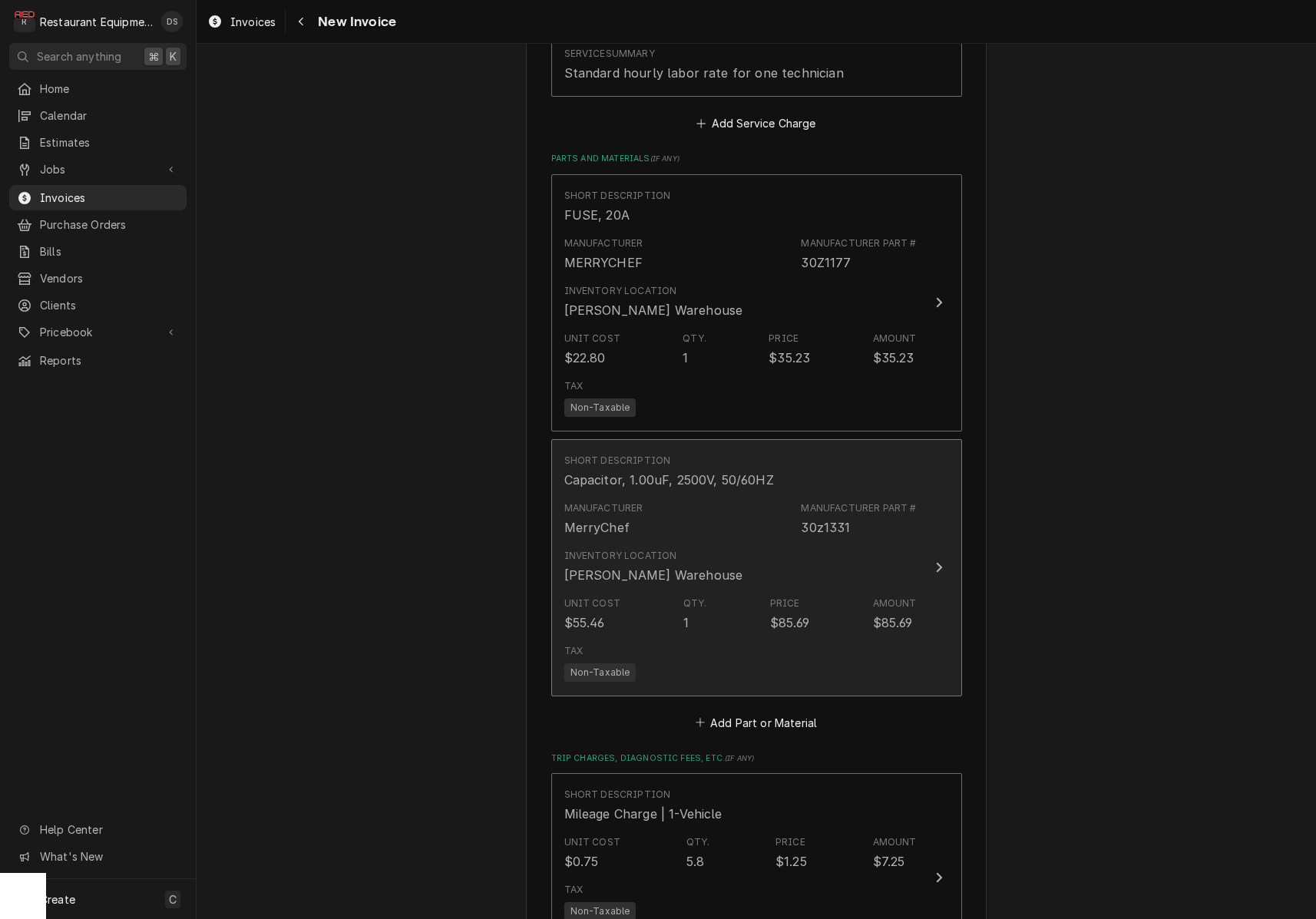
click at [853, 590] on div "Unit Cost $55.46 Qty. 1 Price $85.69 Amount $85.69" at bounding box center [740, 614] width 353 height 47
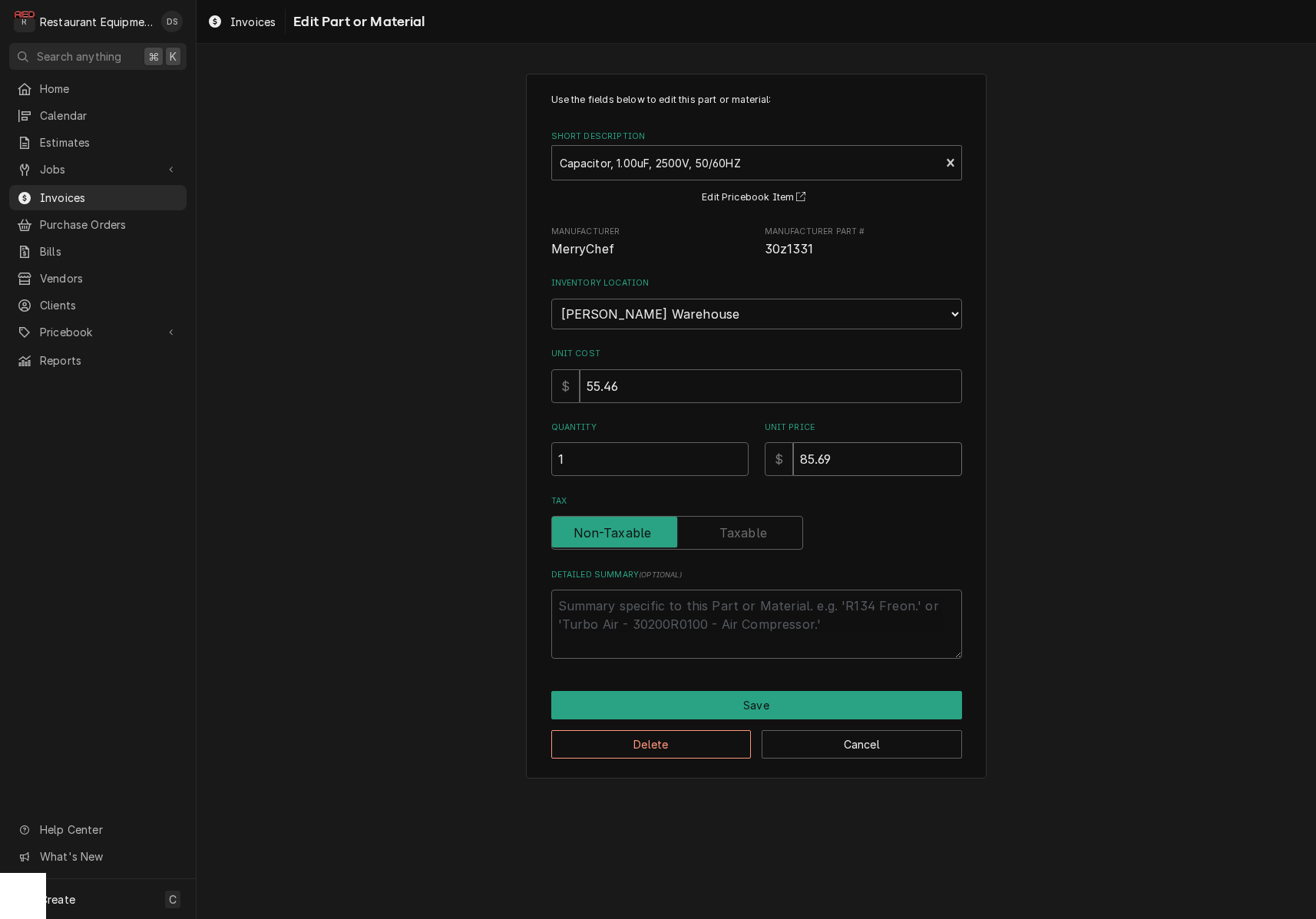
drag, startPoint x: 892, startPoint y: 433, endPoint x: 664, endPoint y: 418, distance: 228.5
click at [667, 422] on div "Quantity 1 Unit Price $ 85.69" at bounding box center [757, 449] width 411 height 55
drag, startPoint x: 753, startPoint y: 435, endPoint x: 743, endPoint y: 434, distance: 10.0
click at [743, 434] on div "Quantity 1 Unit Price $ 85.69" at bounding box center [757, 449] width 411 height 55
type textarea "x"
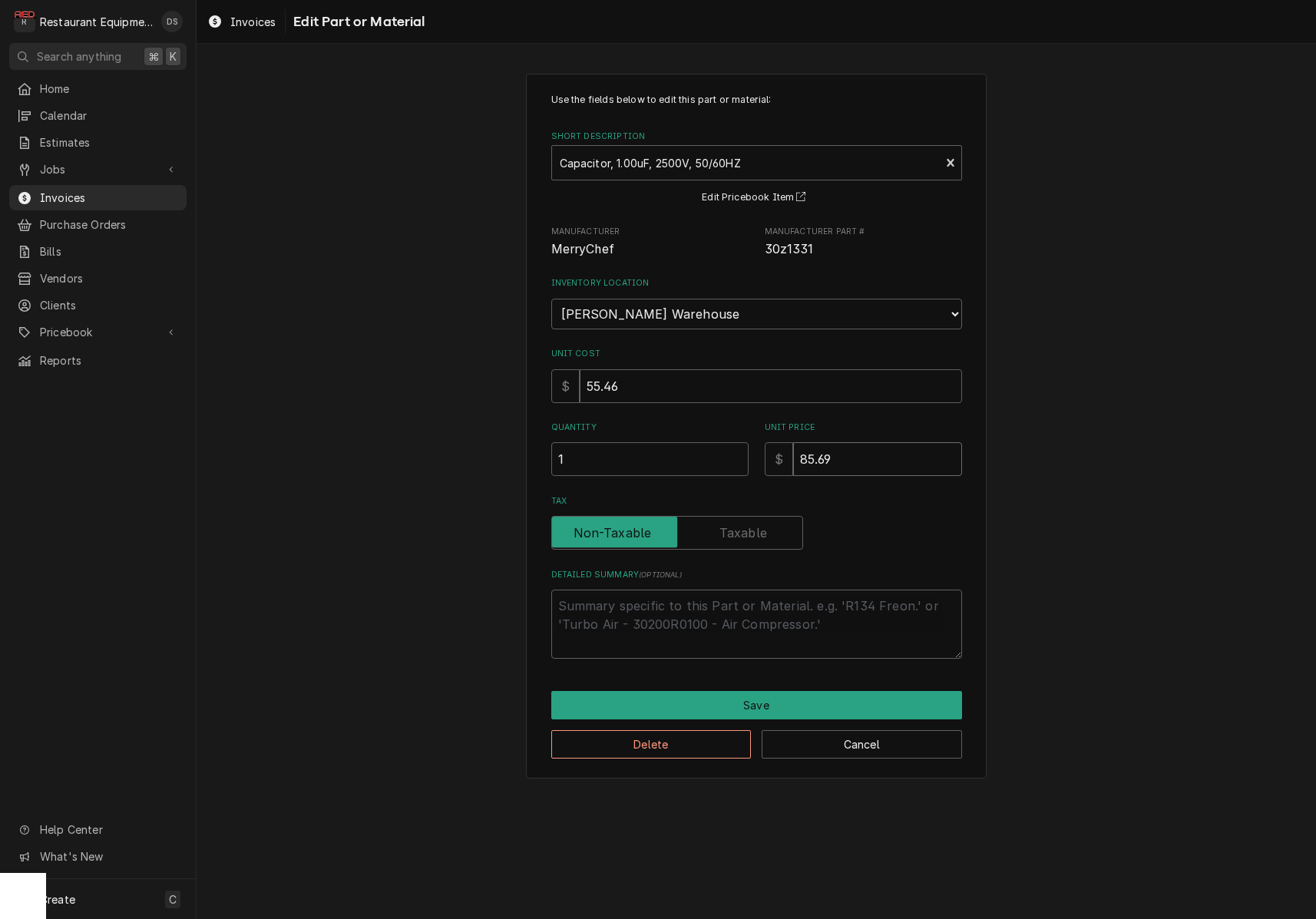
type input "1"
type textarea "x"
type input "10"
type textarea "x"
type input "100"
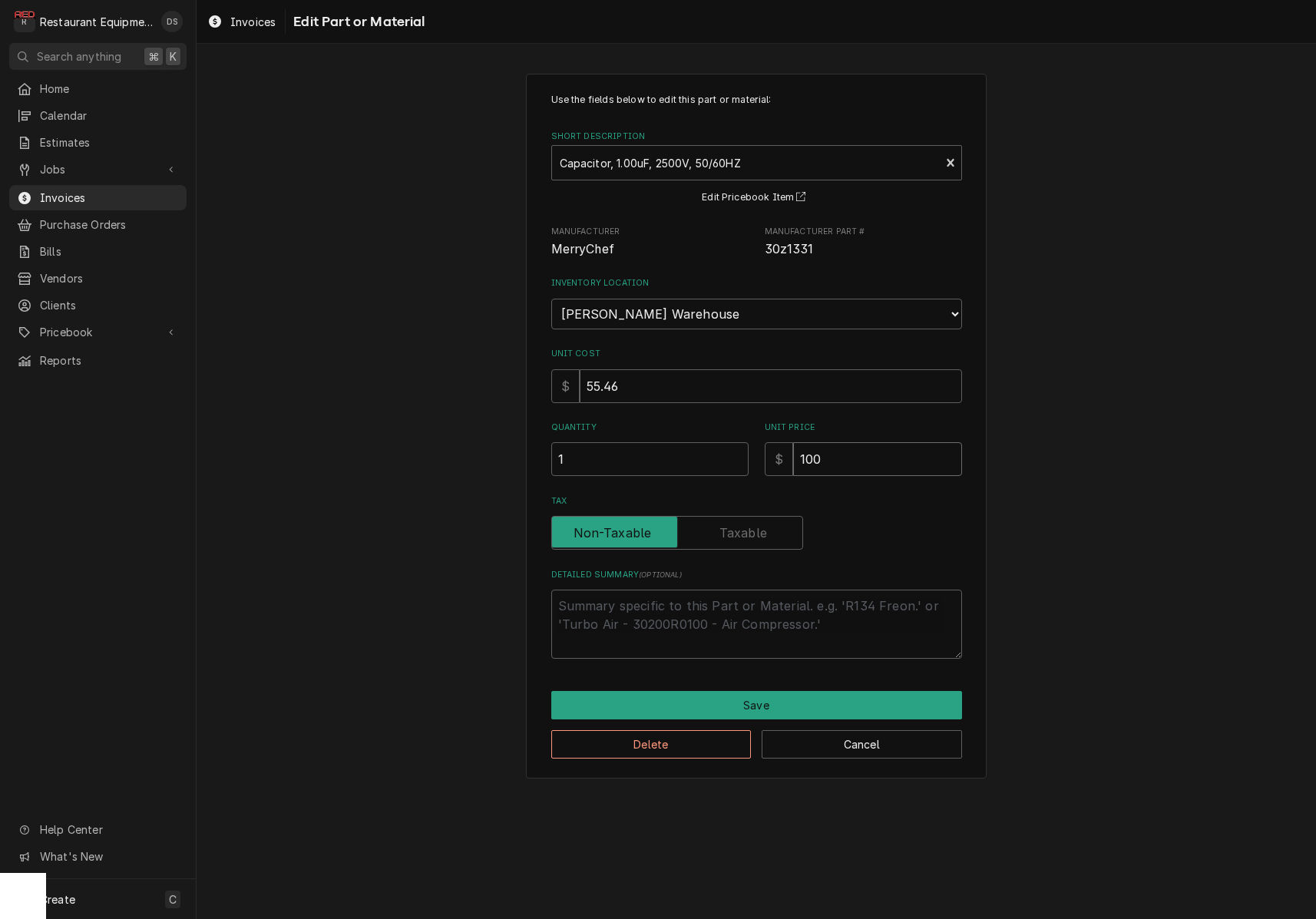
type textarea "x"
type input "100.8"
type textarea "x"
type input "100.82"
click at [778, 692] on button "Save" at bounding box center [757, 705] width 411 height 28
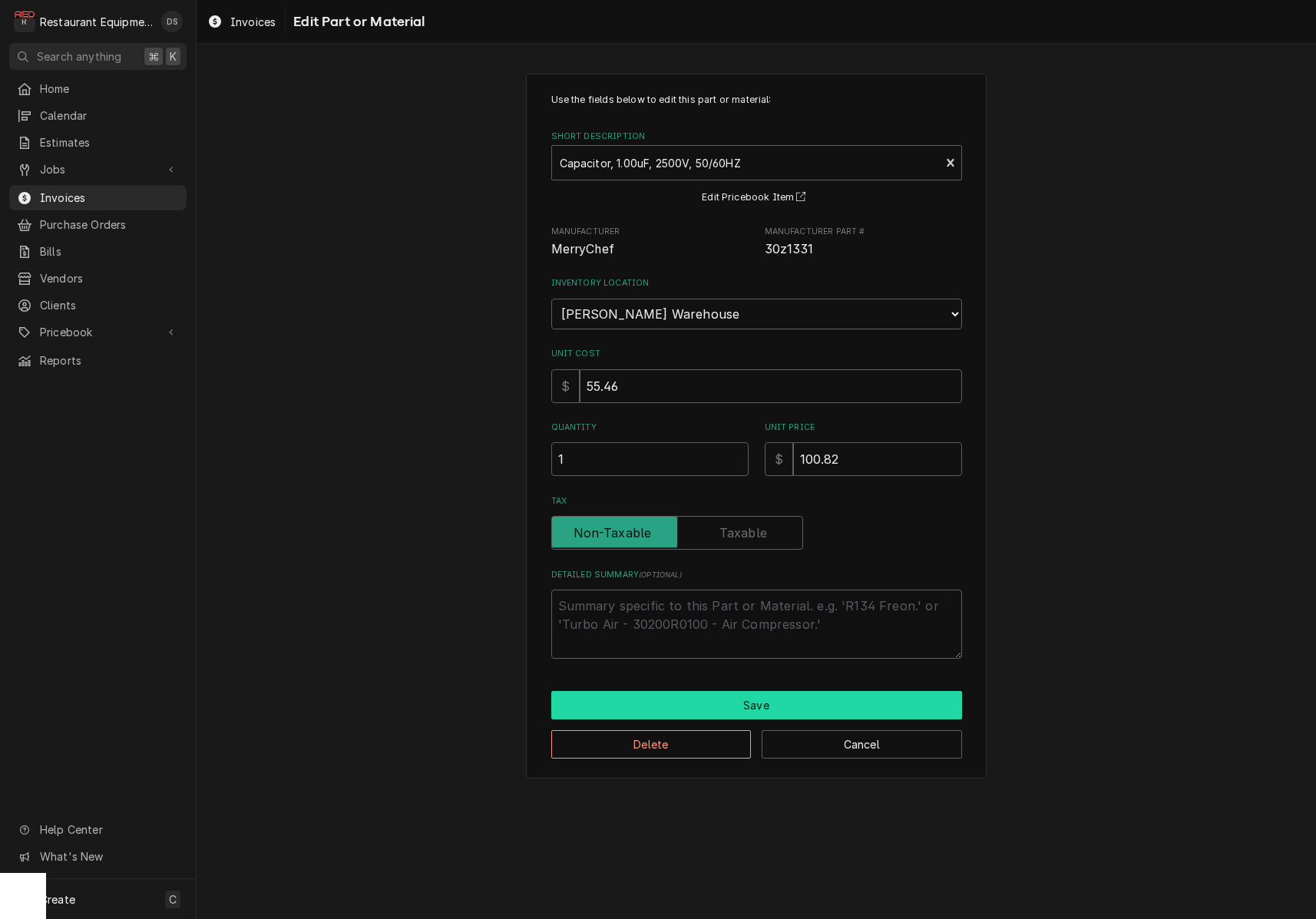
scroll to position [2103, 0]
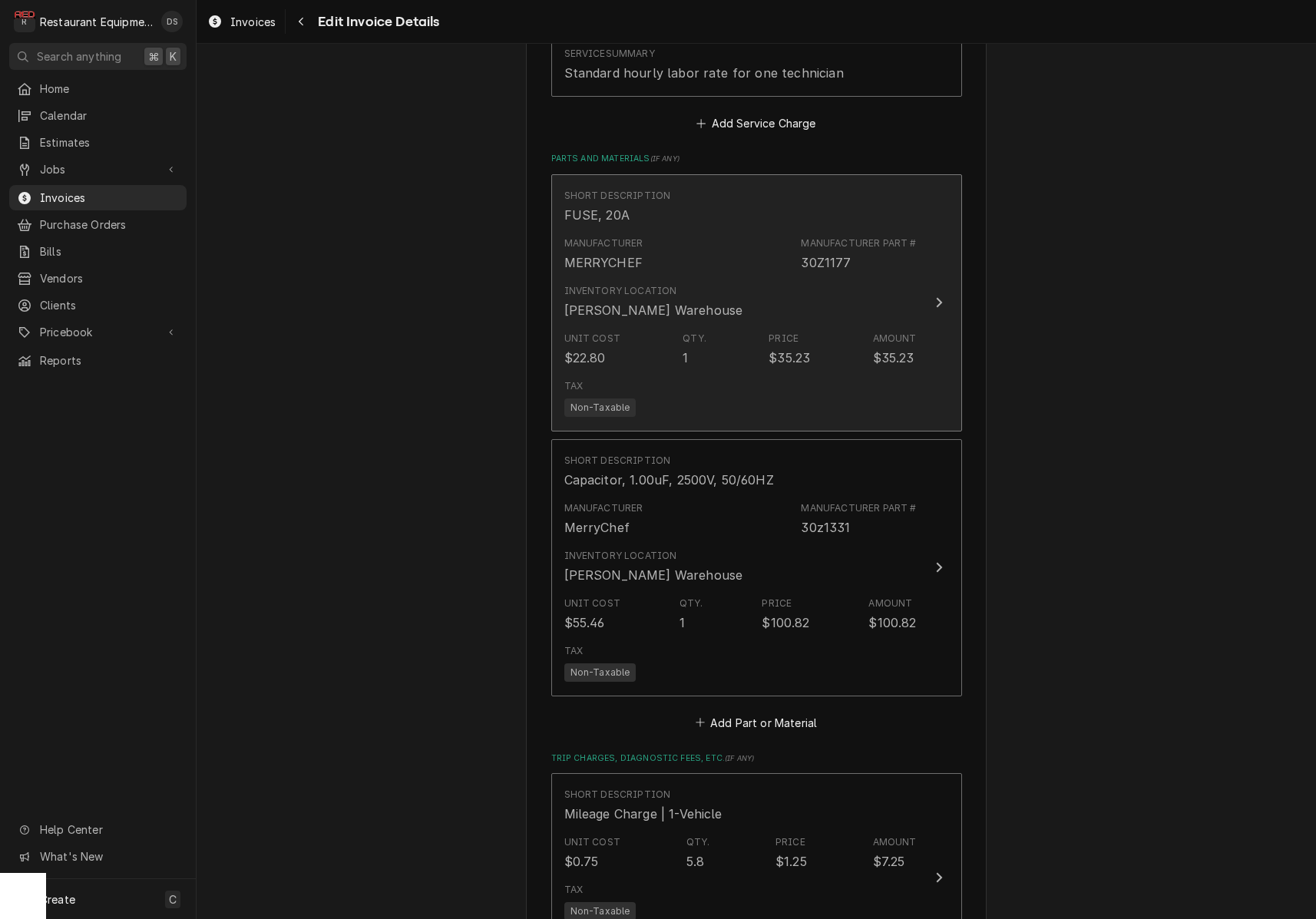
click at [813, 373] on div "Tax Non-Taxable" at bounding box center [740, 398] width 353 height 49
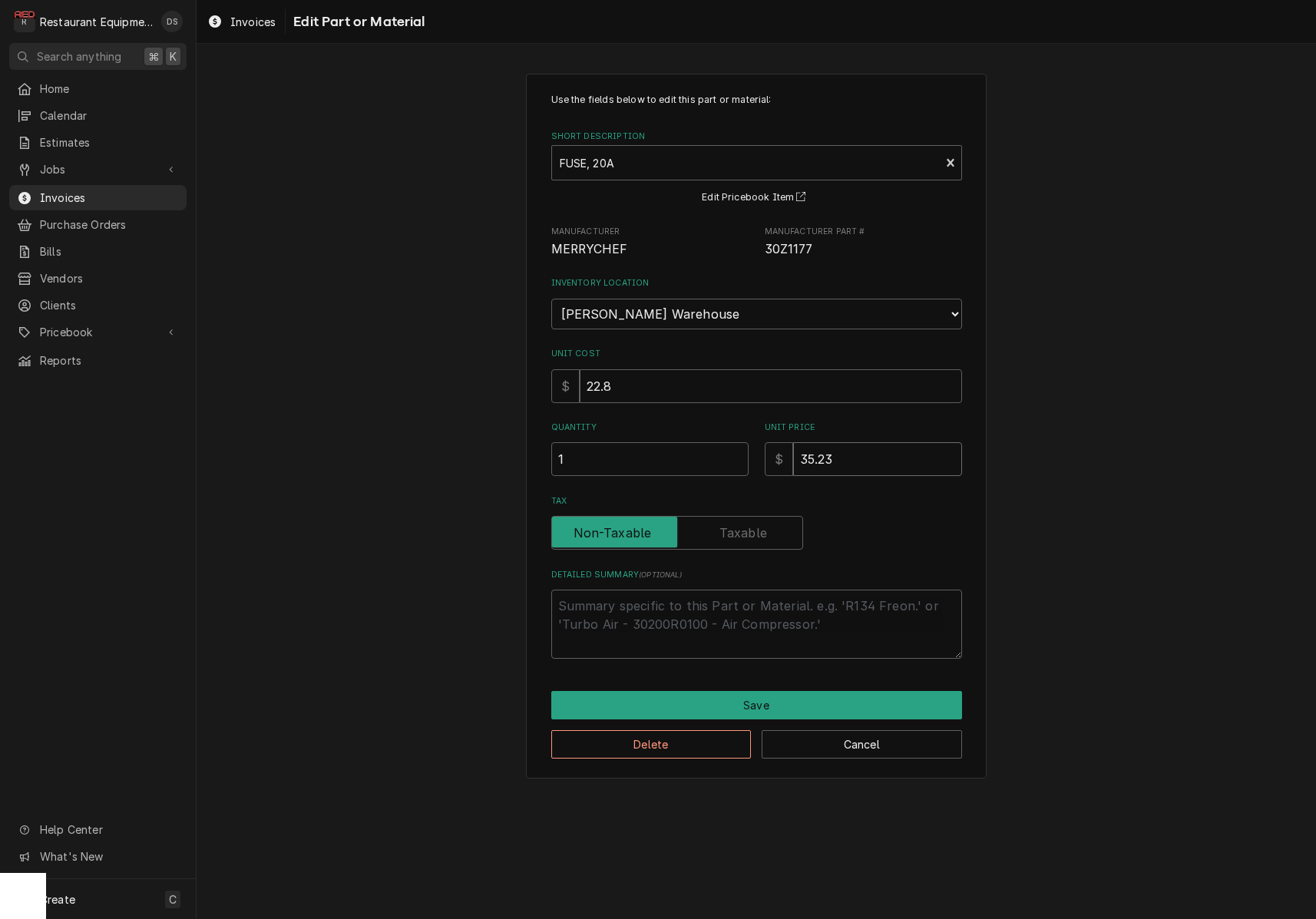
drag, startPoint x: 764, startPoint y: 444, endPoint x: 723, endPoint y: 437, distance: 41.6
click at [725, 438] on div "Quantity 1 Unit Price $ 35.23" at bounding box center [757, 449] width 411 height 55
type textarea "x"
type input "4"
type textarea "x"
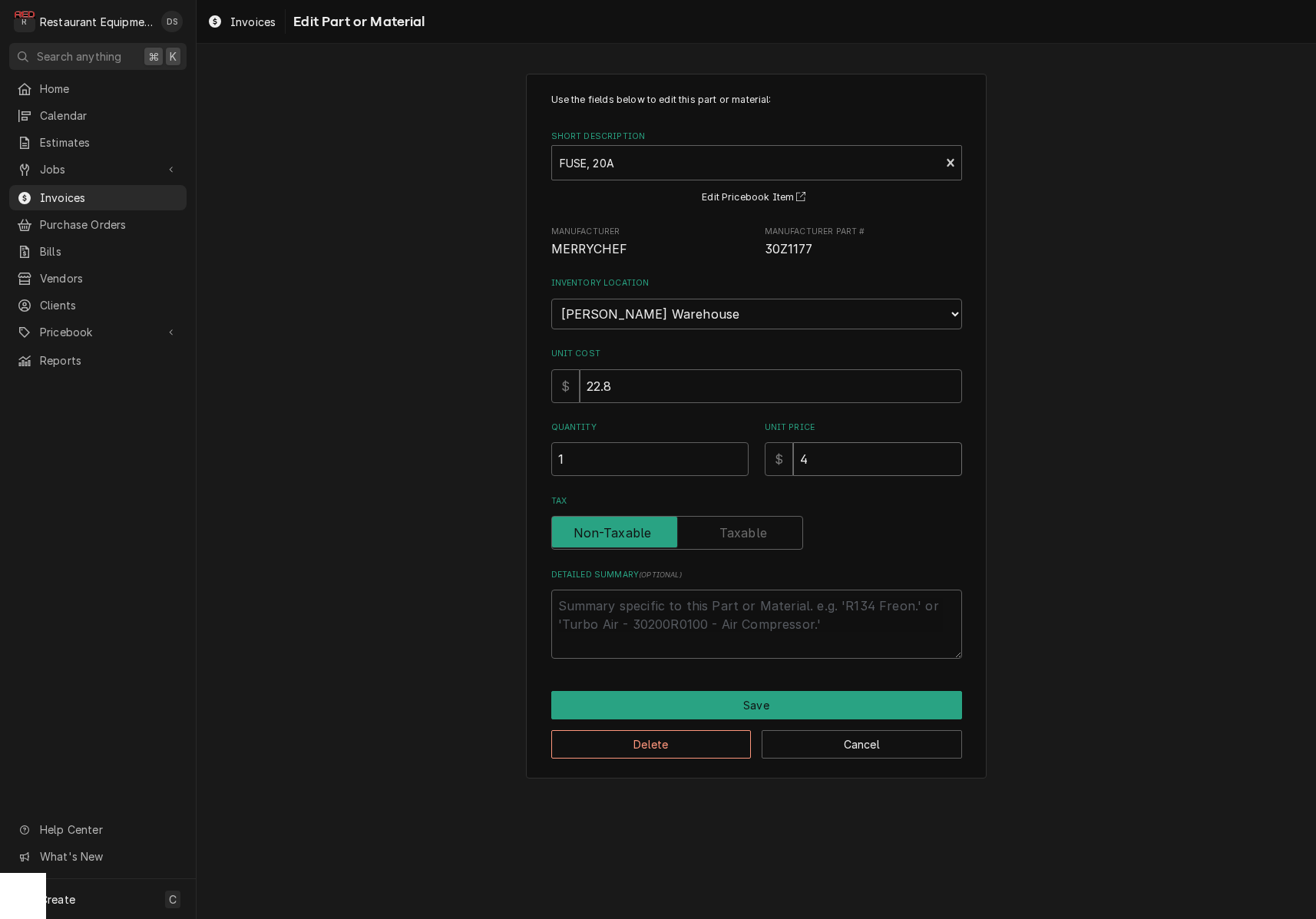
type input "41"
type textarea "x"
type input "41.4"
type textarea "x"
type input "41.45"
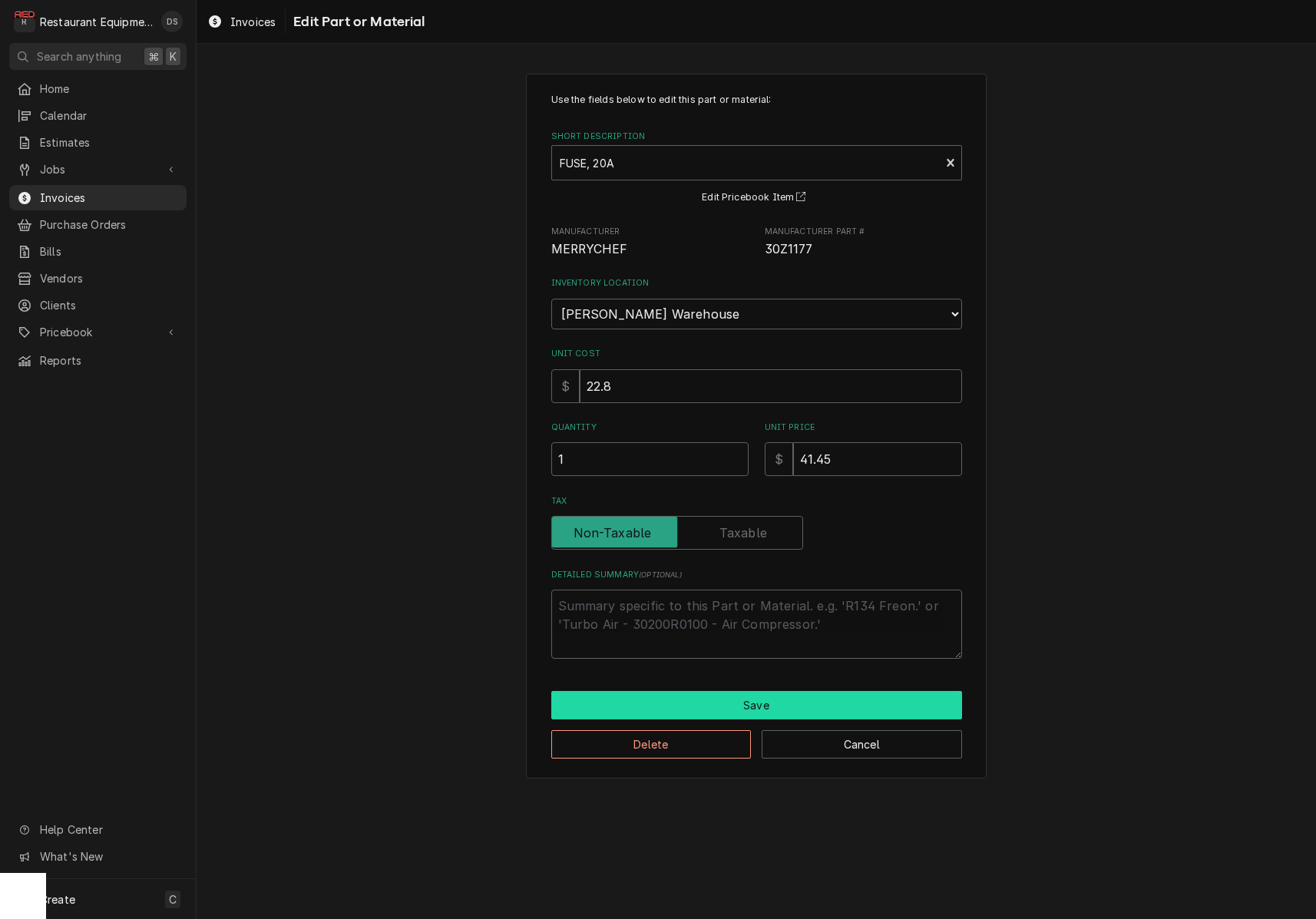
click at [788, 691] on button "Save" at bounding box center [757, 705] width 411 height 28
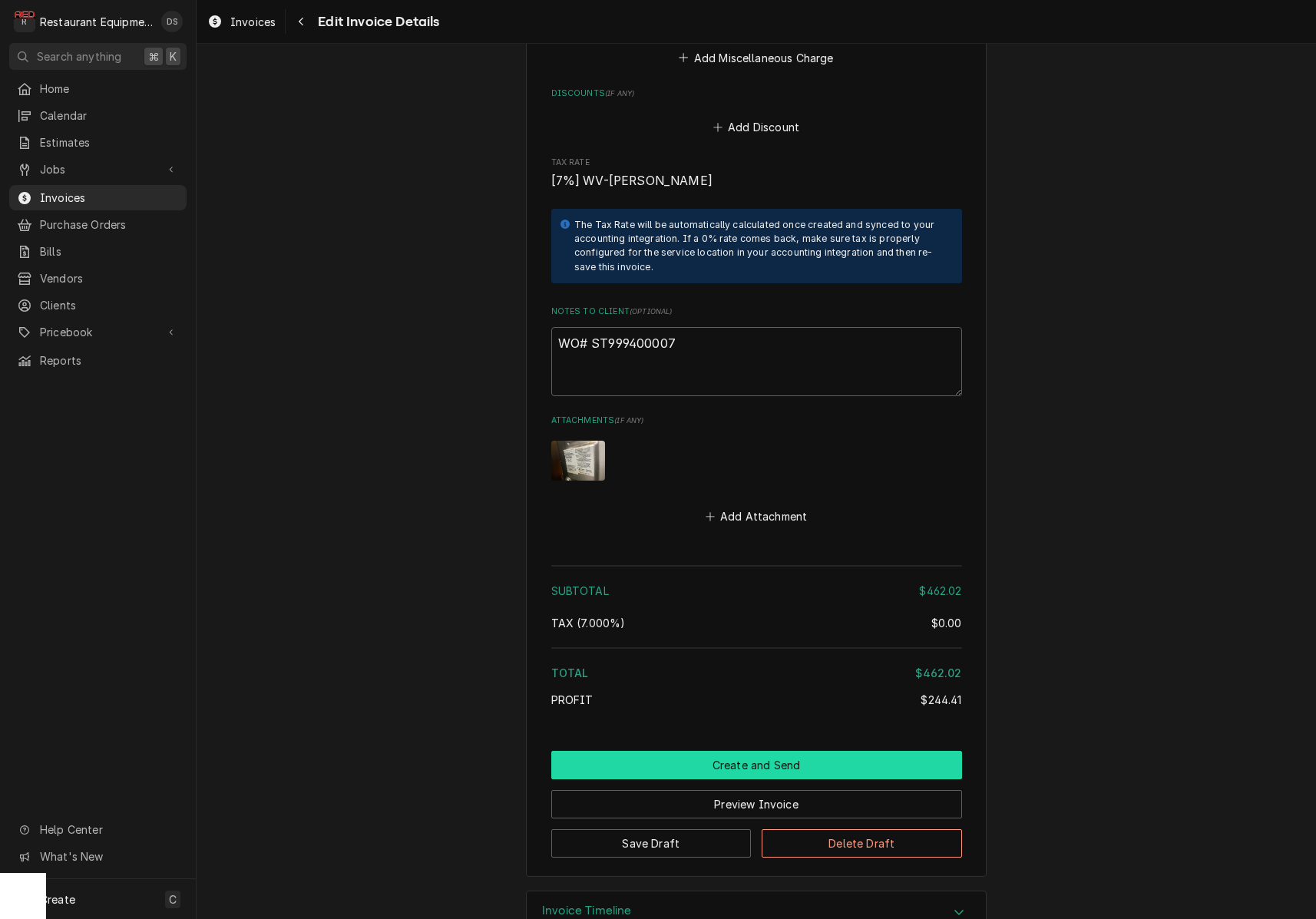
click at [774, 751] on button "Create and Send" at bounding box center [757, 765] width 411 height 28
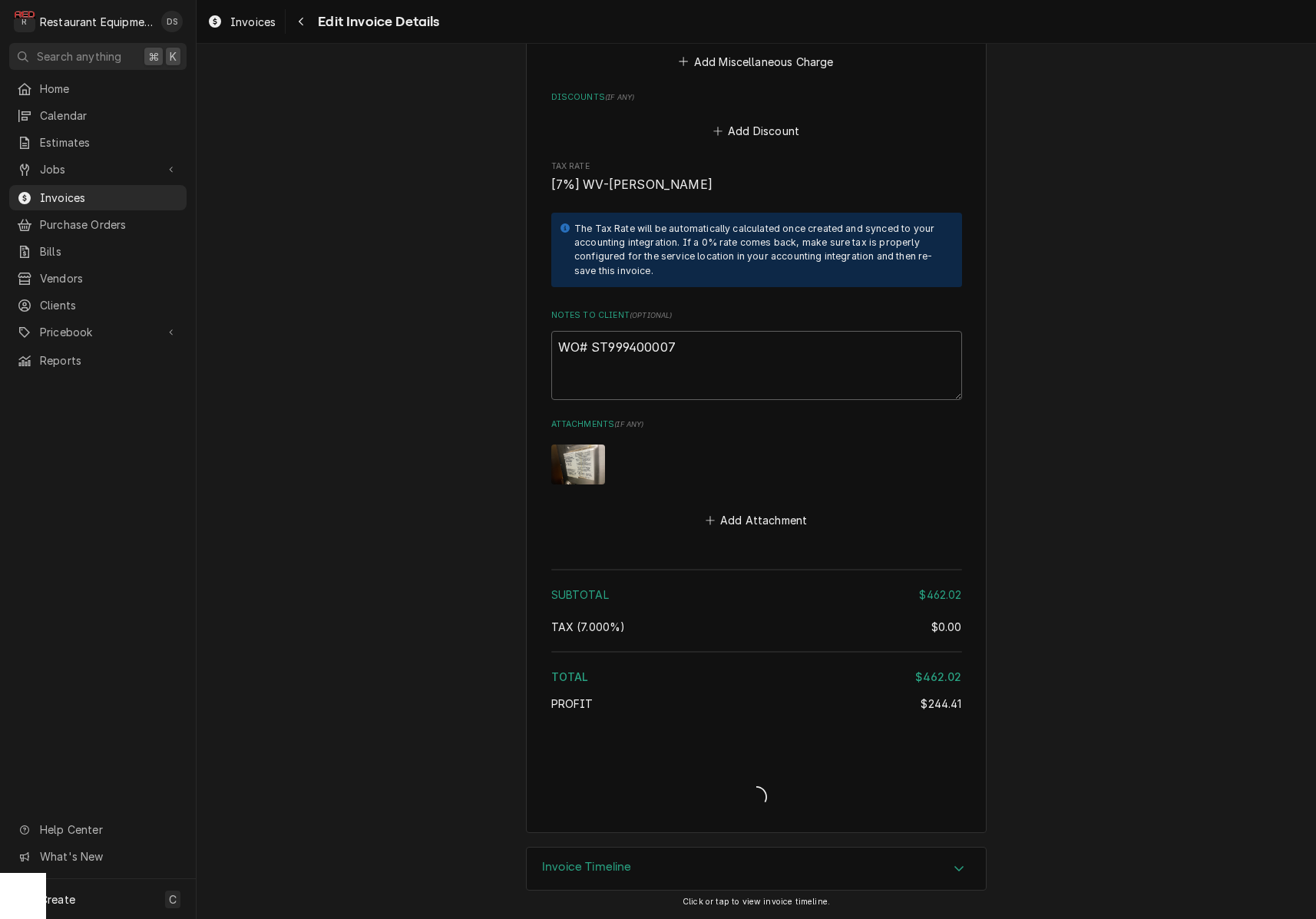
type textarea "x"
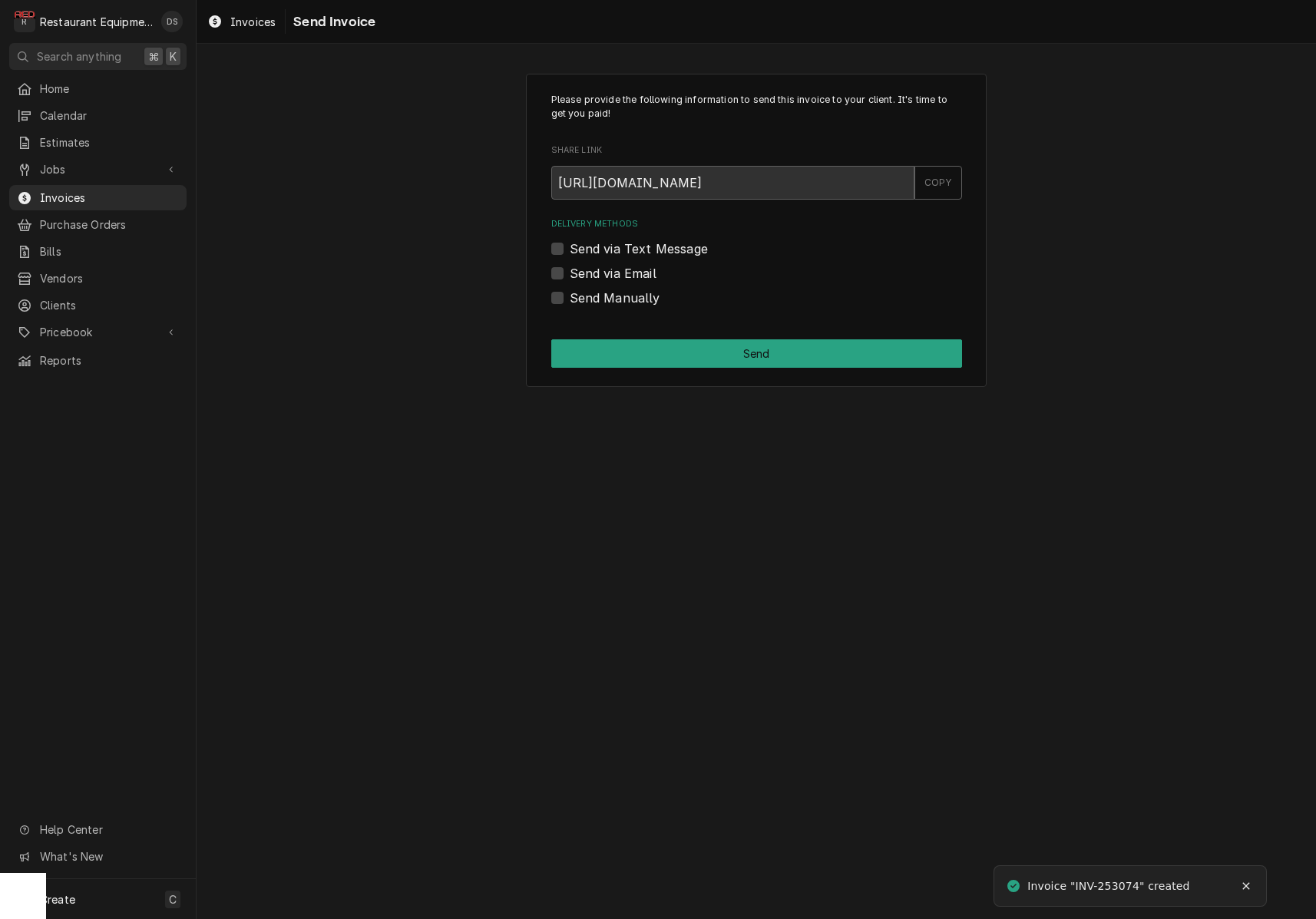
click at [570, 292] on label "Send Manually" at bounding box center [615, 298] width 91 height 18
click at [570, 292] on input "Send Manually" at bounding box center [775, 305] width 411 height 34
checkbox input "true"
click at [682, 354] on button "Send" at bounding box center [757, 353] width 411 height 28
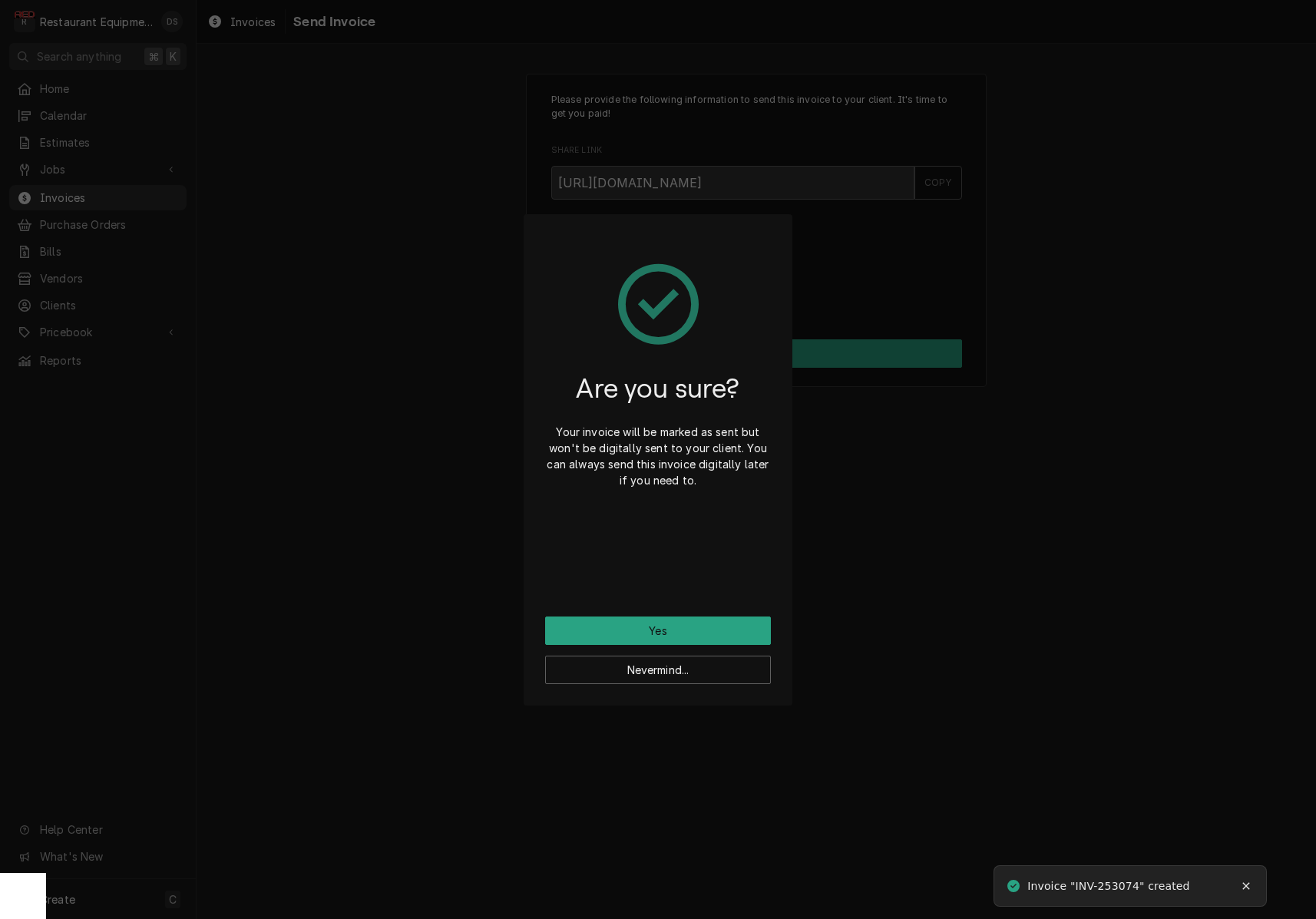
click at [688, 624] on button "Yes" at bounding box center [657, 630] width 225 height 28
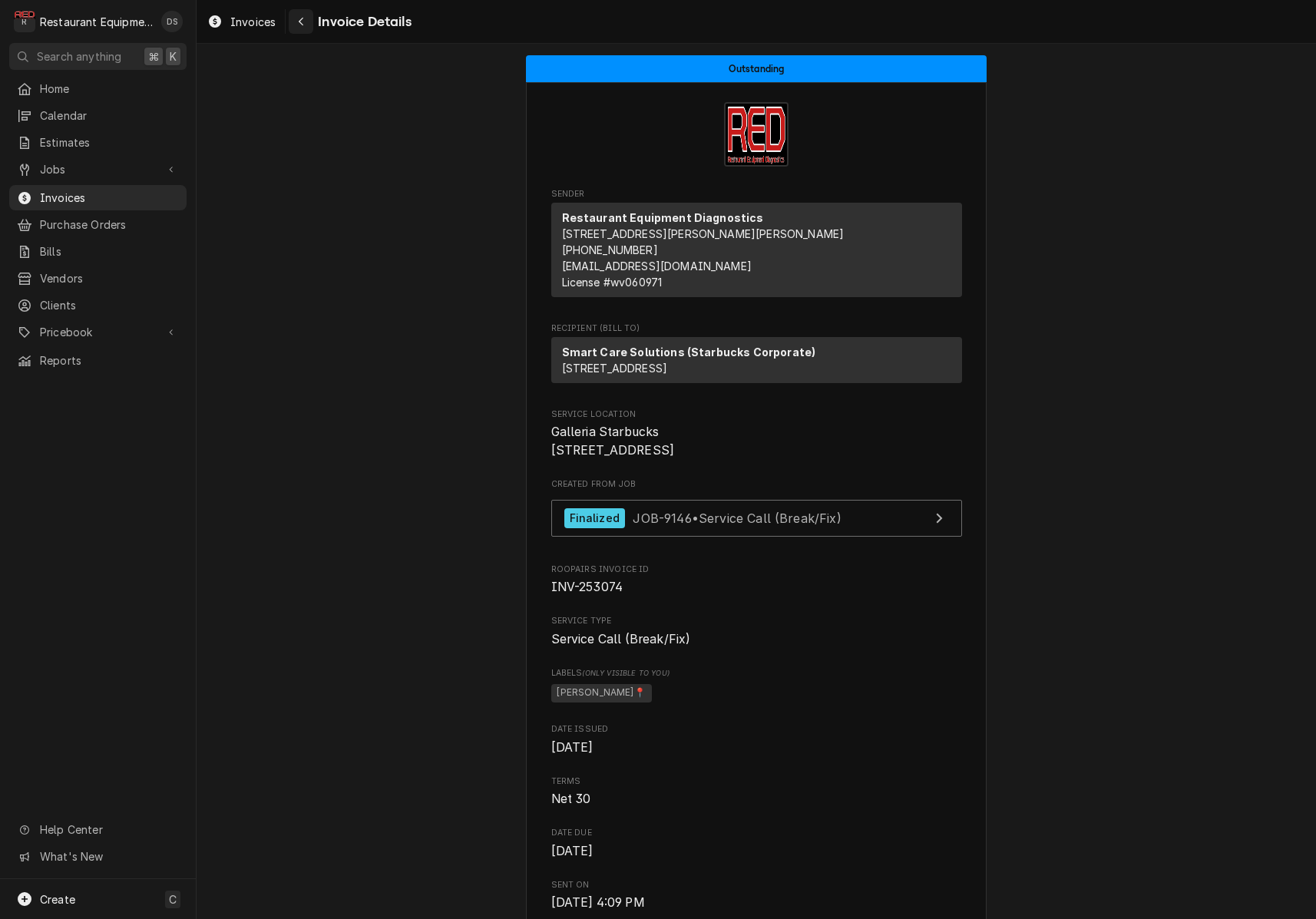
click at [305, 25] on div "Navigate back" at bounding box center [301, 22] width 15 height 15
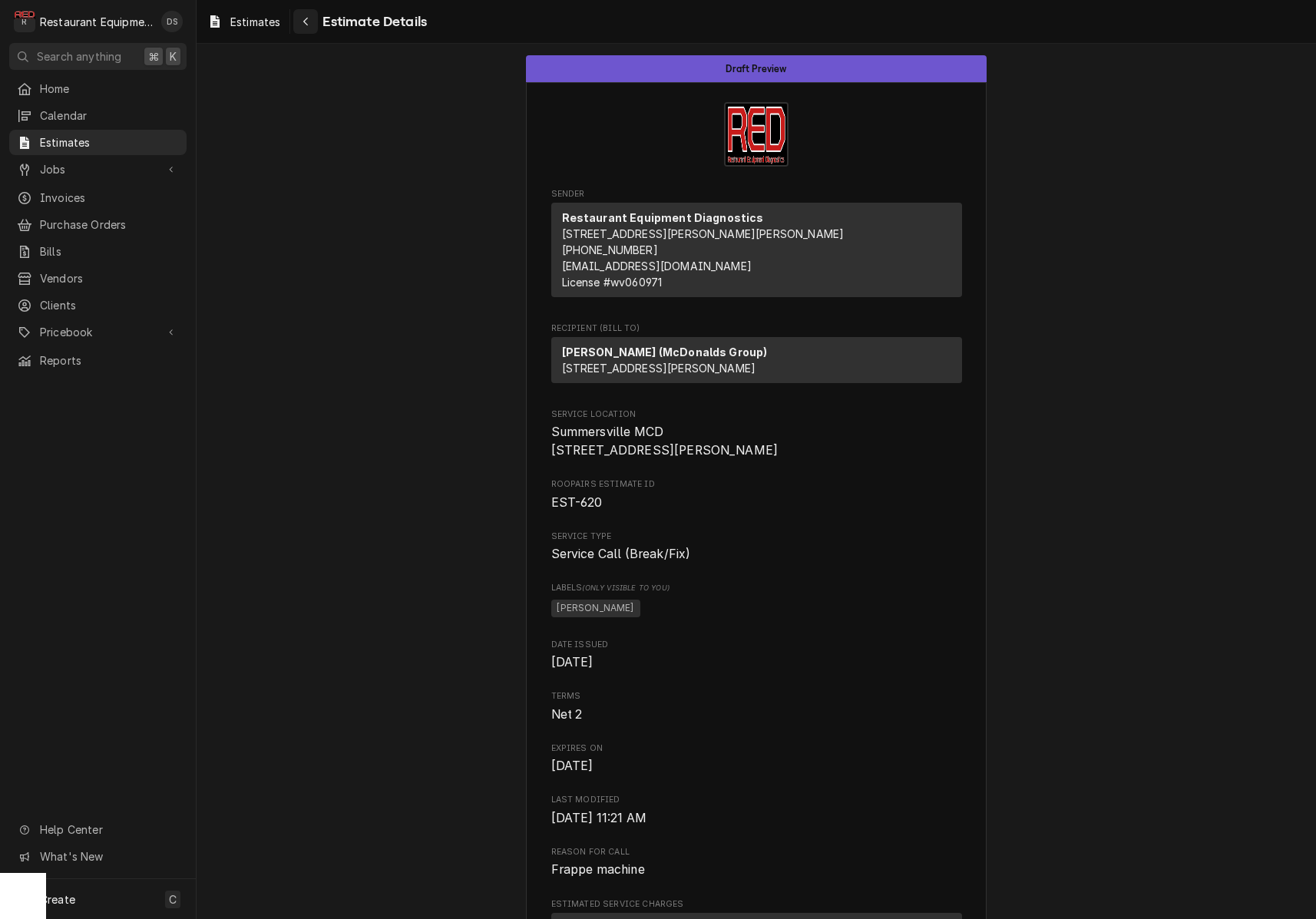
click at [309, 22] on div "Navigate back" at bounding box center [305, 22] width 15 height 15
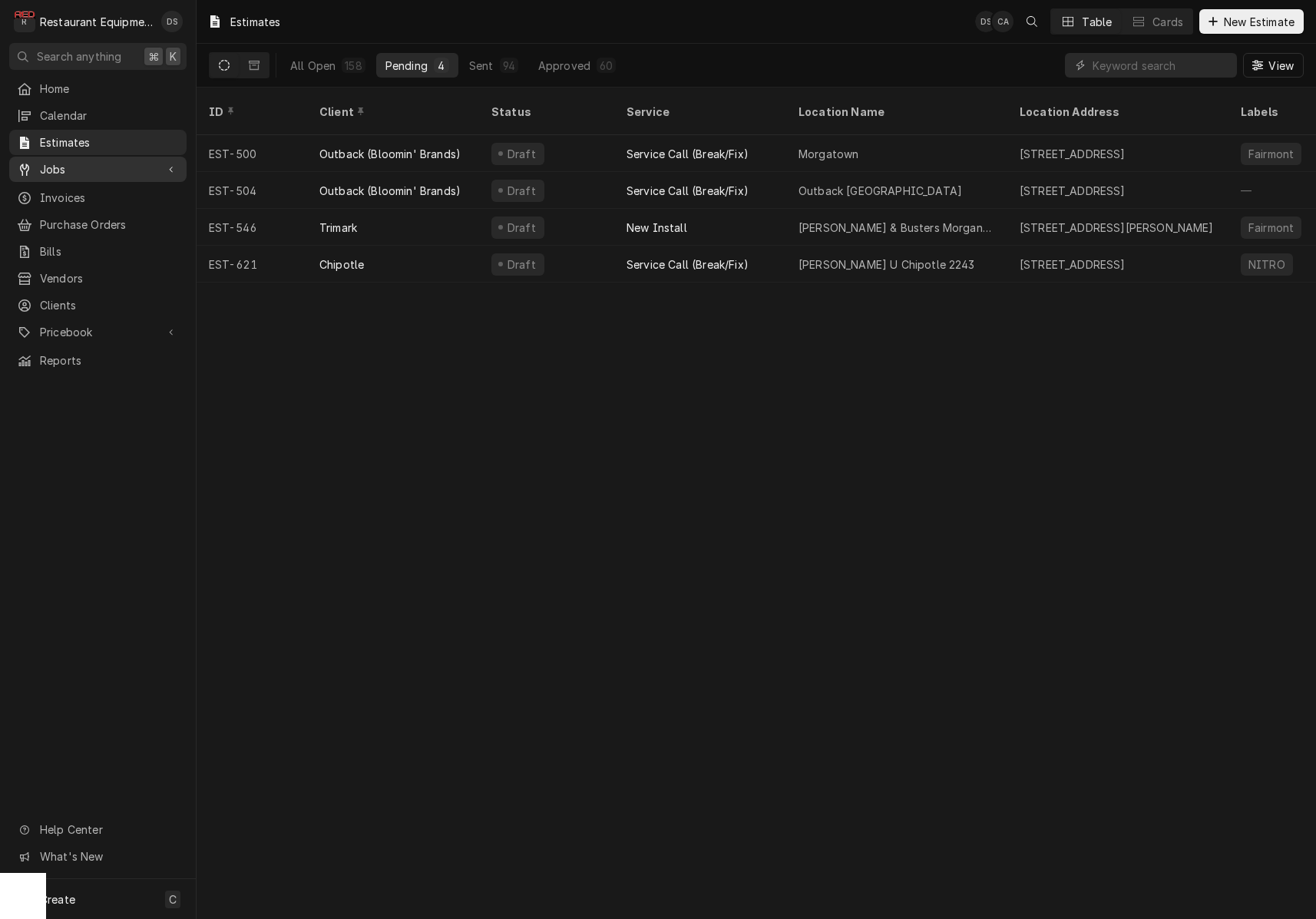
click at [51, 160] on div "Jobs" at bounding box center [98, 169] width 171 height 19
click at [67, 188] on span "Jobs" at bounding box center [109, 195] width 139 height 16
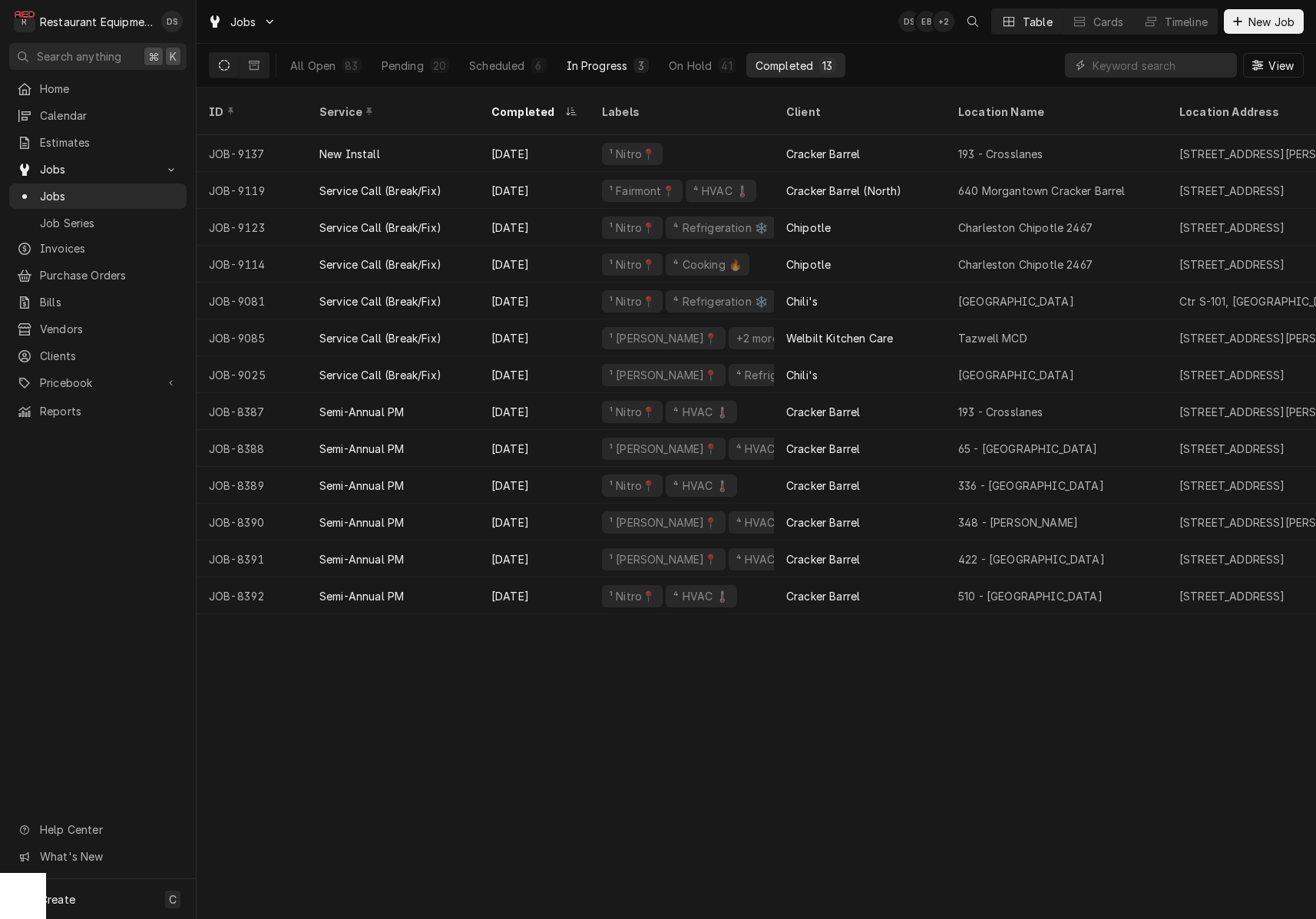
click at [592, 61] on div "In Progress" at bounding box center [597, 65] width 62 height 16
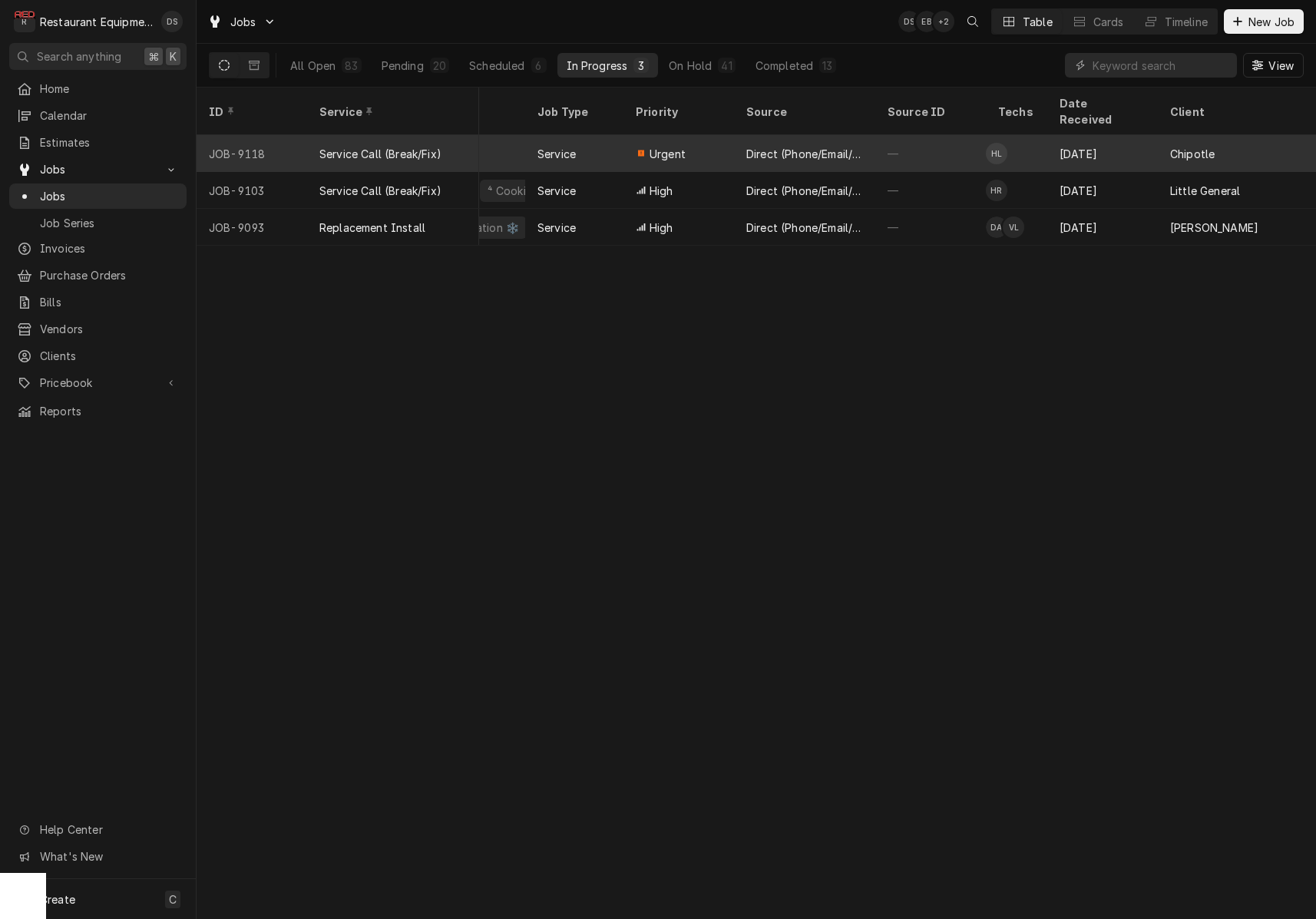
scroll to position [0, 324]
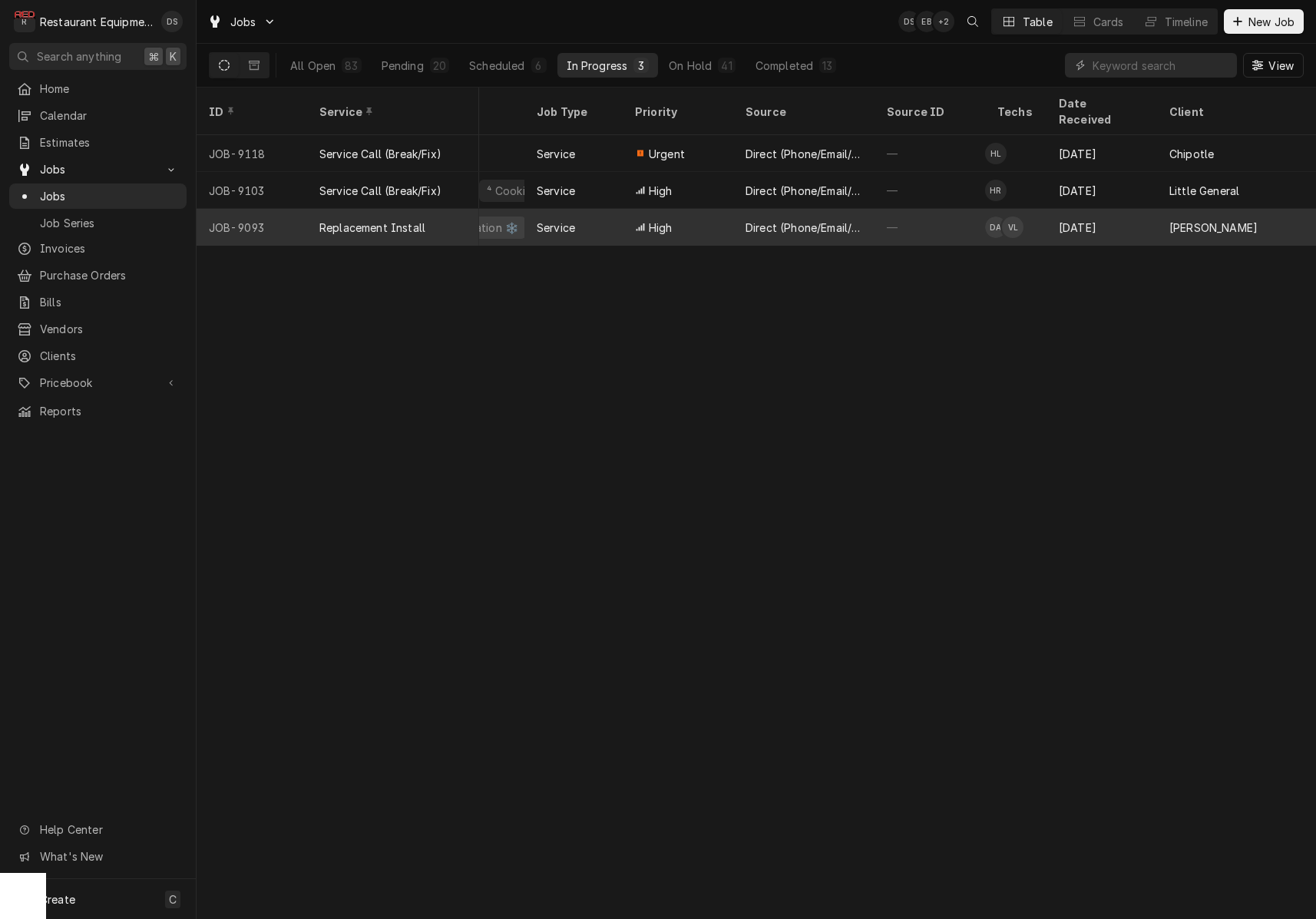
click at [965, 210] on div "—" at bounding box center [929, 227] width 111 height 37
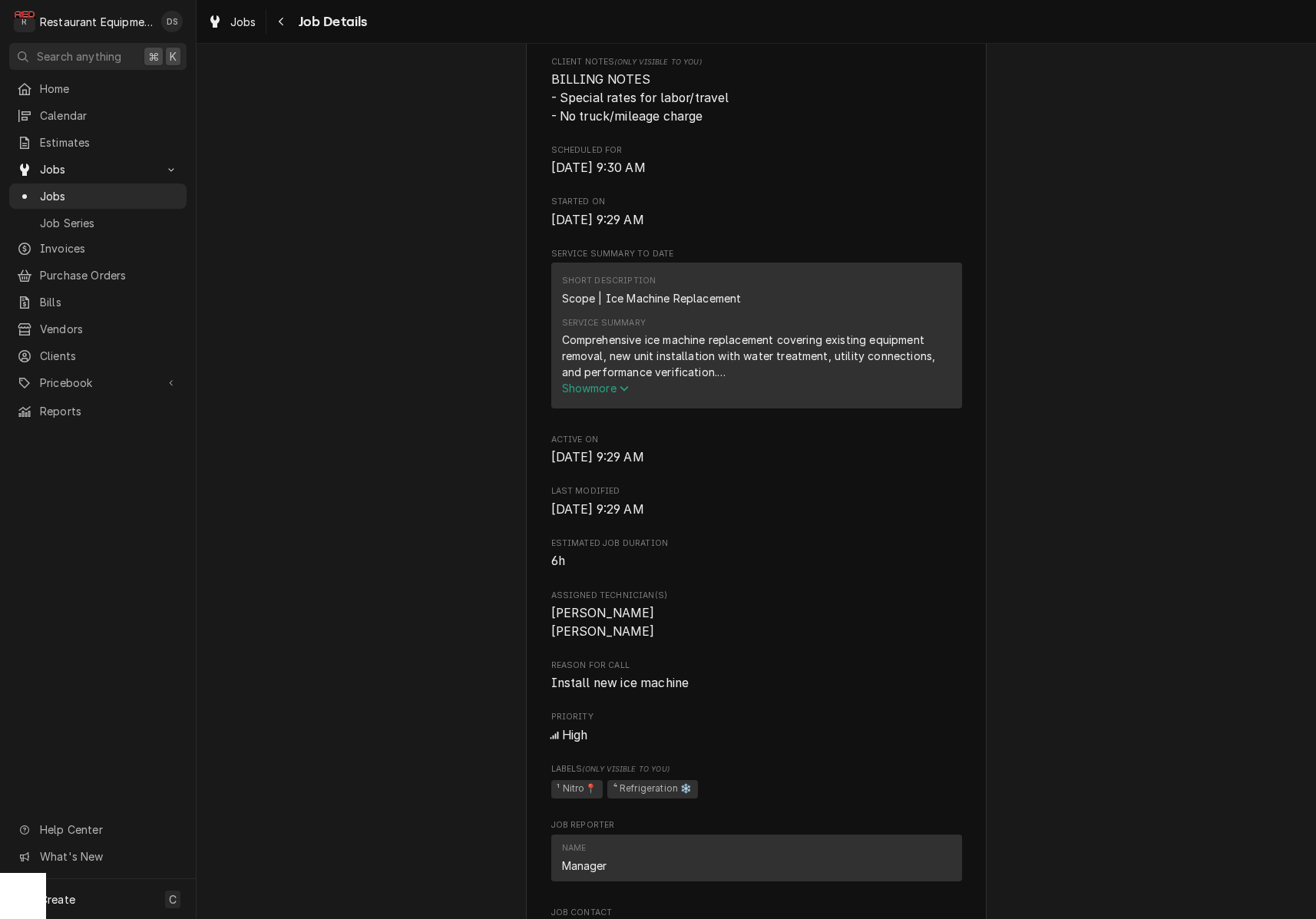
scroll to position [514, 0]
click at [606, 394] on span "Show more" at bounding box center [596, 388] width 67 height 13
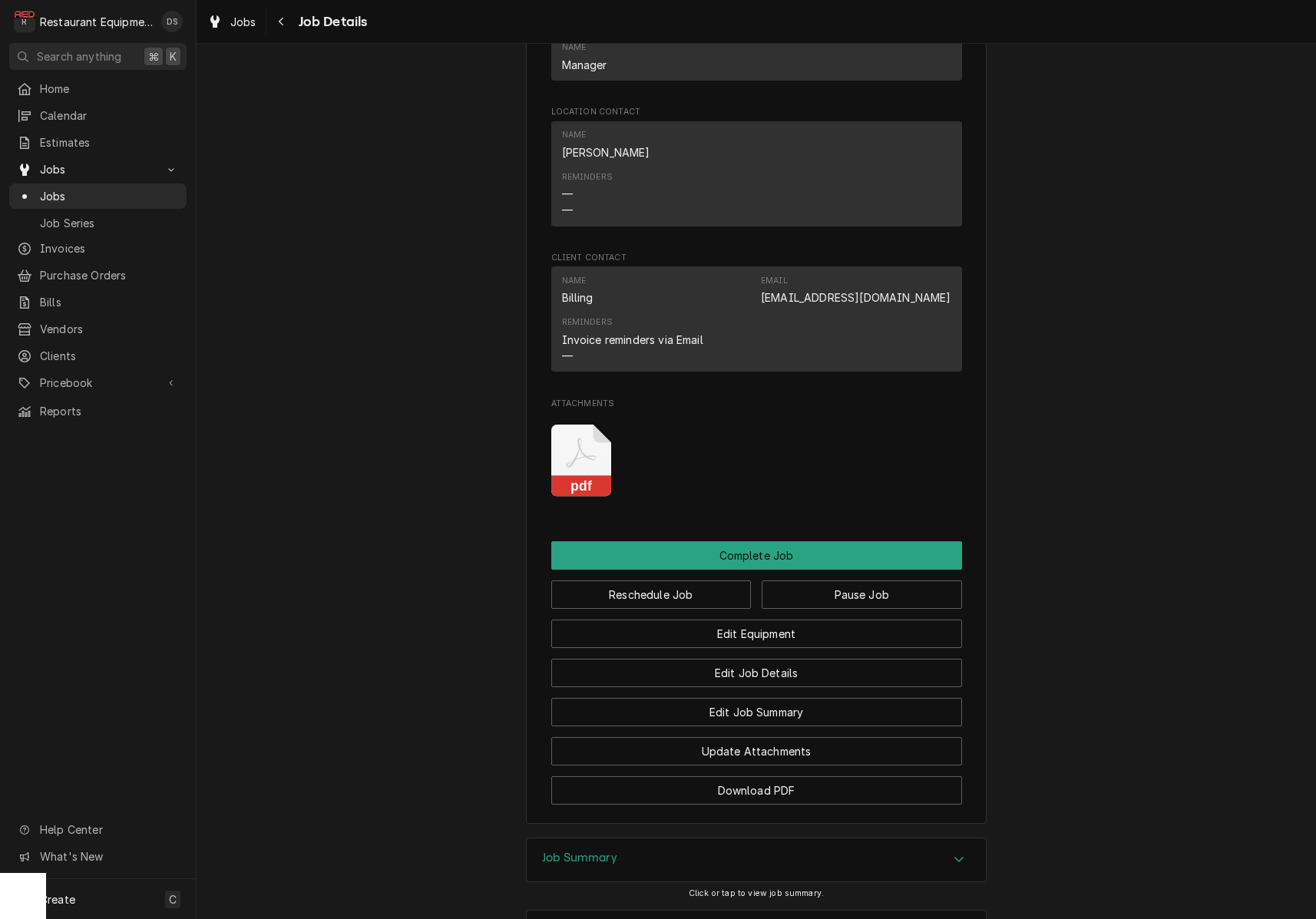
scroll to position [1758, 0]
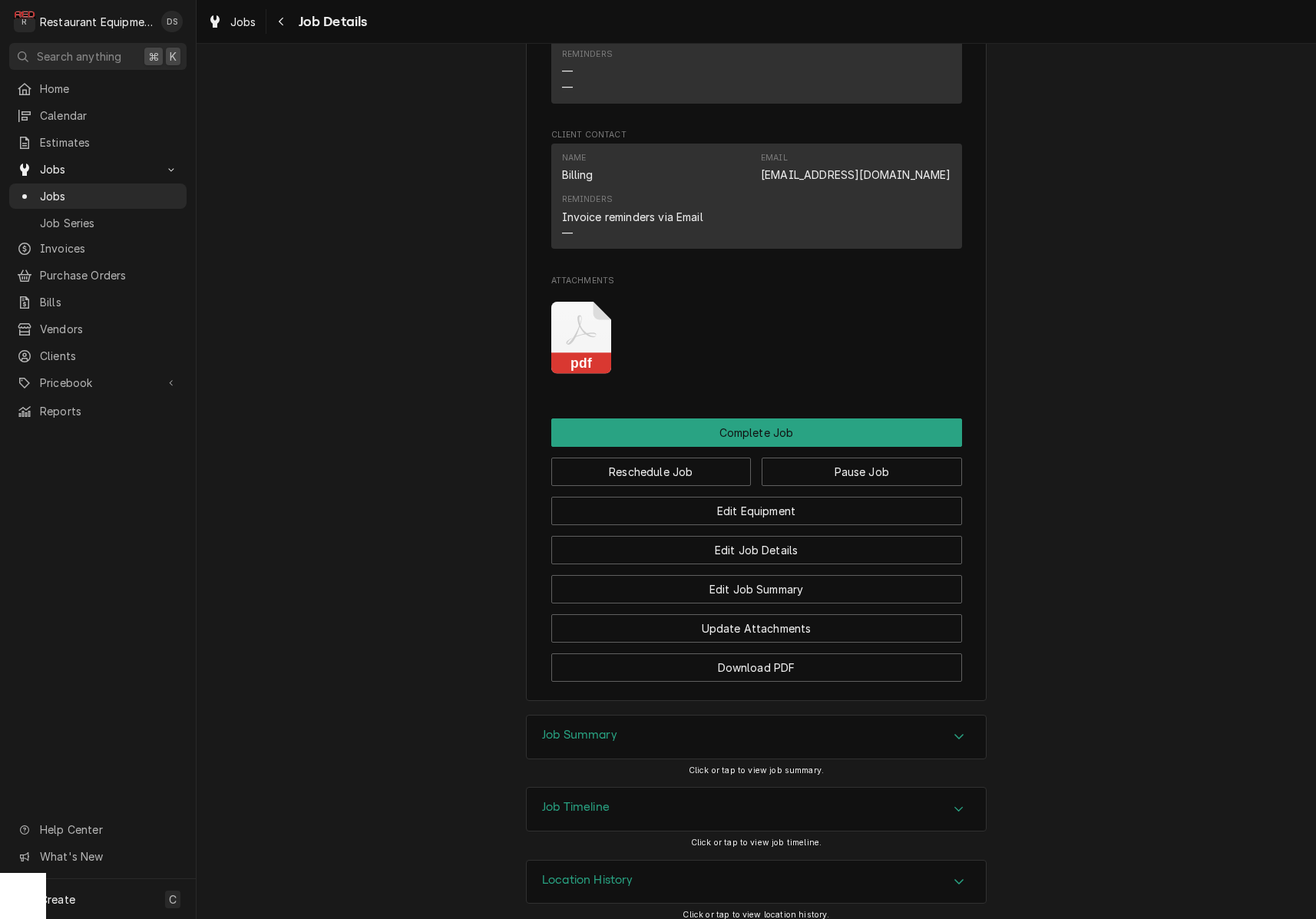
drag, startPoint x: 659, startPoint y: 795, endPoint x: 684, endPoint y: 766, distance: 38.3
click at [659, 795] on div "Job Timeline" at bounding box center [756, 809] width 459 height 43
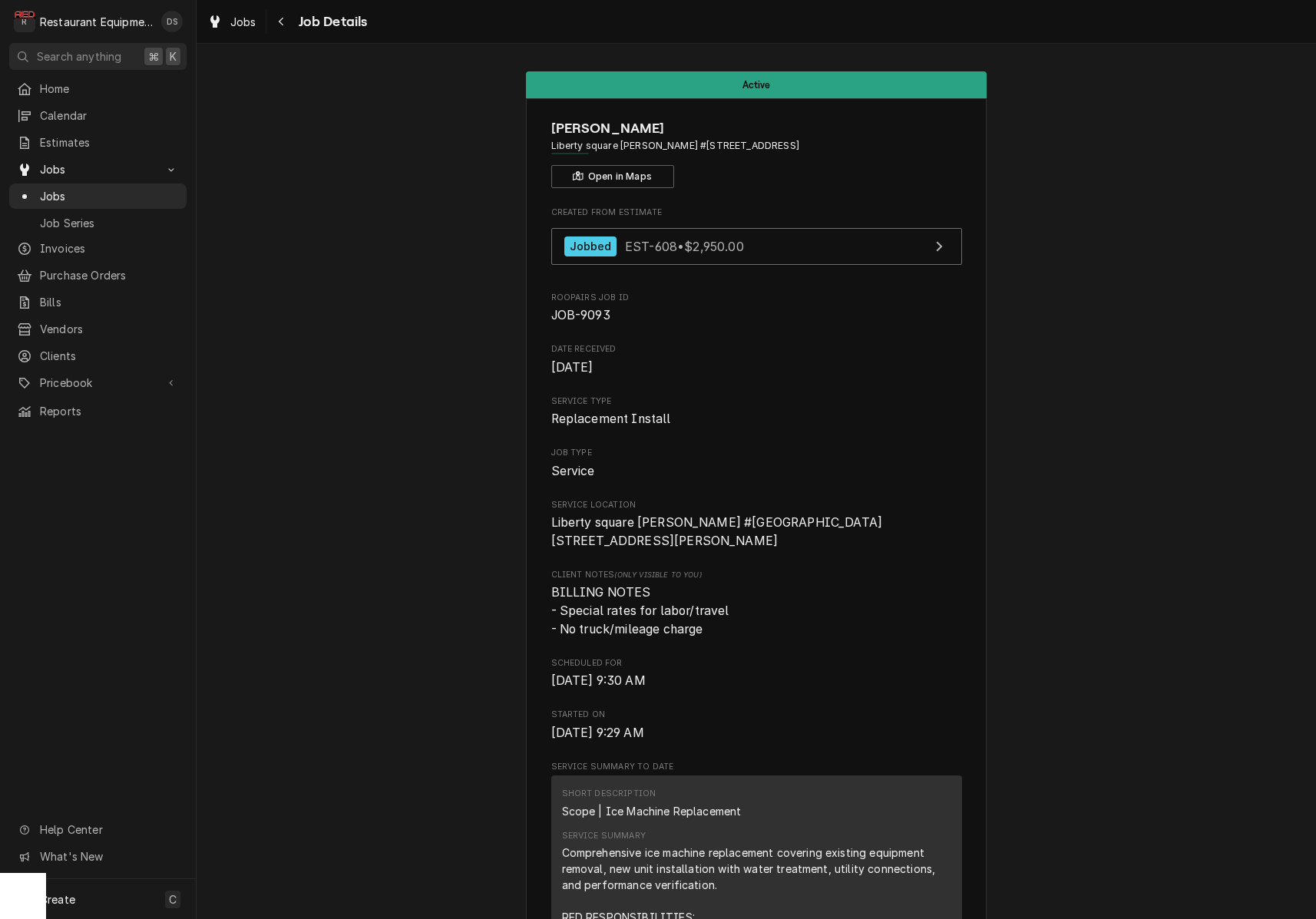
scroll to position [0, 0]
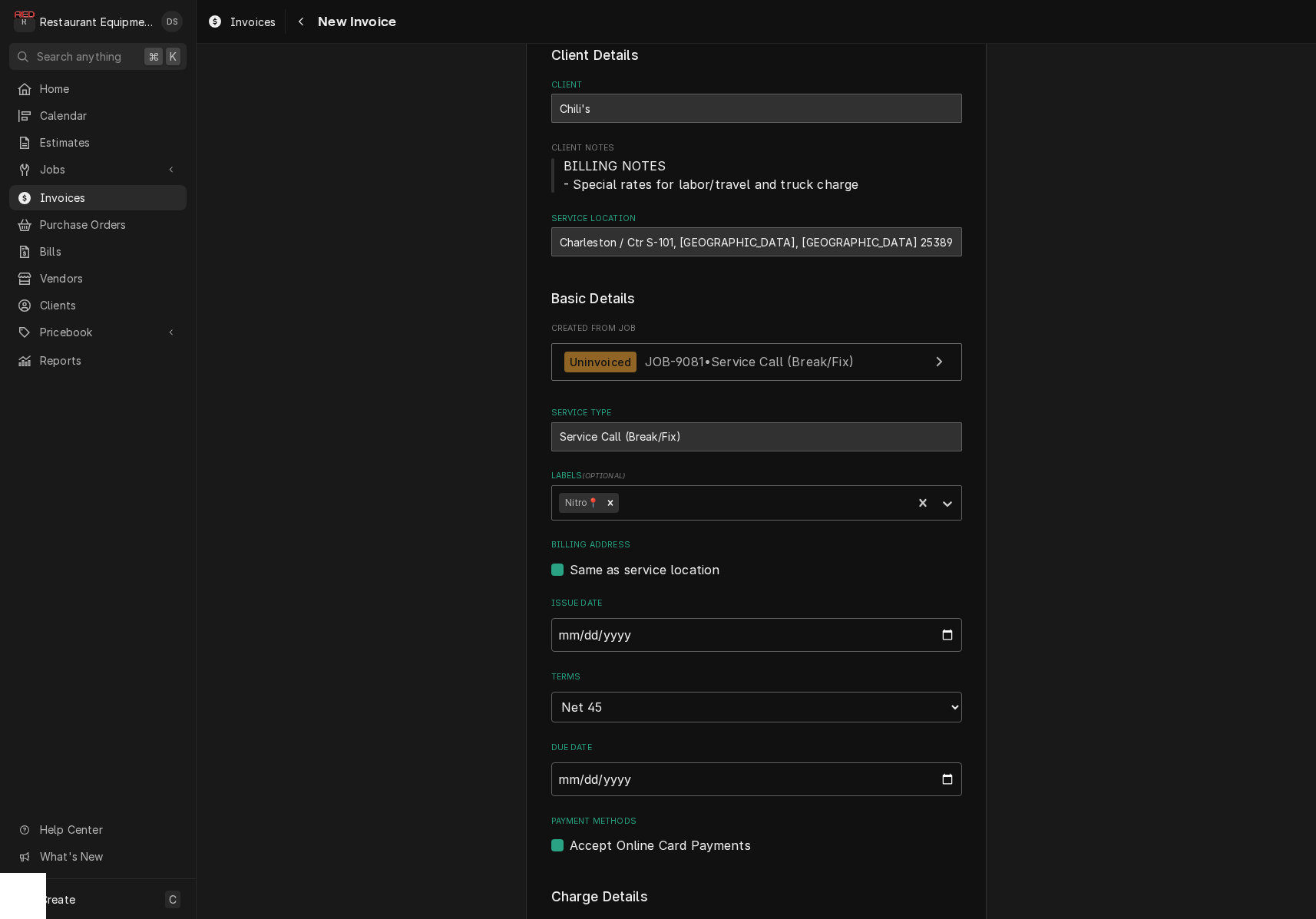
scroll to position [67, 0]
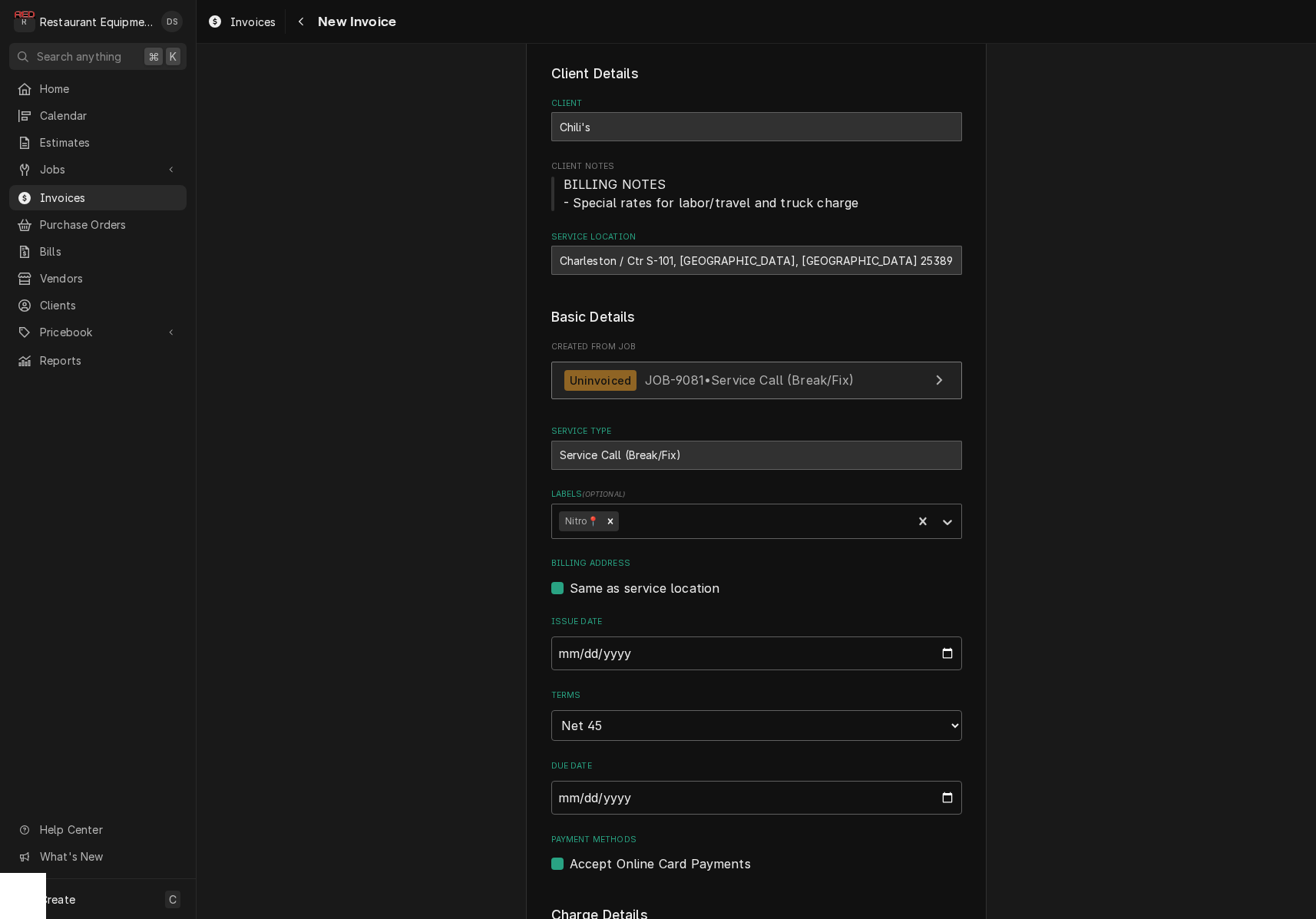
click at [731, 374] on span "JOB-9081 • Service Call (Break/Fix)" at bounding box center [749, 380] width 209 height 15
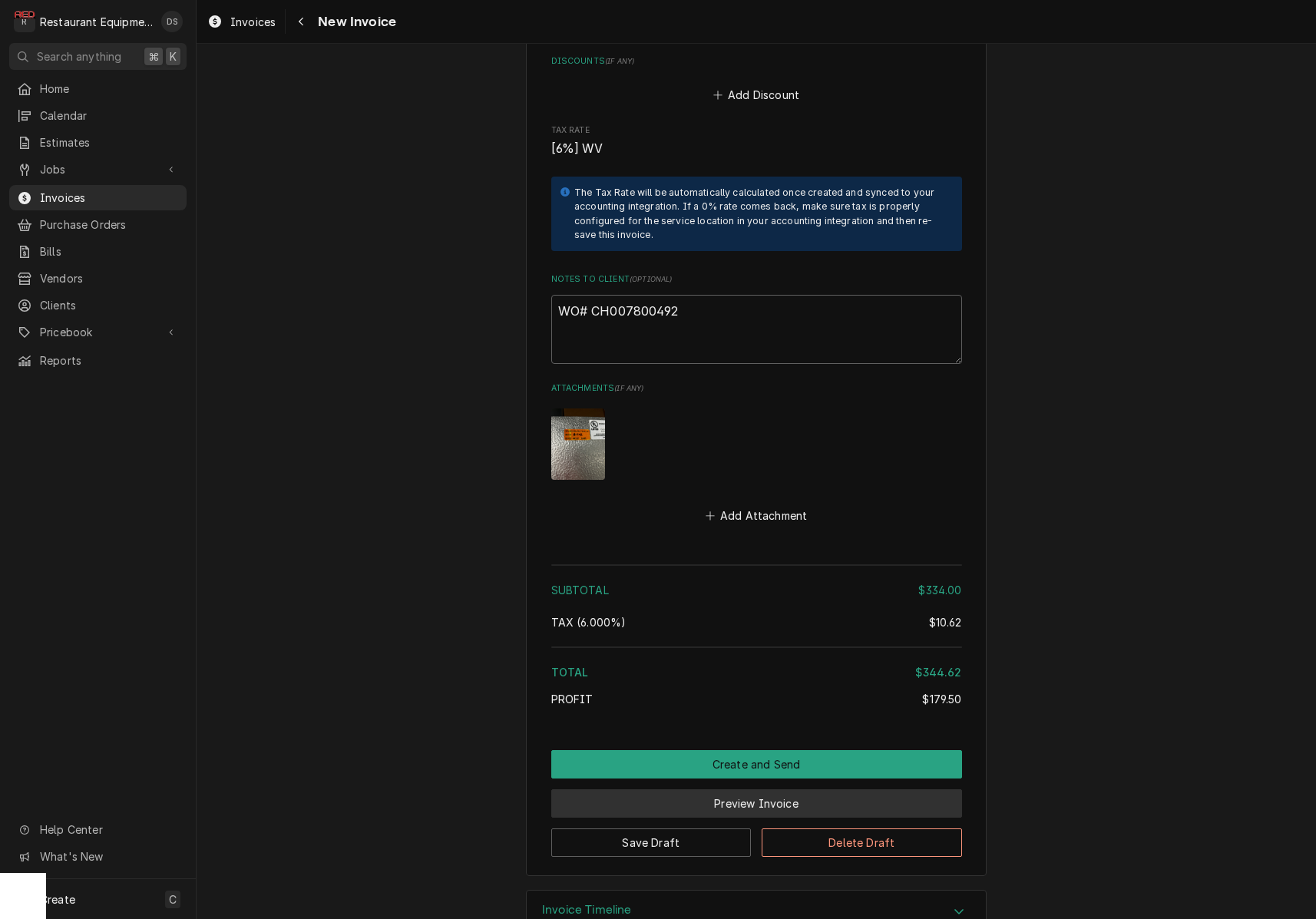
scroll to position [2446, 0]
drag, startPoint x: 665, startPoint y: 862, endPoint x: 668, endPoint y: 837, distance: 25.2
click at [665, 892] on div "Invoice Timeline" at bounding box center [756, 913] width 459 height 43
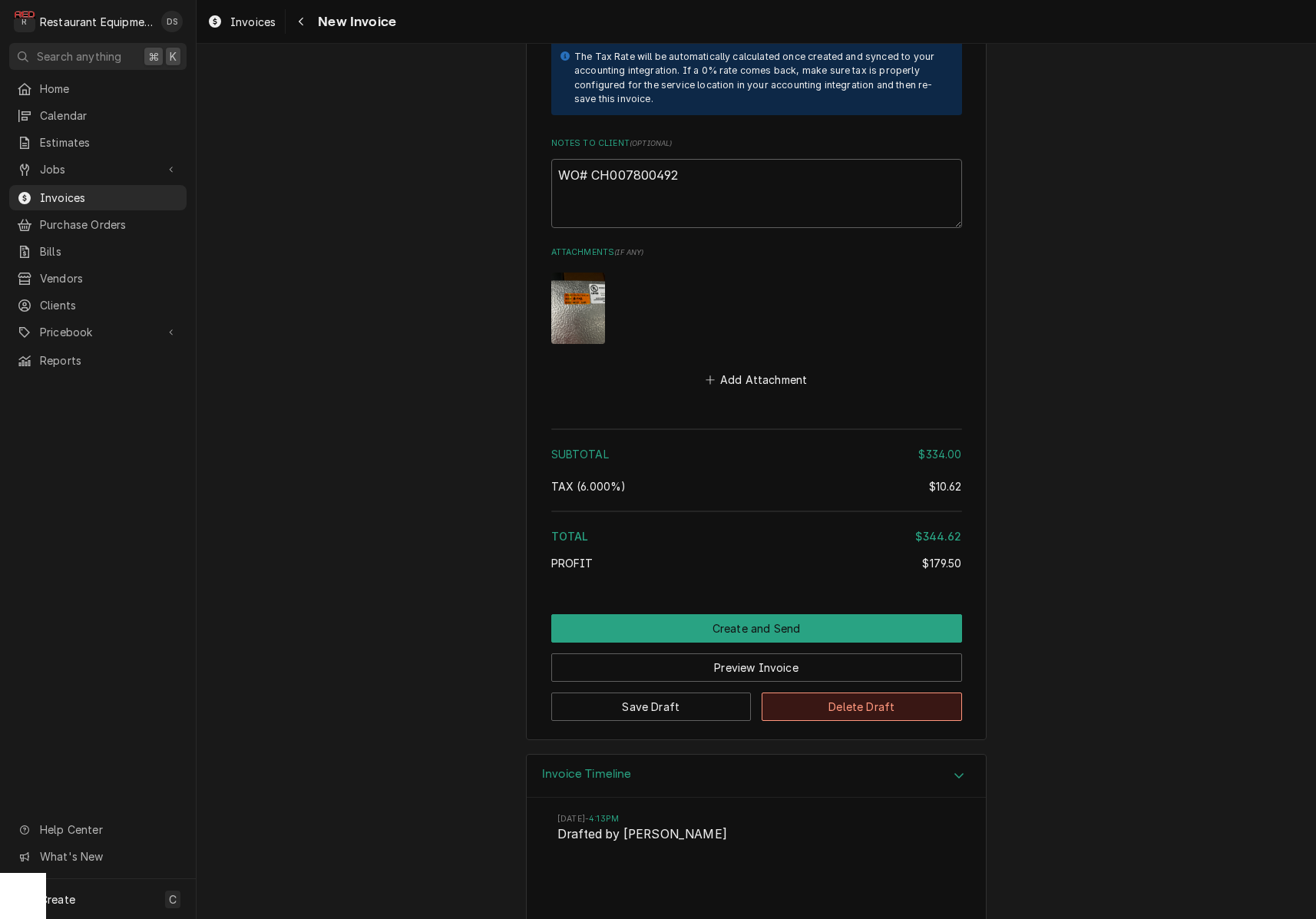
scroll to position [2583, 0]
click at [862, 692] on button "Delete Draft" at bounding box center [862, 706] width 200 height 28
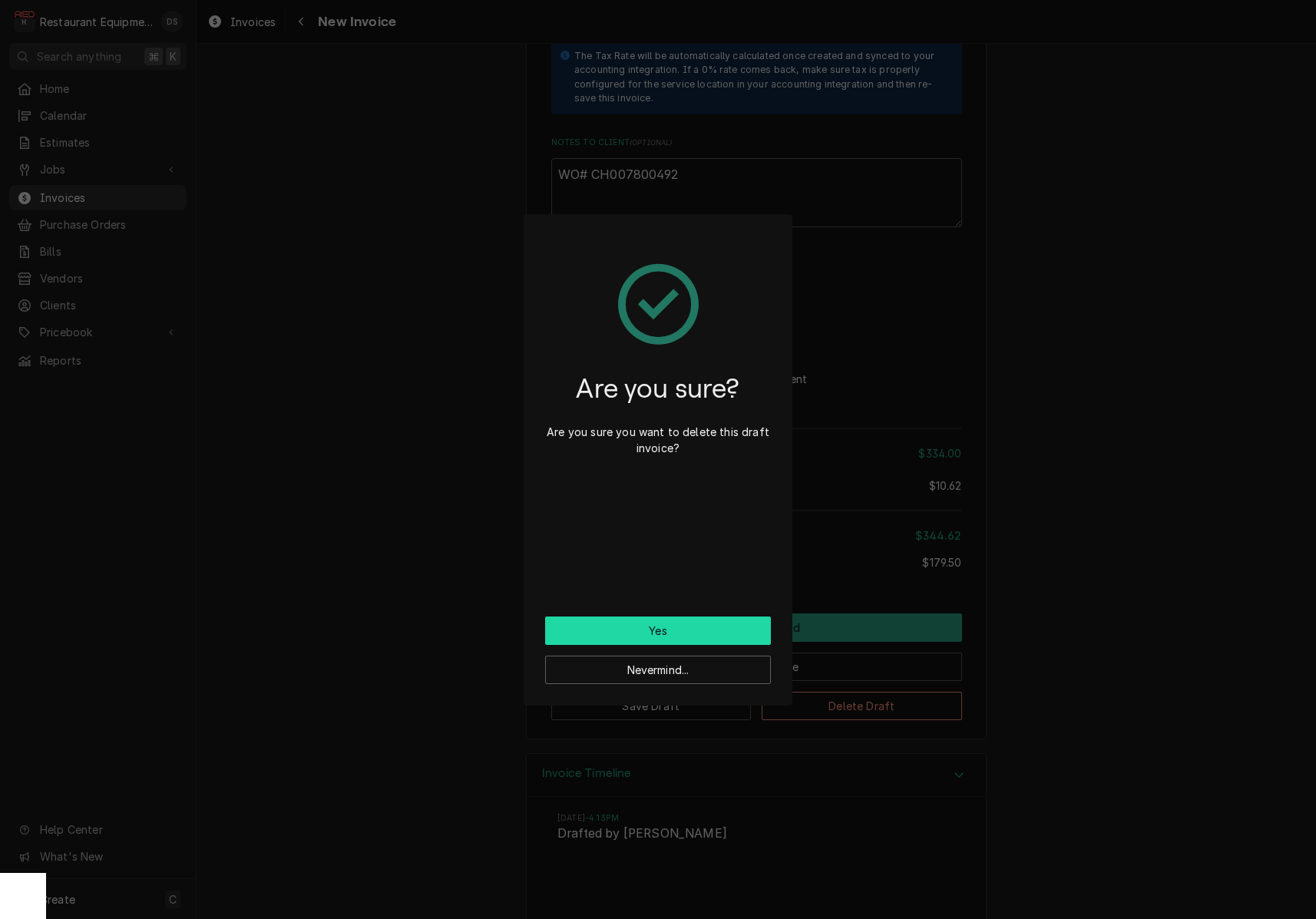
click at [695, 625] on button "Yes" at bounding box center [657, 630] width 225 height 28
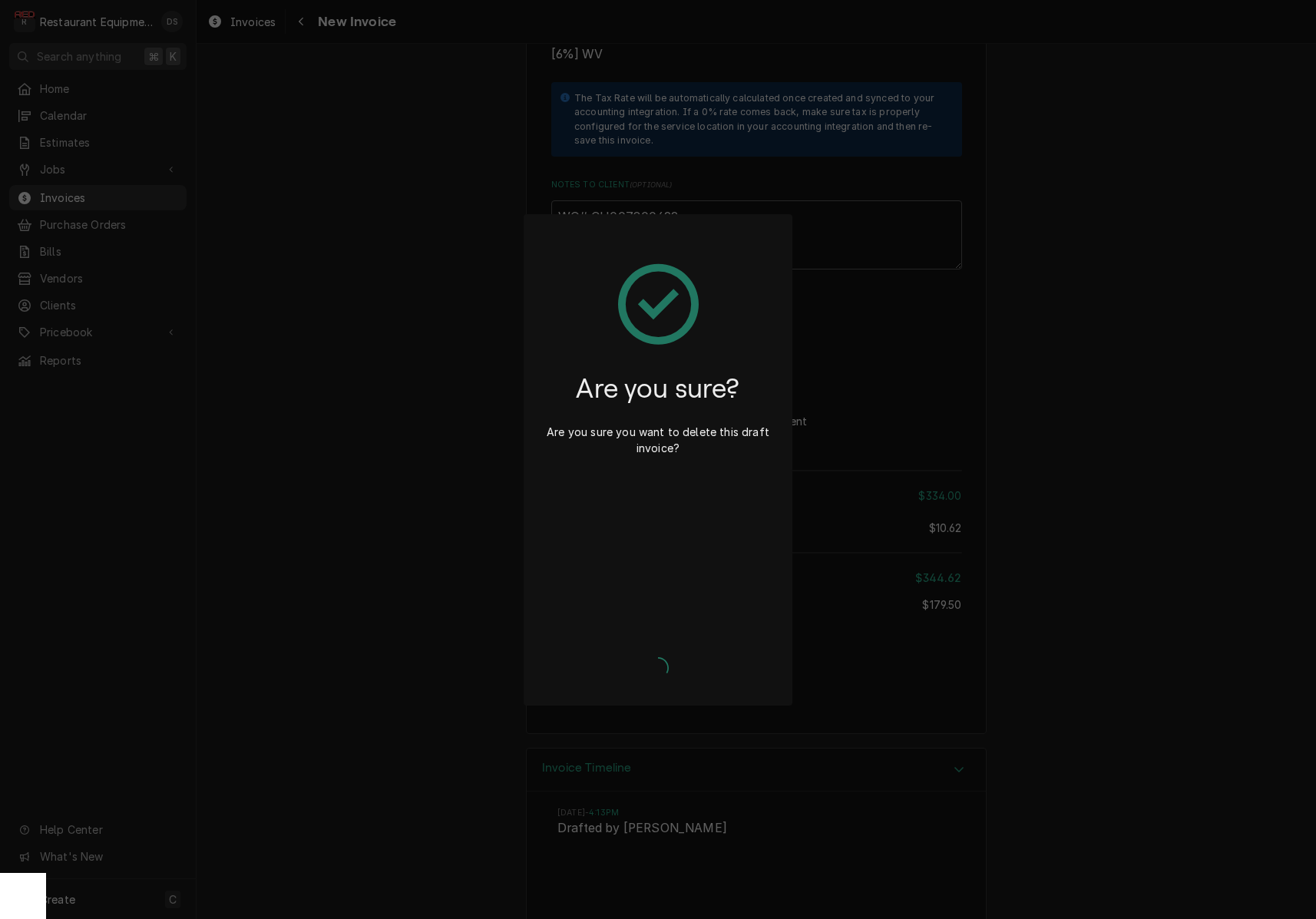
type textarea "x"
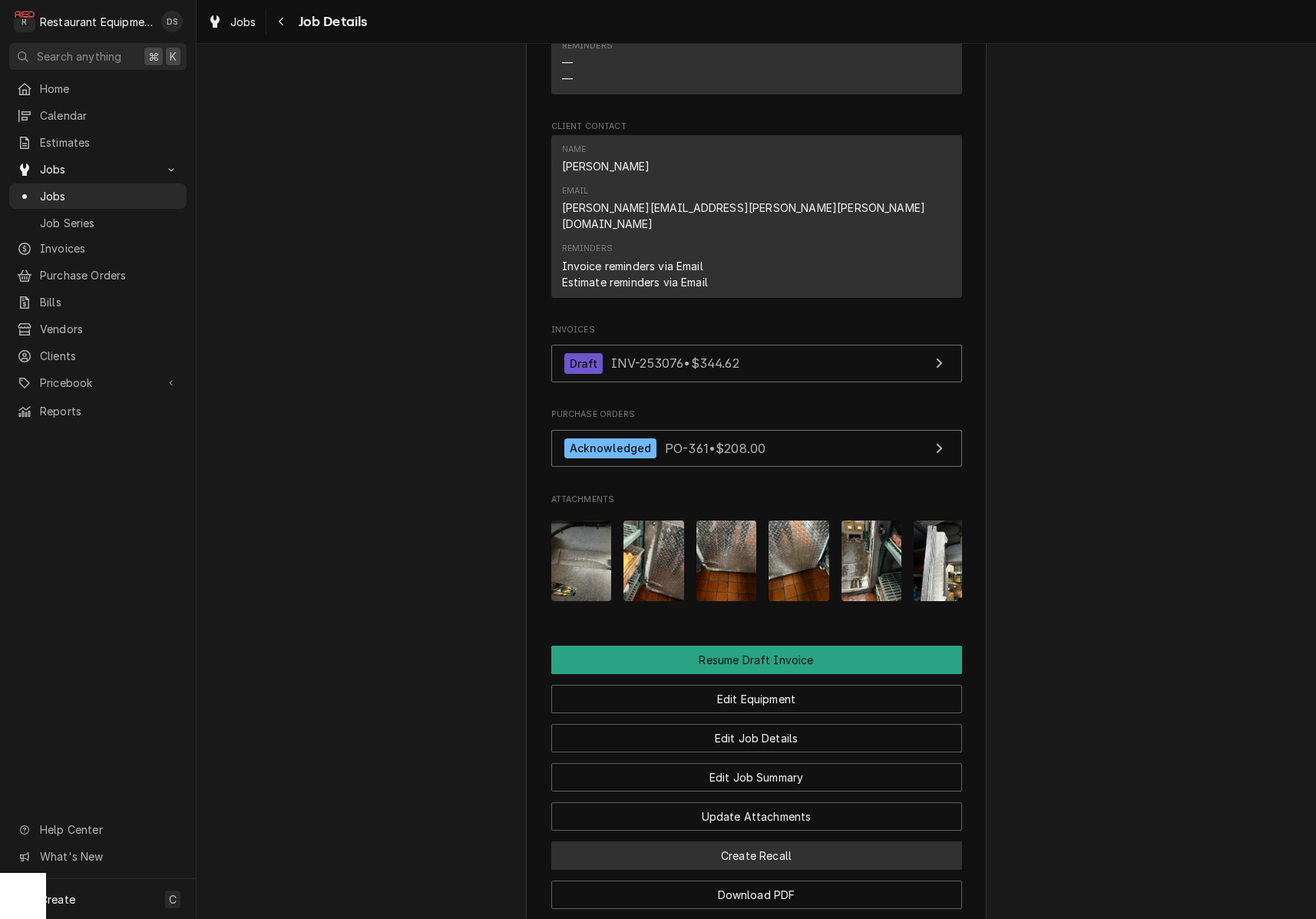
scroll to position [1299, 0]
drag, startPoint x: 690, startPoint y: 862, endPoint x: 704, endPoint y: 828, distance: 36.8
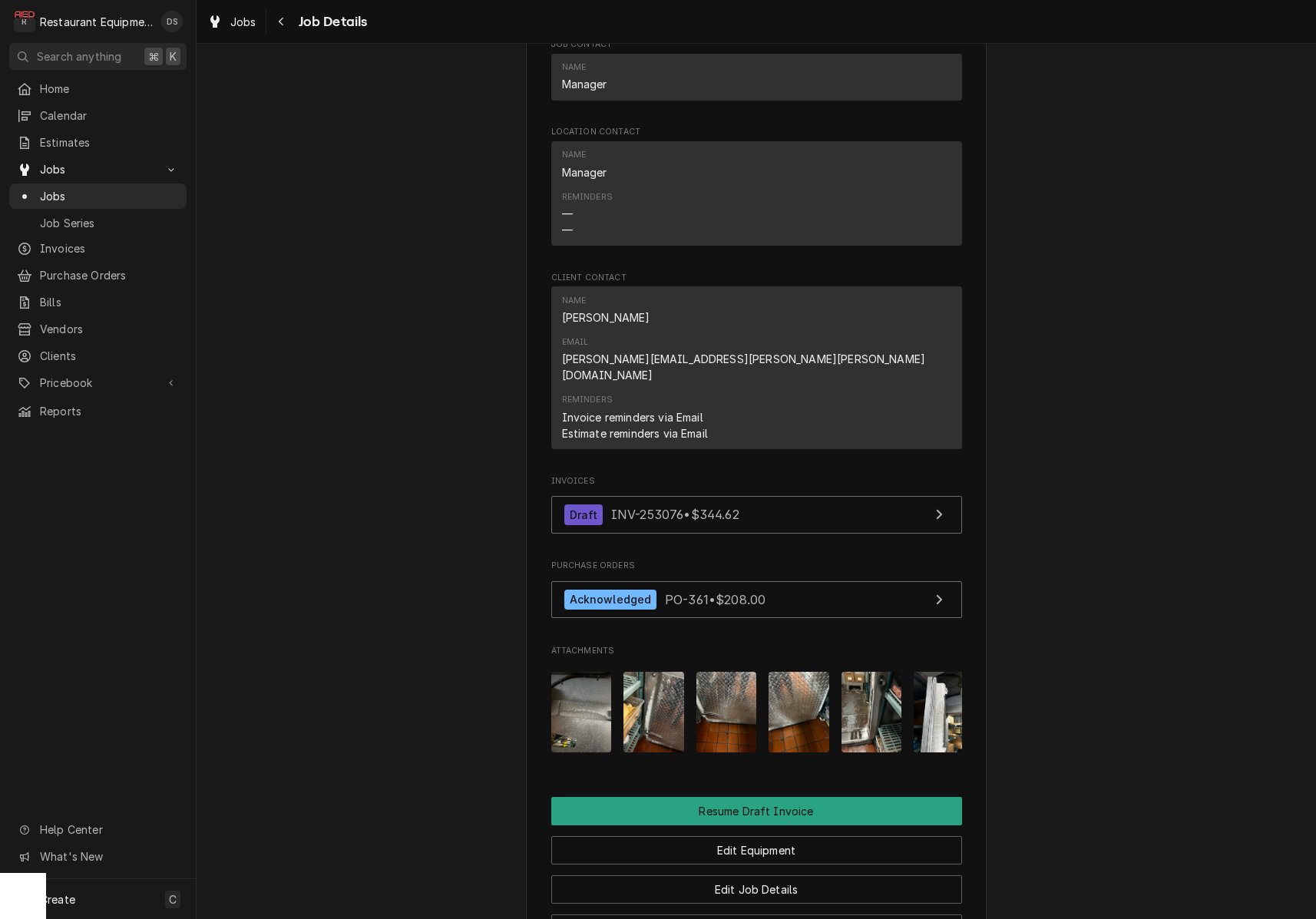
scroll to position [1144, 0]
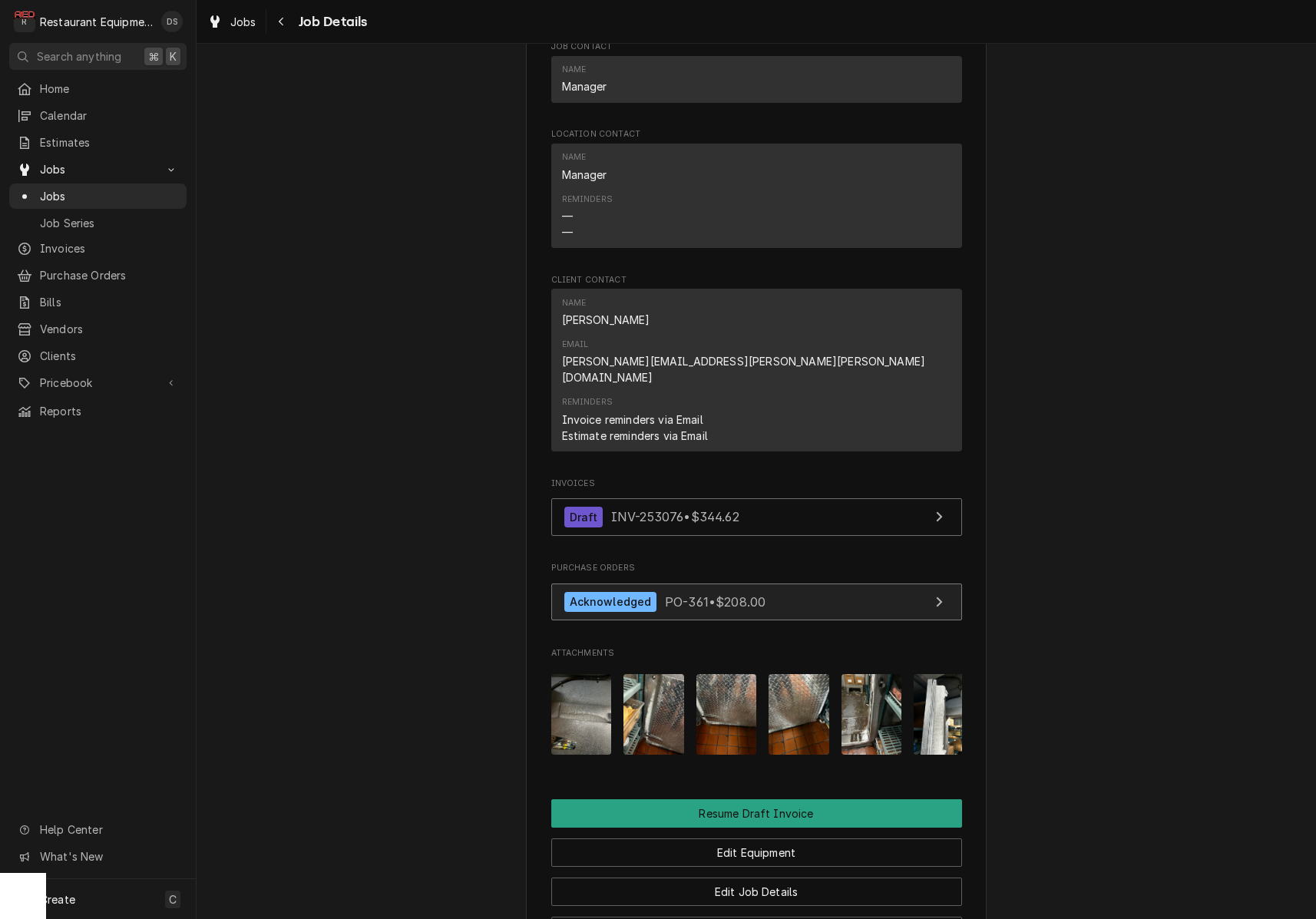
click at [749, 594] on span "PO-361 • $208.00" at bounding box center [715, 601] width 101 height 15
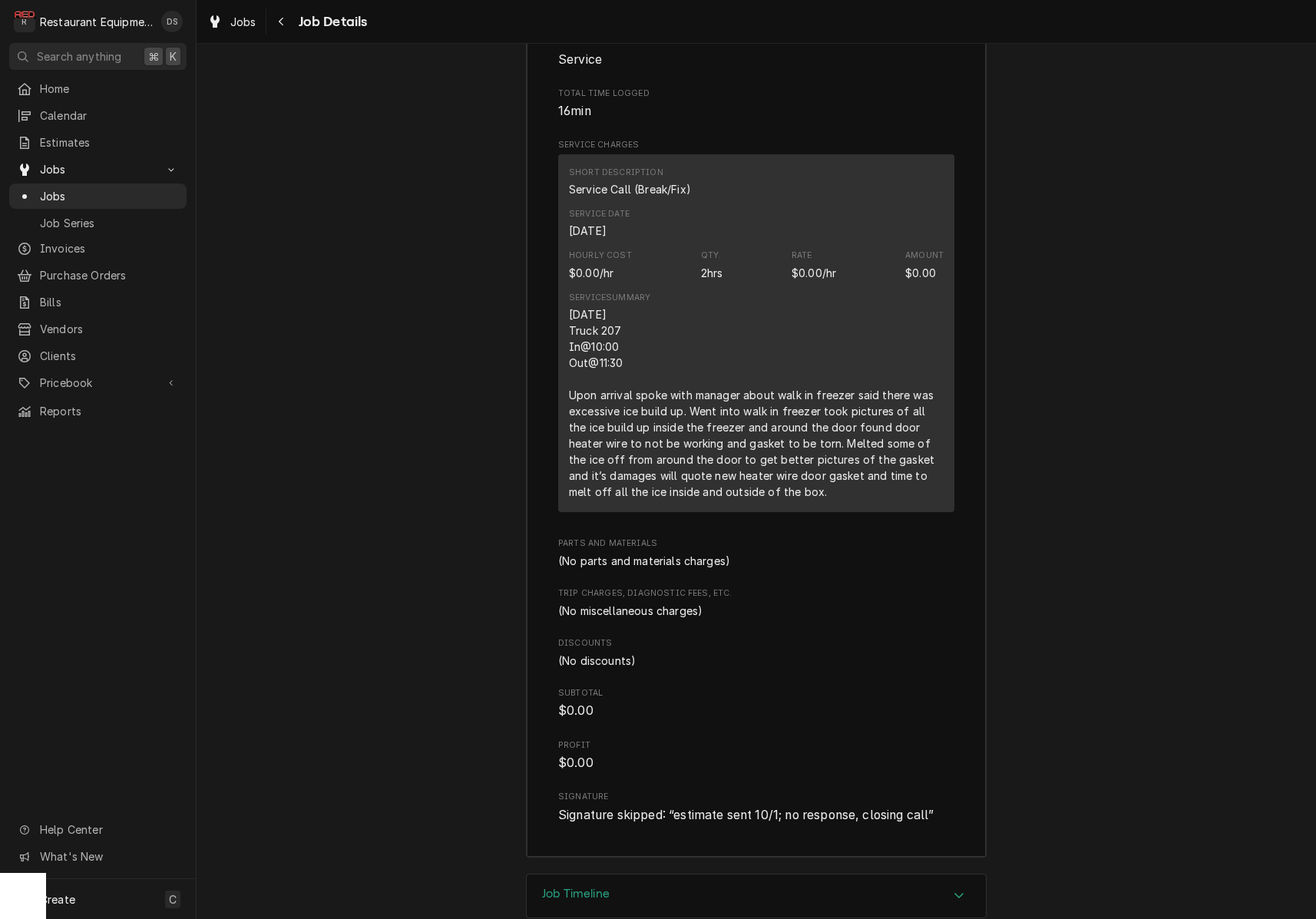
scroll to position [0, 0]
click at [654, 874] on div "Job Timeline" at bounding box center [756, 896] width 459 height 43
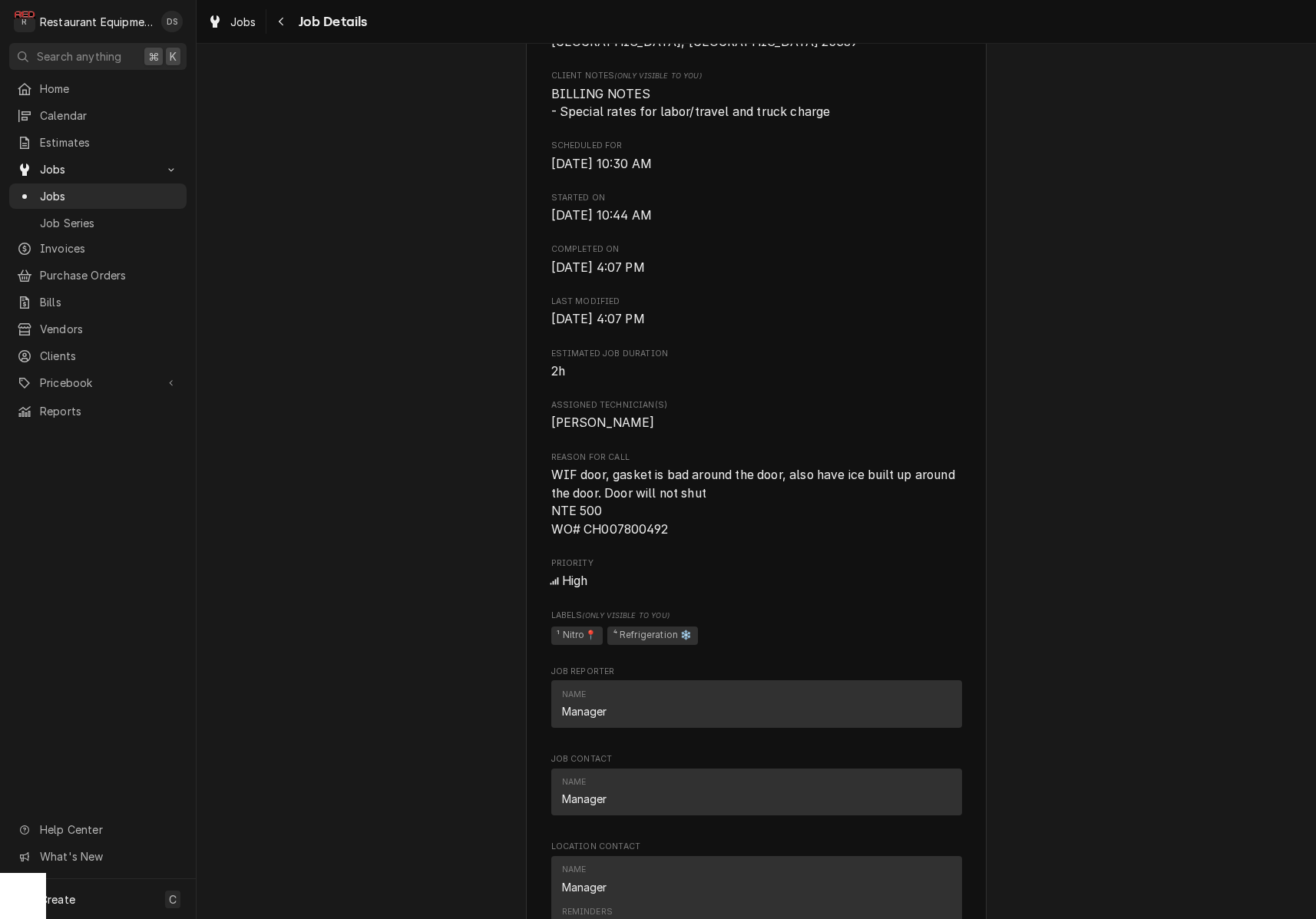
scroll to position [410, 0]
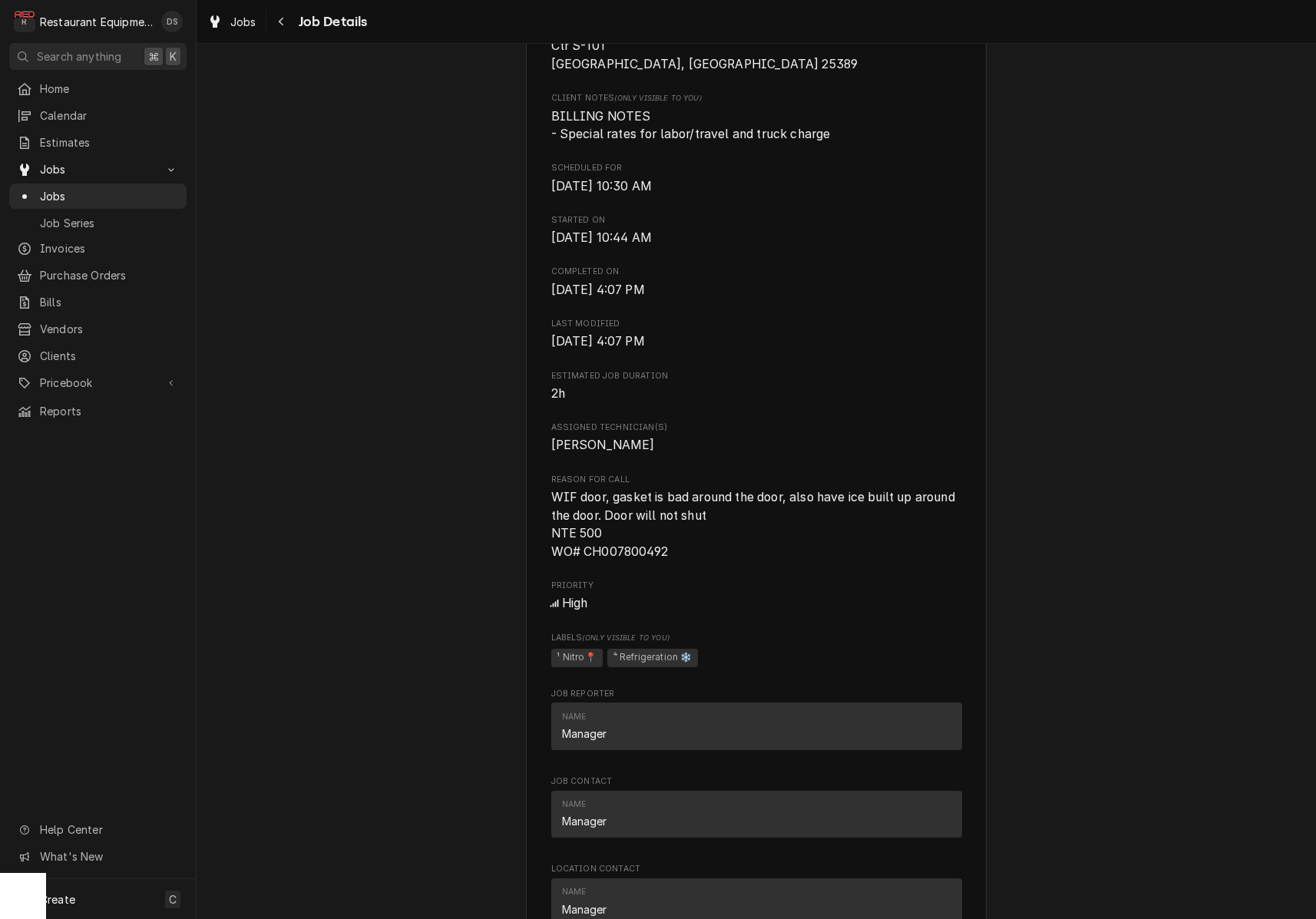
click at [669, 528] on span "WIF door, gasket is bad around the door, also have ice built up around the door…" at bounding box center [754, 524] width 407 height 69
drag, startPoint x: 670, startPoint y: 529, endPoint x: 585, endPoint y: 537, distance: 85.4
click at [585, 537] on span "WIF door, gasket is bad around the door, also have ice built up around the door…" at bounding box center [757, 525] width 411 height 73
copy span "CH007800492"
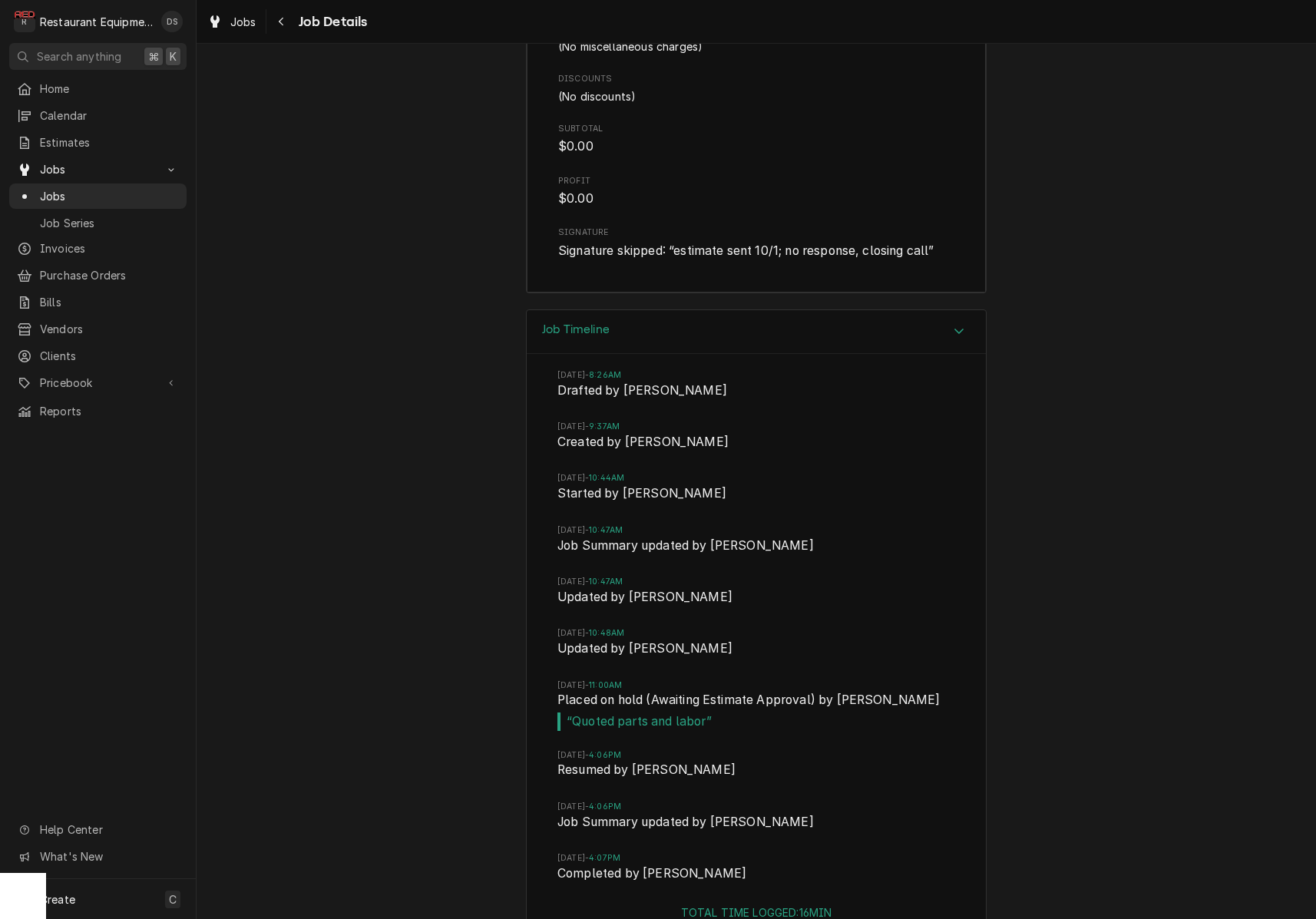
scroll to position [2932, 0]
click at [967, 324] on div "Accordion Header" at bounding box center [959, 333] width 23 height 18
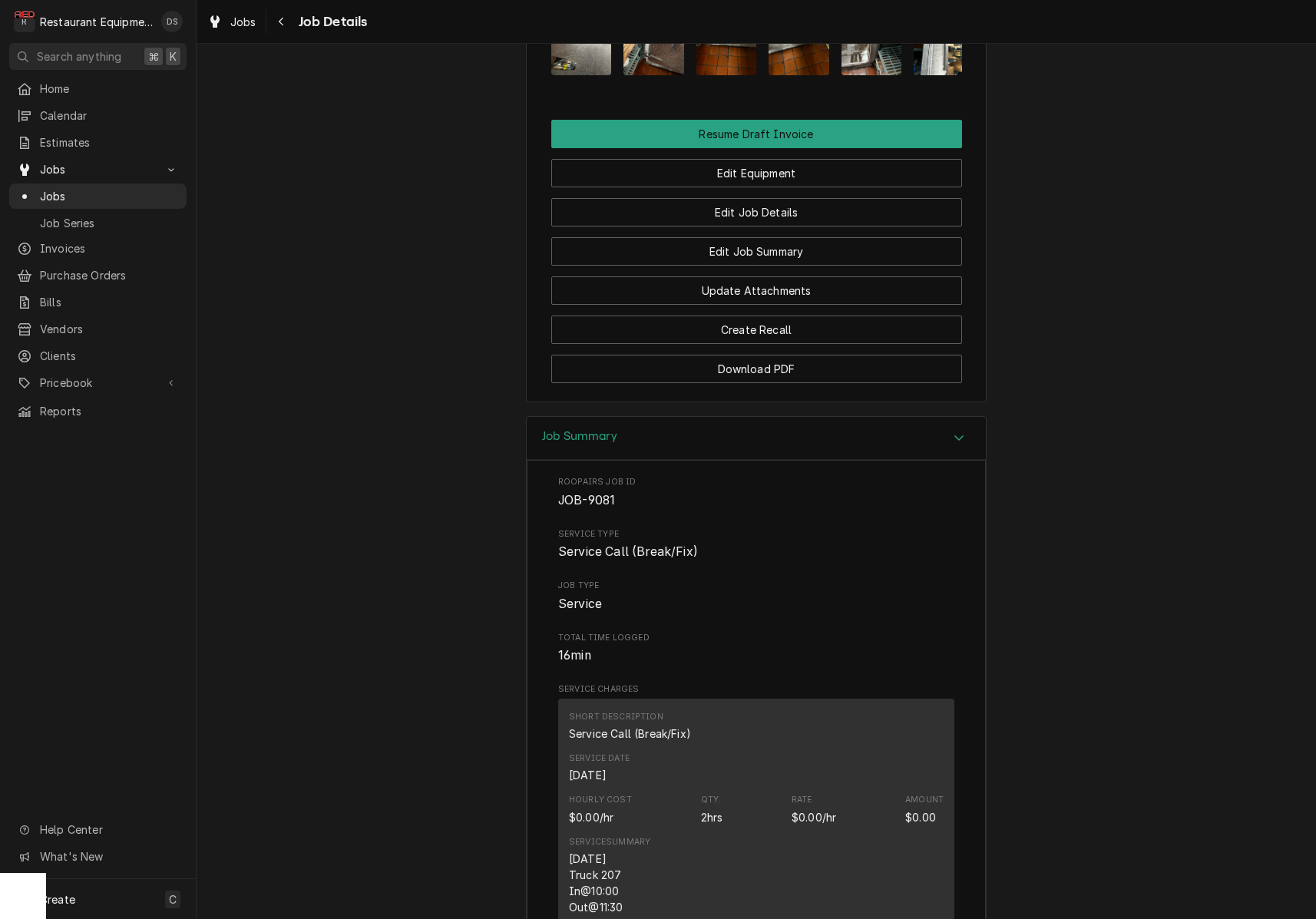
scroll to position [0, 0]
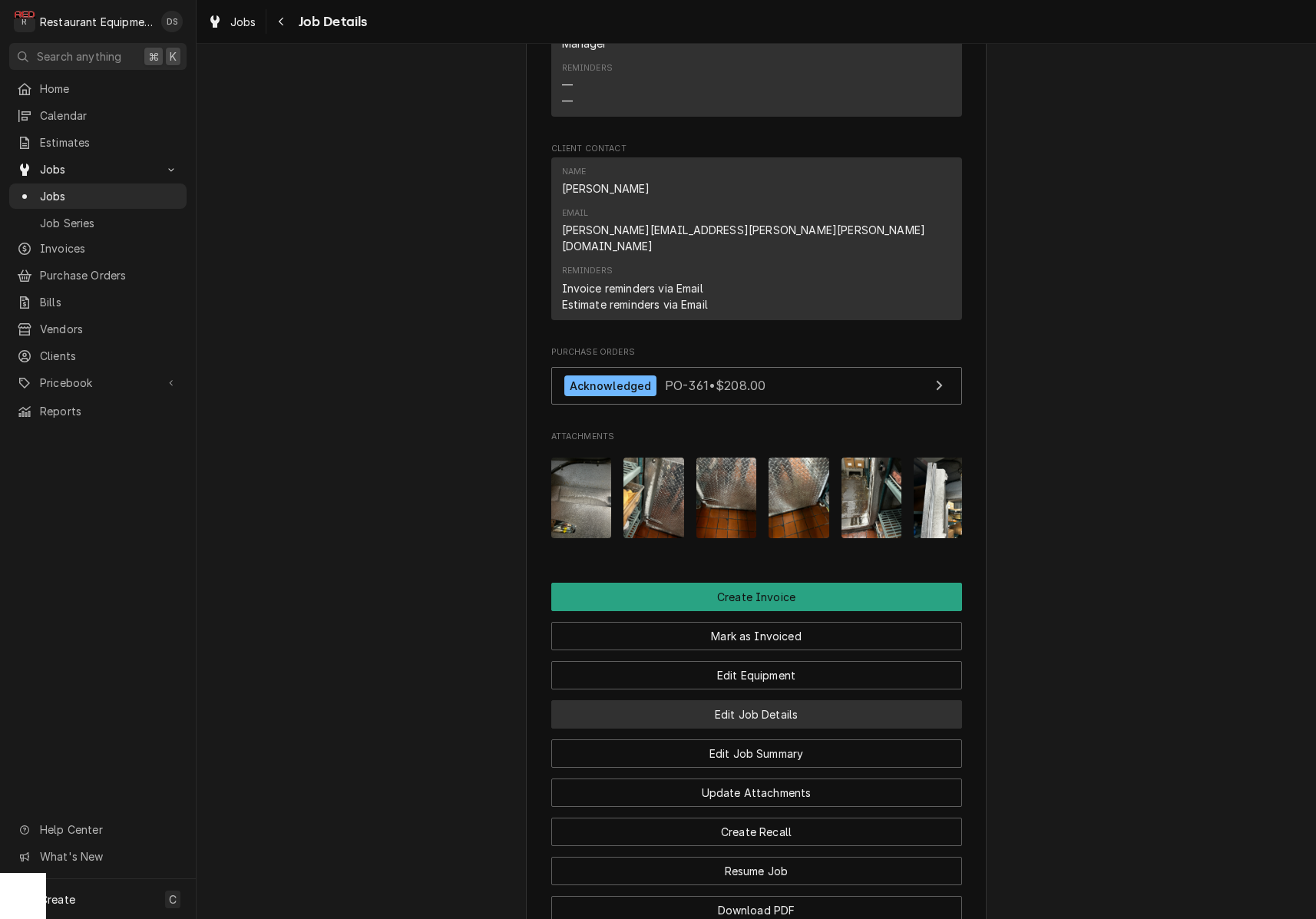
scroll to position [1277, 0]
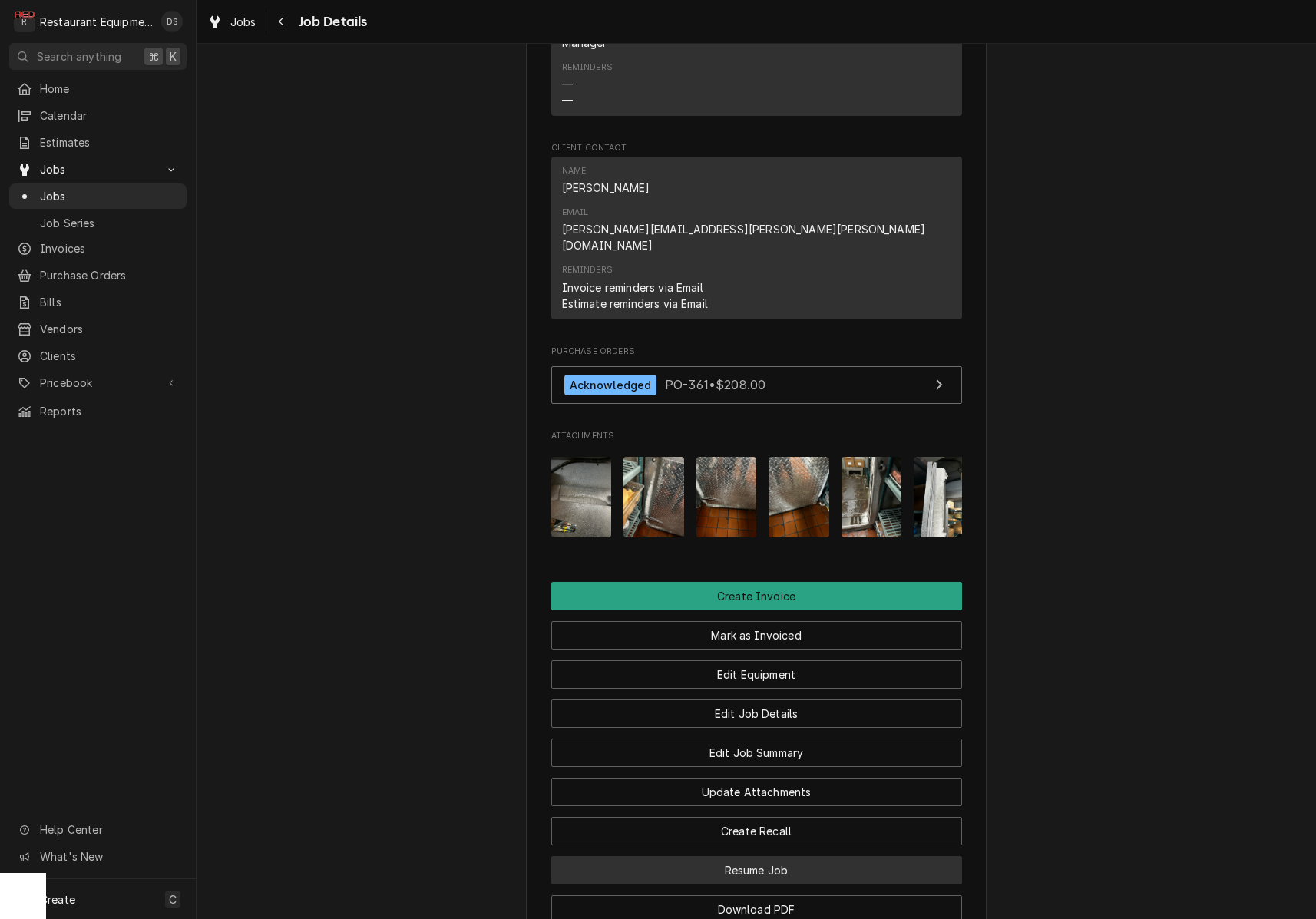
click at [761, 856] on button "Resume Job" at bounding box center [757, 870] width 411 height 28
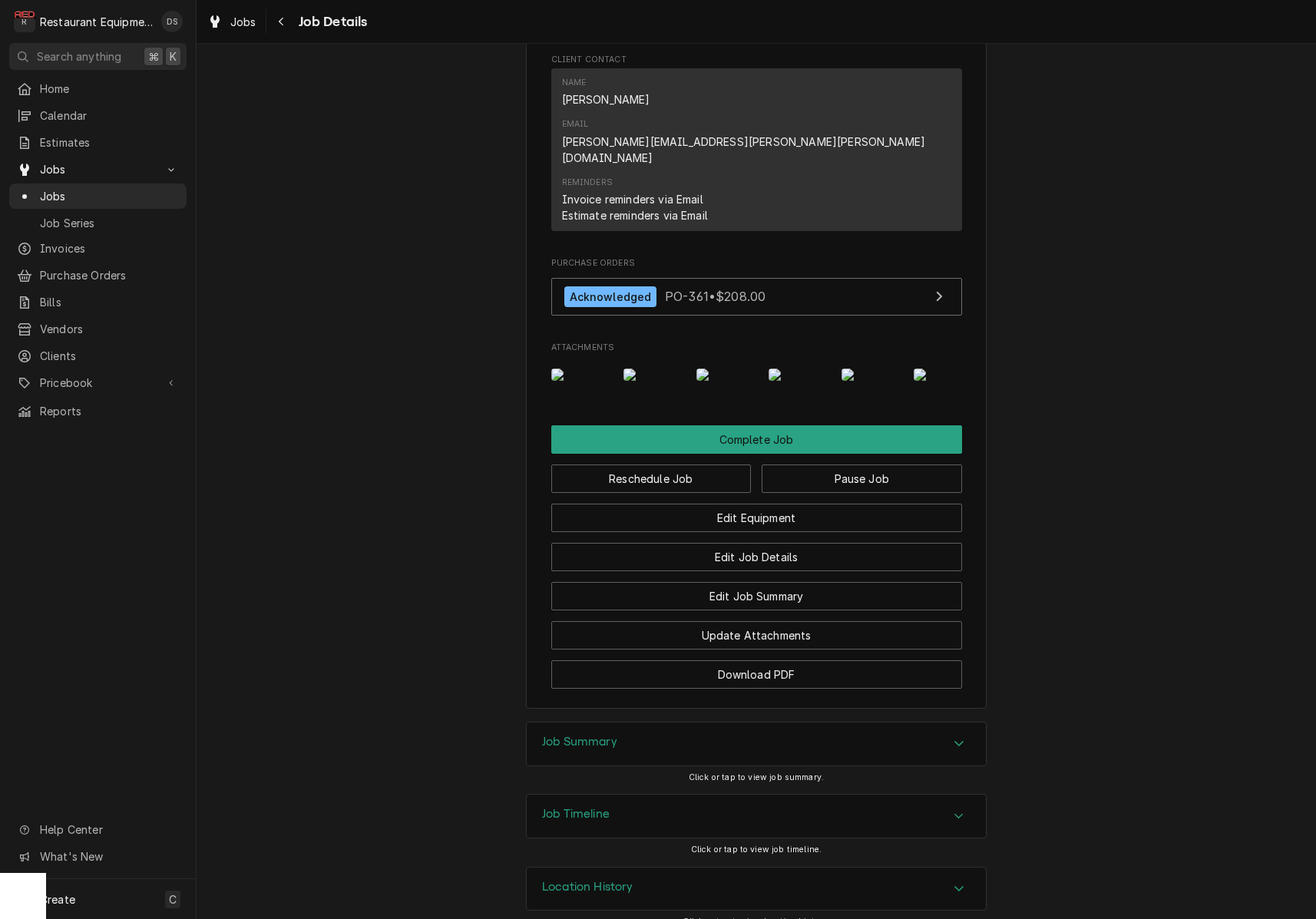
scroll to position [1550, 0]
click at [841, 465] on button "Pause Job" at bounding box center [862, 479] width 200 height 28
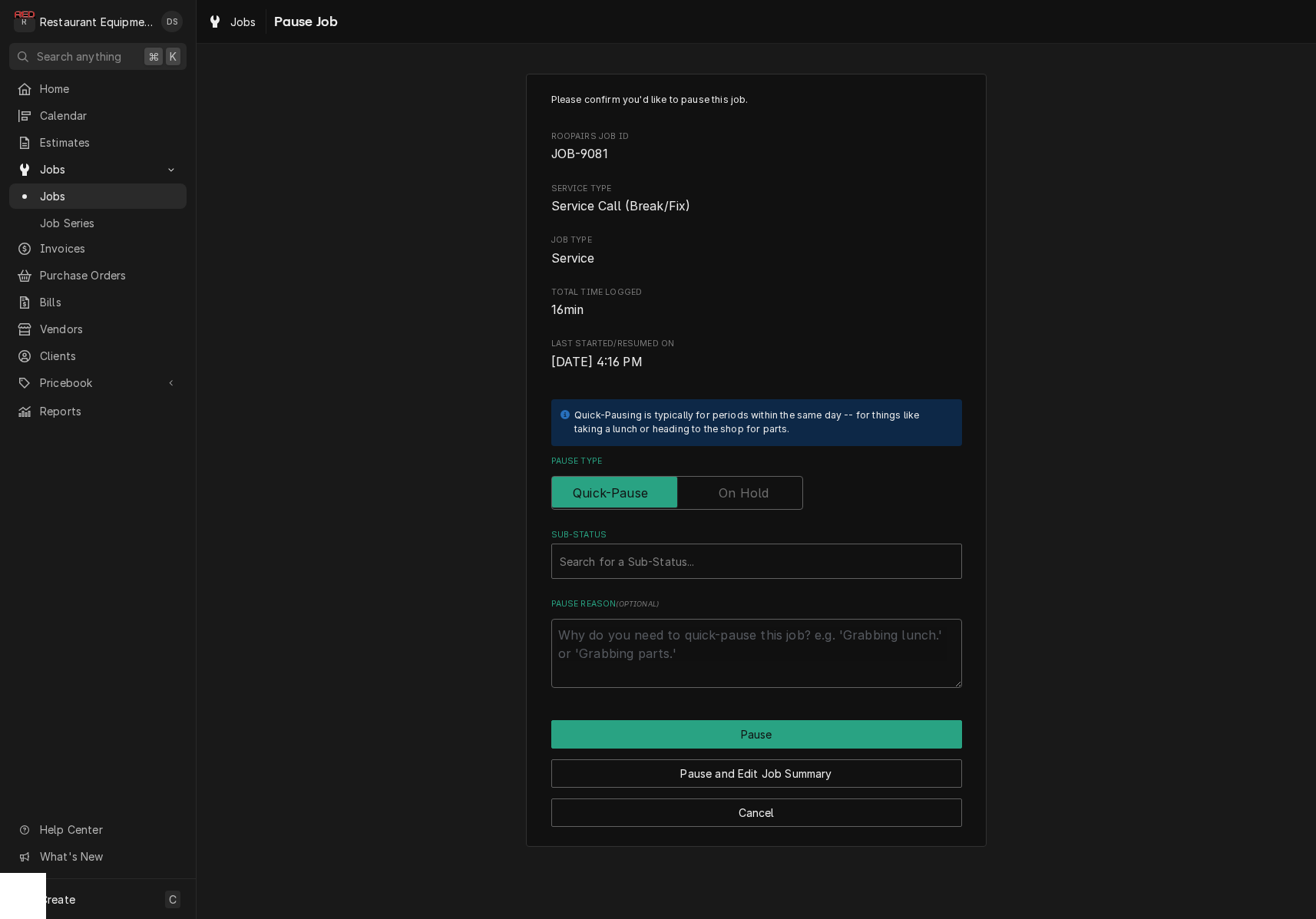
click at [743, 483] on label "Pause Type" at bounding box center [677, 492] width 252 height 34
click at [743, 483] on input "Pause Type" at bounding box center [677, 492] width 238 height 34
checkbox input "true"
click at [695, 562] on div "Sub-Status" at bounding box center [757, 561] width 394 height 27
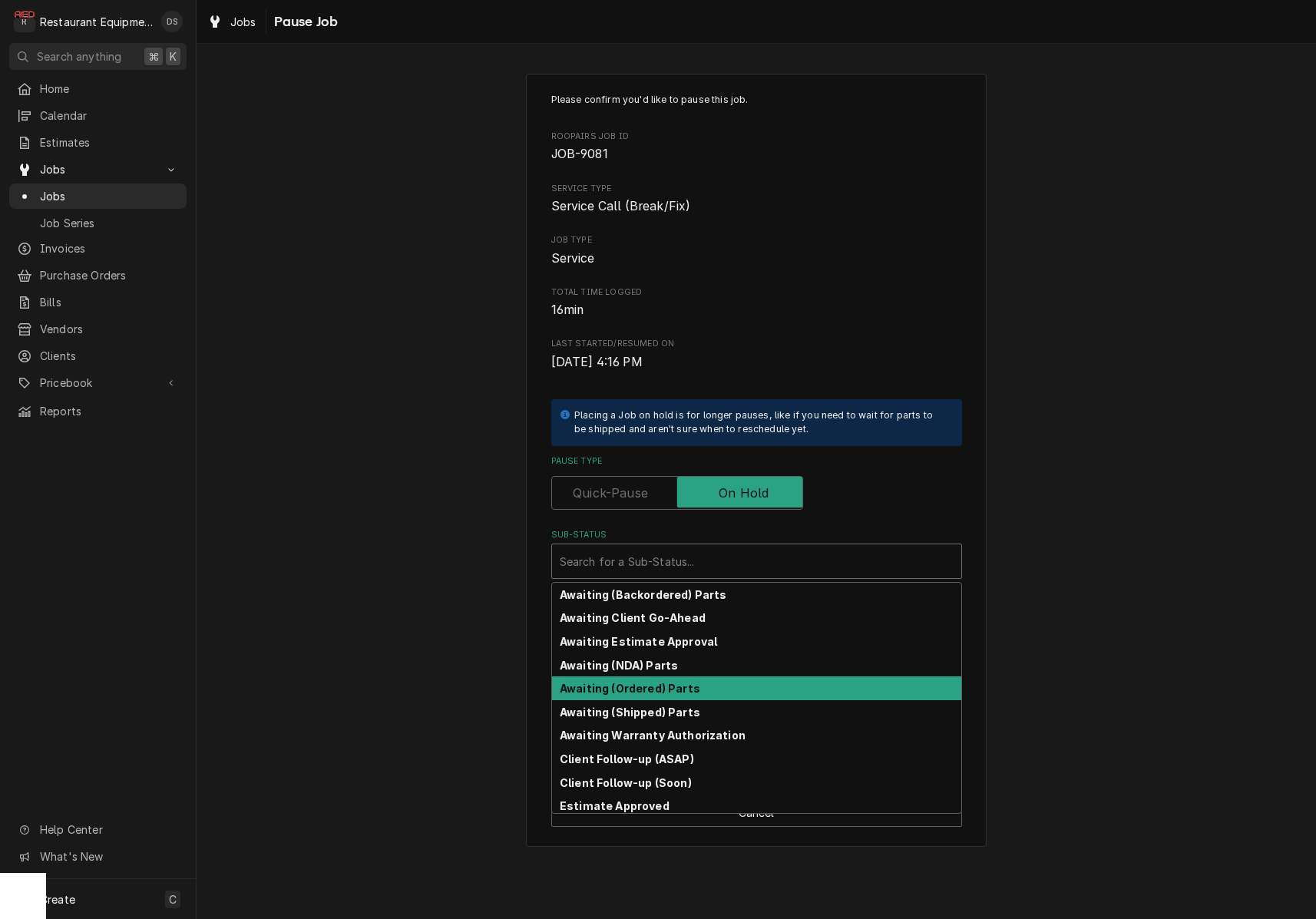
click at [674, 682] on strong "Awaiting (Ordered) Parts" at bounding box center [630, 689] width 141 height 13
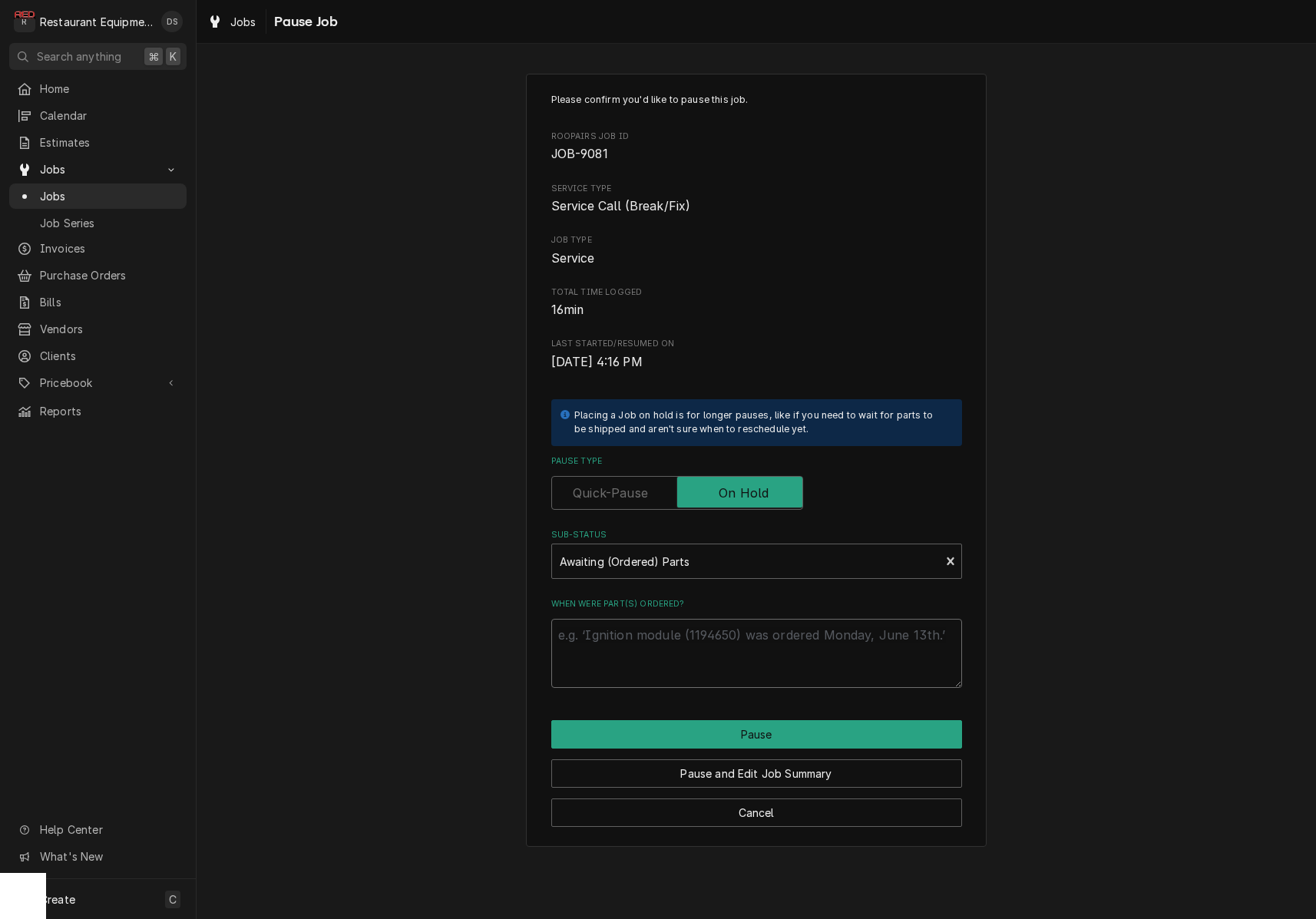
click at [670, 649] on textarea "When were part(s) ordered?" at bounding box center [757, 653] width 411 height 69
type textarea "x"
type textarea "D"
type textarea "x"
type textarea "Do"
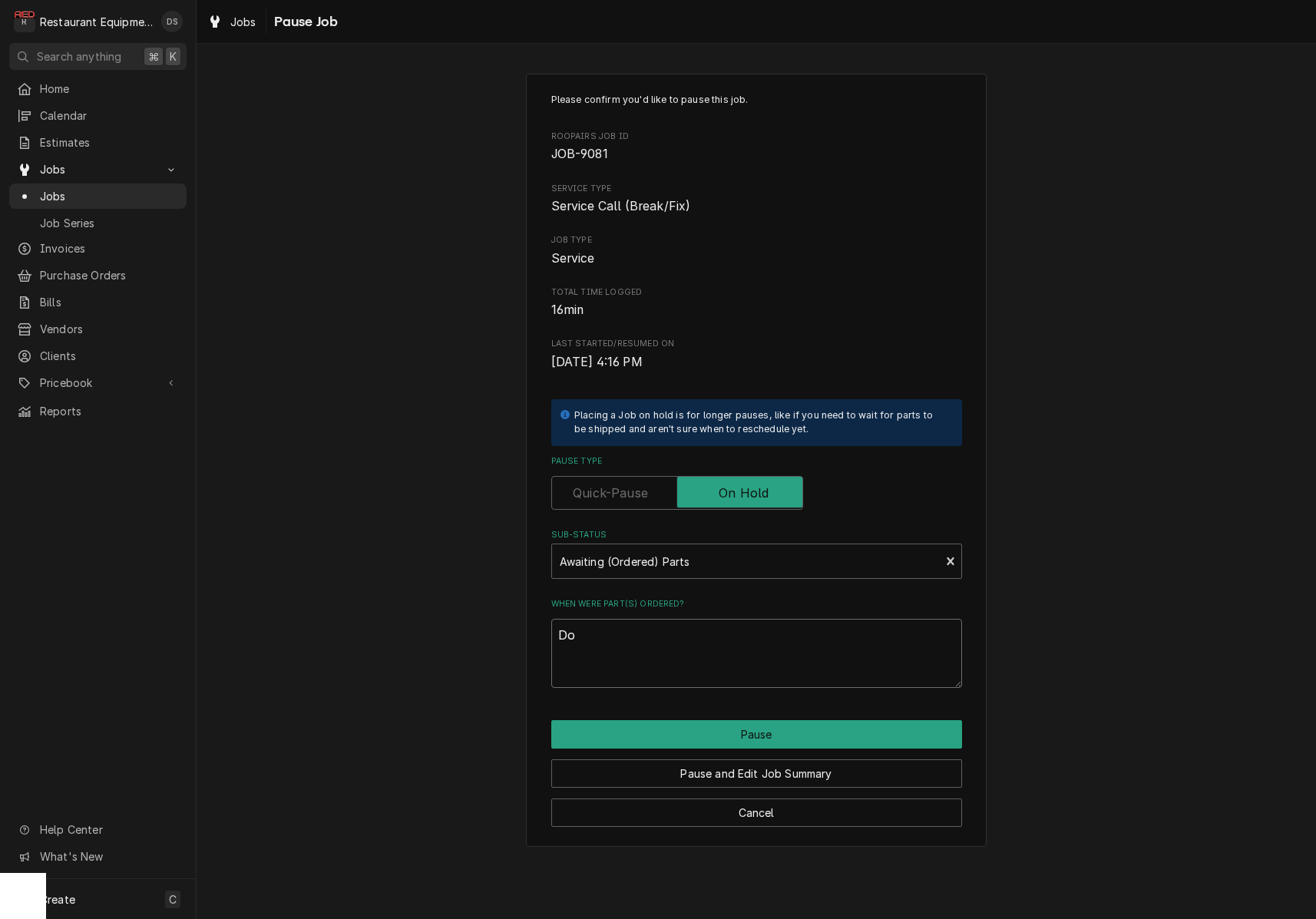
type textarea "x"
type textarea "Doo"
type textarea "x"
type textarea "Door"
type textarea "x"
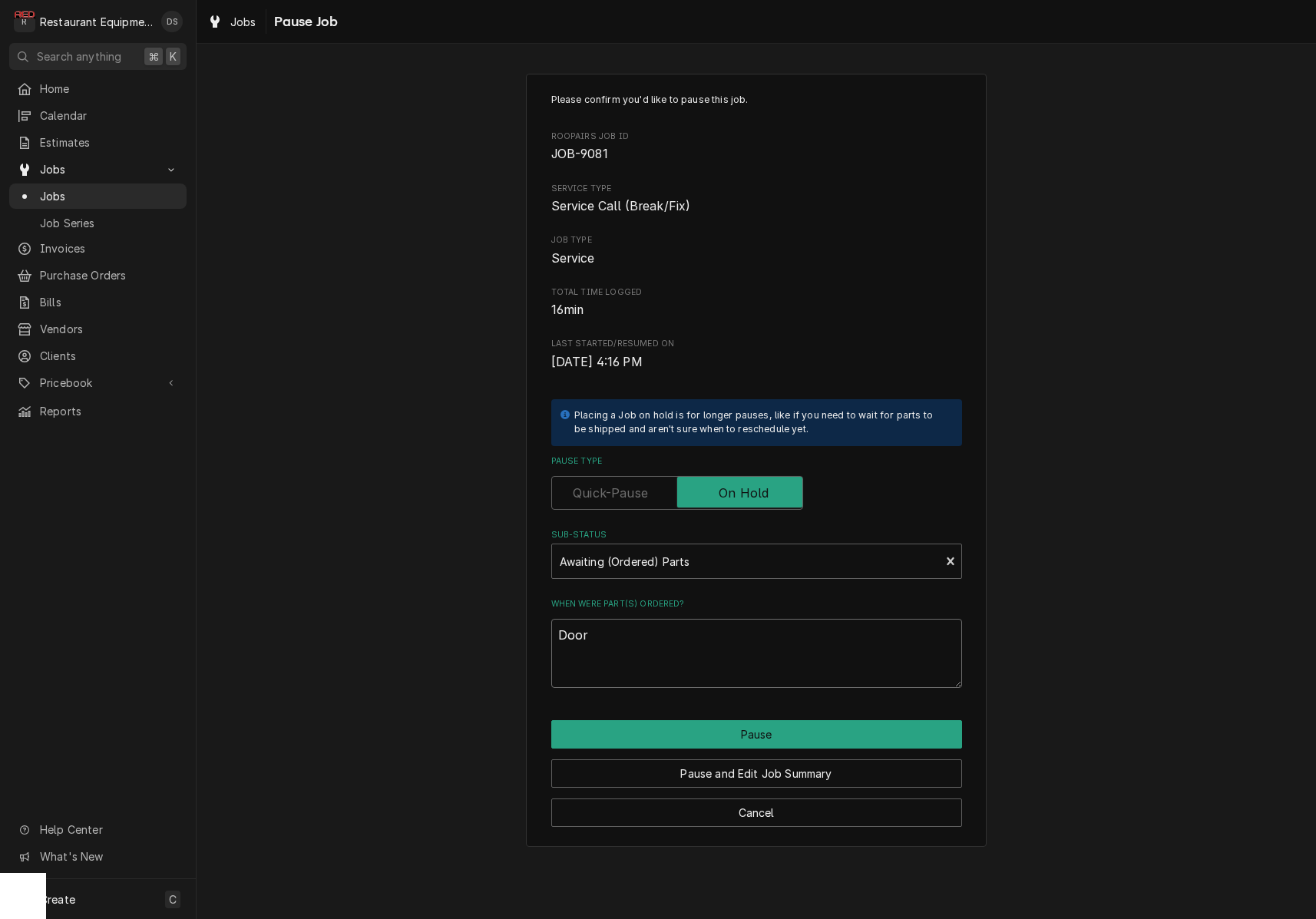
type textarea "Door"
type textarea "x"
type textarea "Door h"
type textarea "x"
type textarea "Door he"
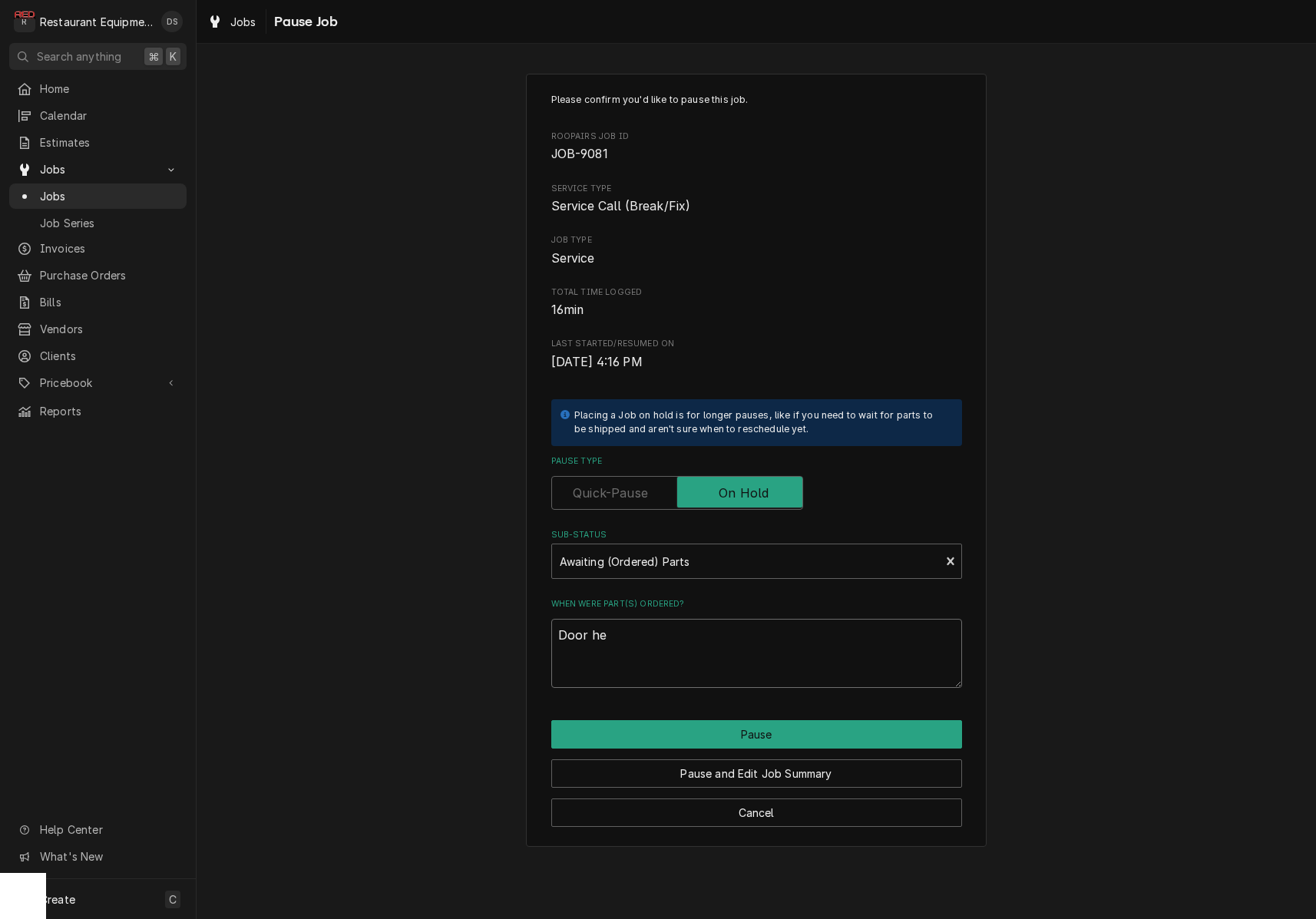
type textarea "x"
type textarea "Door hea"
type textarea "x"
type textarea "Door heat"
type textarea "x"
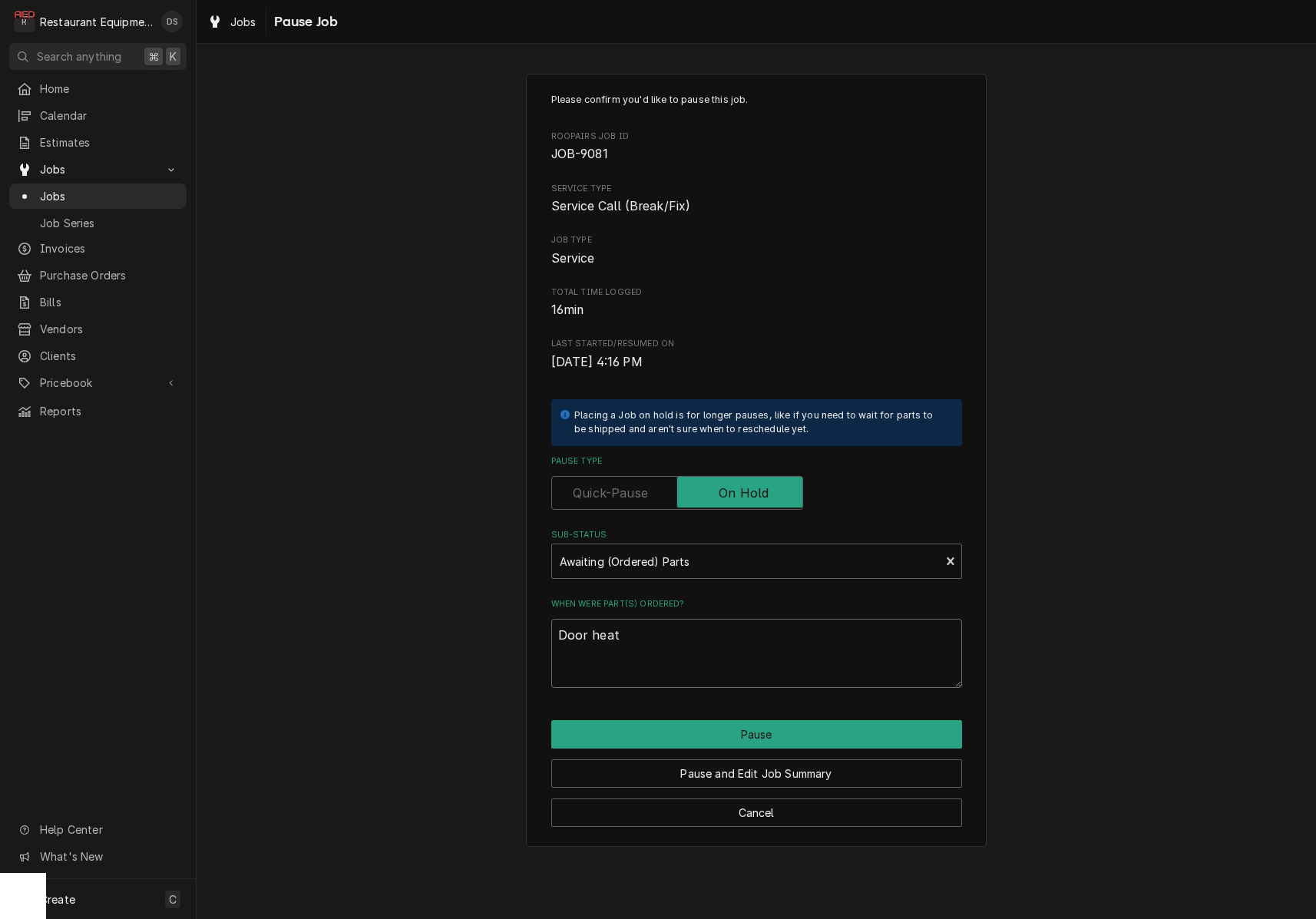
type textarea "Door heate"
type textarea "x"
type textarea "Door heater"
type textarea "x"
type textarea "Door heater"
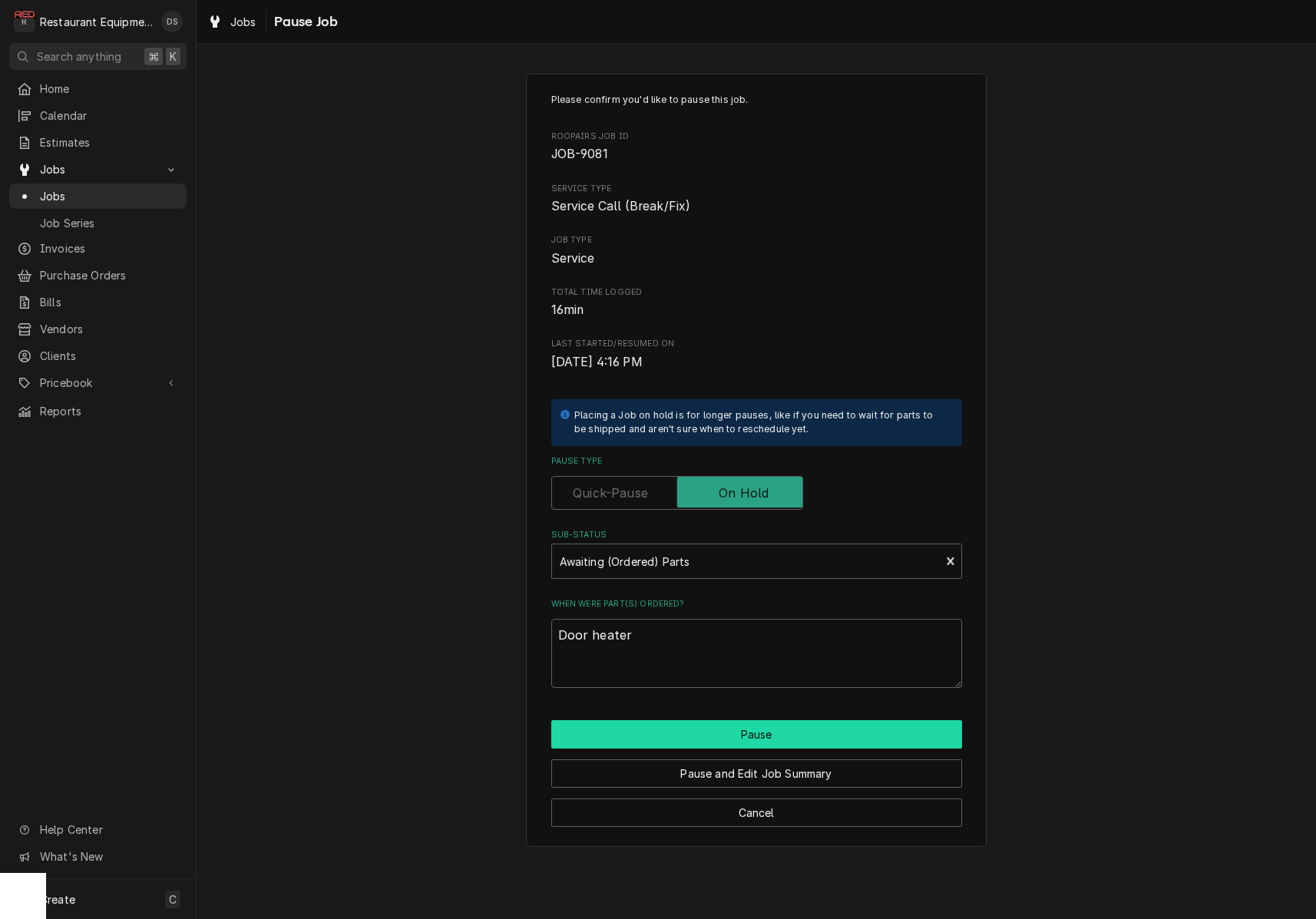
click at [731, 720] on button "Pause" at bounding box center [757, 734] width 411 height 28
type textarea "x"
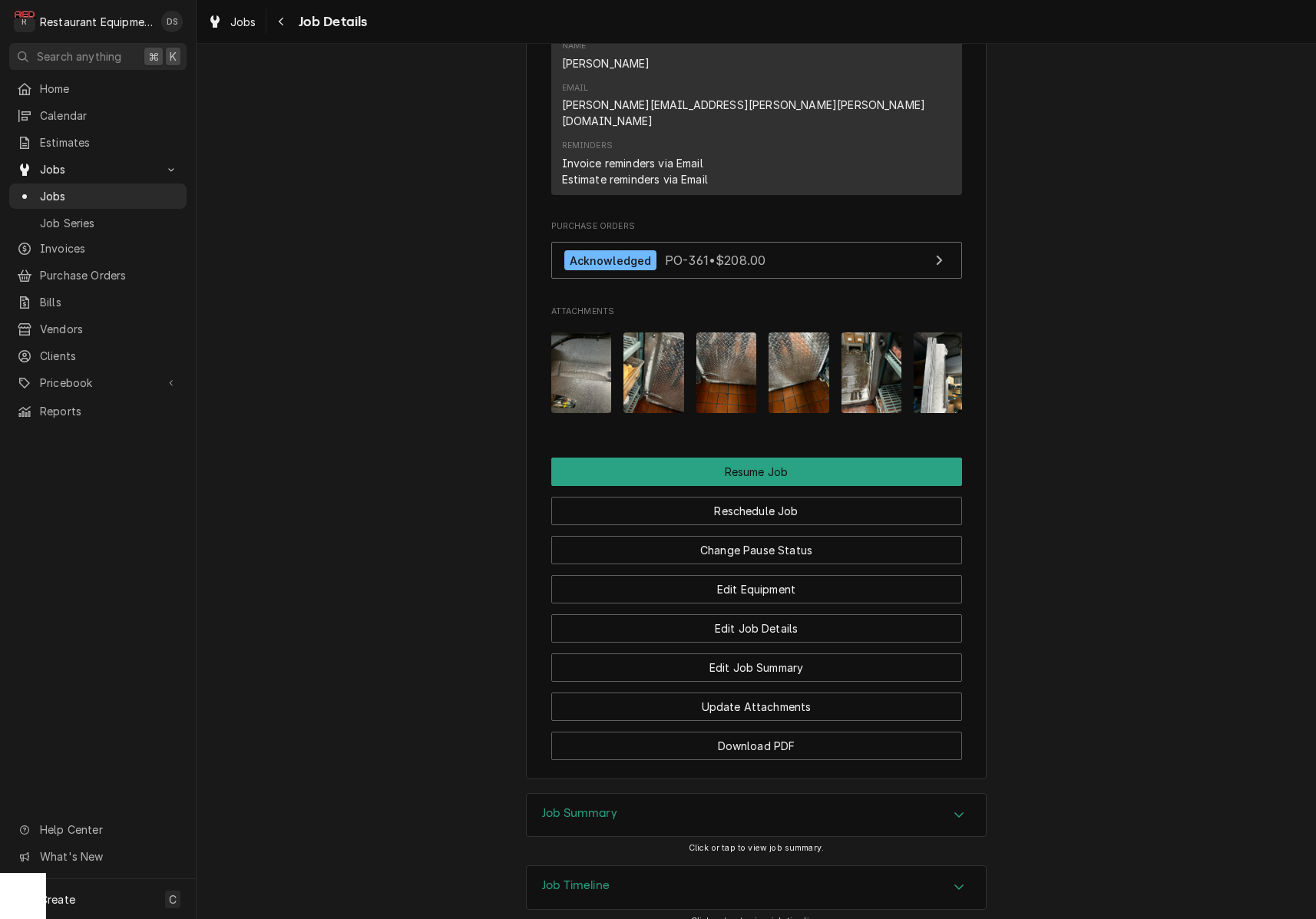
scroll to position [1708, 0]
drag, startPoint x: 689, startPoint y: 791, endPoint x: 696, endPoint y: 783, distance: 10.6
click at [689, 867] on div "Job Timeline" at bounding box center [756, 888] width 459 height 43
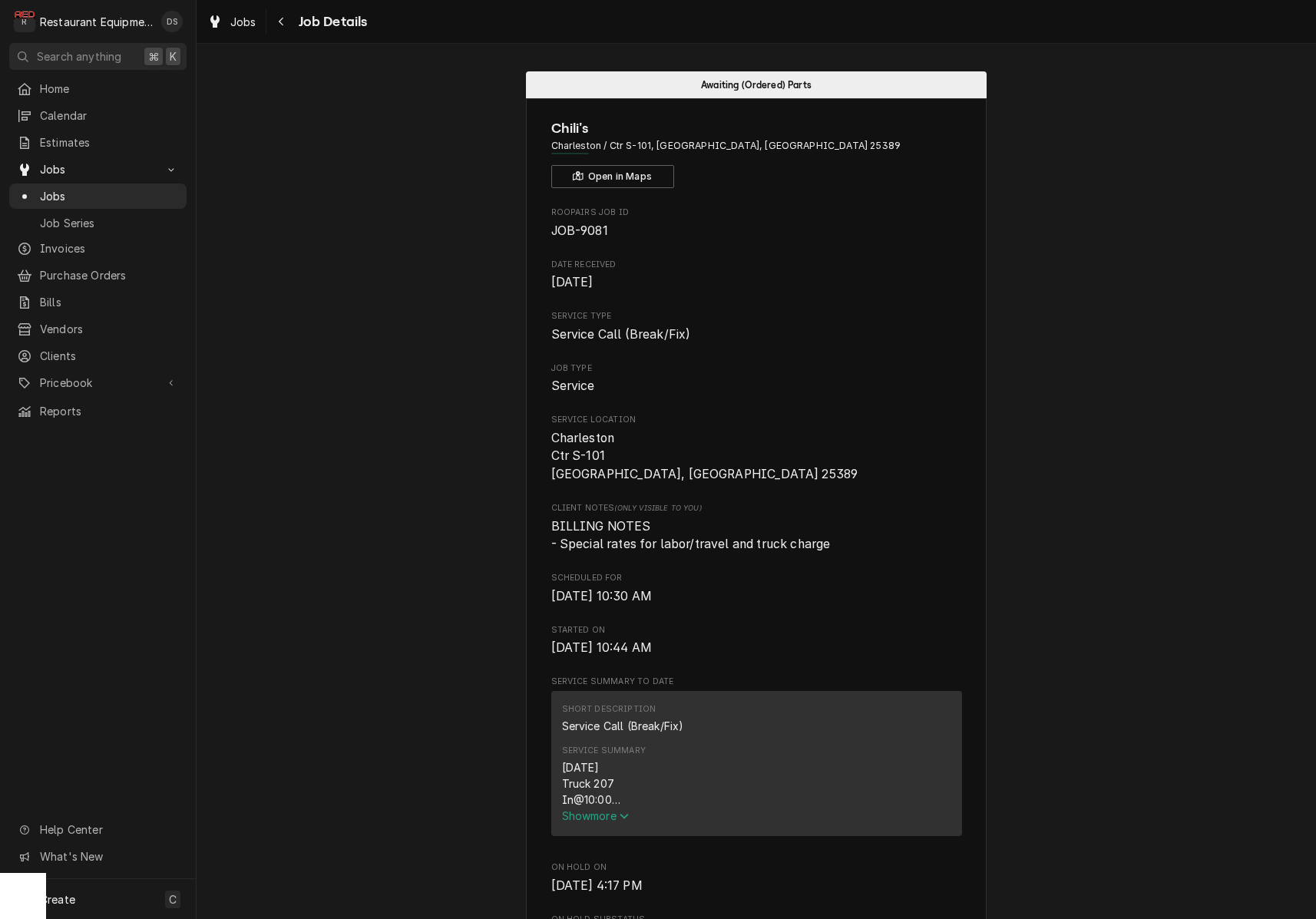
scroll to position [0, 0]
click at [283, 23] on icon "Navigate back" at bounding box center [281, 21] width 7 height 11
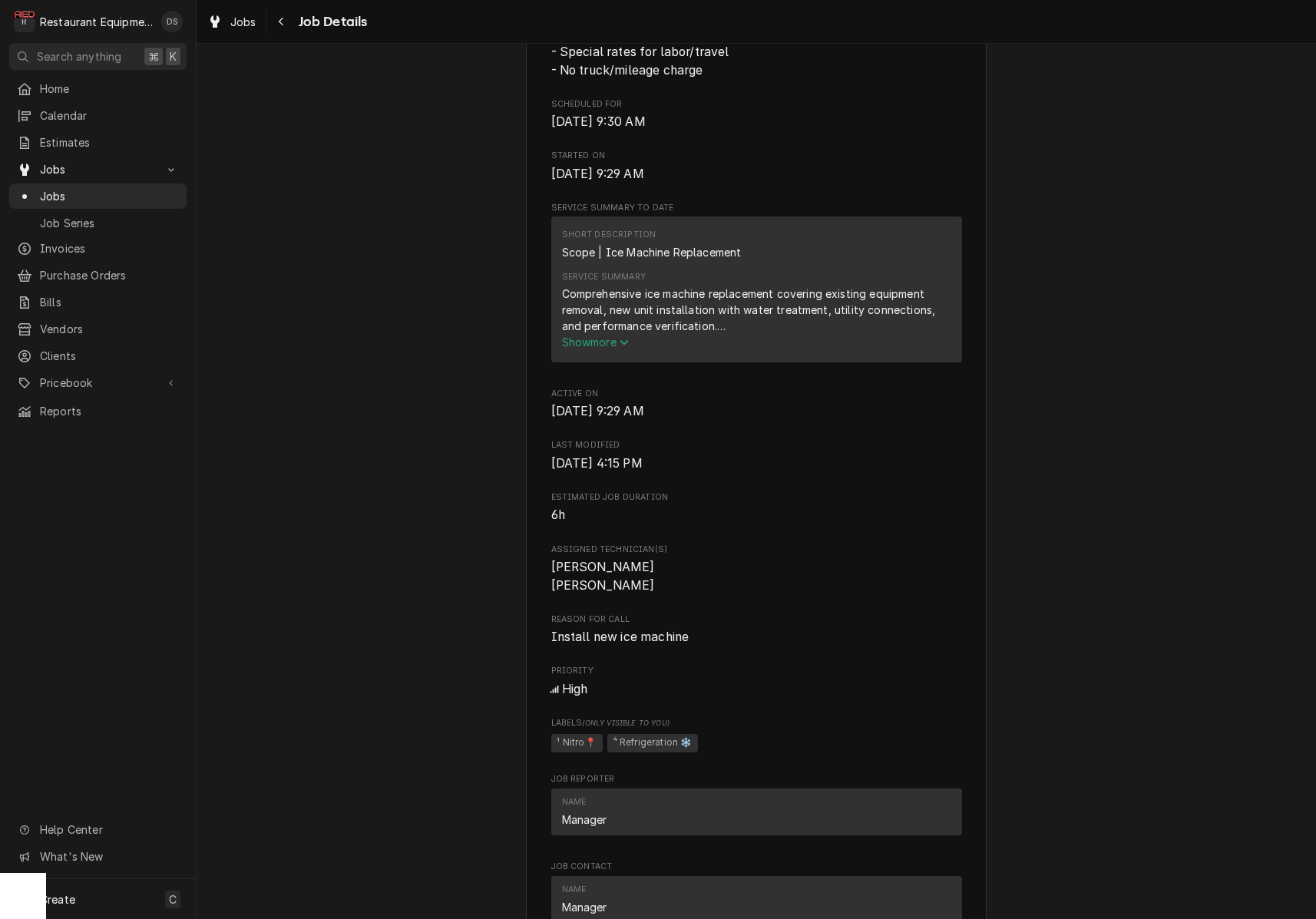
scroll to position [598, 0]
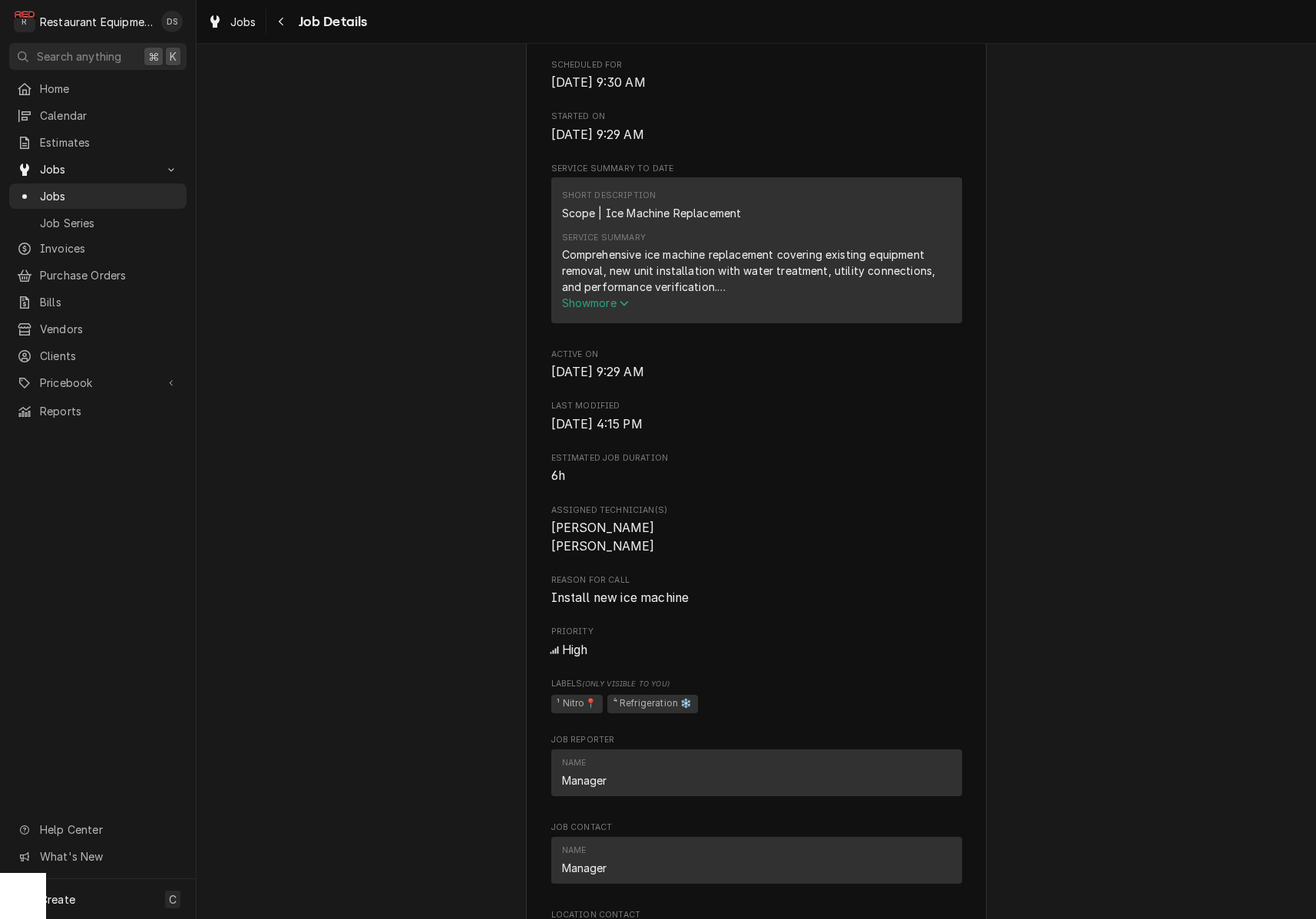
click at [618, 304] on span "Show more" at bounding box center [596, 303] width 67 height 13
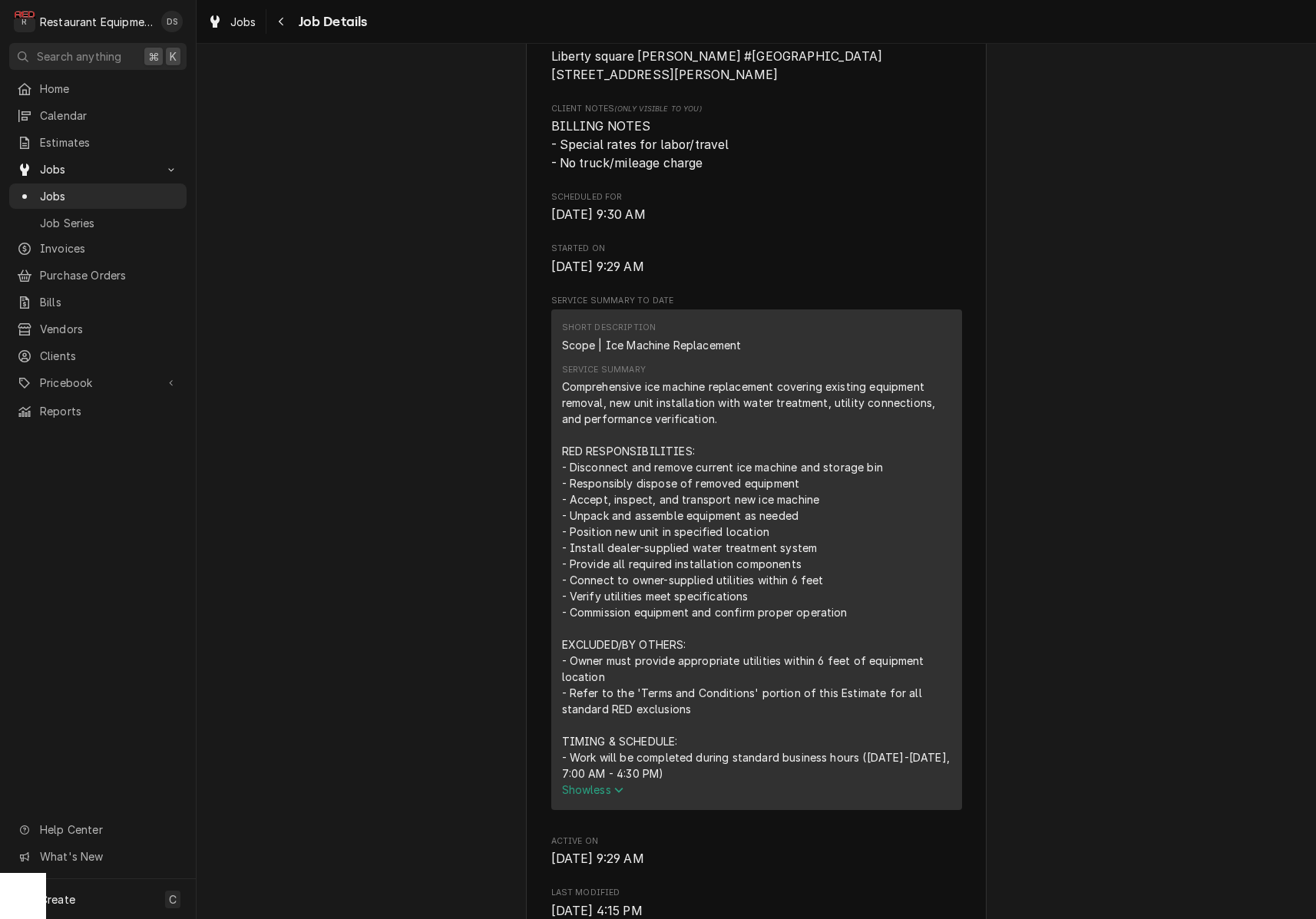
scroll to position [417, 0]
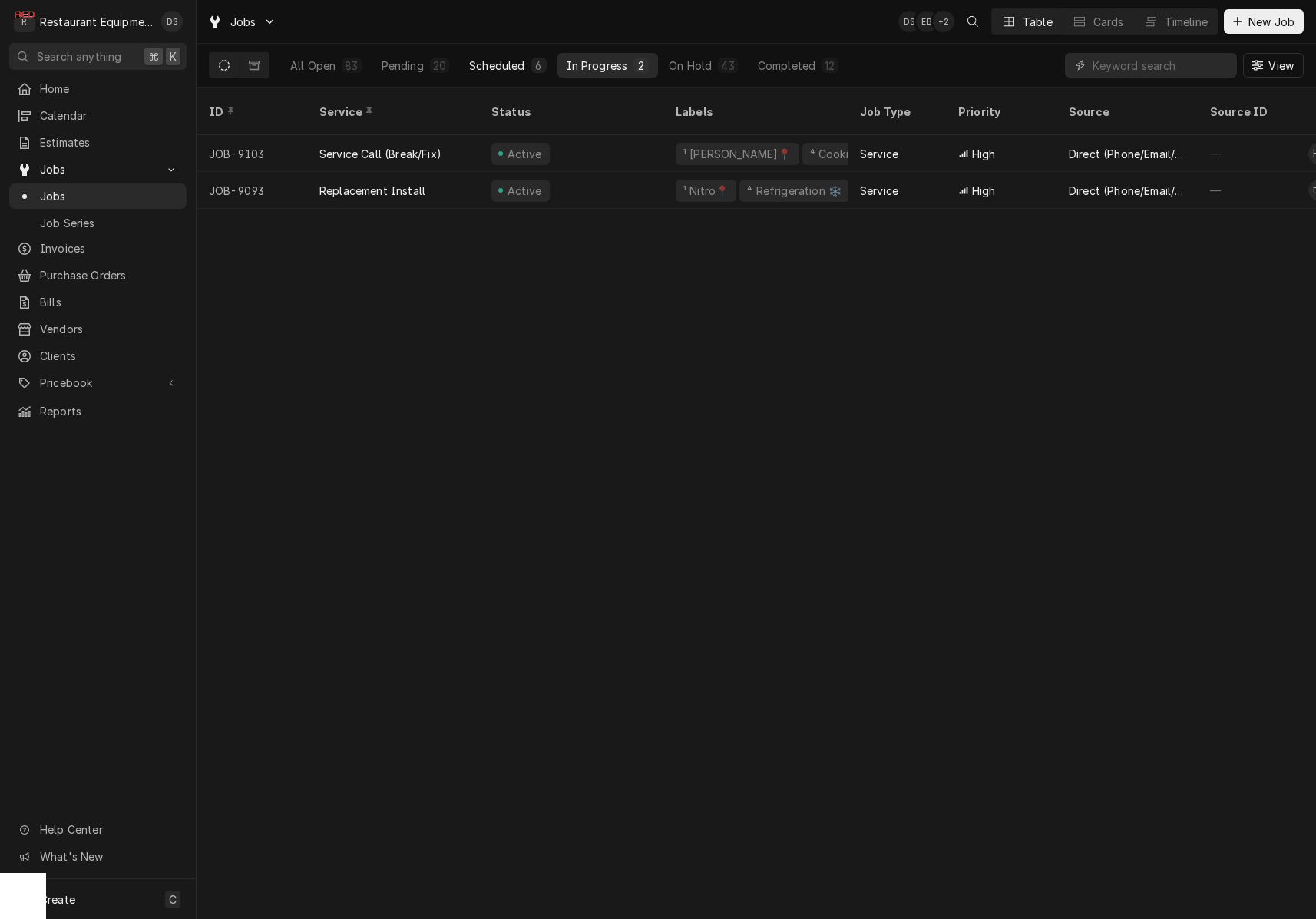
click at [497, 61] on div "Scheduled" at bounding box center [497, 65] width 55 height 16
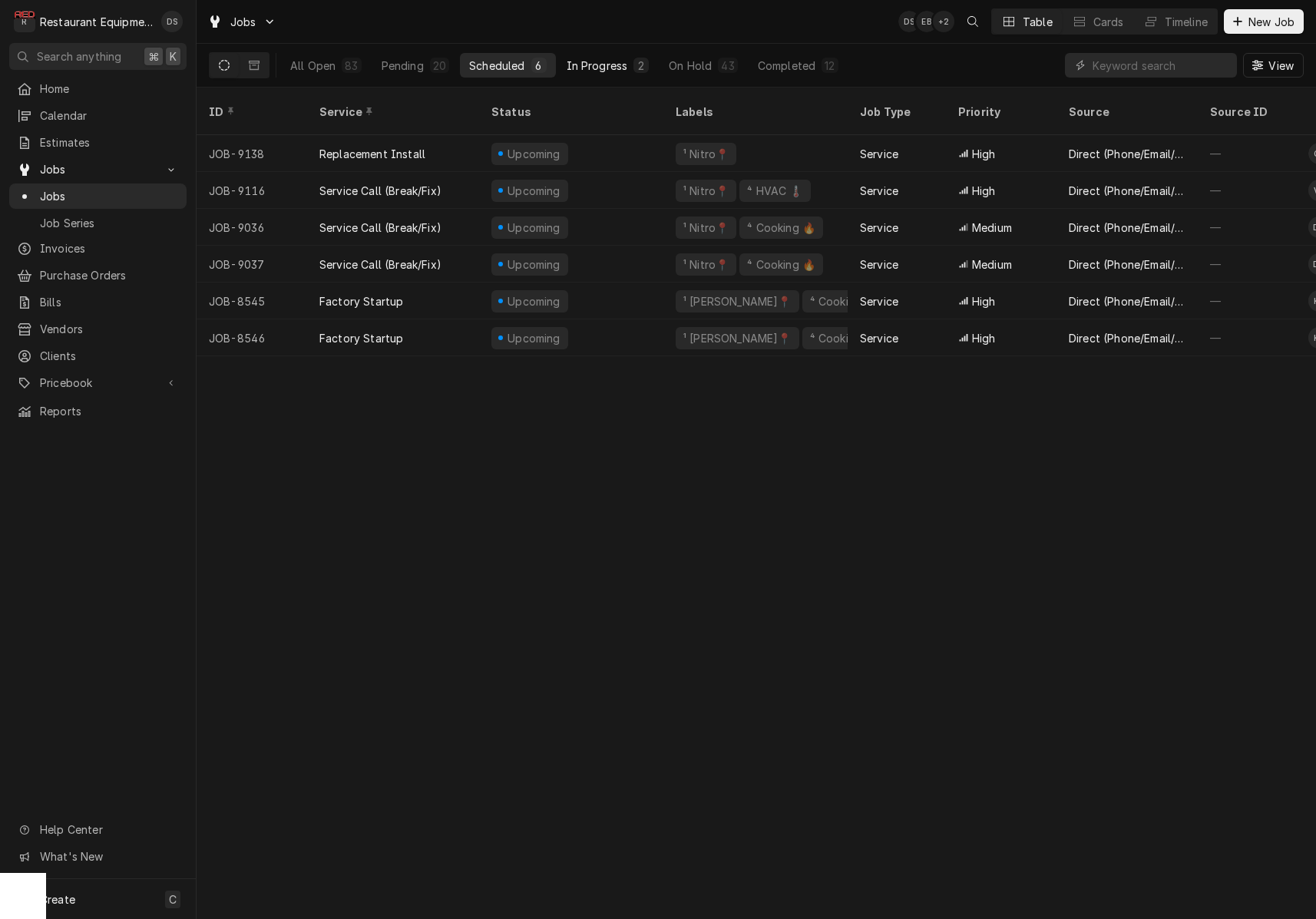
click at [631, 65] on button "In Progress 2" at bounding box center [608, 66] width 101 height 25
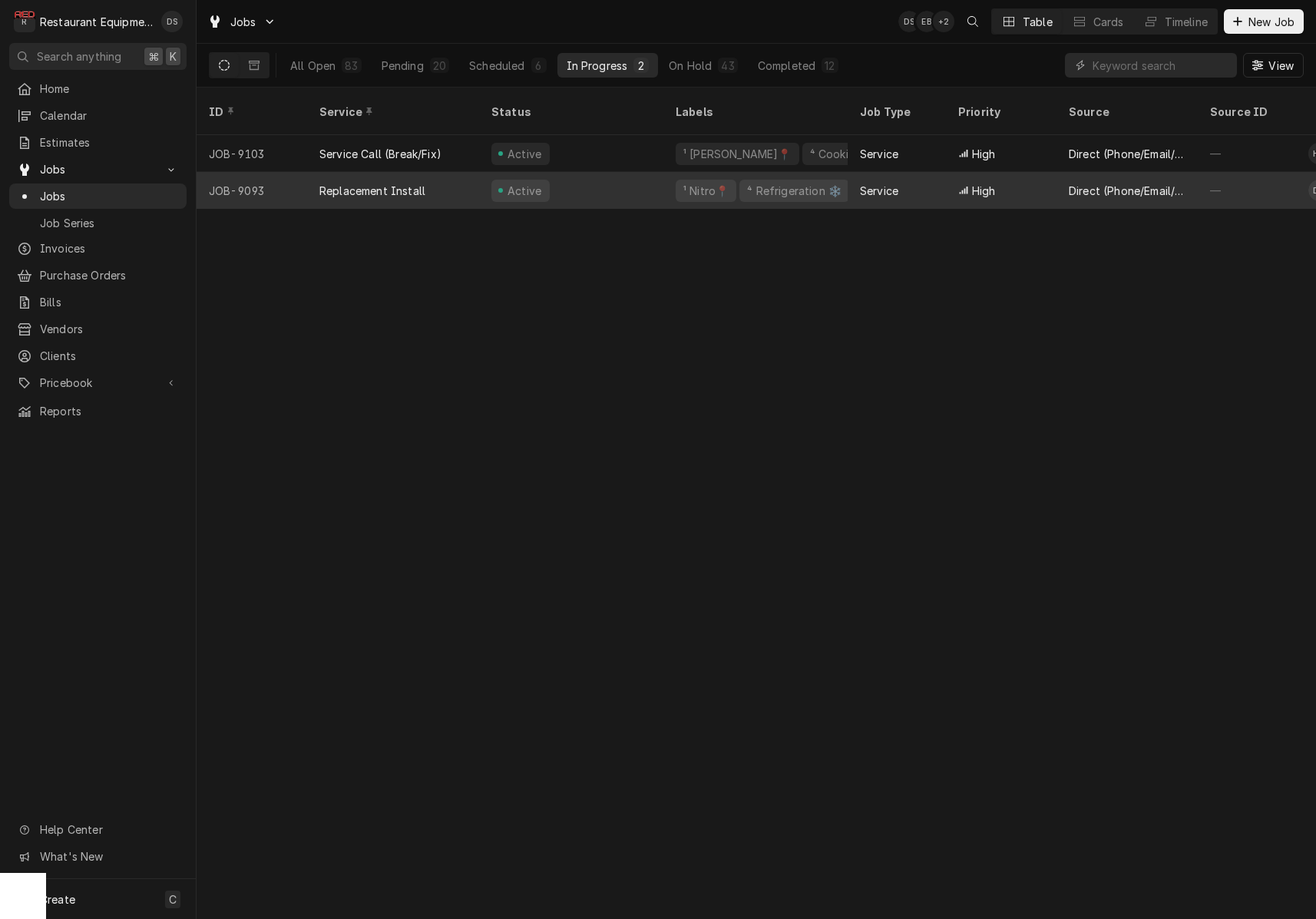
click at [863, 183] on div "Service" at bounding box center [879, 190] width 38 height 16
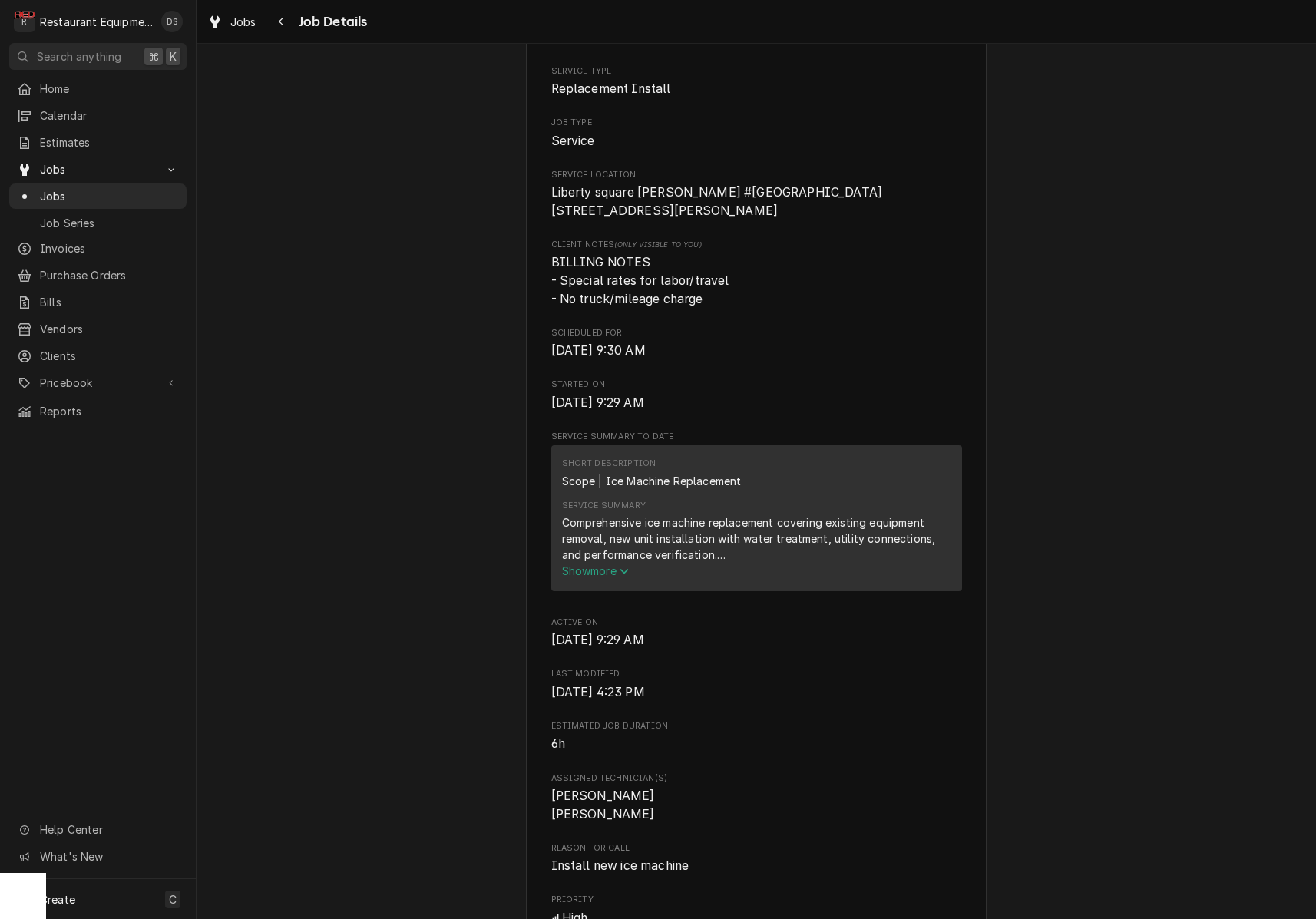
scroll to position [359, 0]
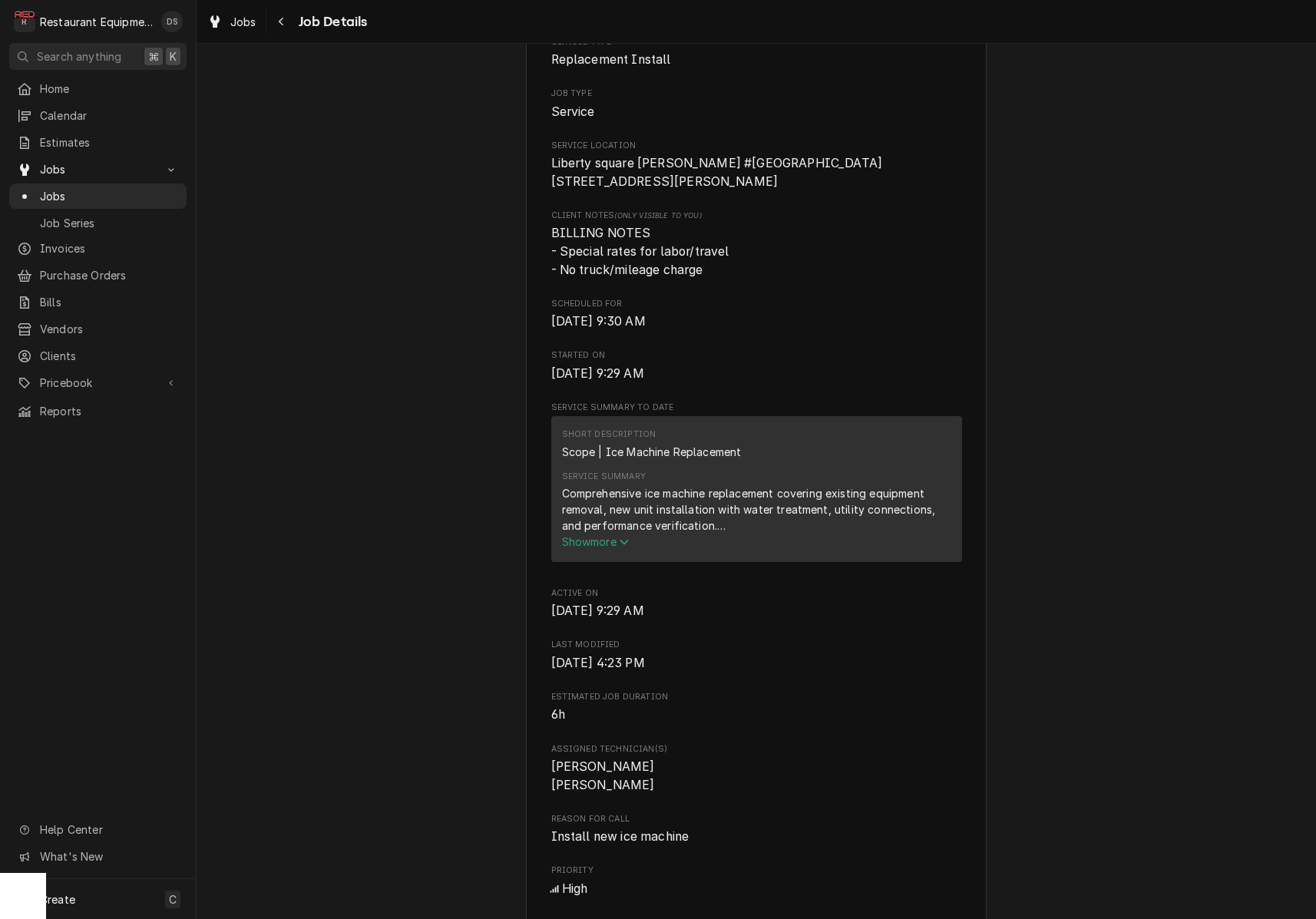
click at [611, 548] on span "Show more" at bounding box center [596, 541] width 67 height 13
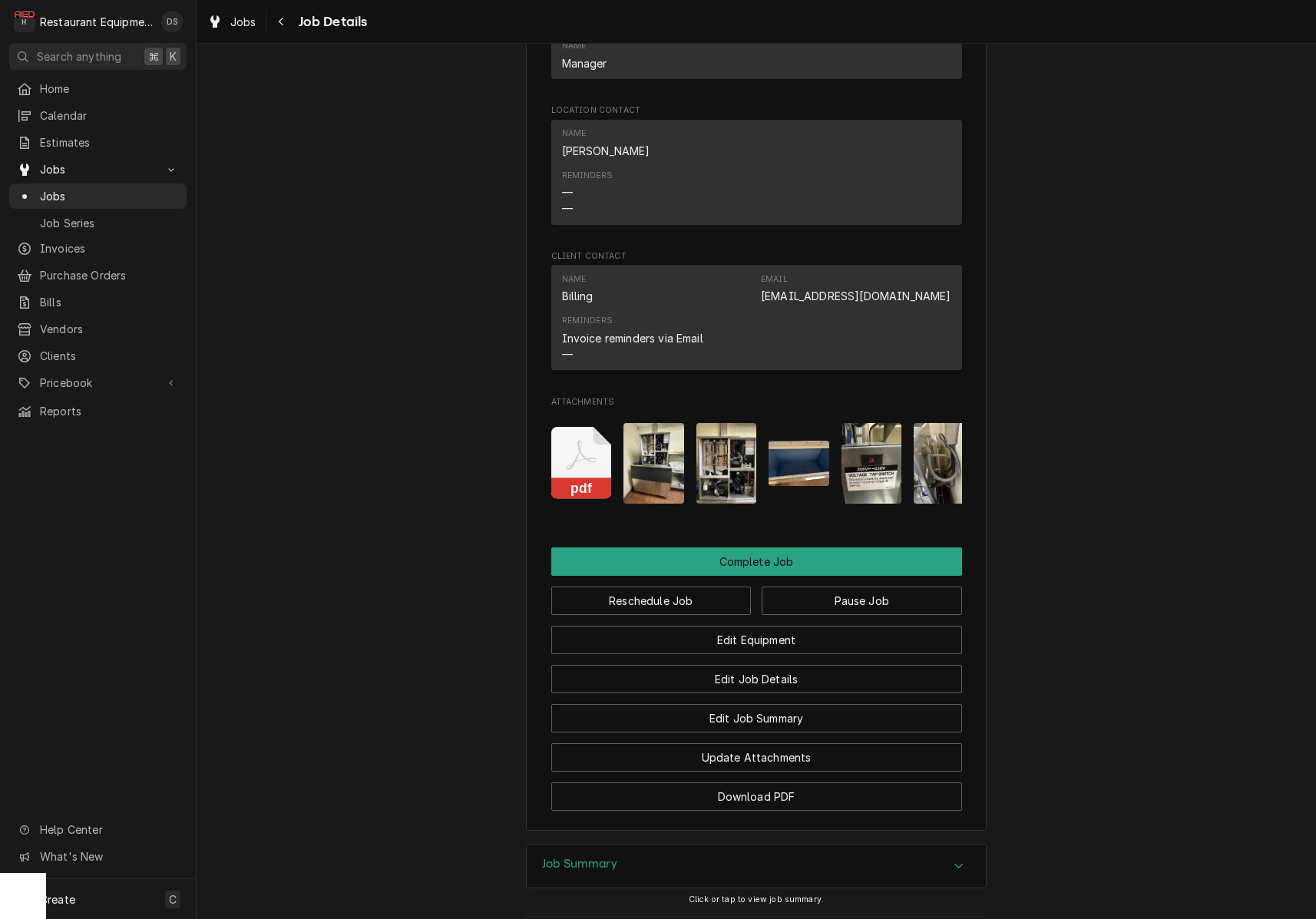
scroll to position [1777, 0]
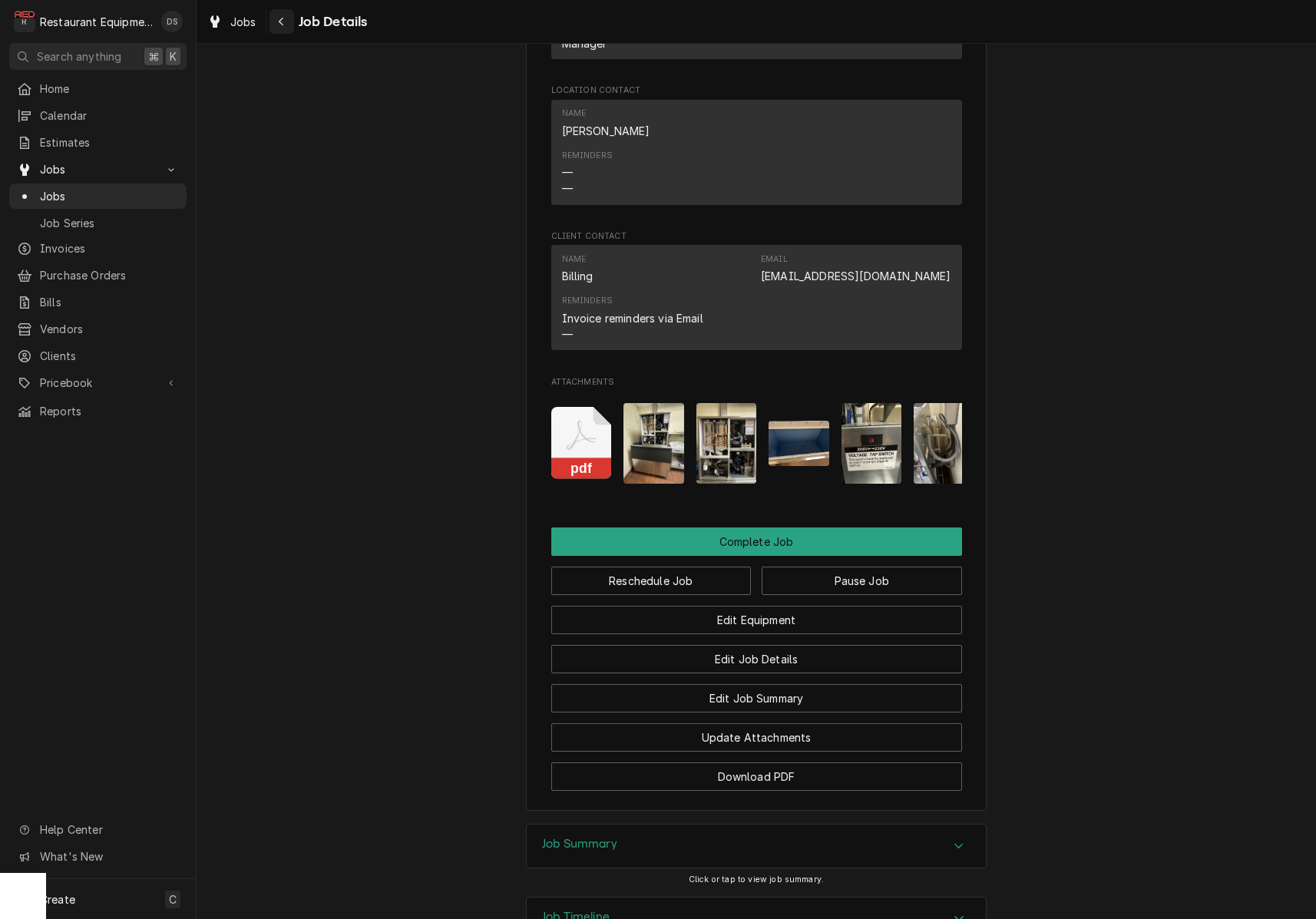
click at [289, 19] on button "Navigate back" at bounding box center [282, 22] width 25 height 25
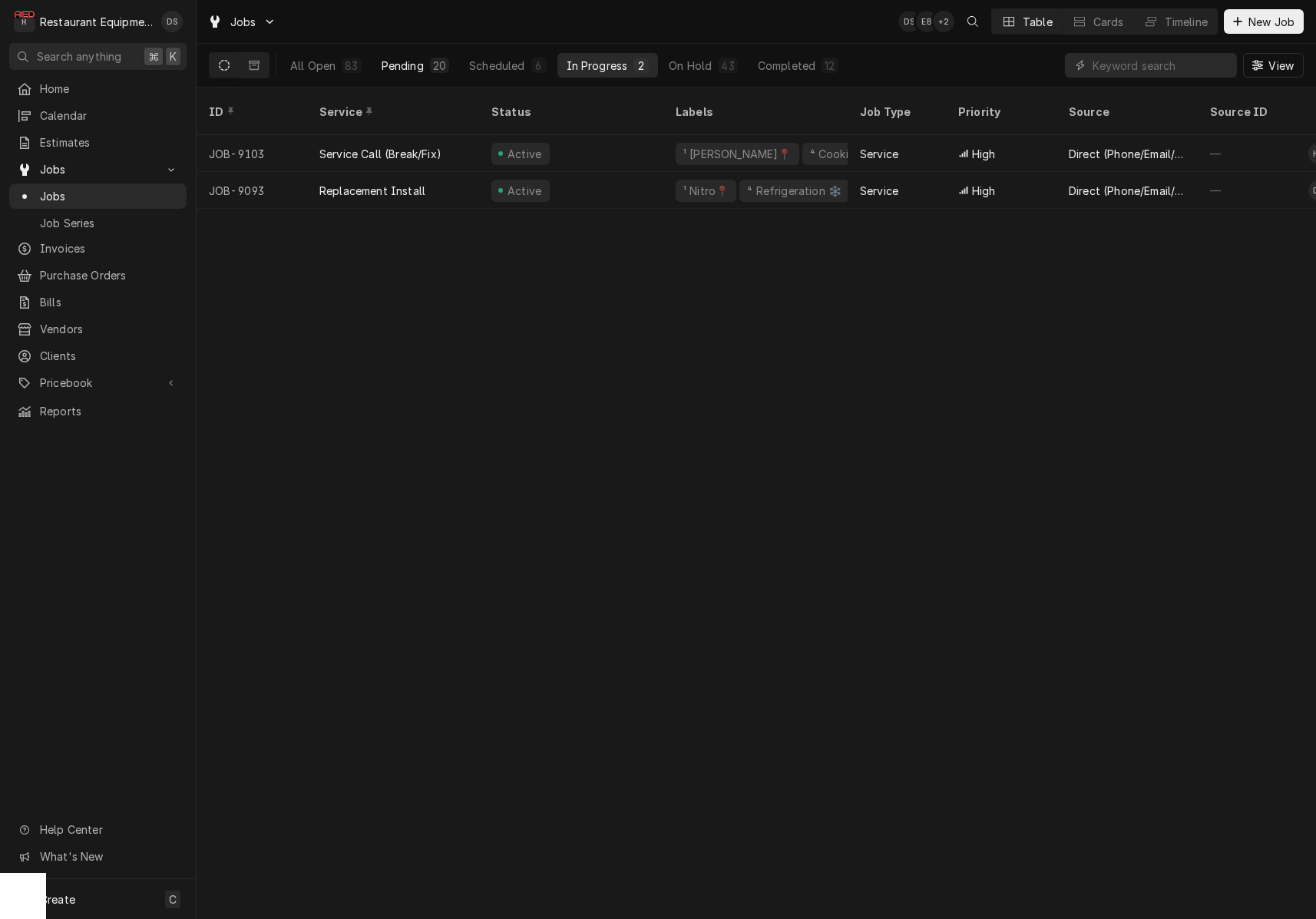
drag, startPoint x: 318, startPoint y: 64, endPoint x: 434, endPoint y: 62, distance: 116.0
click at [324, 65] on div "All Open" at bounding box center [313, 65] width 45 height 16
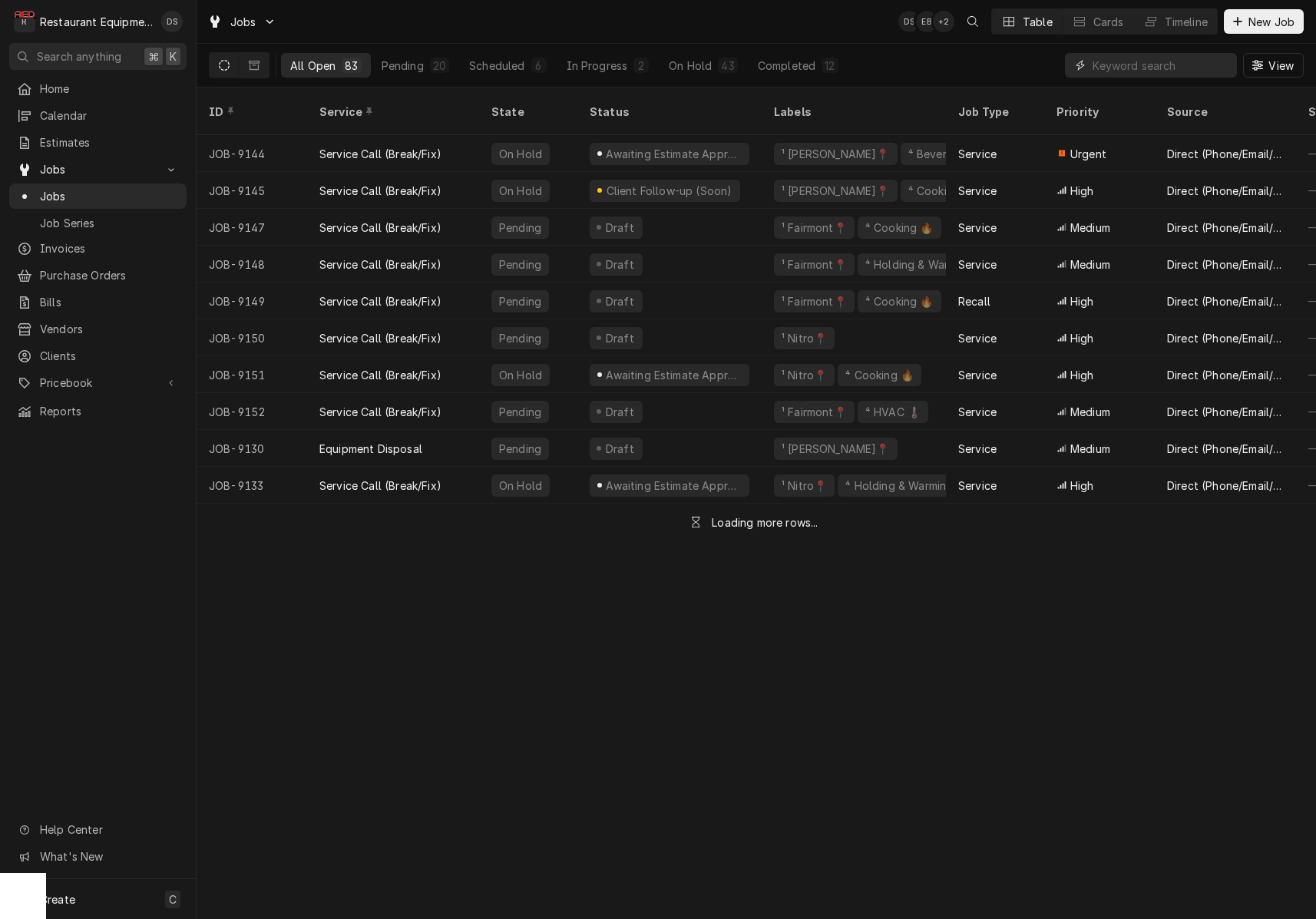
click at [1116, 64] on input "Dynamic Content Wrapper" at bounding box center [1160, 66] width 136 height 25
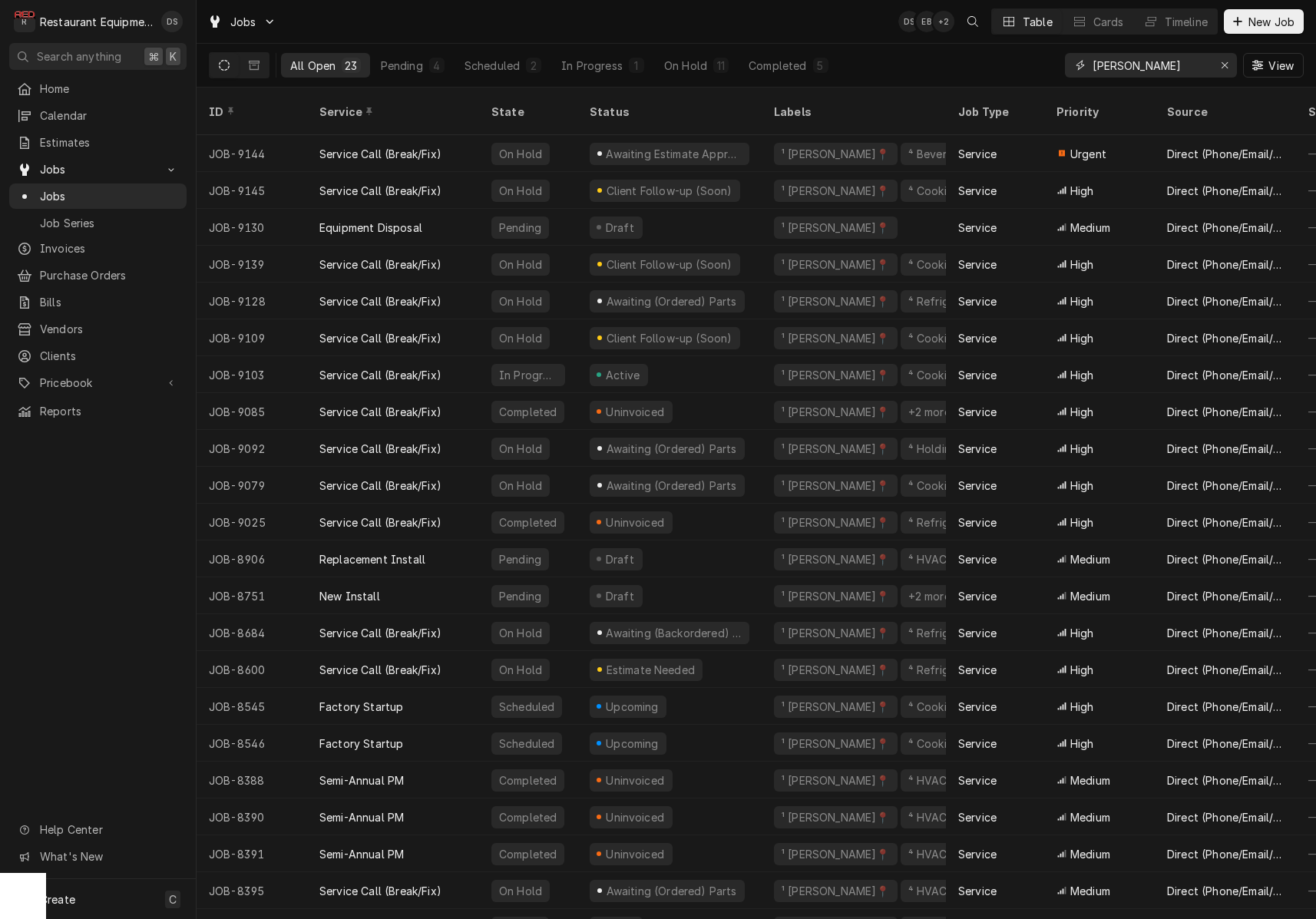
click at [1142, 65] on input "beckley" at bounding box center [1150, 66] width 115 height 25
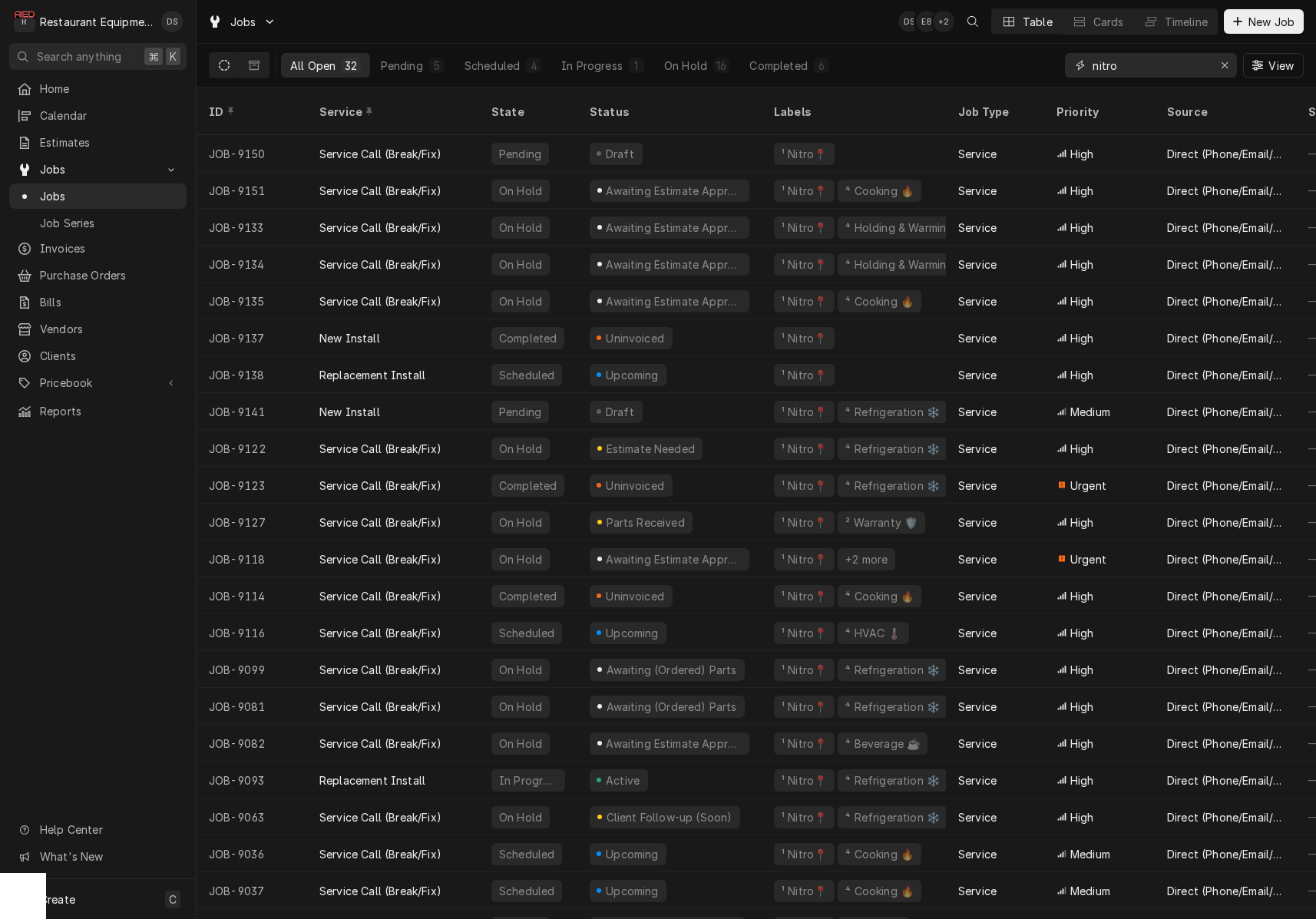
click at [1152, 75] on input "nitro" at bounding box center [1150, 66] width 115 height 25
click at [1151, 75] on input "nitro" at bounding box center [1150, 66] width 115 height 25
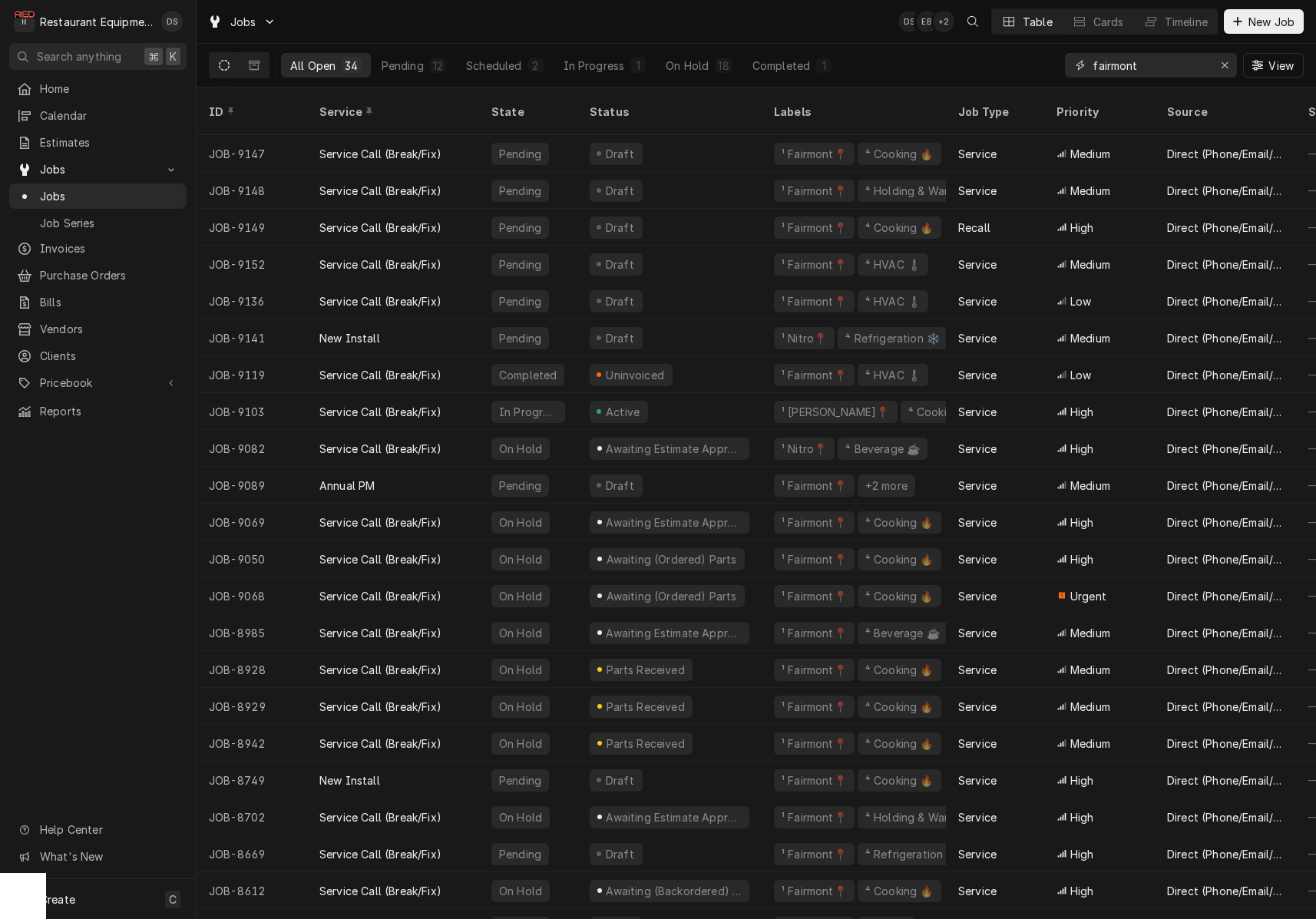
type input "fairmont"
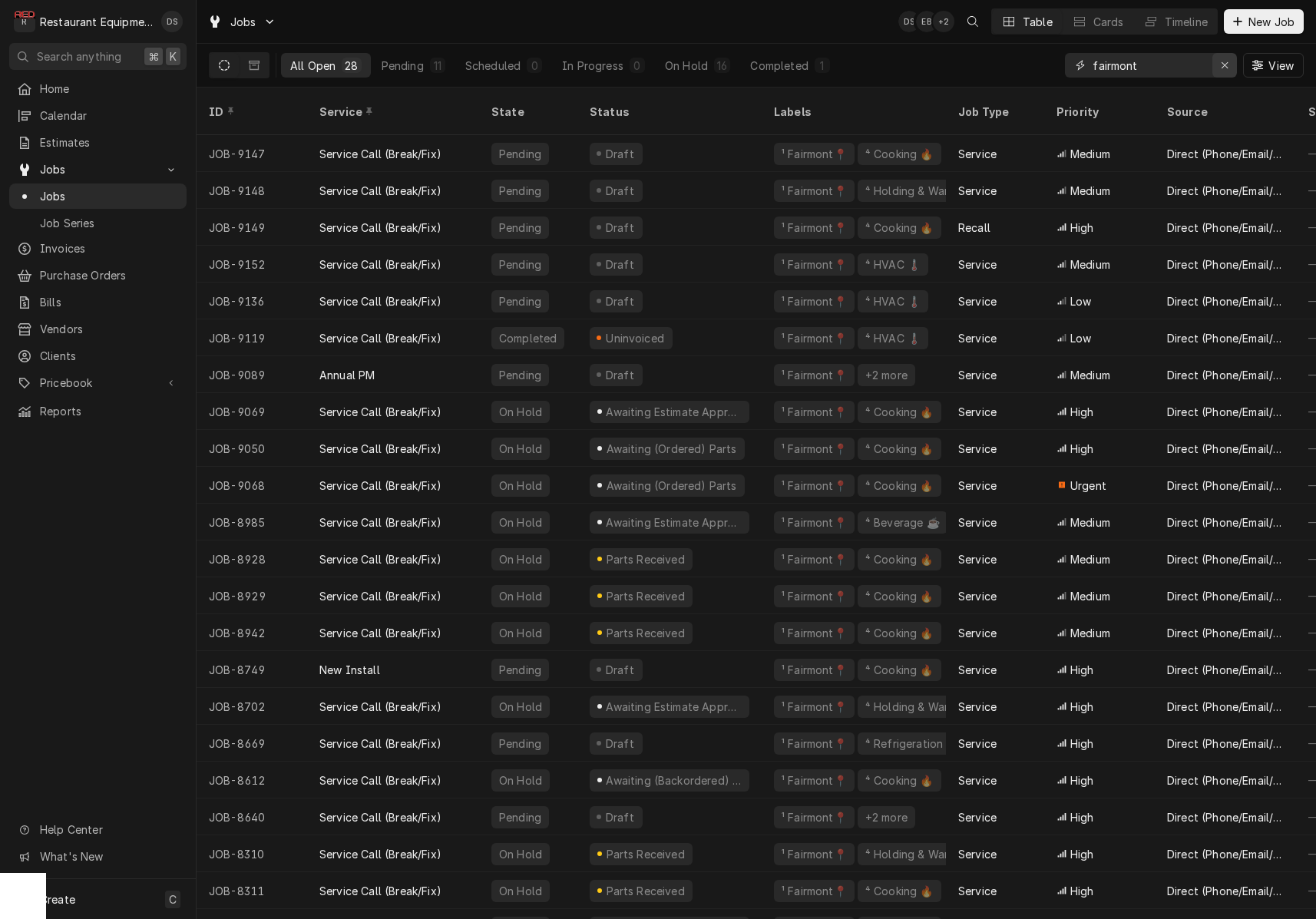
click at [1224, 67] on icon "Erase input" at bounding box center [1225, 65] width 8 height 11
click at [1224, 67] on input "Dynamic Content Wrapper" at bounding box center [1165, 66] width 145 height 25
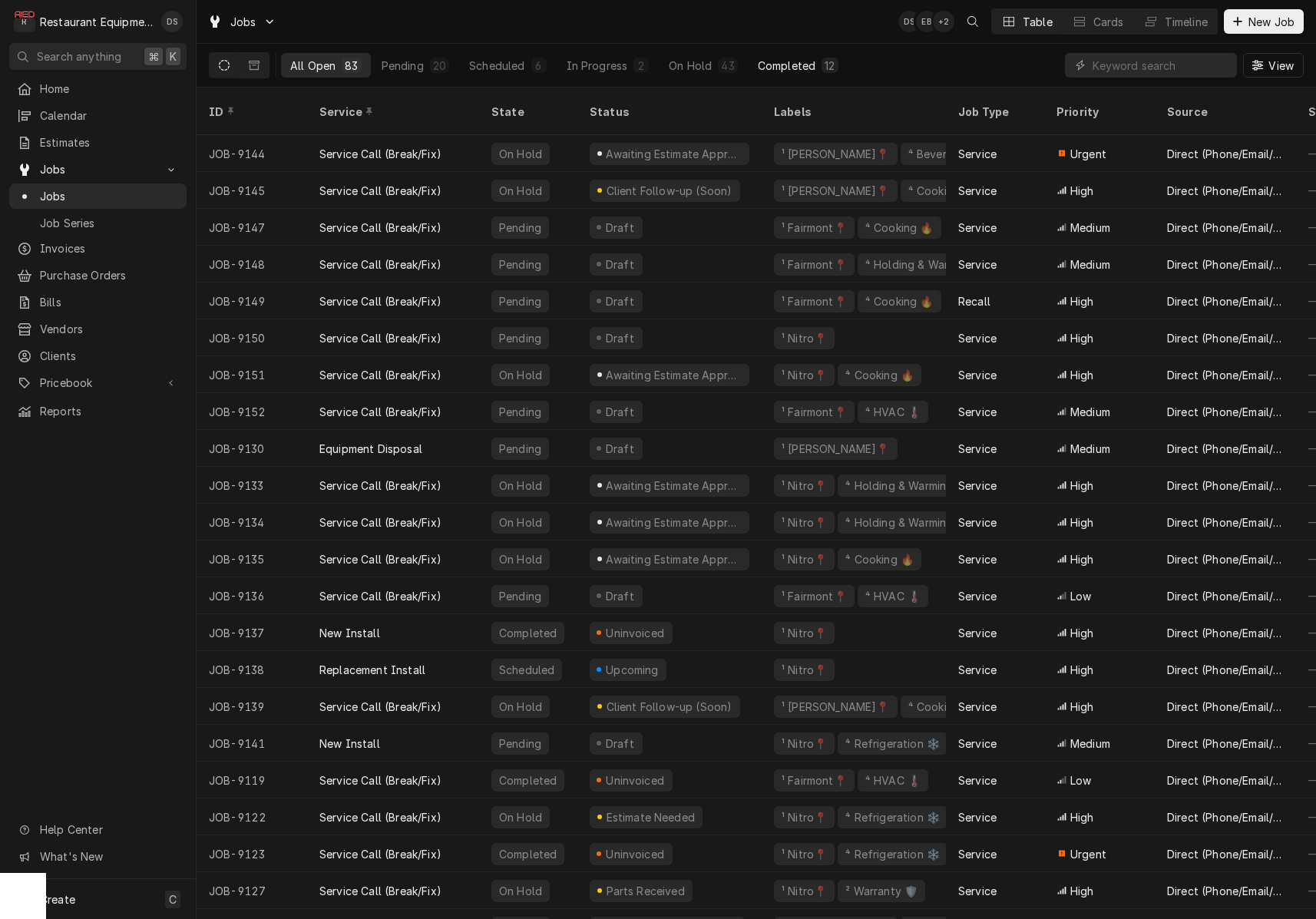
click at [766, 61] on div "Completed" at bounding box center [786, 65] width 57 height 16
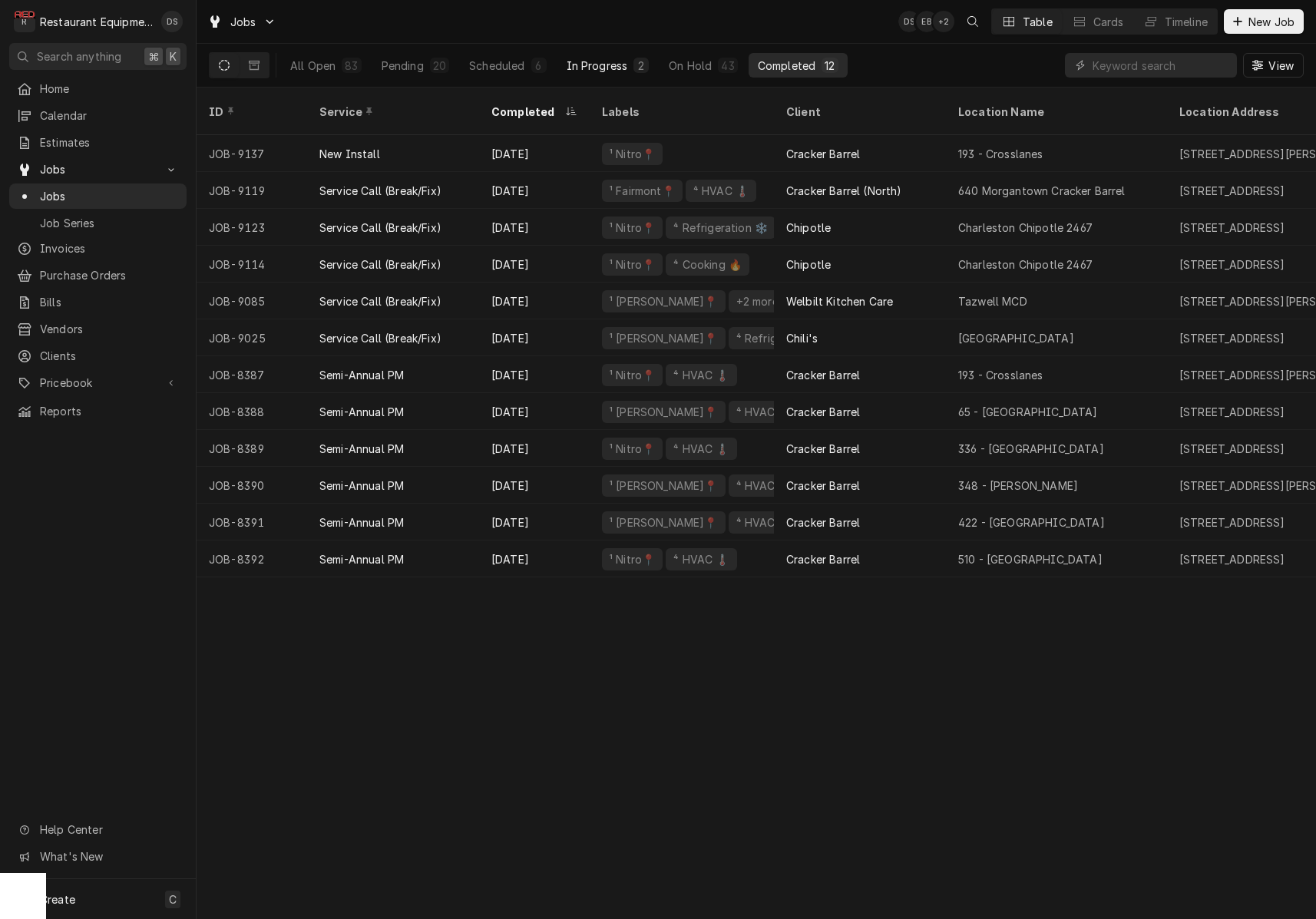
click at [593, 61] on div "In Progress" at bounding box center [597, 65] width 62 height 16
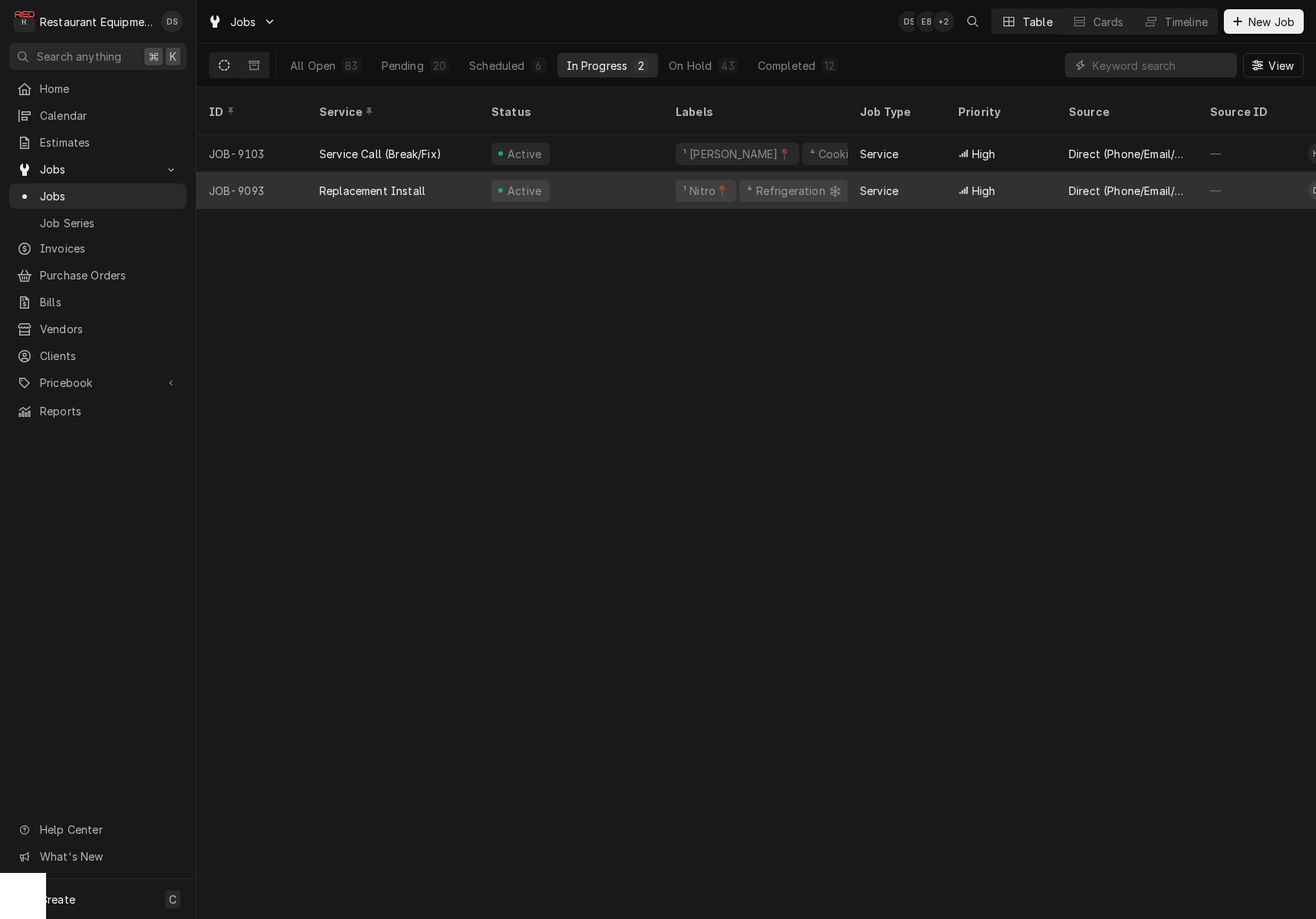
click at [639, 175] on div "Active" at bounding box center [571, 190] width 185 height 37
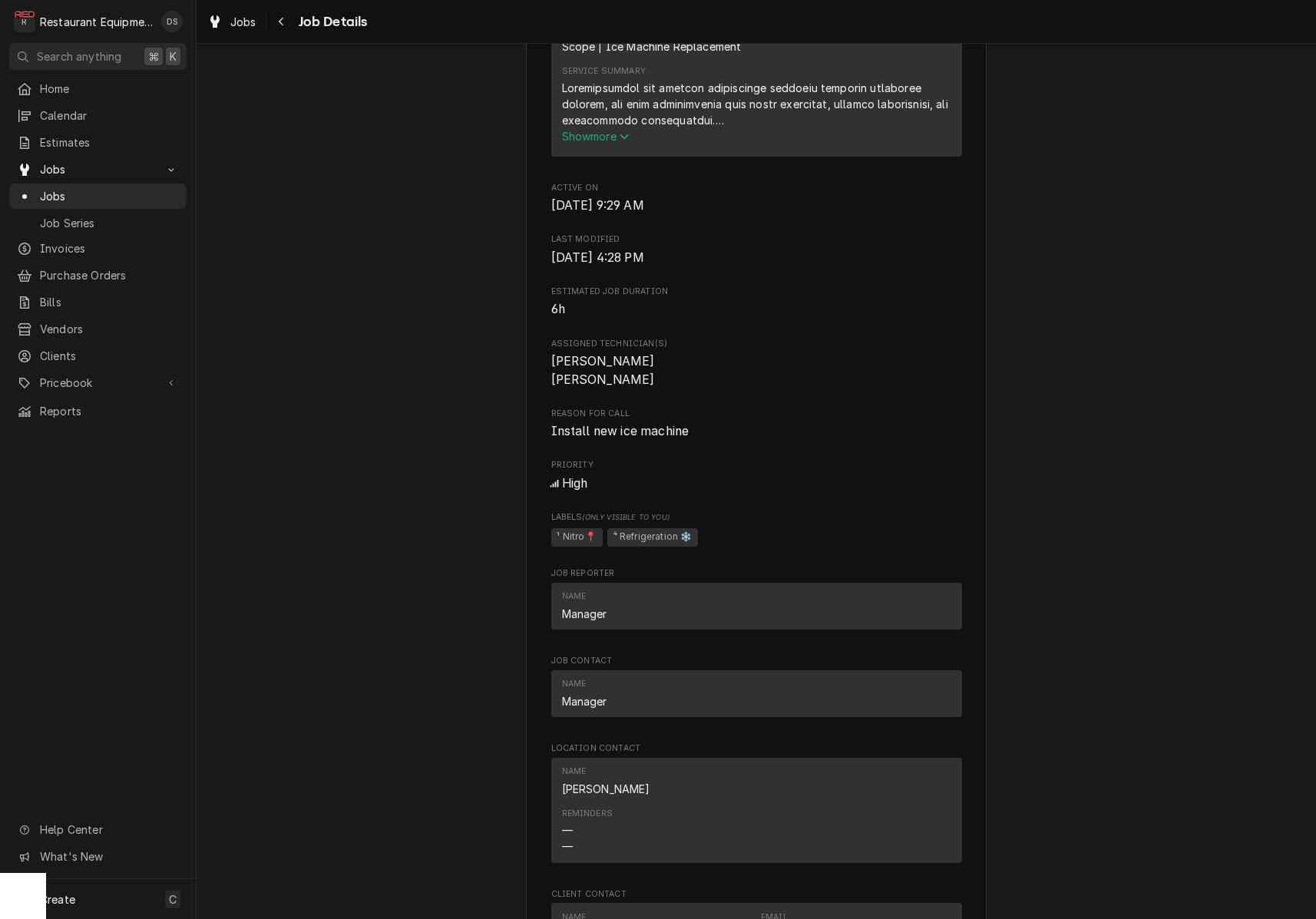
scroll to position [773, 0]
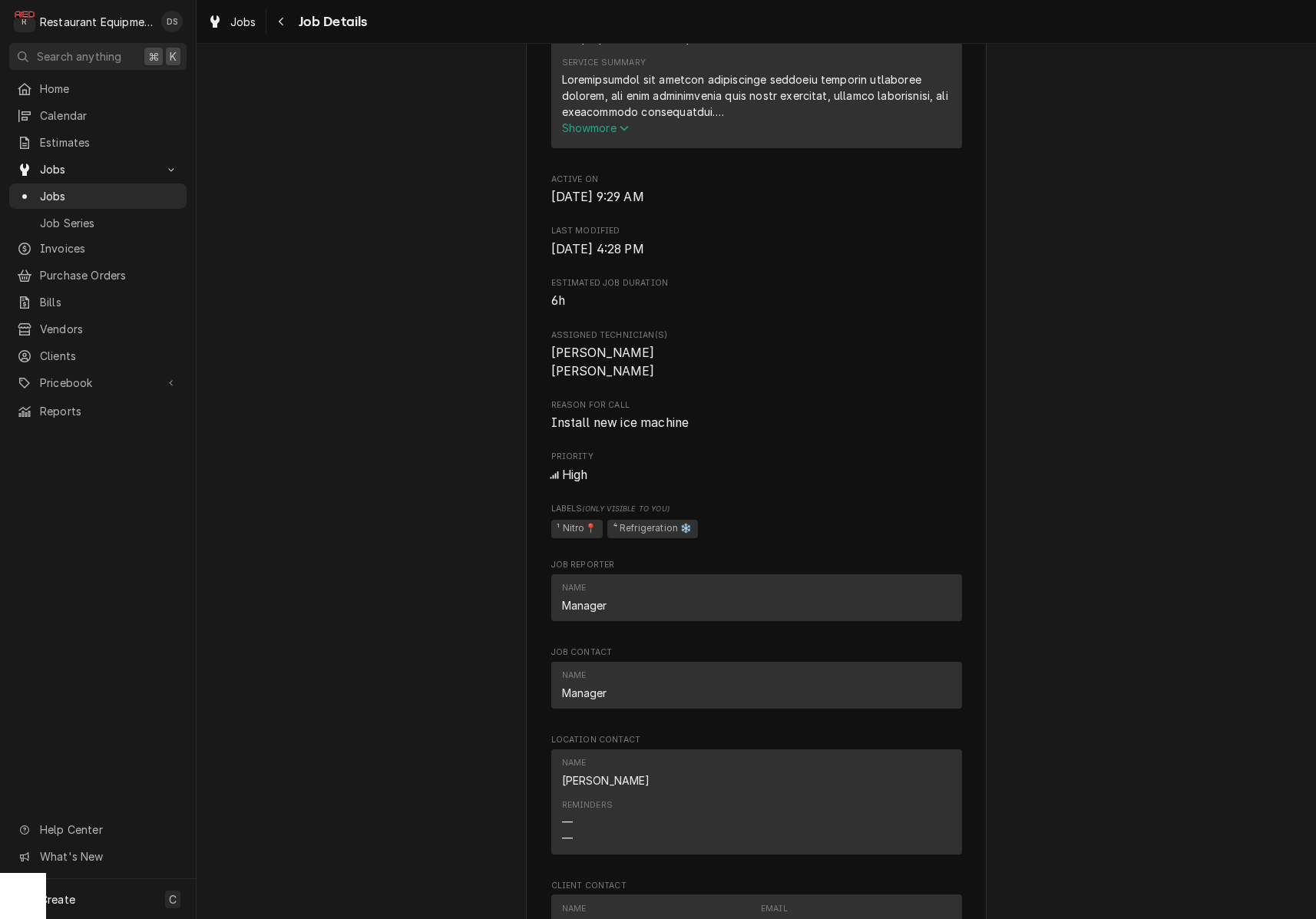
click at [604, 130] on span "Show more" at bounding box center [596, 128] width 67 height 13
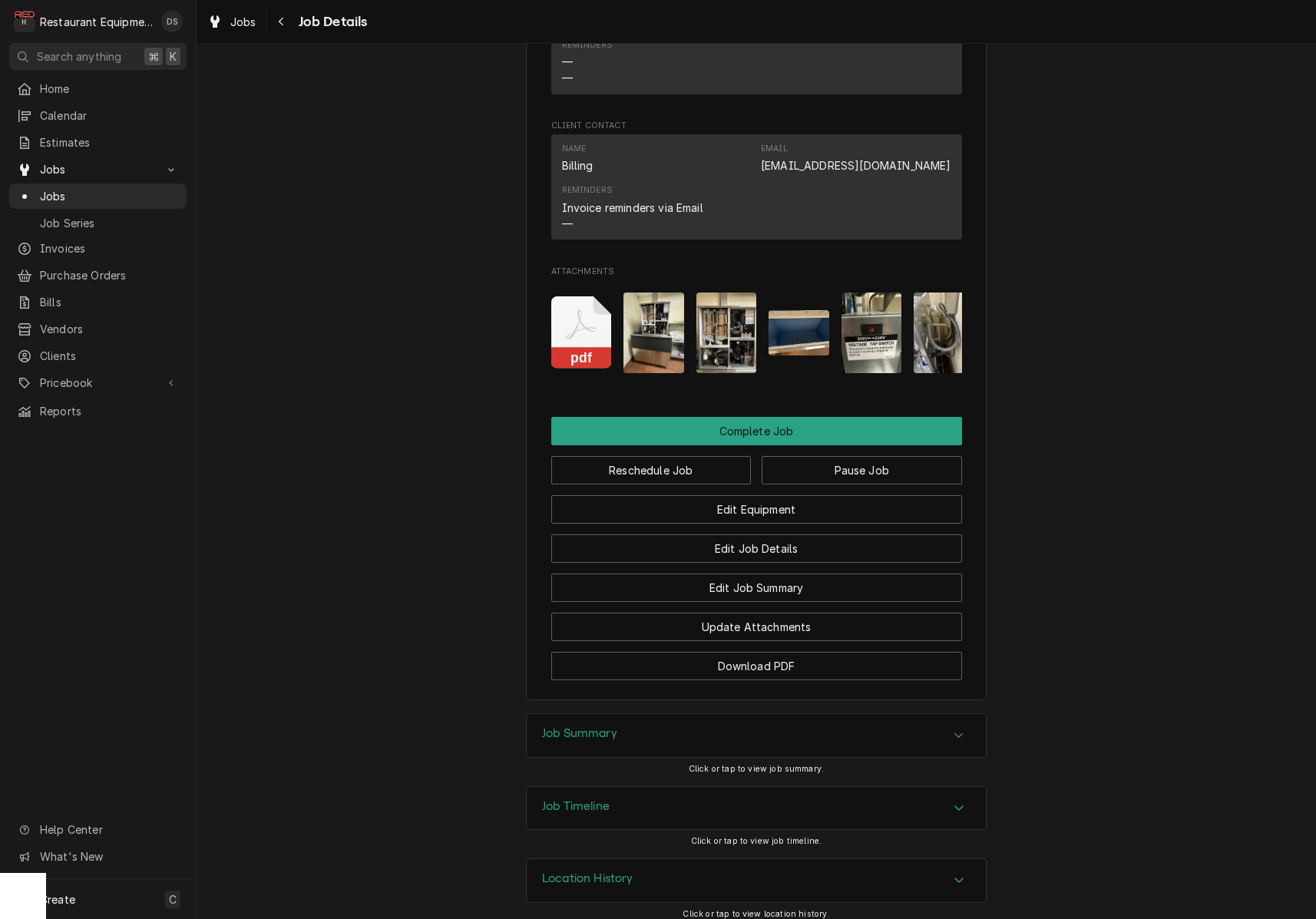
scroll to position [2548, 0]
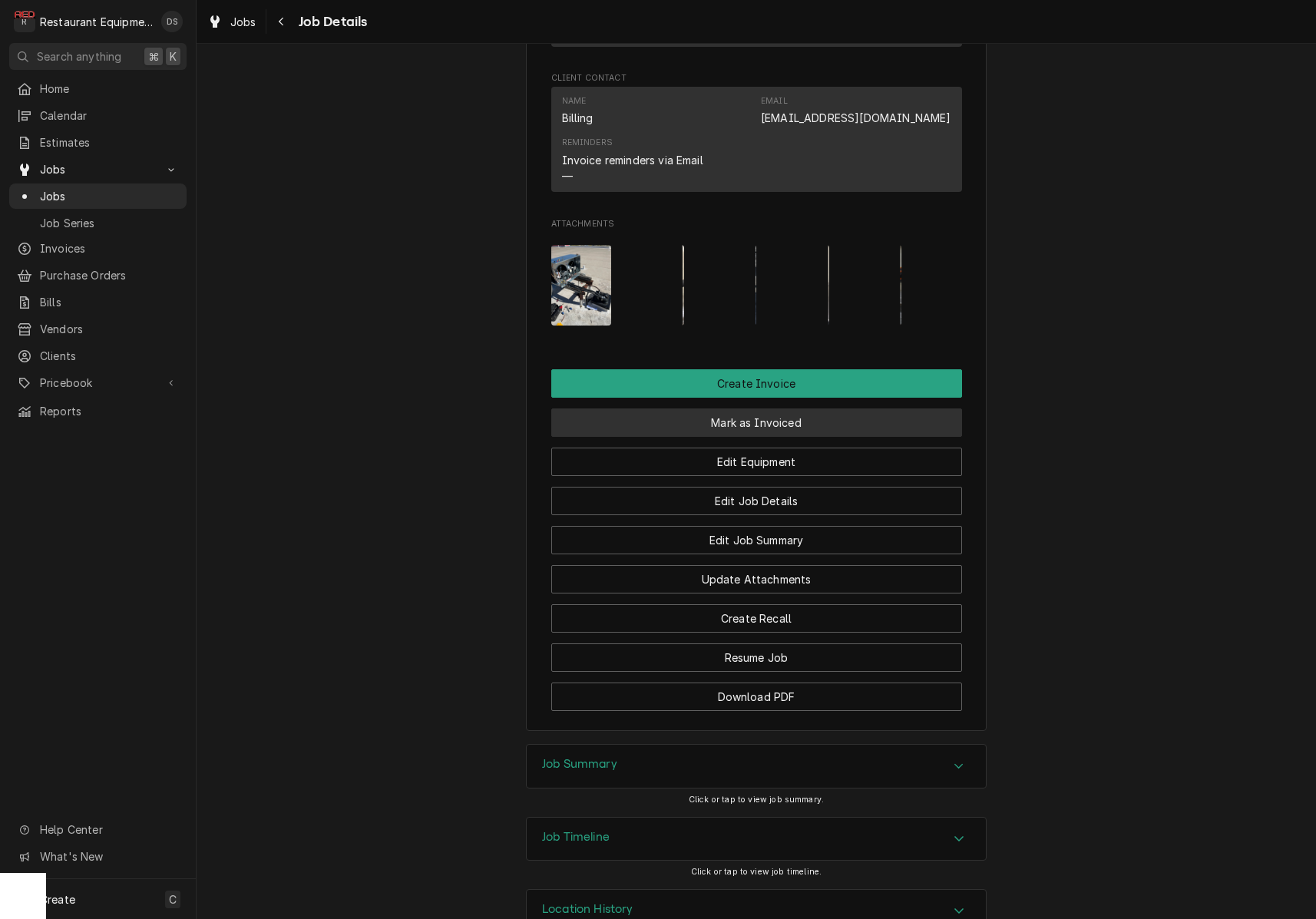
scroll to position [1397, 0]
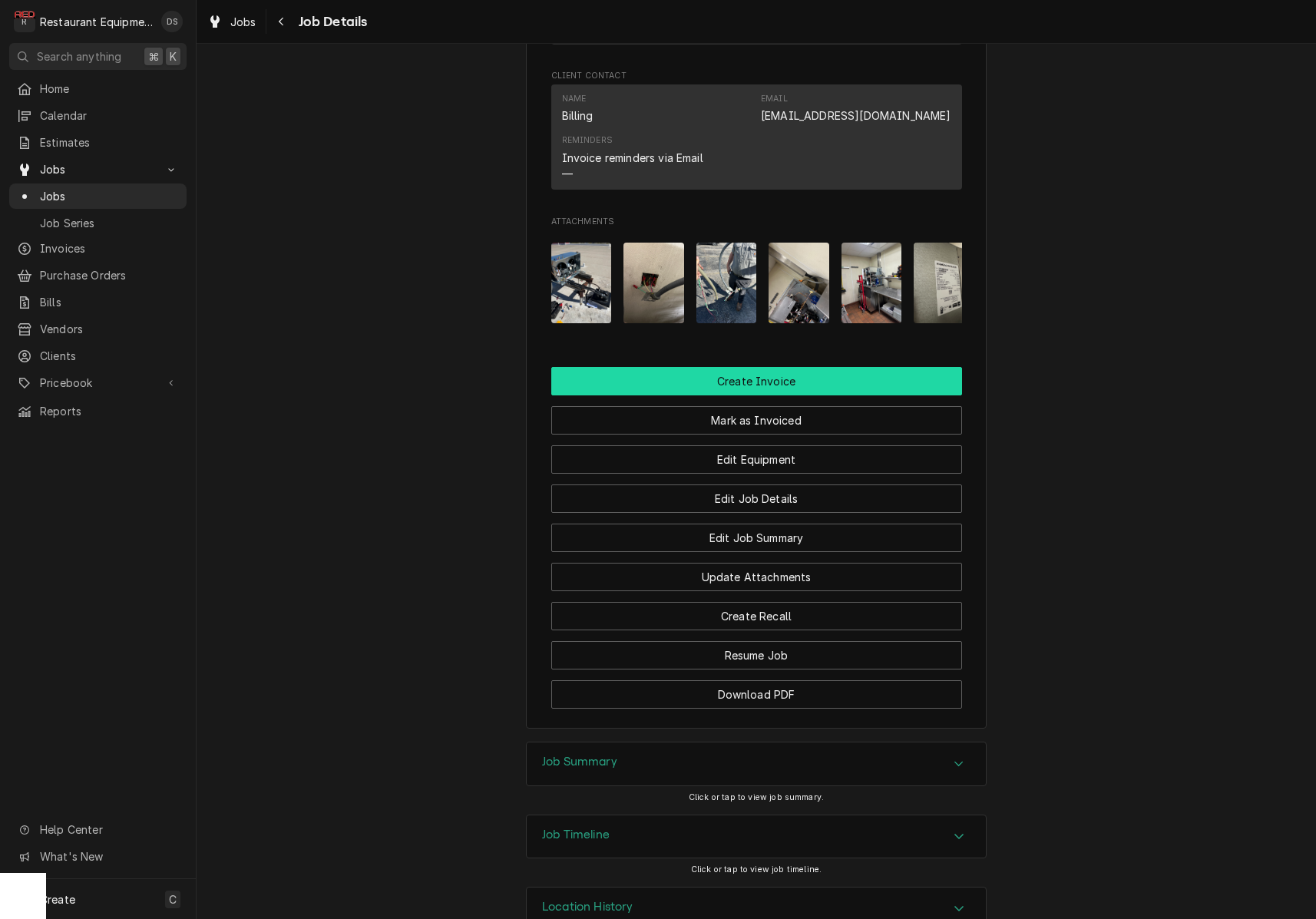
click at [740, 376] on button "Create Invoice" at bounding box center [757, 381] width 411 height 28
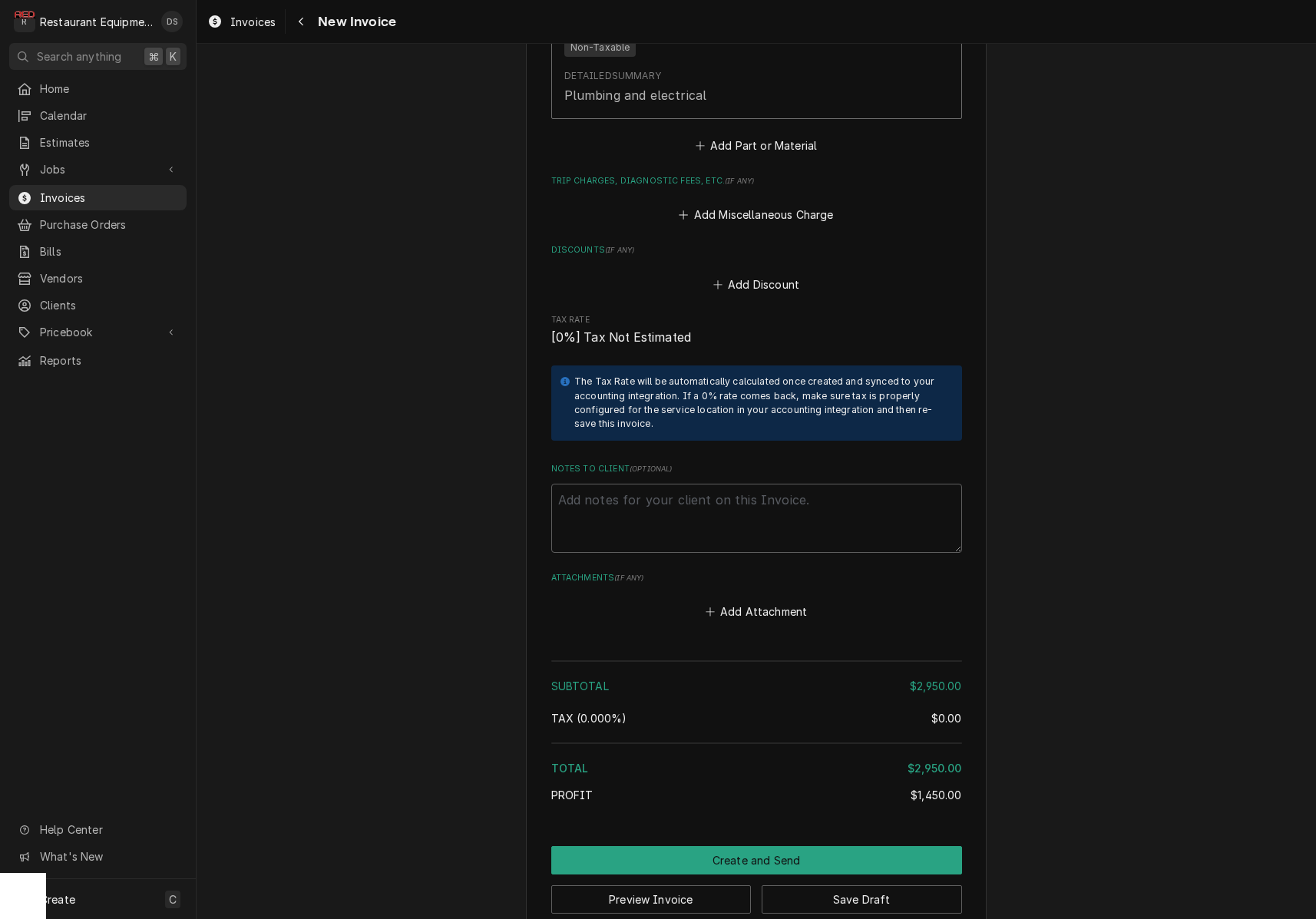
scroll to position [3453, 0]
click at [679, 886] on button "Preview Invoice" at bounding box center [651, 900] width 200 height 28
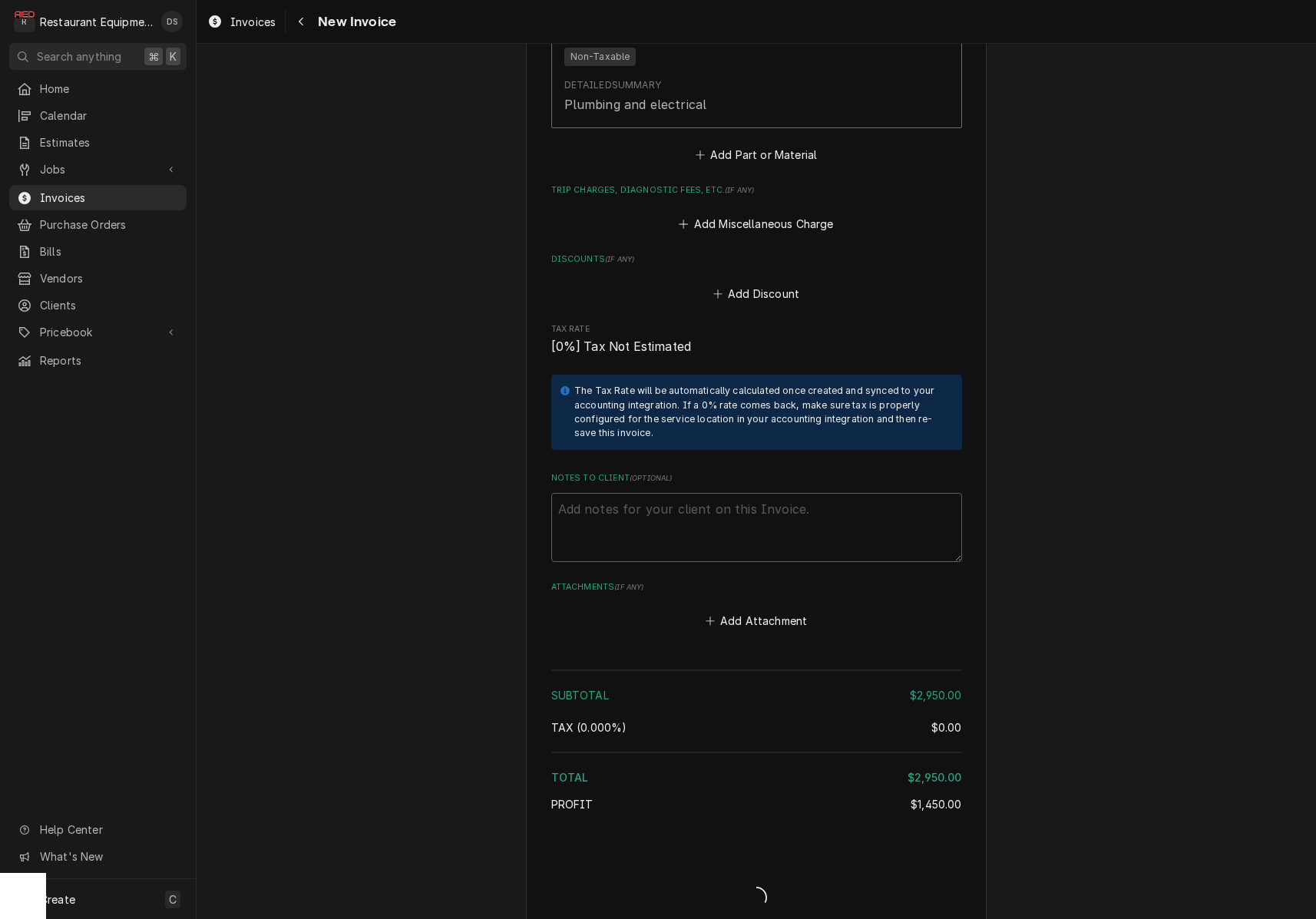
type textarea "x"
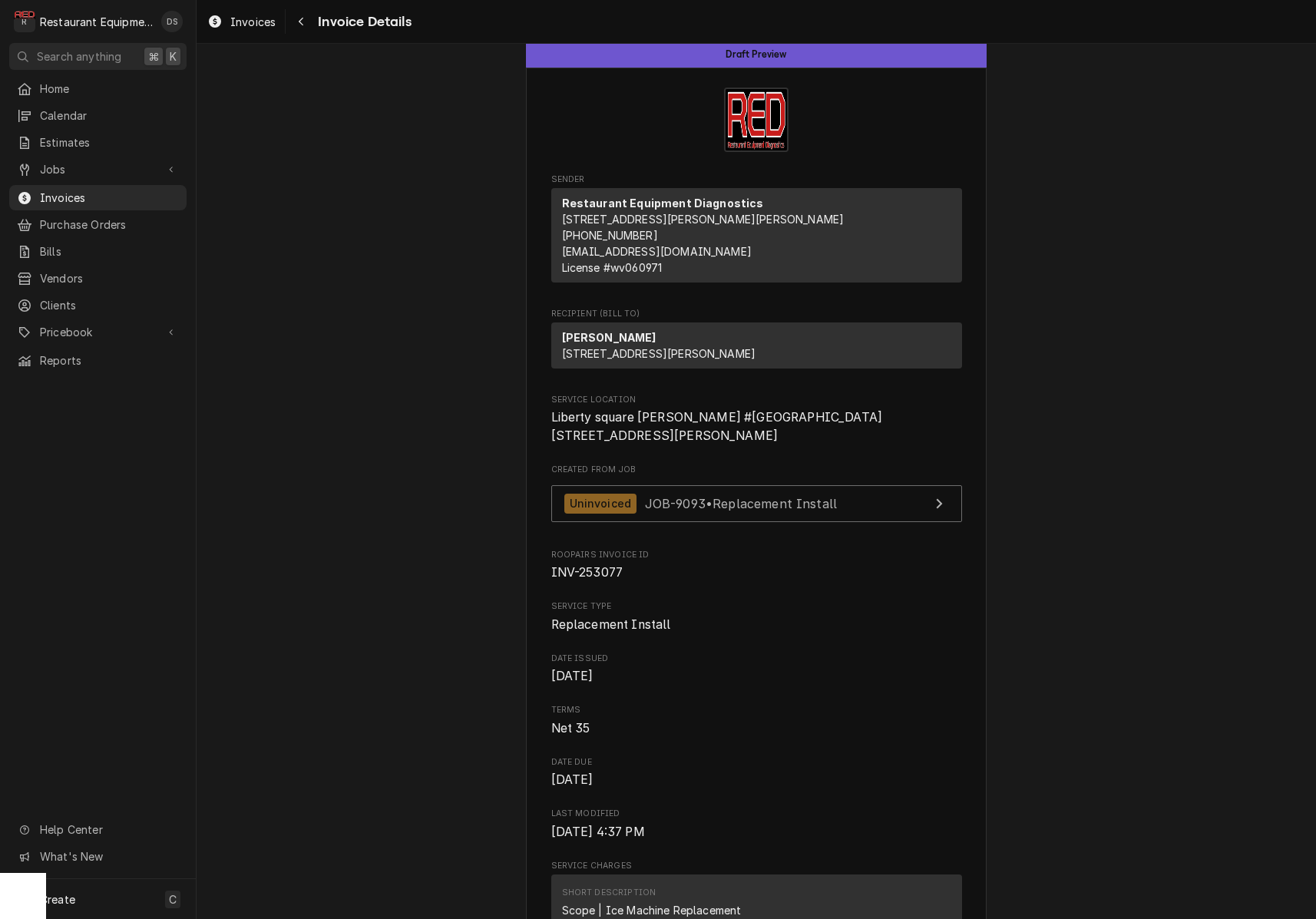
scroll to position [5, 0]
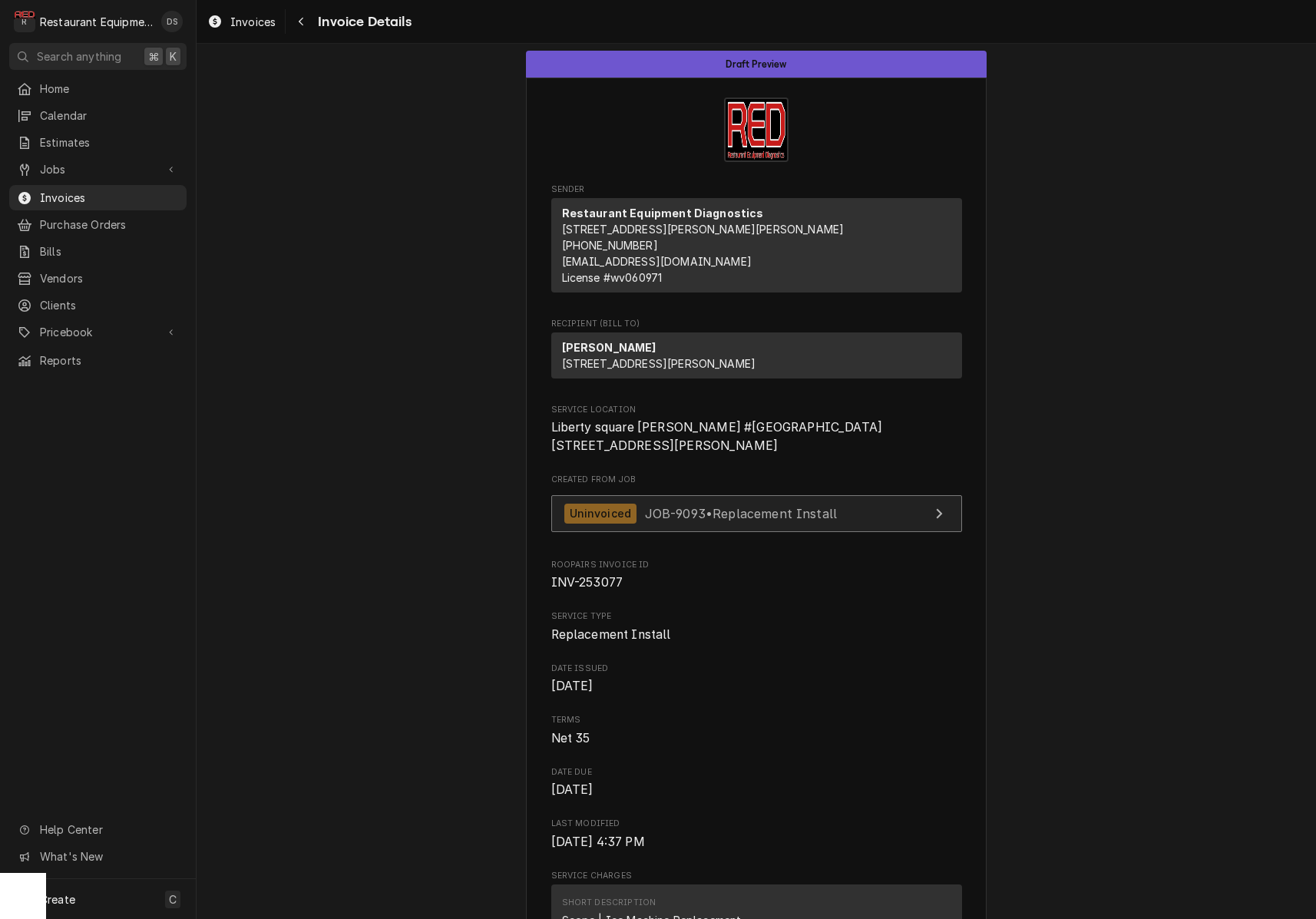
click at [745, 521] on span "JOB-9093 • Replacement Install" at bounding box center [741, 512] width 193 height 15
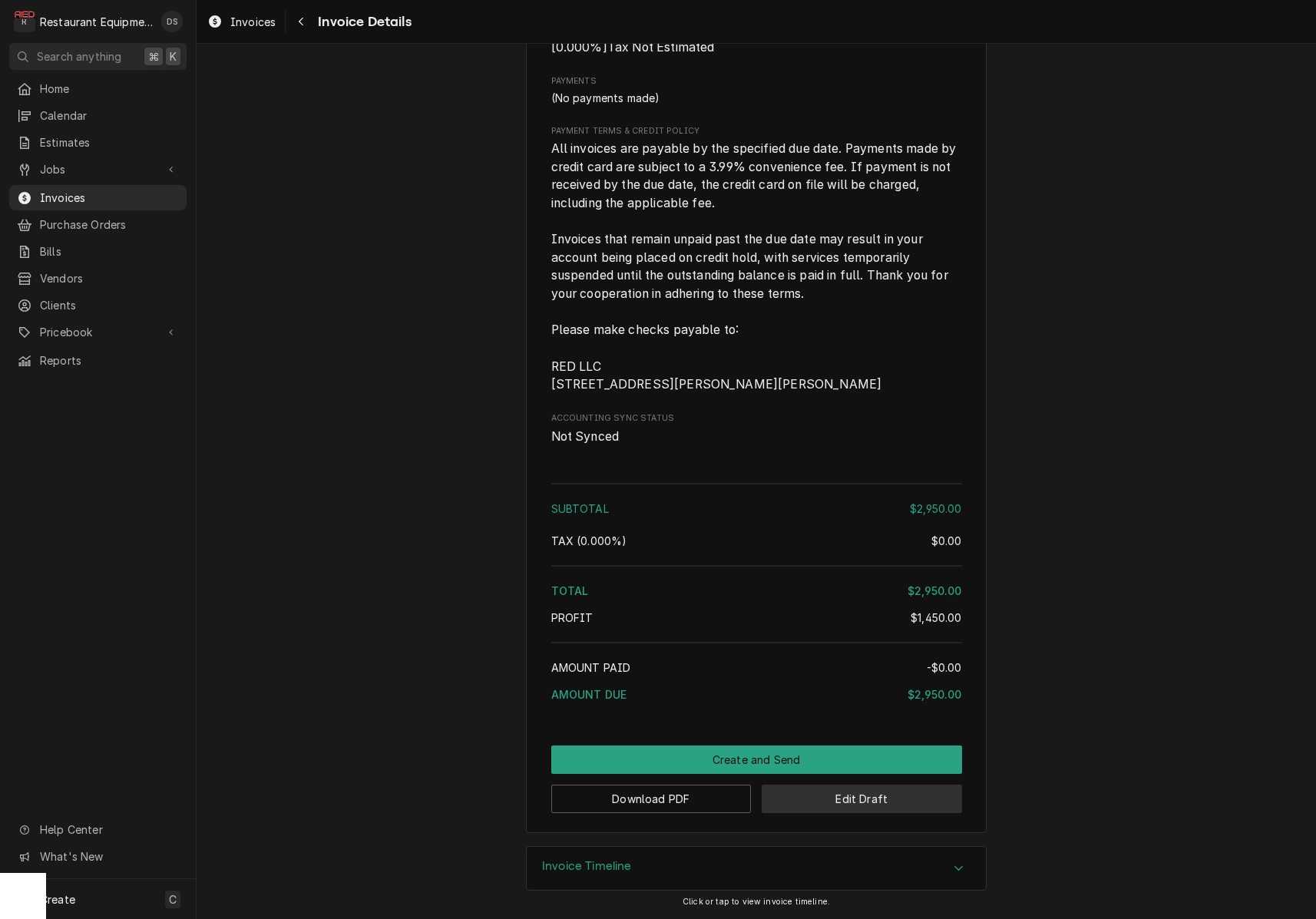
scroll to position [2568, 0]
click at [856, 803] on button "Edit Draft" at bounding box center [862, 798] width 200 height 28
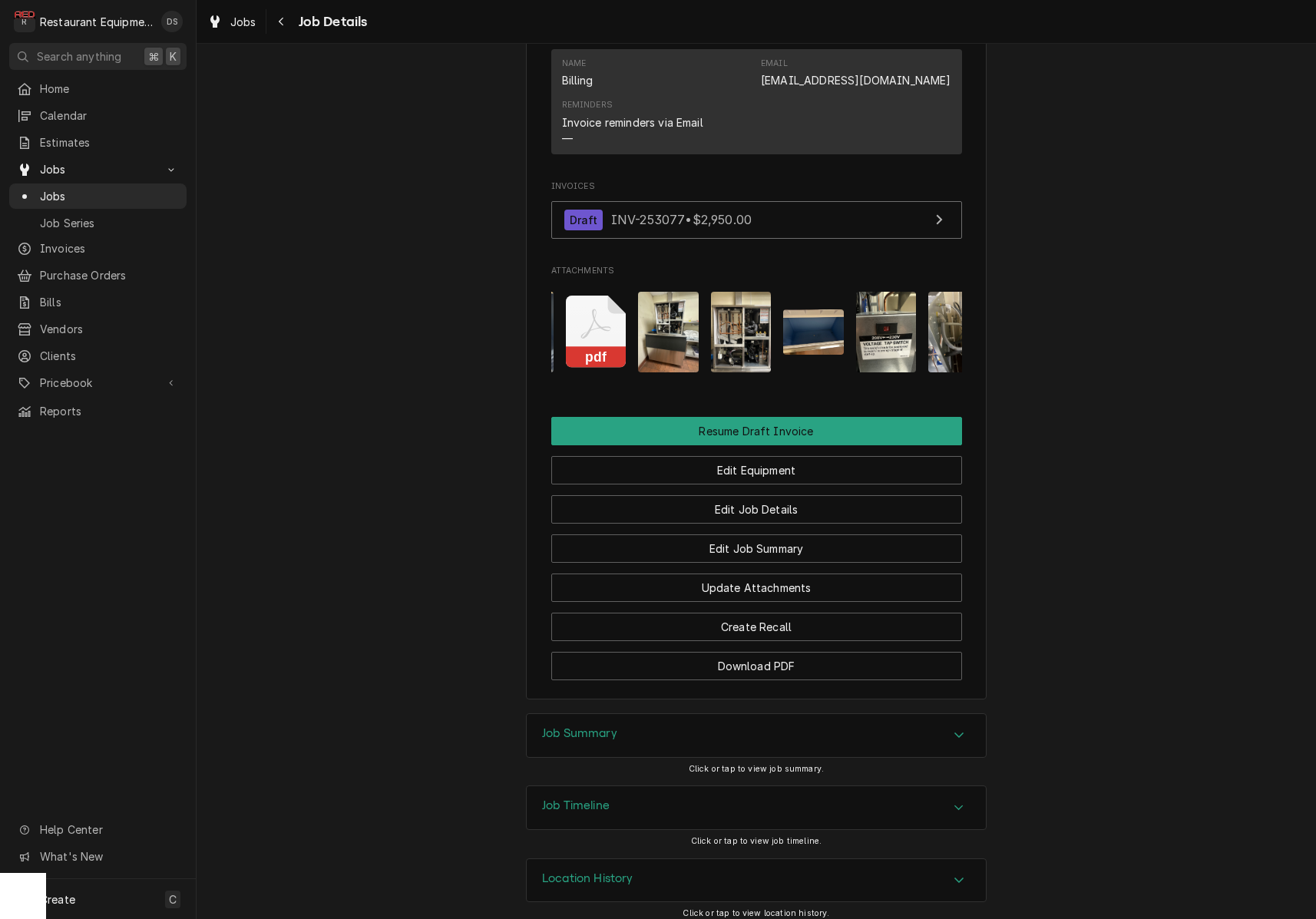
scroll to position [0, 578]
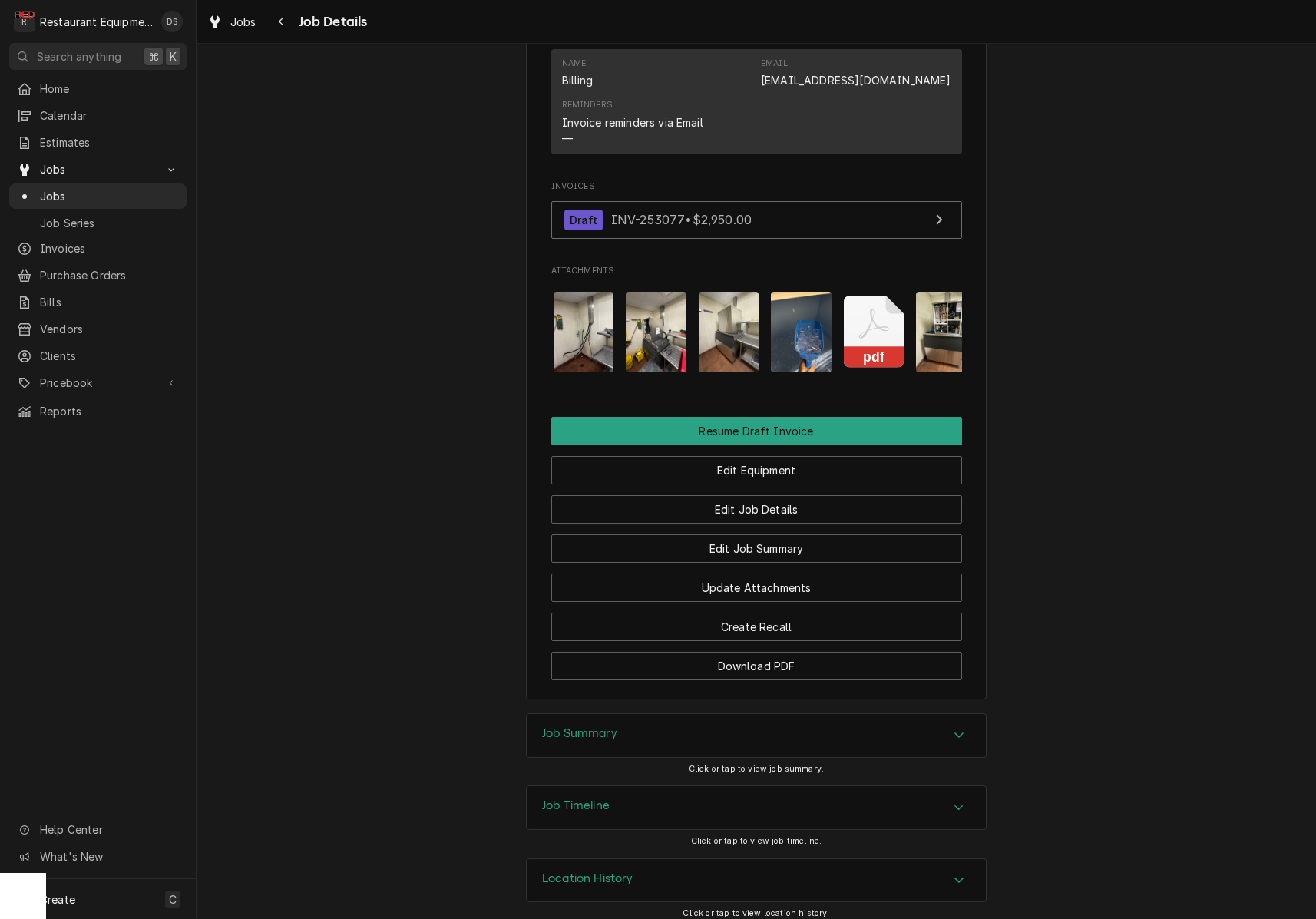
click at [868, 325] on icon "Attachments" at bounding box center [873, 332] width 61 height 73
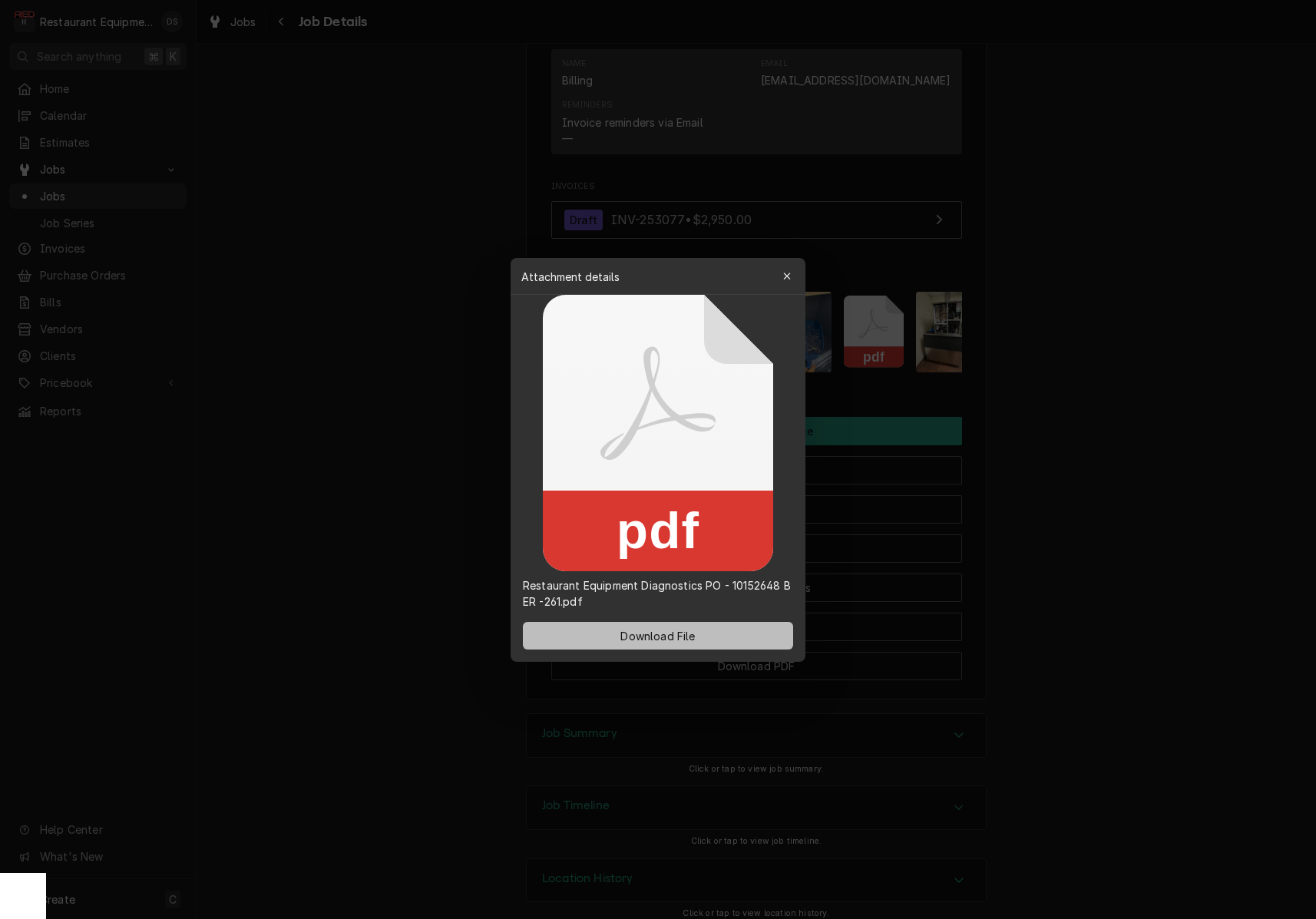
click at [666, 632] on span "Download File" at bounding box center [657, 635] width 81 height 16
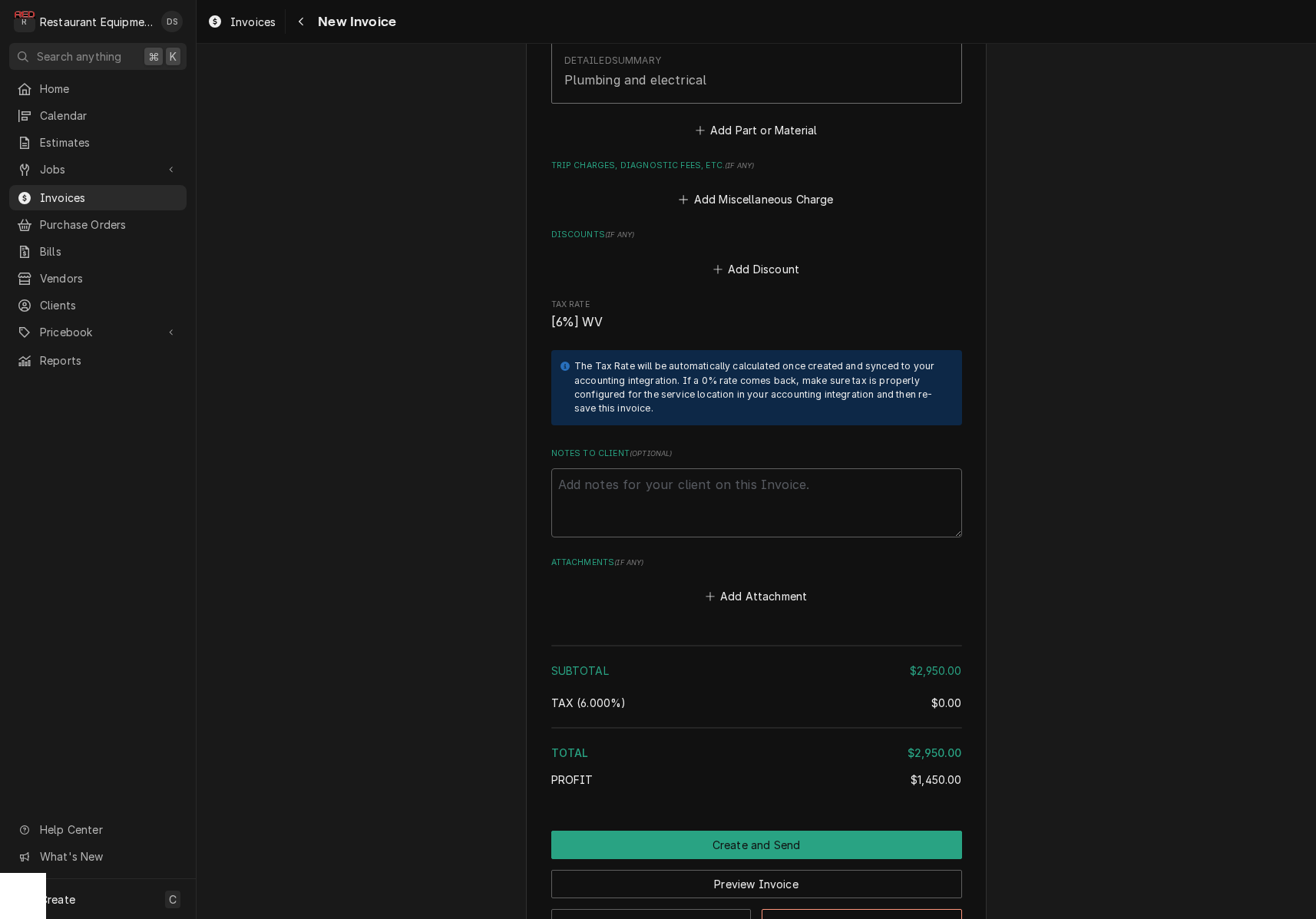
scroll to position [3482, 0]
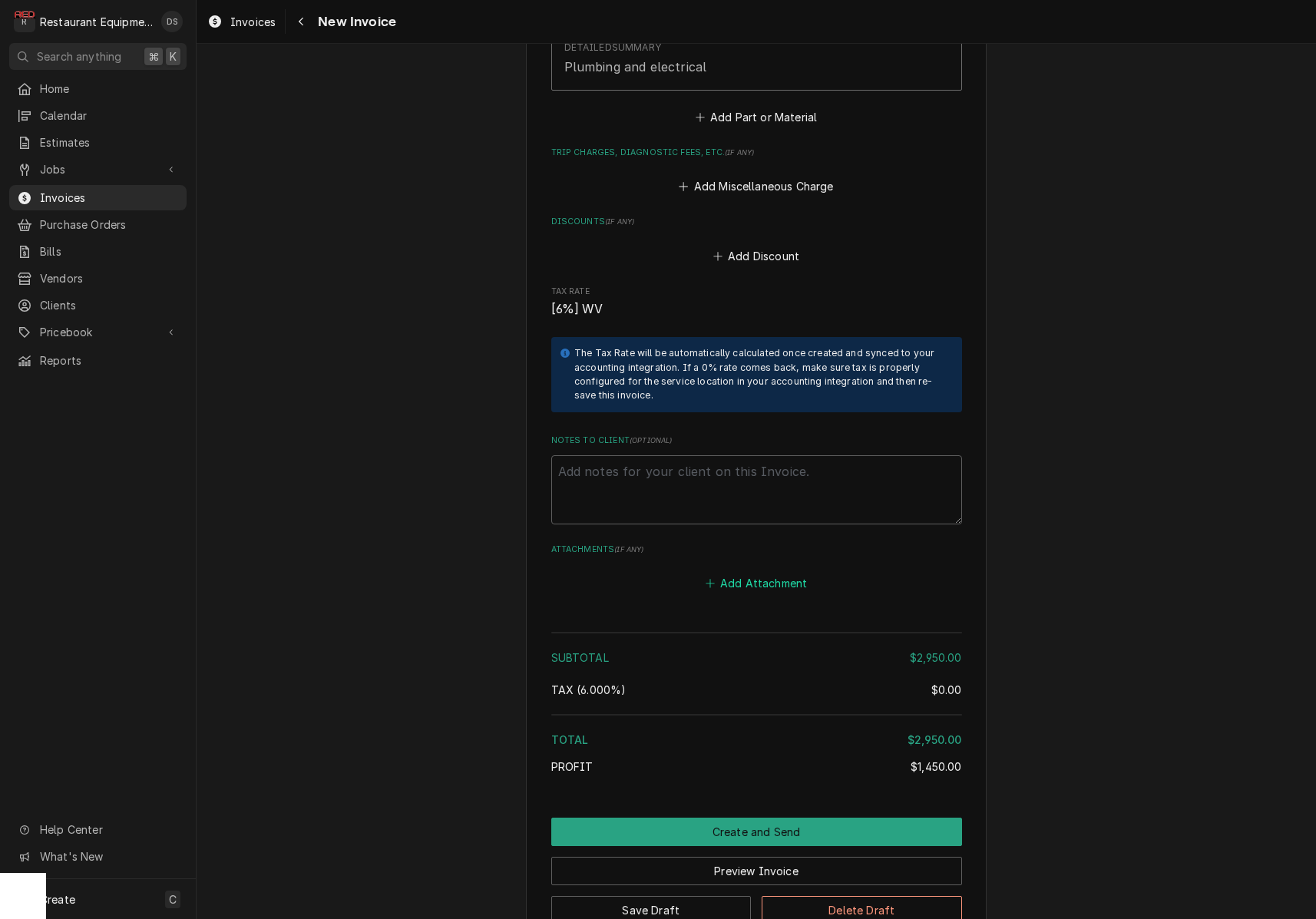
click at [746, 573] on button "Add Attachment" at bounding box center [756, 584] width 107 height 22
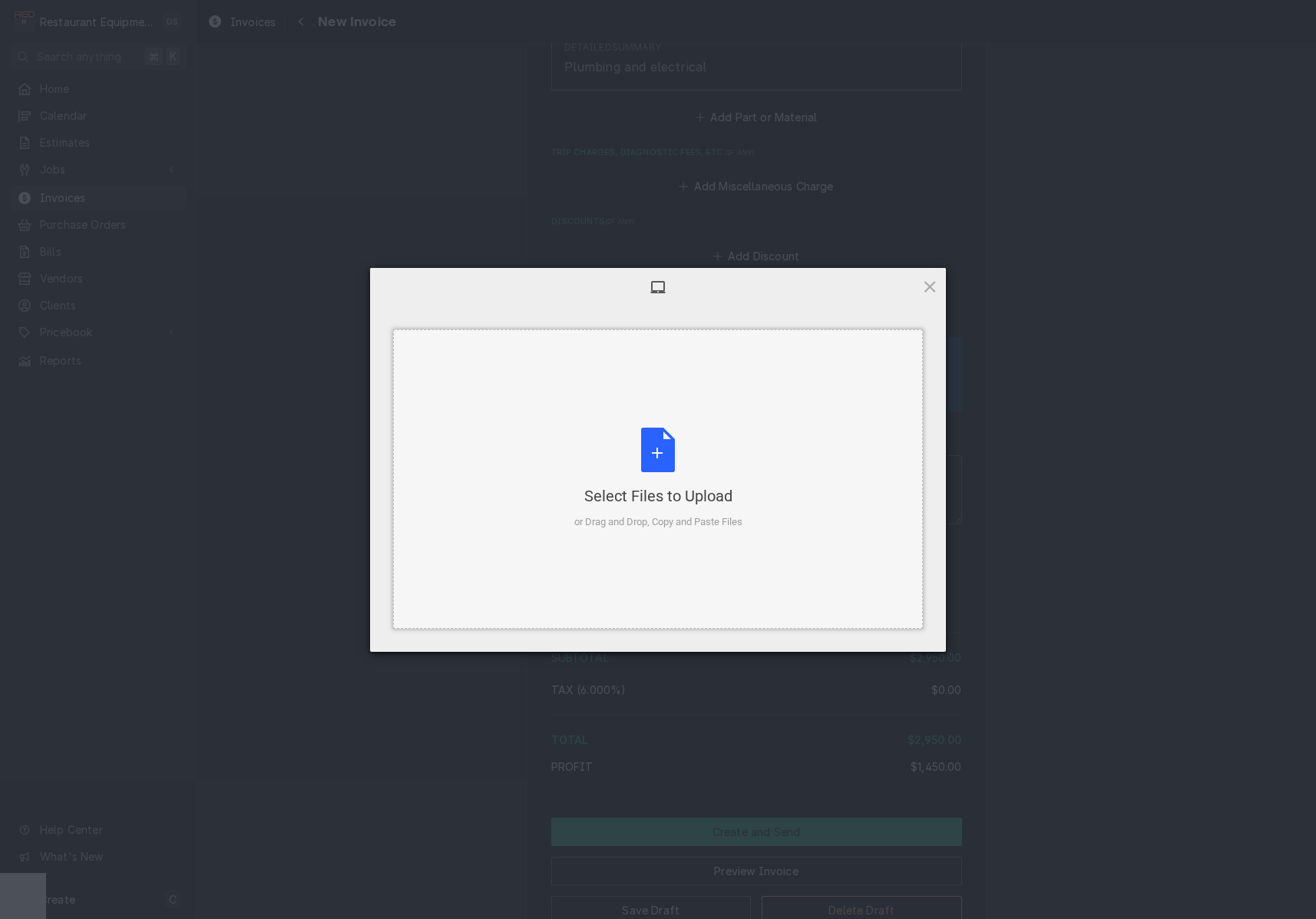
click at [669, 417] on div "Select Files to Upload or Drag and Drop, Copy and Paste Files" at bounding box center [658, 479] width 530 height 299
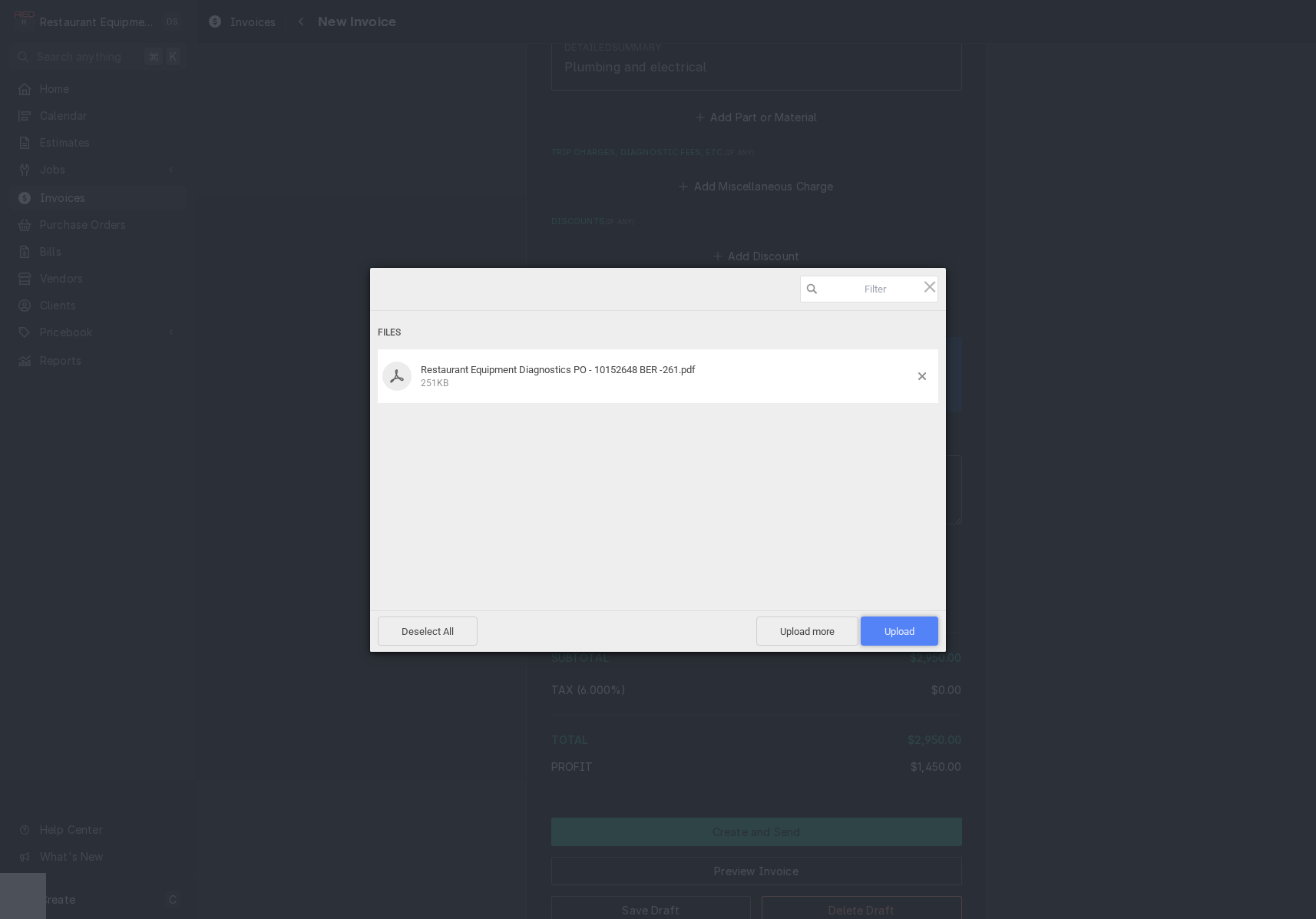
click at [899, 625] on span "Upload 1" at bounding box center [899, 631] width 30 height 12
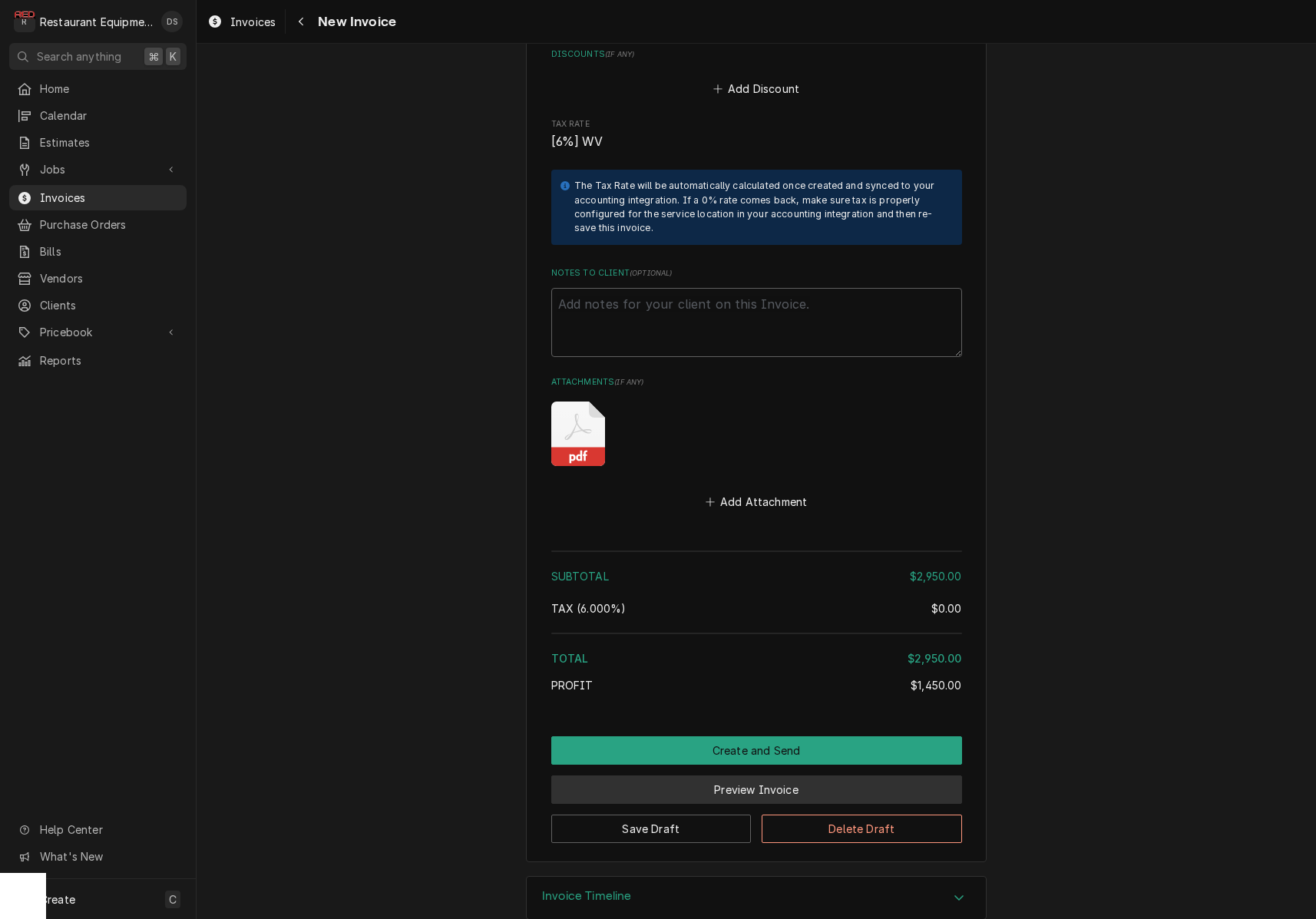
click at [740, 775] on button "Preview Invoice" at bounding box center [757, 789] width 411 height 28
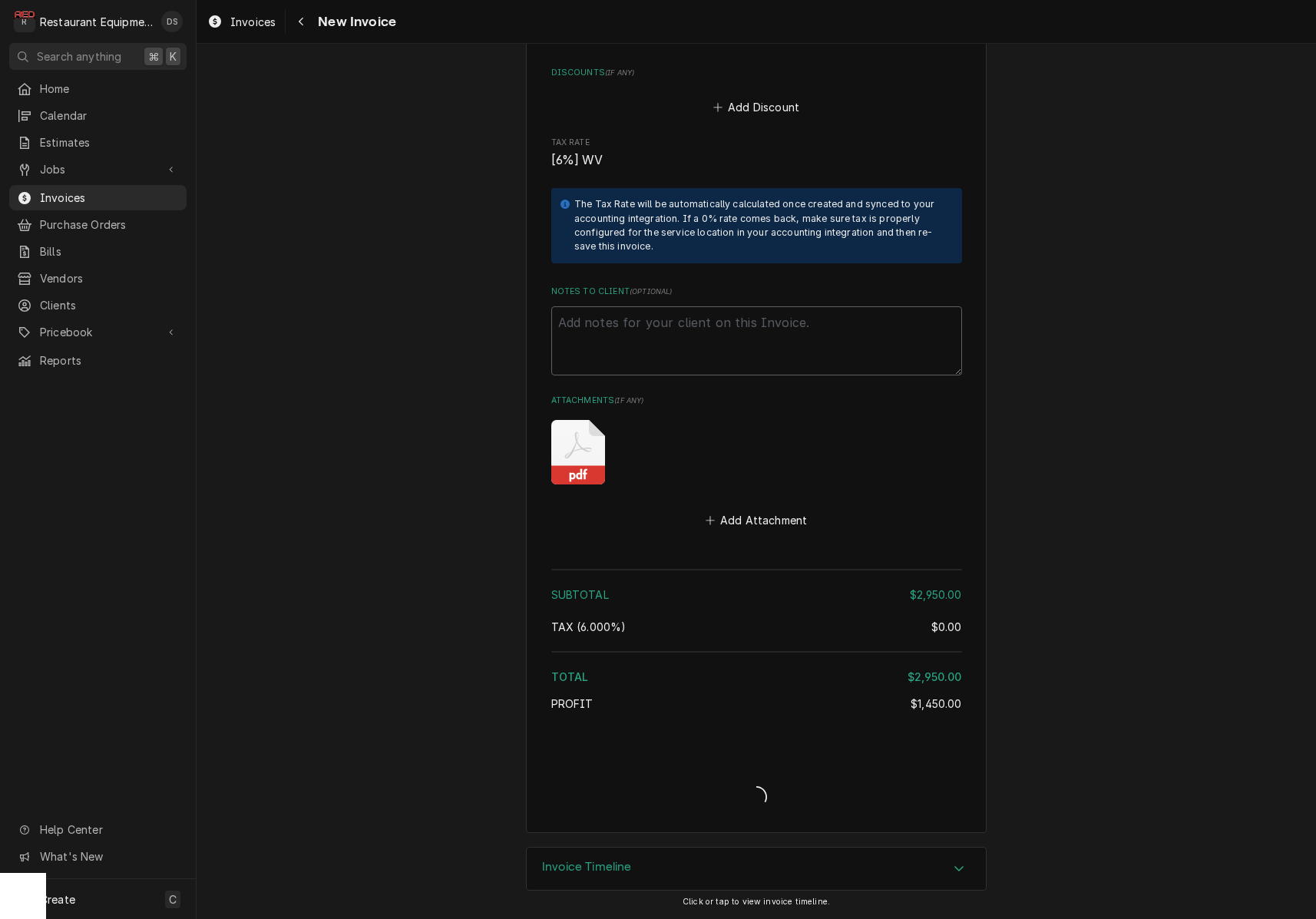
scroll to position [3602, 0]
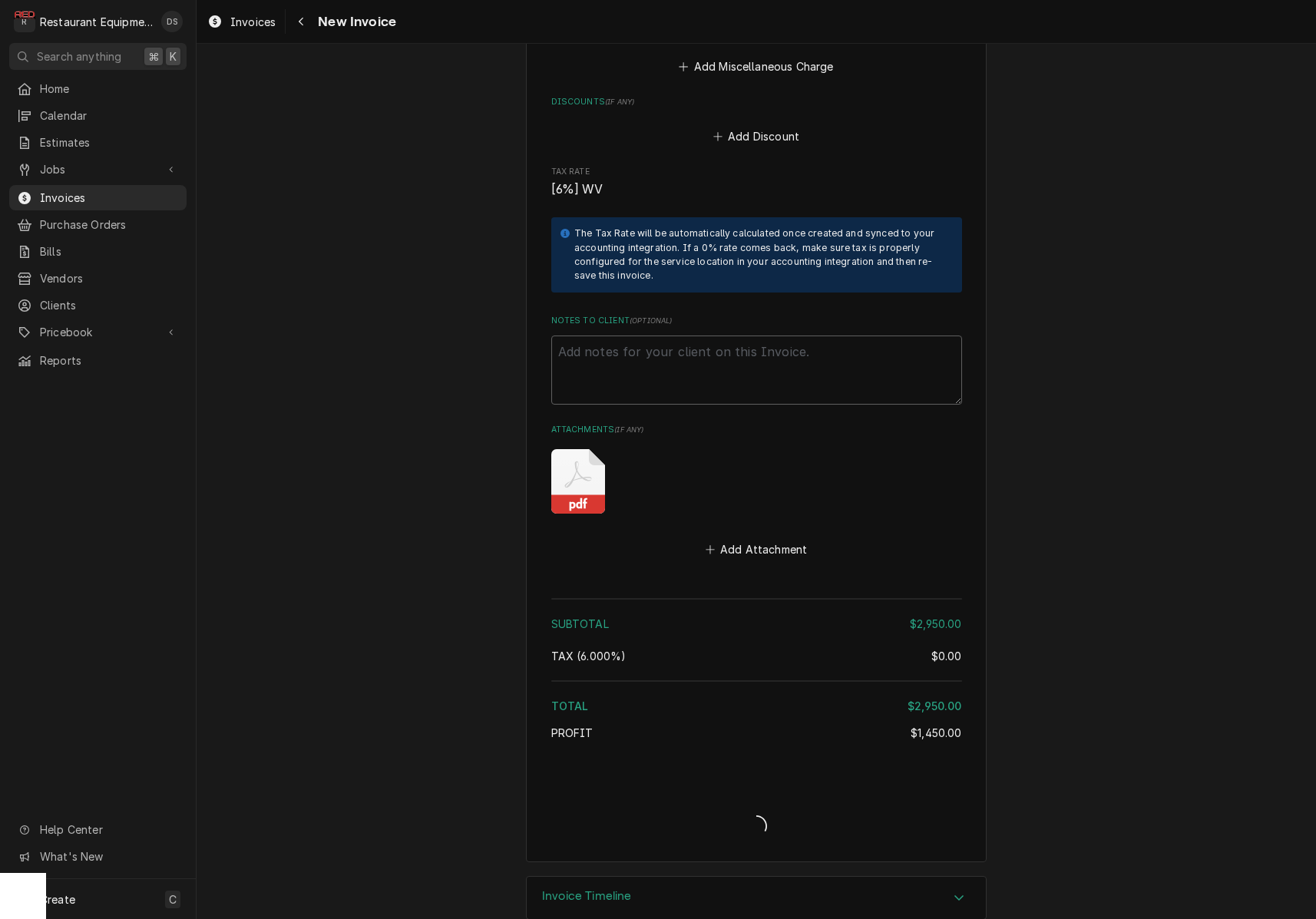
type textarea "x"
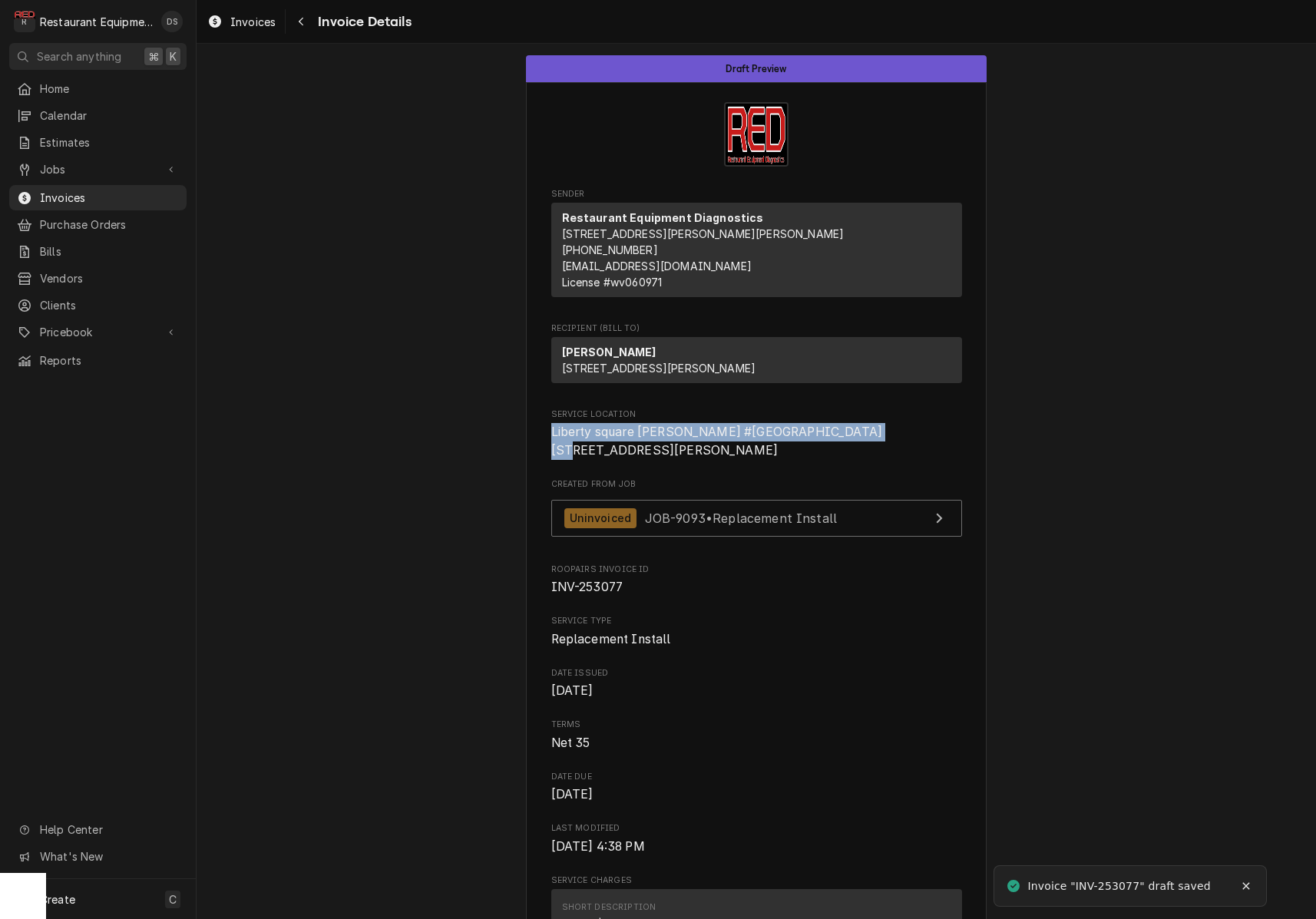
drag, startPoint x: 552, startPoint y: 460, endPoint x: 705, endPoint y: 457, distance: 153.0
click at [712, 459] on span "Liberty square [PERSON_NAME] #[GEOGRAPHIC_DATA][STREET_ADDRESS][PERSON_NAME]" at bounding box center [757, 441] width 411 height 36
copy span "Liberty square [PERSON_NAME] #[GEOGRAPHIC_DATA][STREET_ADDRESS]"
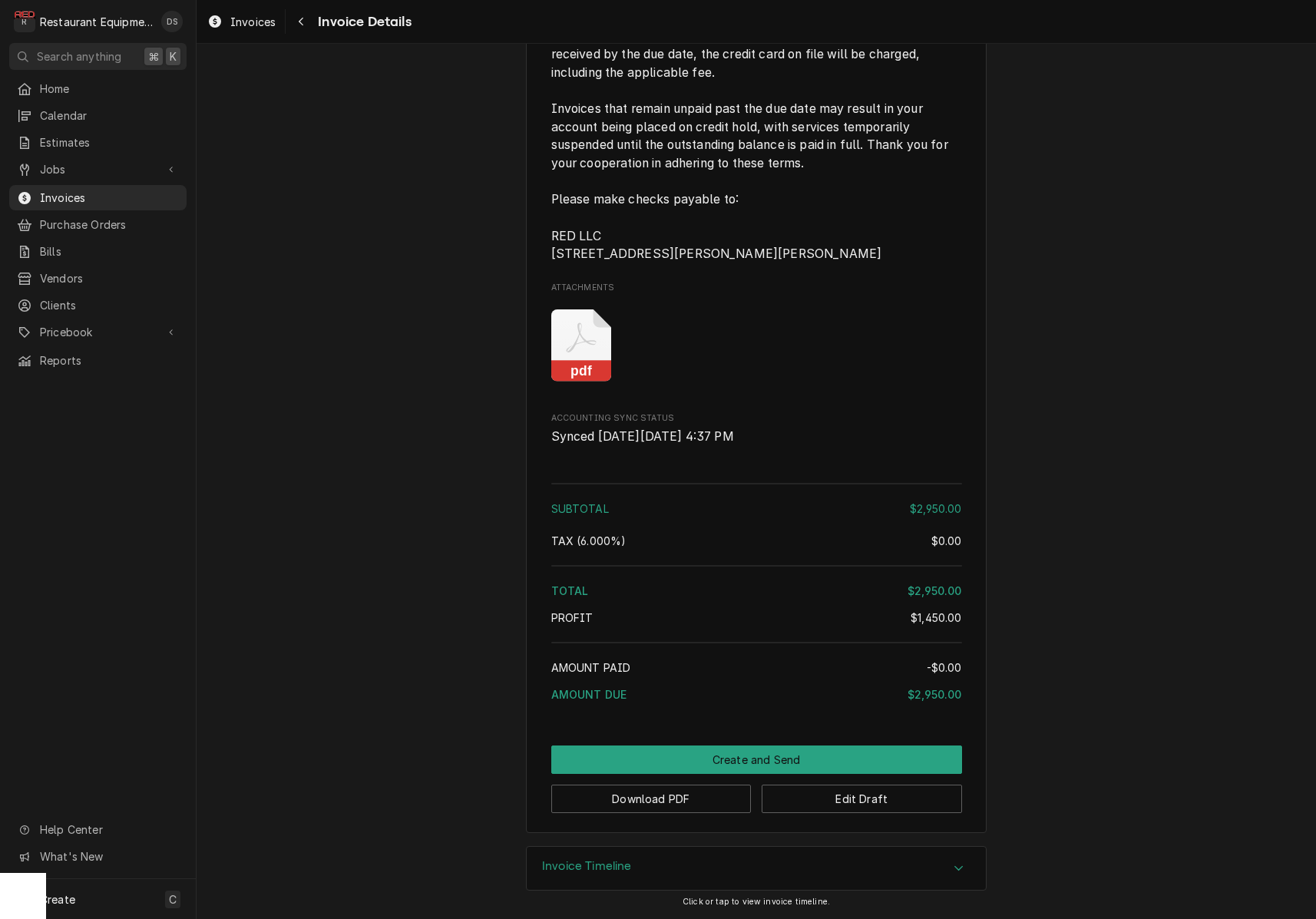
scroll to position [2698, 0]
click at [653, 803] on button "Download PDF" at bounding box center [651, 798] width 200 height 28
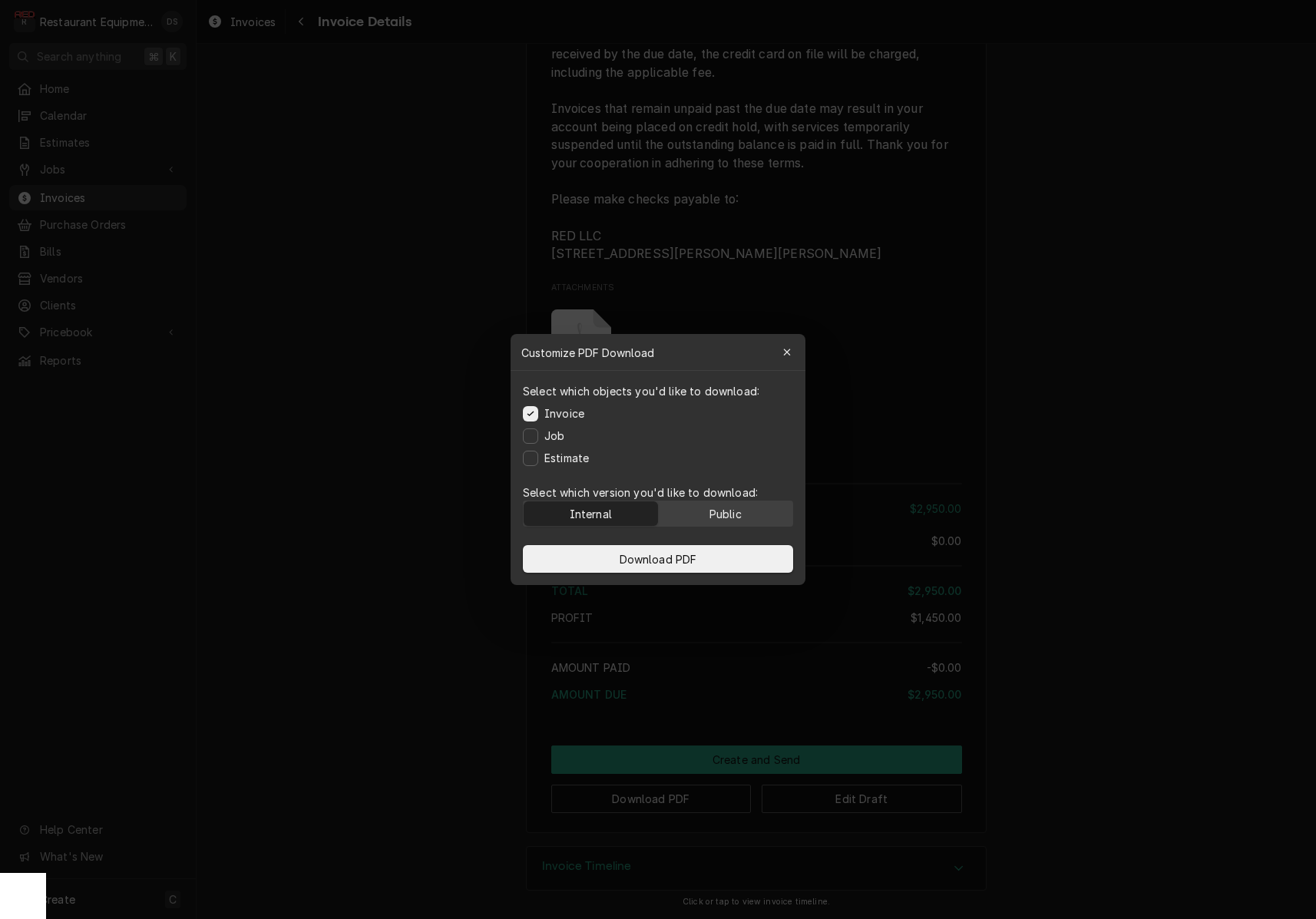
click at [727, 511] on div "Public" at bounding box center [725, 513] width 32 height 16
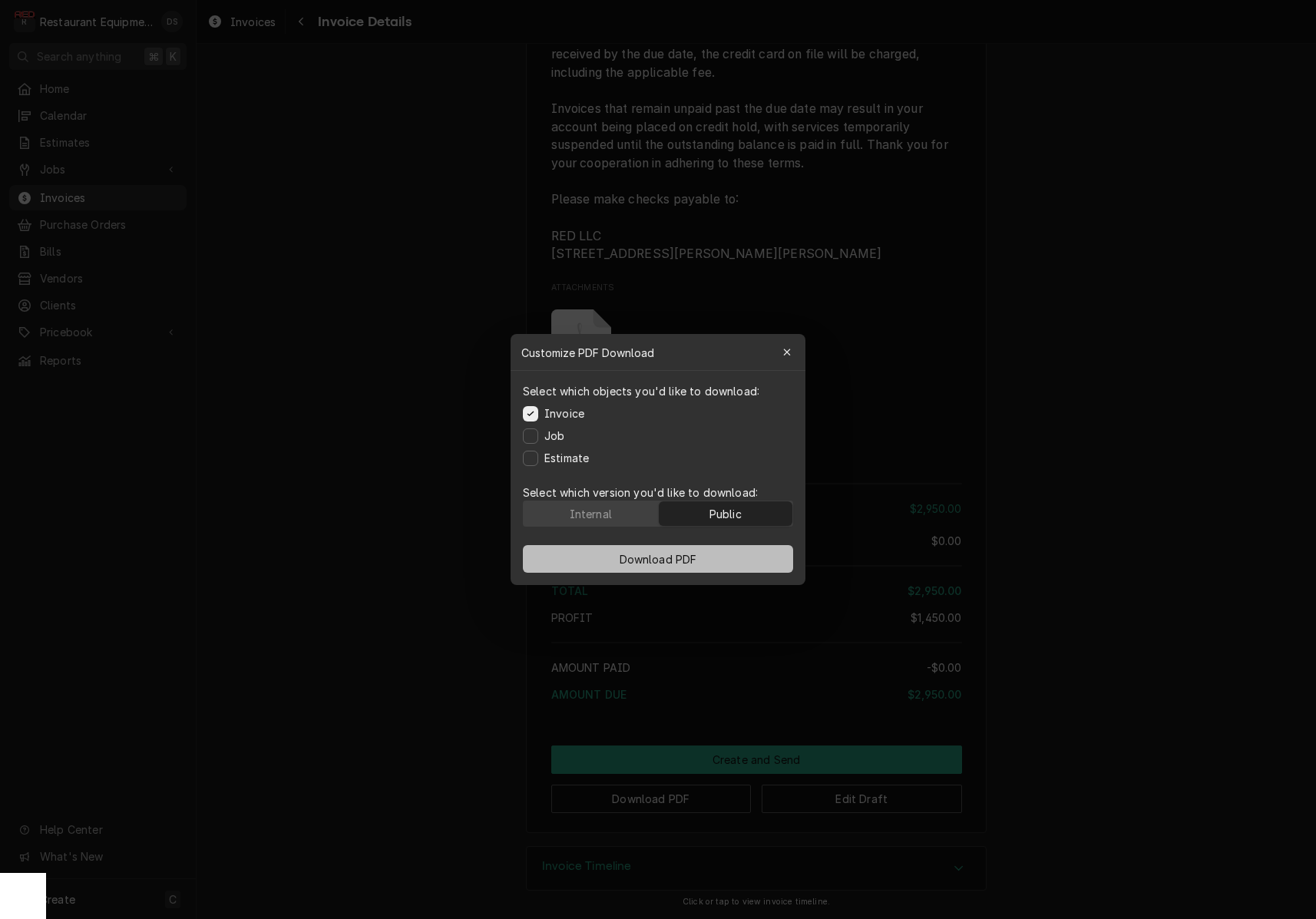
click at [715, 553] on button "Download PDF" at bounding box center [658, 558] width 270 height 27
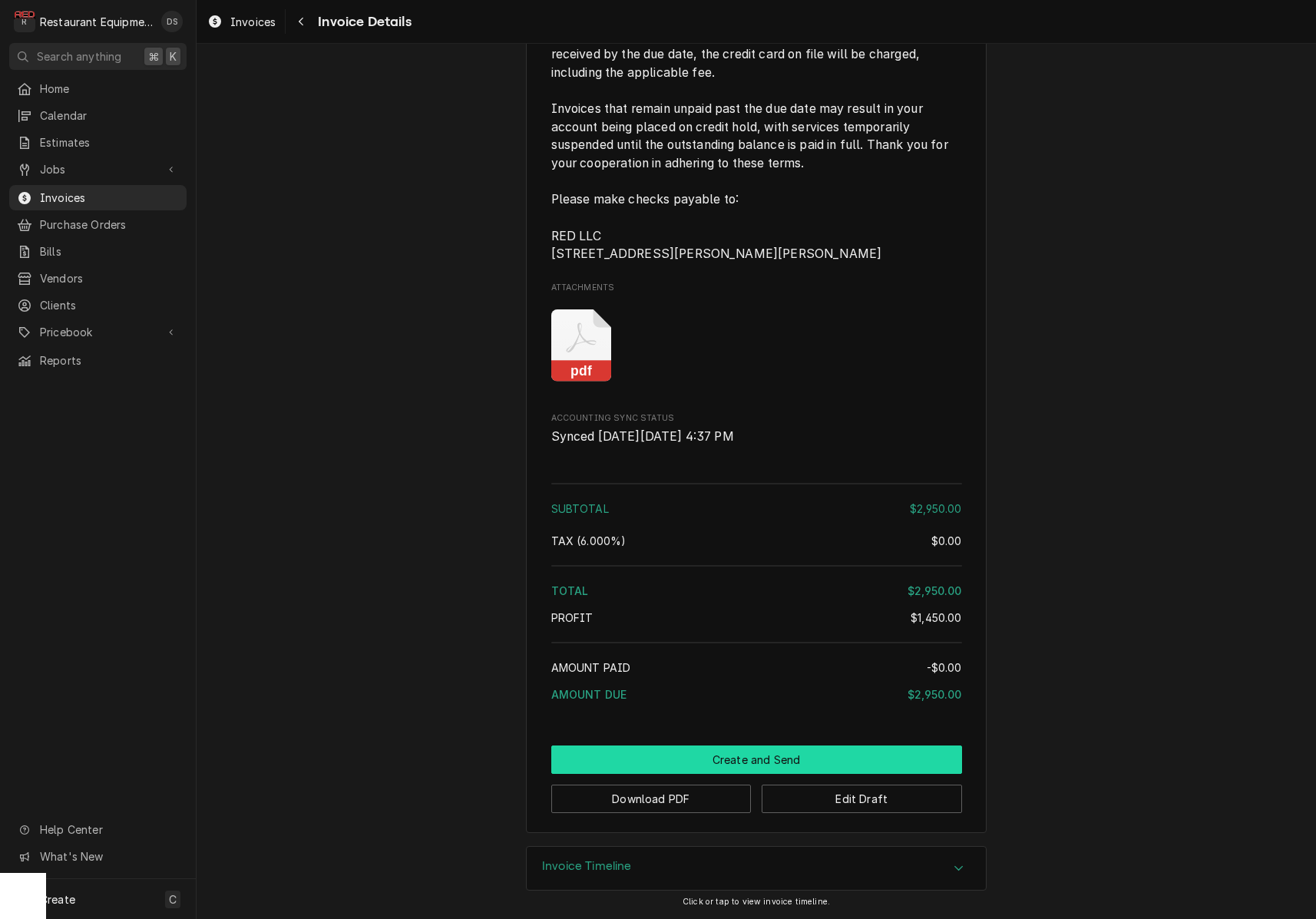
click at [770, 750] on button "Create and Send" at bounding box center [757, 759] width 411 height 28
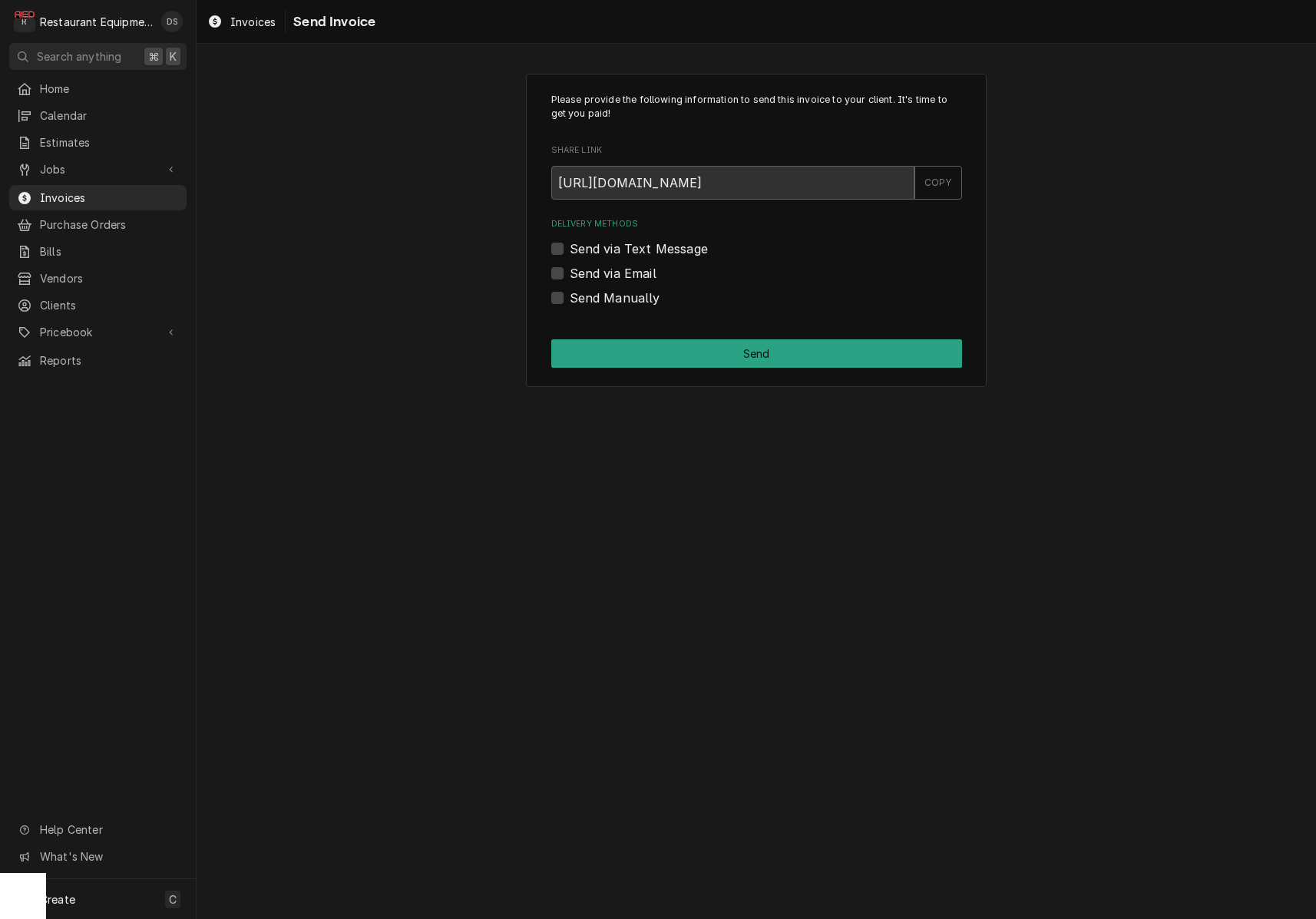
drag, startPoint x: 556, startPoint y: 295, endPoint x: 616, endPoint y: 329, distance: 69.0
click at [570, 295] on label "Send Manually" at bounding box center [615, 298] width 91 height 18
click at [570, 295] on input "Send Manually" at bounding box center [775, 305] width 411 height 34
checkbox input "true"
click at [670, 348] on button "Send" at bounding box center [757, 353] width 411 height 28
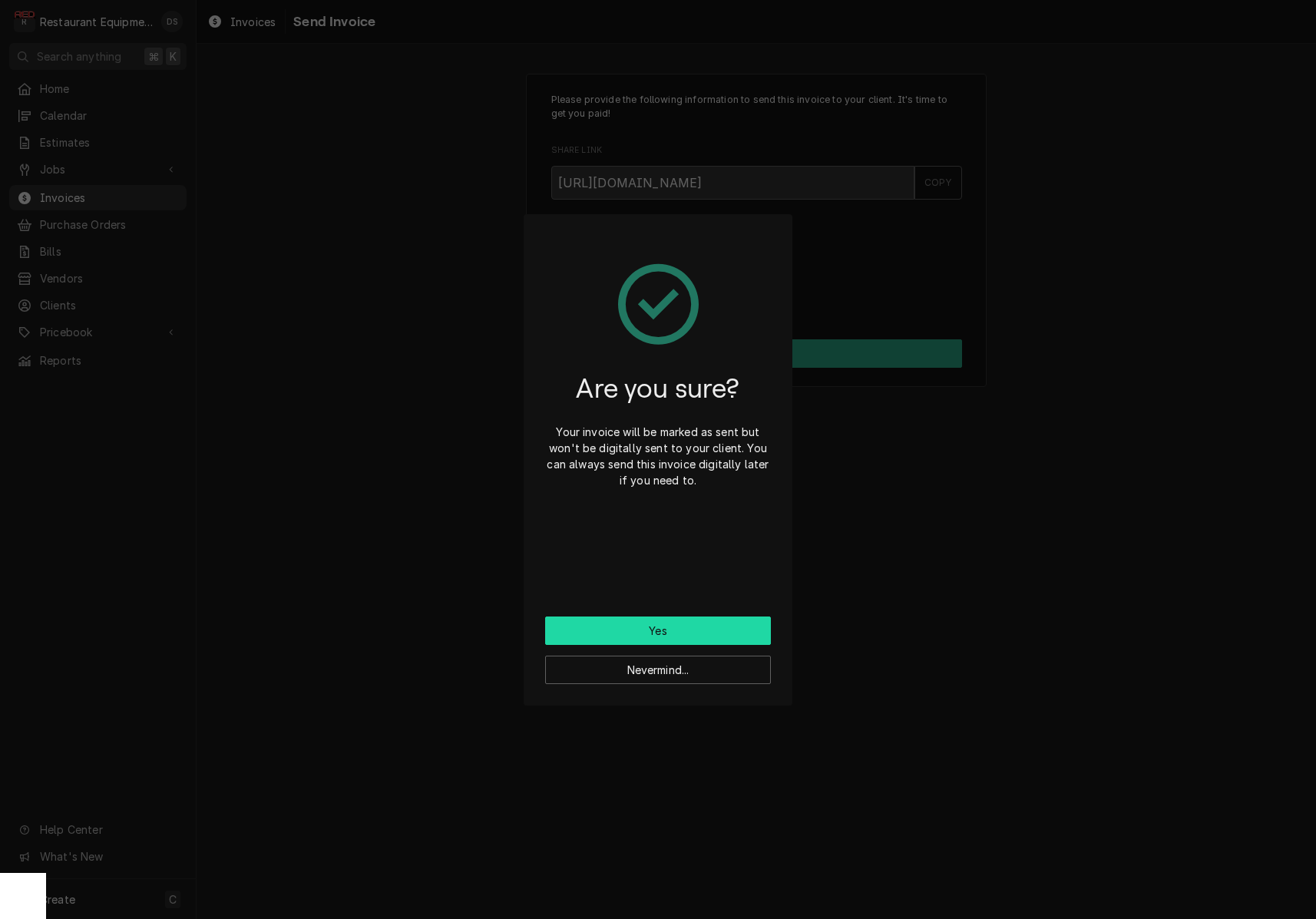
click at [671, 624] on button "Yes" at bounding box center [657, 630] width 225 height 28
